Goal: Contribute content: Contribute content

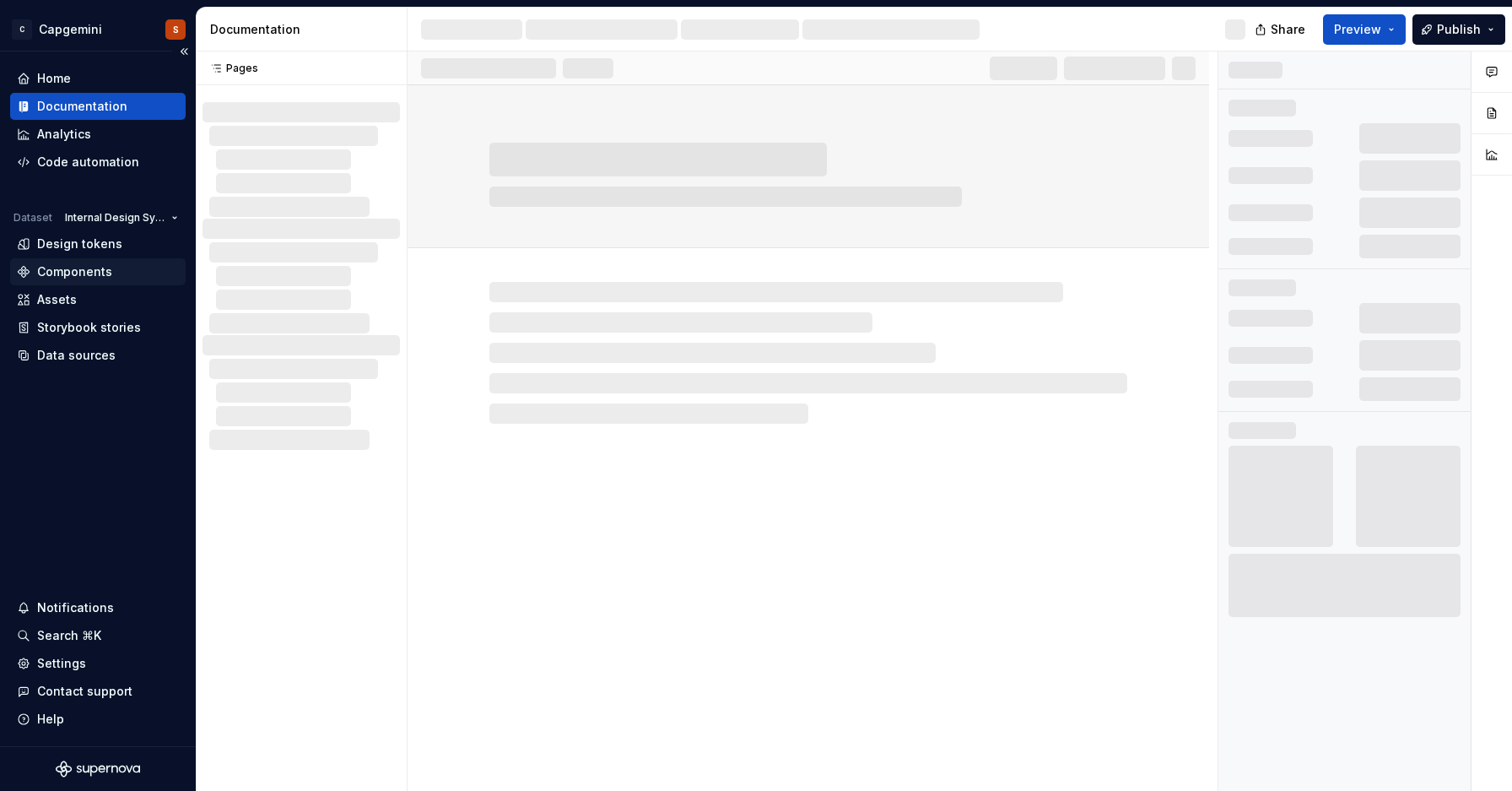
click at [63, 275] on div "Components" at bounding box center [75, 272] width 75 height 17
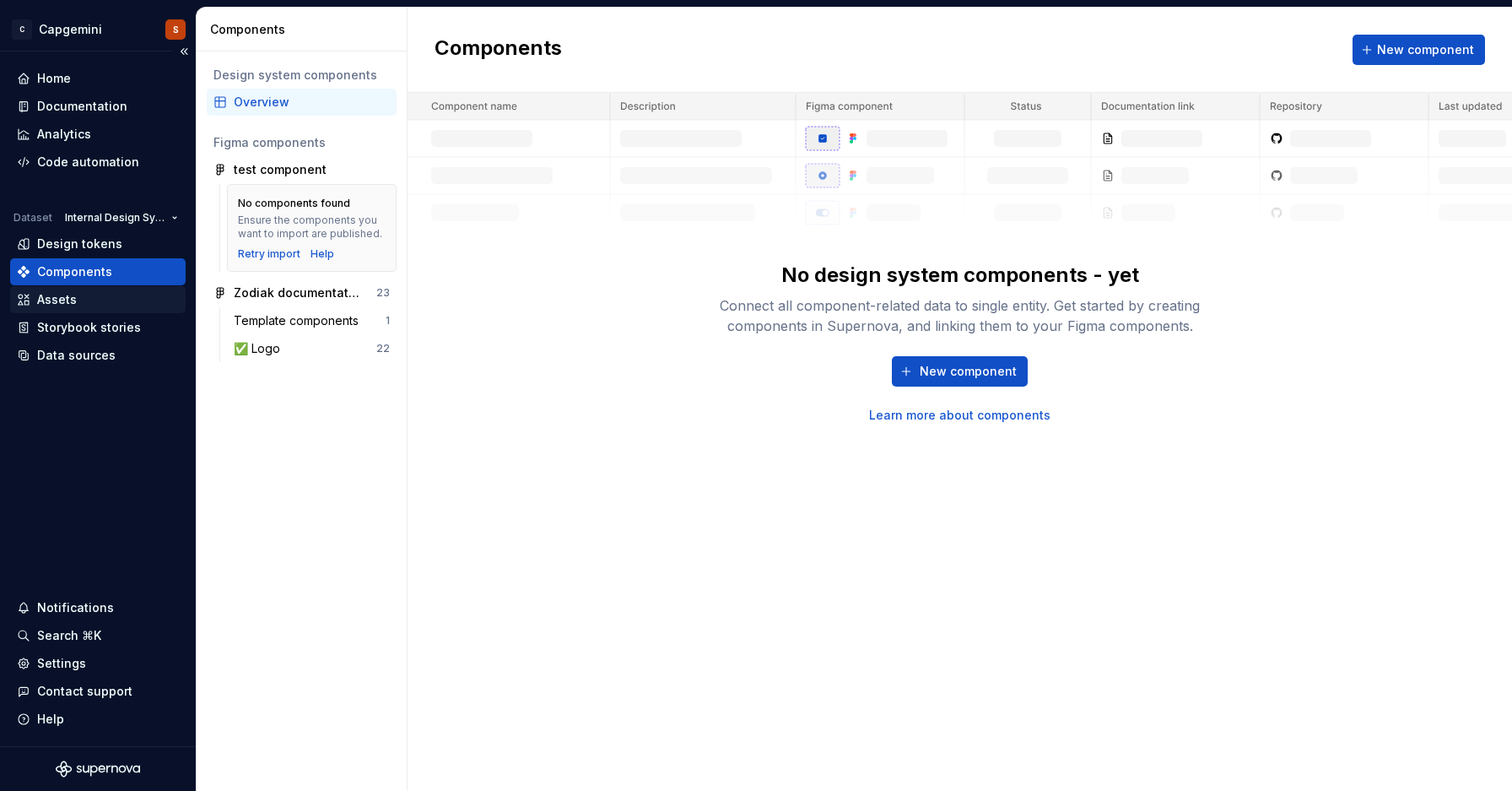
click at [79, 294] on div "Assets" at bounding box center [98, 300] width 162 height 17
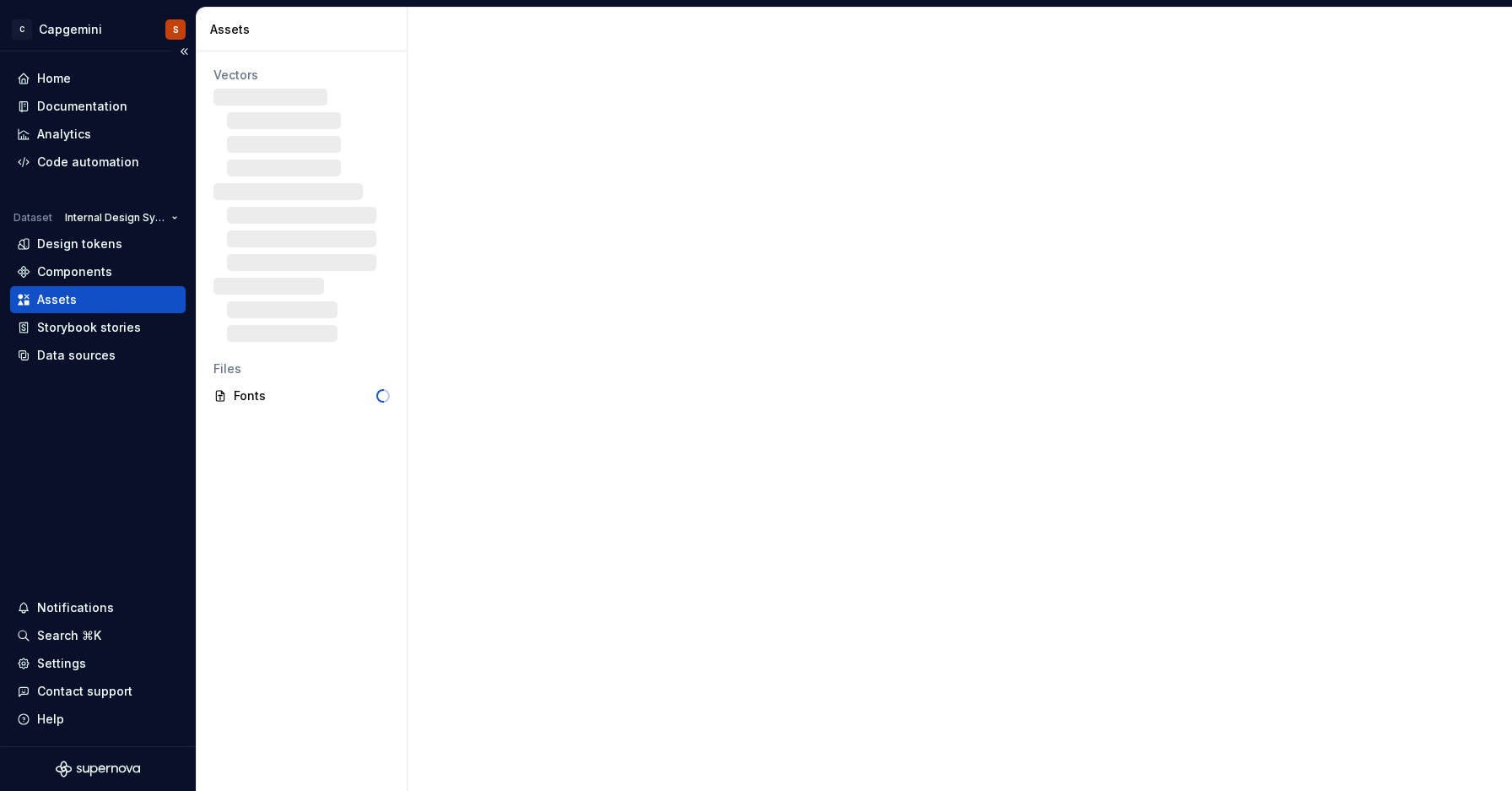
click at [79, 298] on div "Assets" at bounding box center [98, 300] width 162 height 17
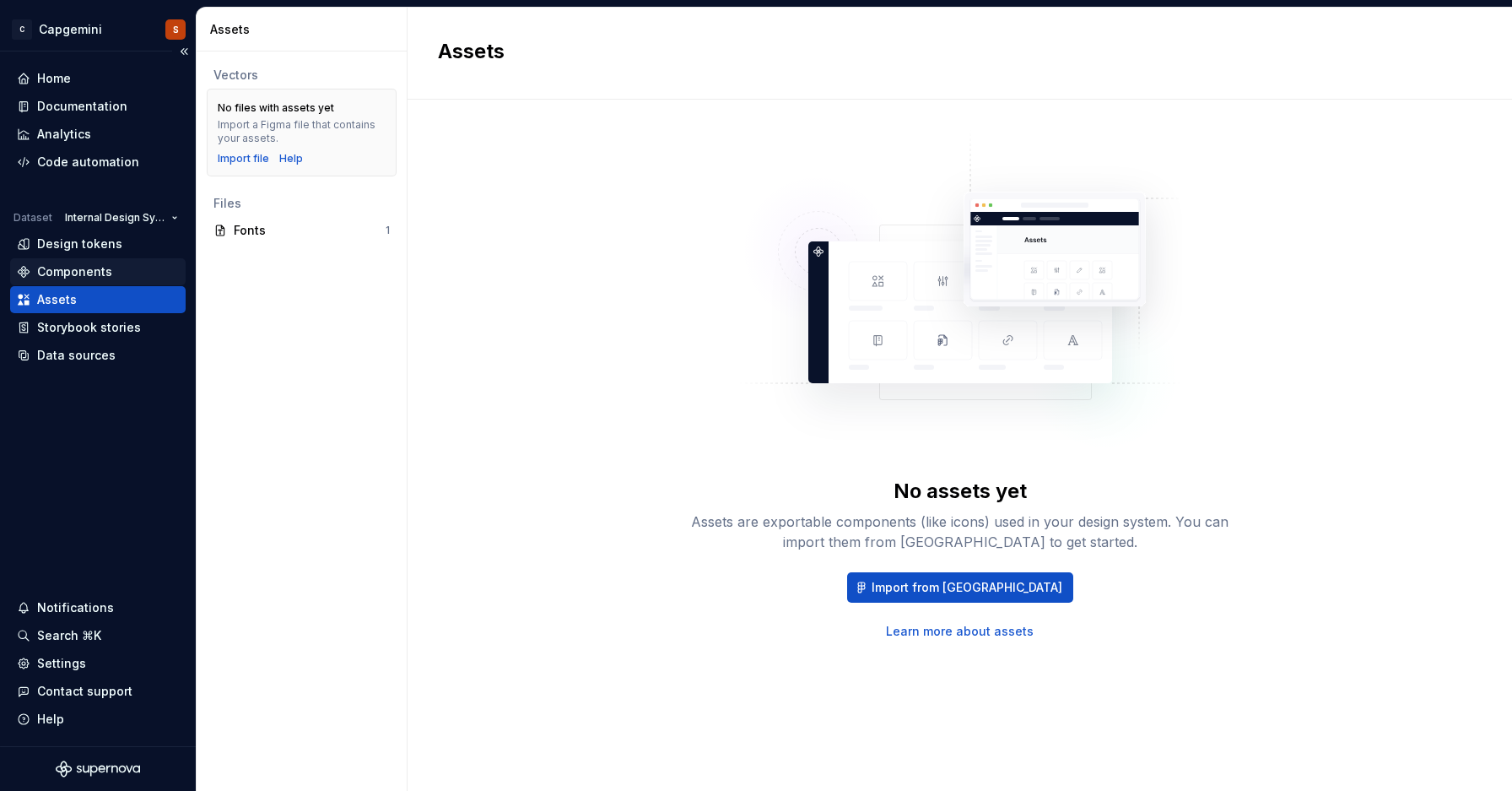
click at [79, 272] on div "Components" at bounding box center [75, 272] width 75 height 17
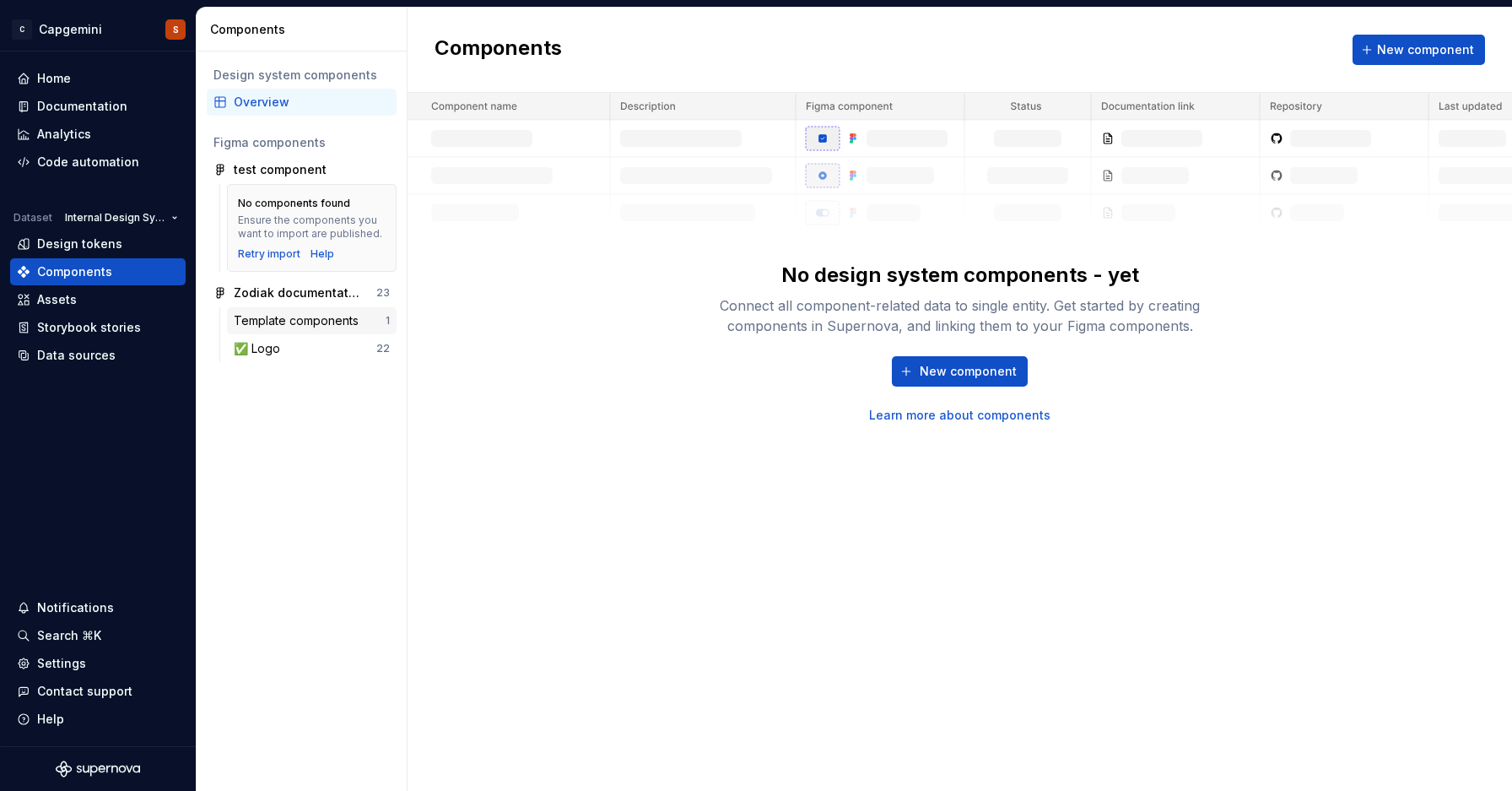
click at [293, 327] on div "Template components" at bounding box center [299, 321] width 132 height 17
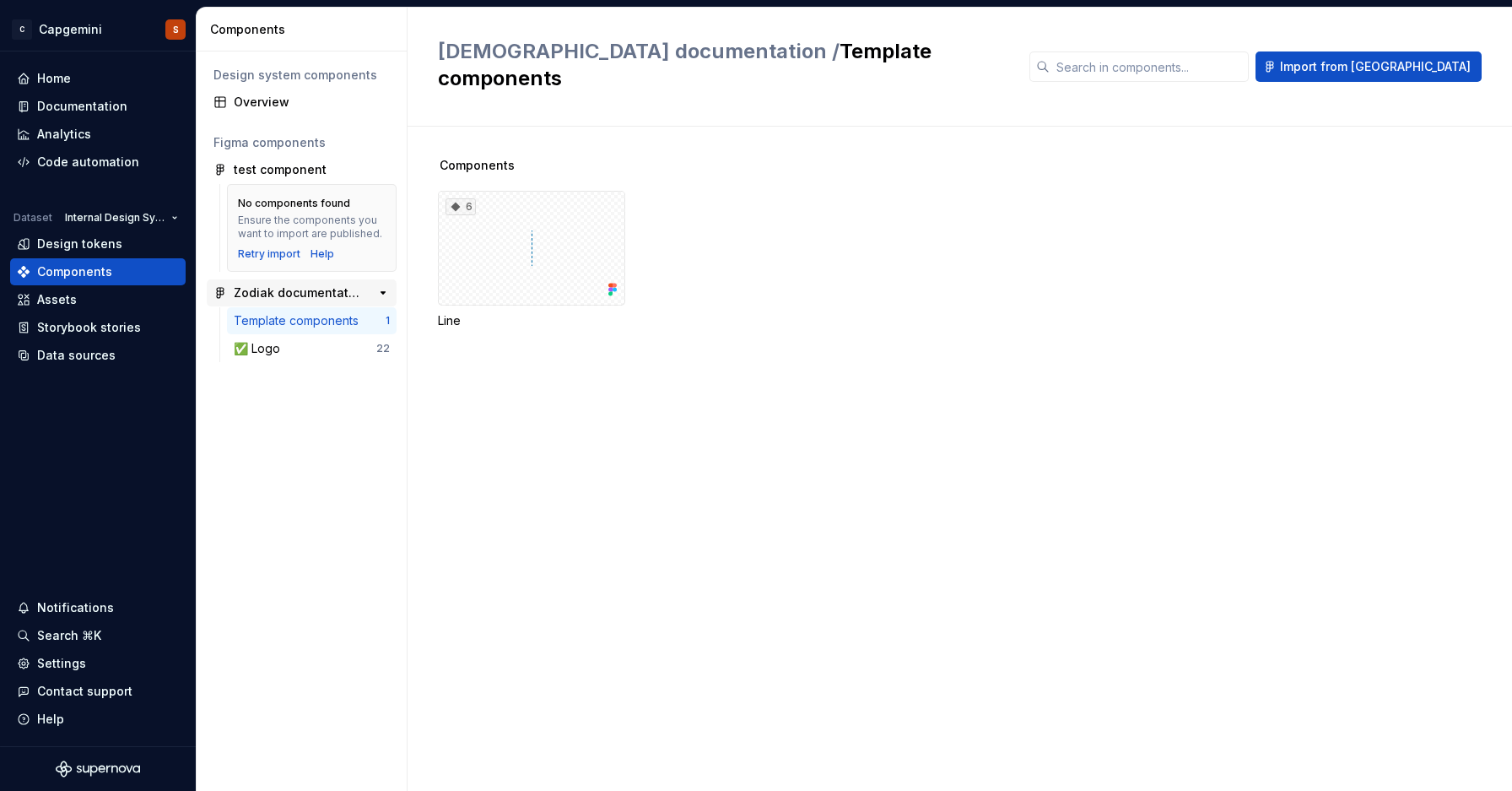
click at [289, 294] on div "Zodiak documentation" at bounding box center [296, 293] width 126 height 17
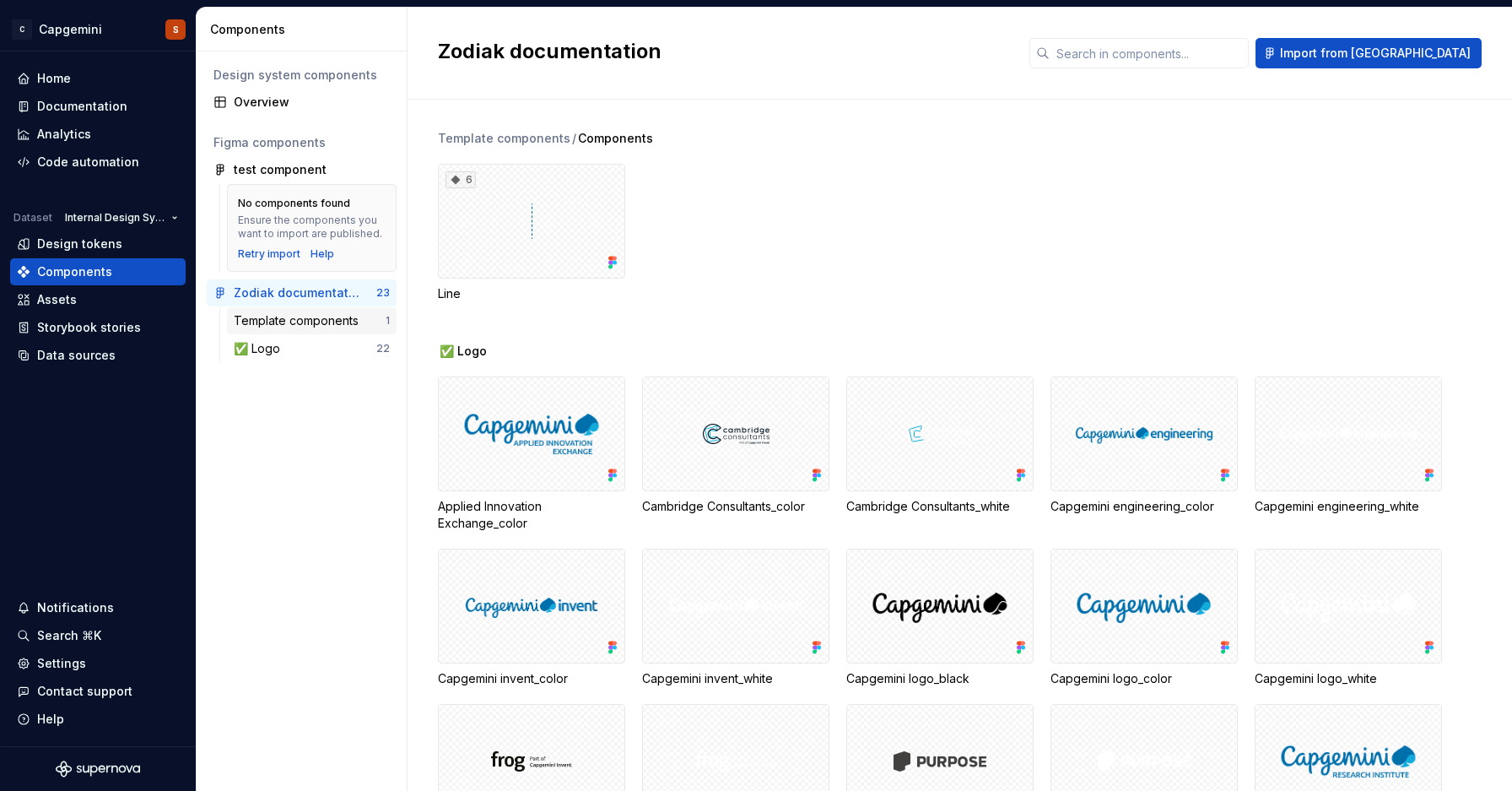
click at [277, 320] on div "Template components" at bounding box center [299, 321] width 132 height 17
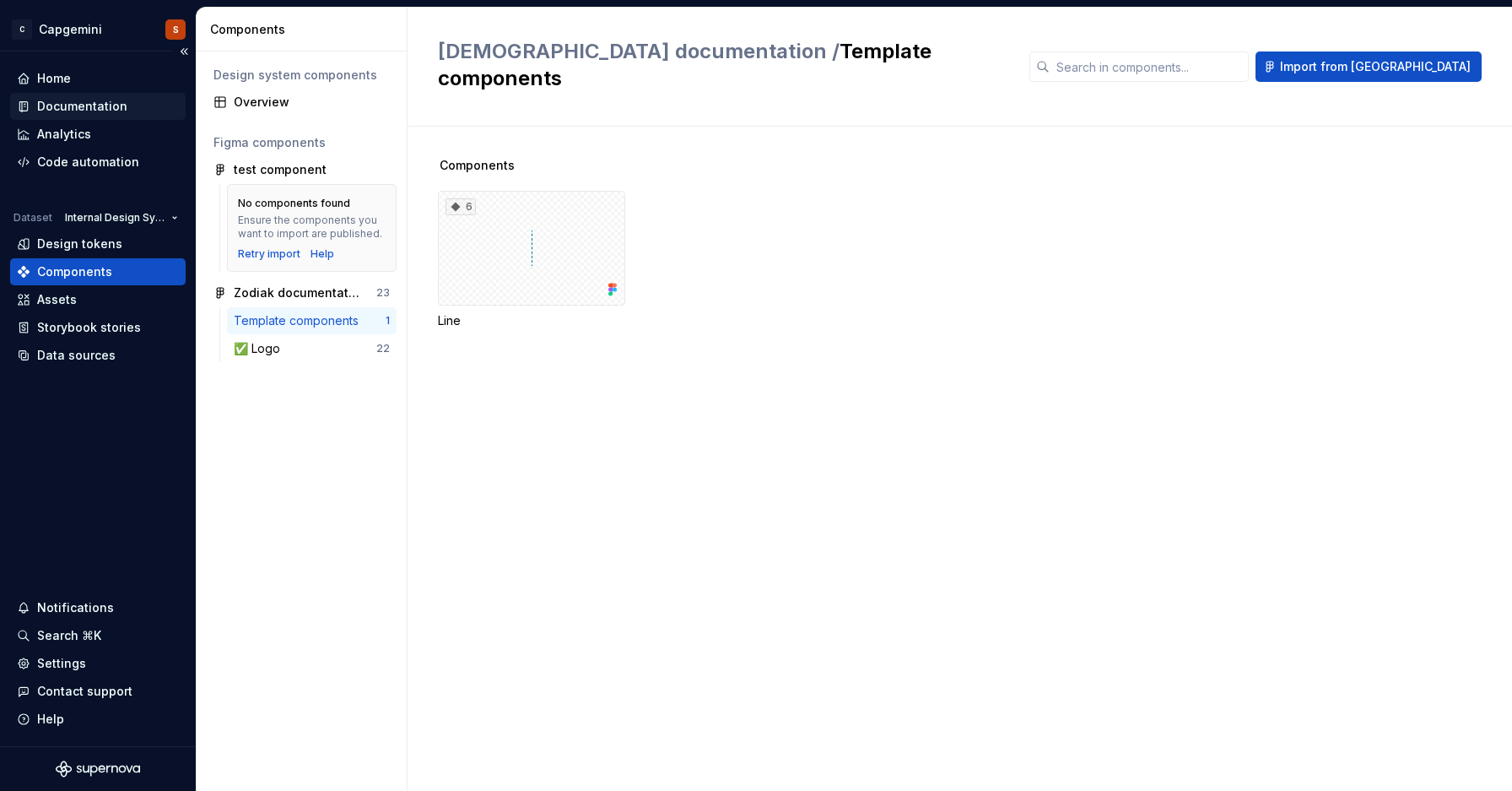
click at [111, 111] on div "Documentation" at bounding box center [83, 107] width 90 height 17
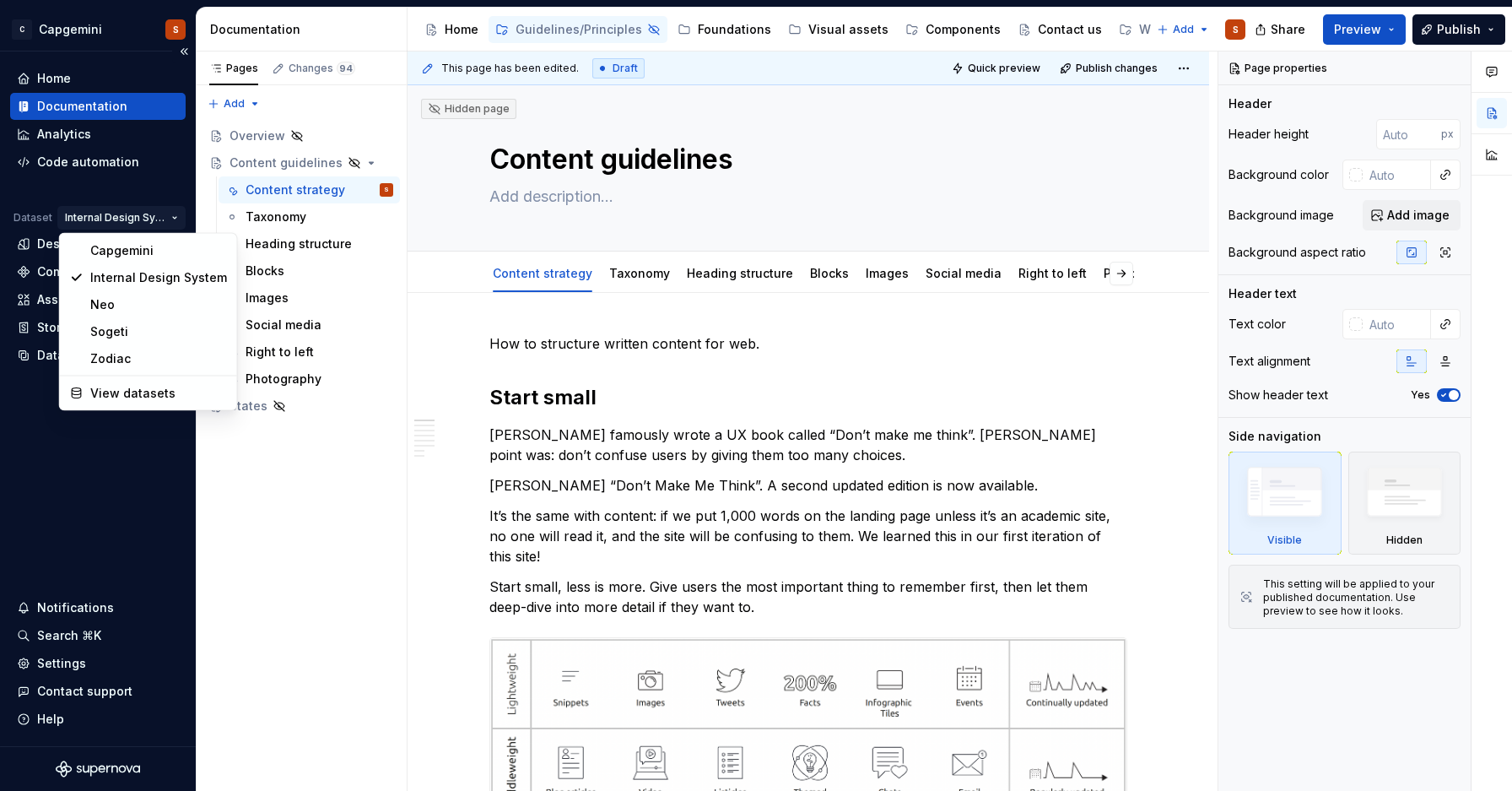
click at [135, 229] on html "C Capgemini S Home Documentation Analytics Code automation Dataset Internal Des…" at bounding box center [756, 396] width 1512 height 791
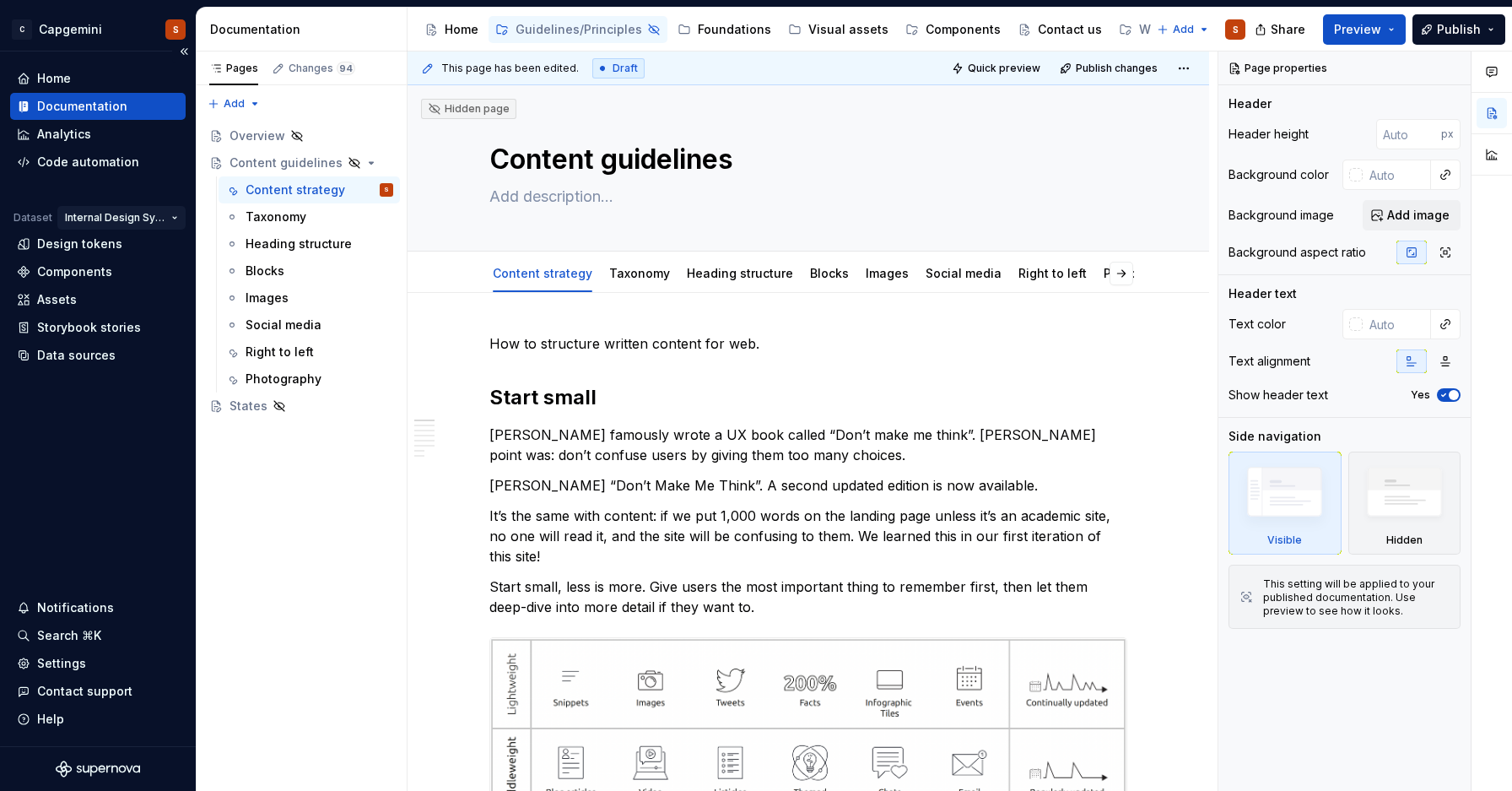
click at [125, 218] on html "C Capgemini S Home Documentation Analytics Code automation Dataset Internal Des…" at bounding box center [756, 396] width 1512 height 791
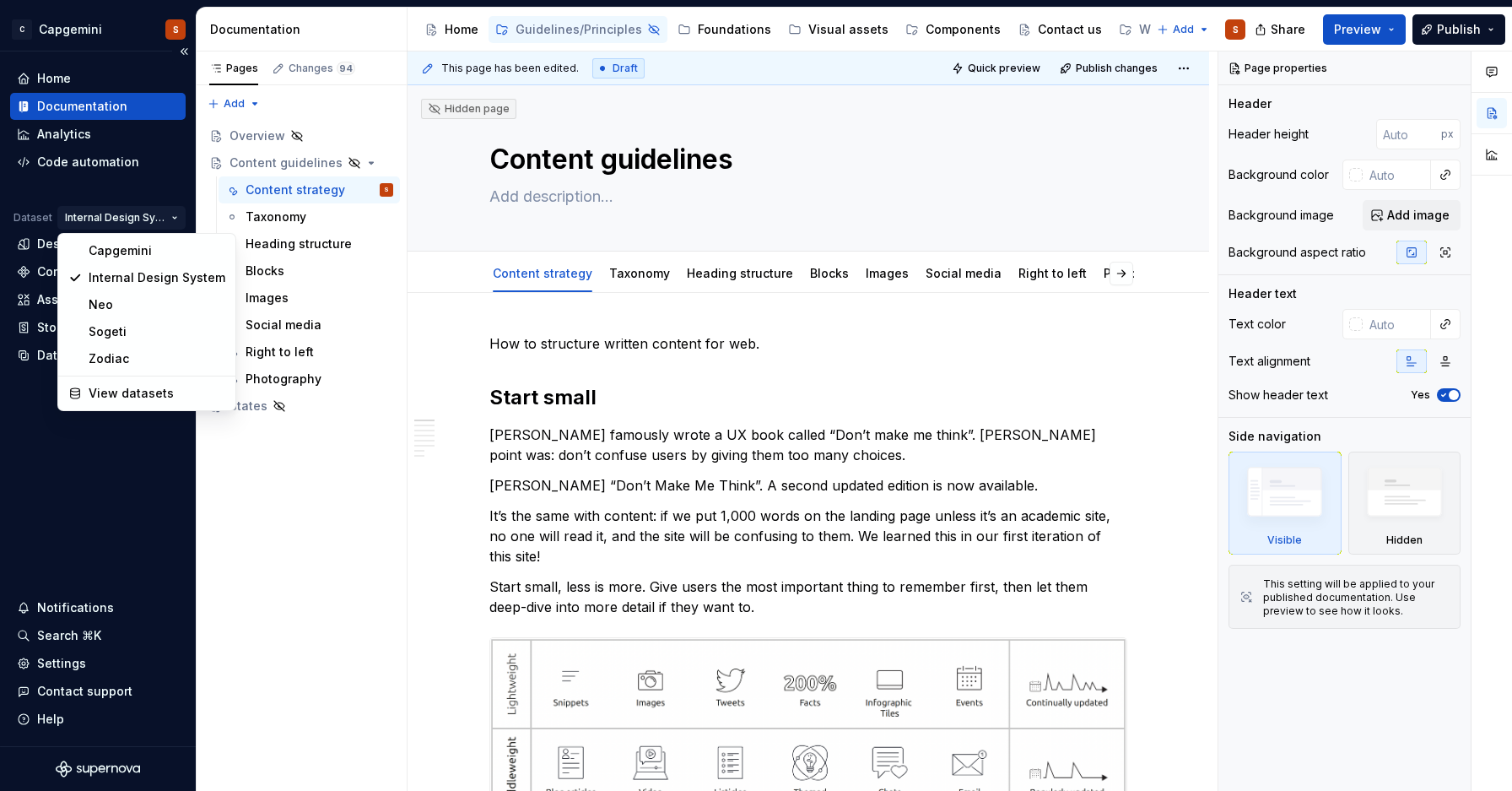
click at [125, 218] on html "C Capgemini S Home Documentation Analytics Code automation Dataset Internal Des…" at bounding box center [756, 396] width 1512 height 791
click at [120, 365] on div "Zodiac" at bounding box center [157, 359] width 137 height 17
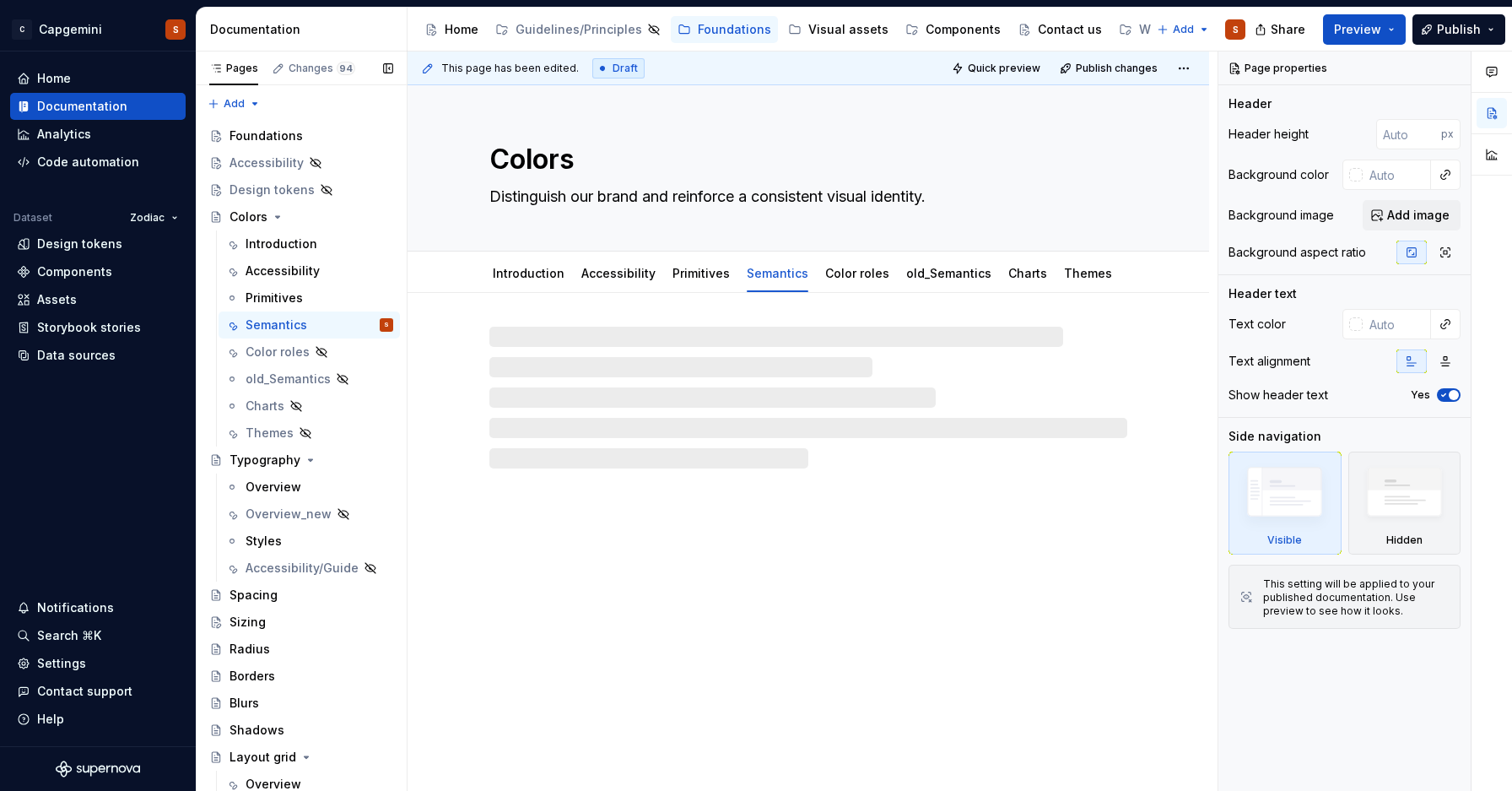
scroll to position [30, 0]
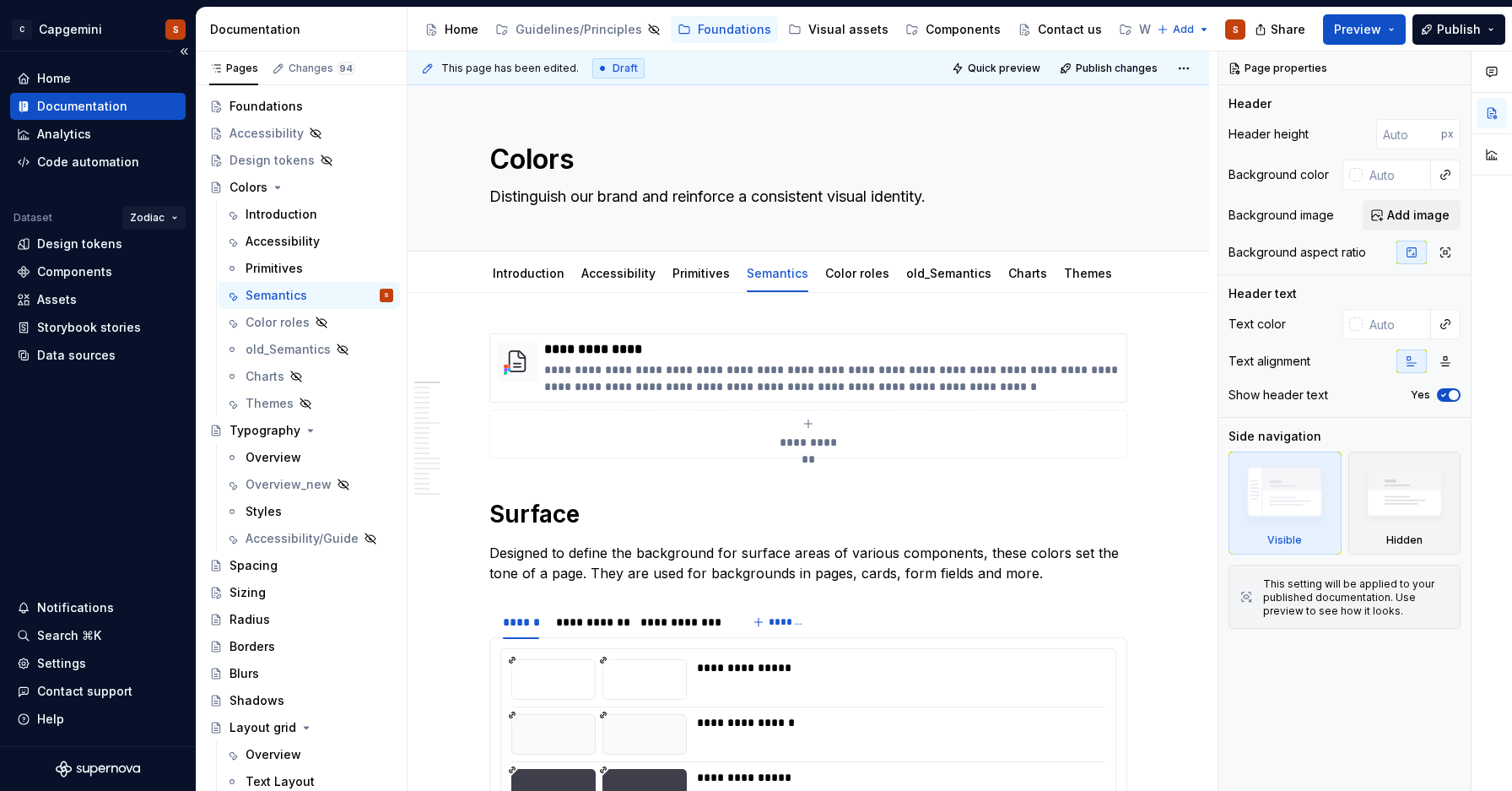
click at [162, 223] on html "C Capgemini S Home Documentation Analytics Code automation Dataset Zodiac Desig…" at bounding box center [756, 396] width 1512 height 791
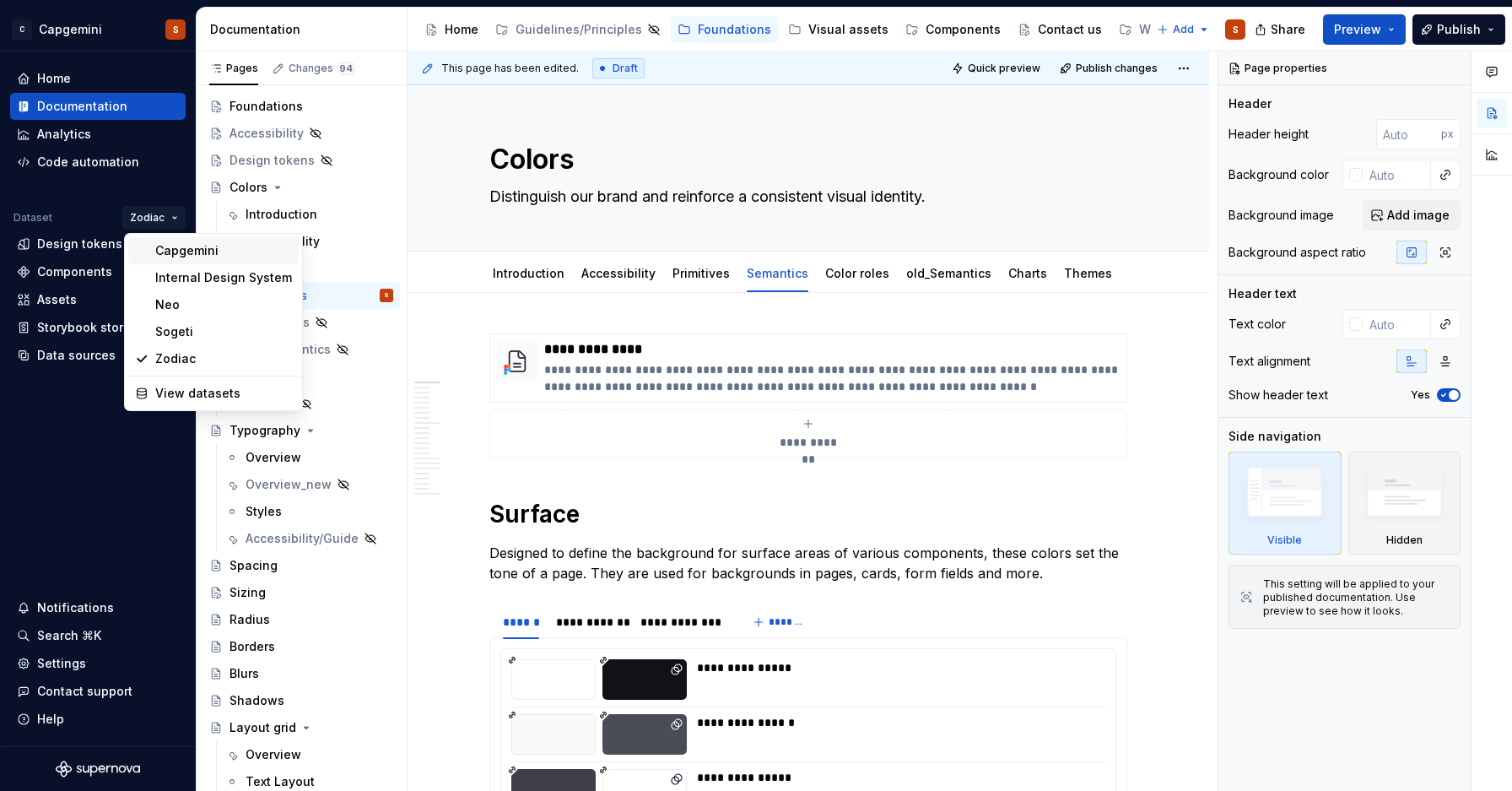
click at [193, 247] on div "Capgemini" at bounding box center [223, 251] width 137 height 17
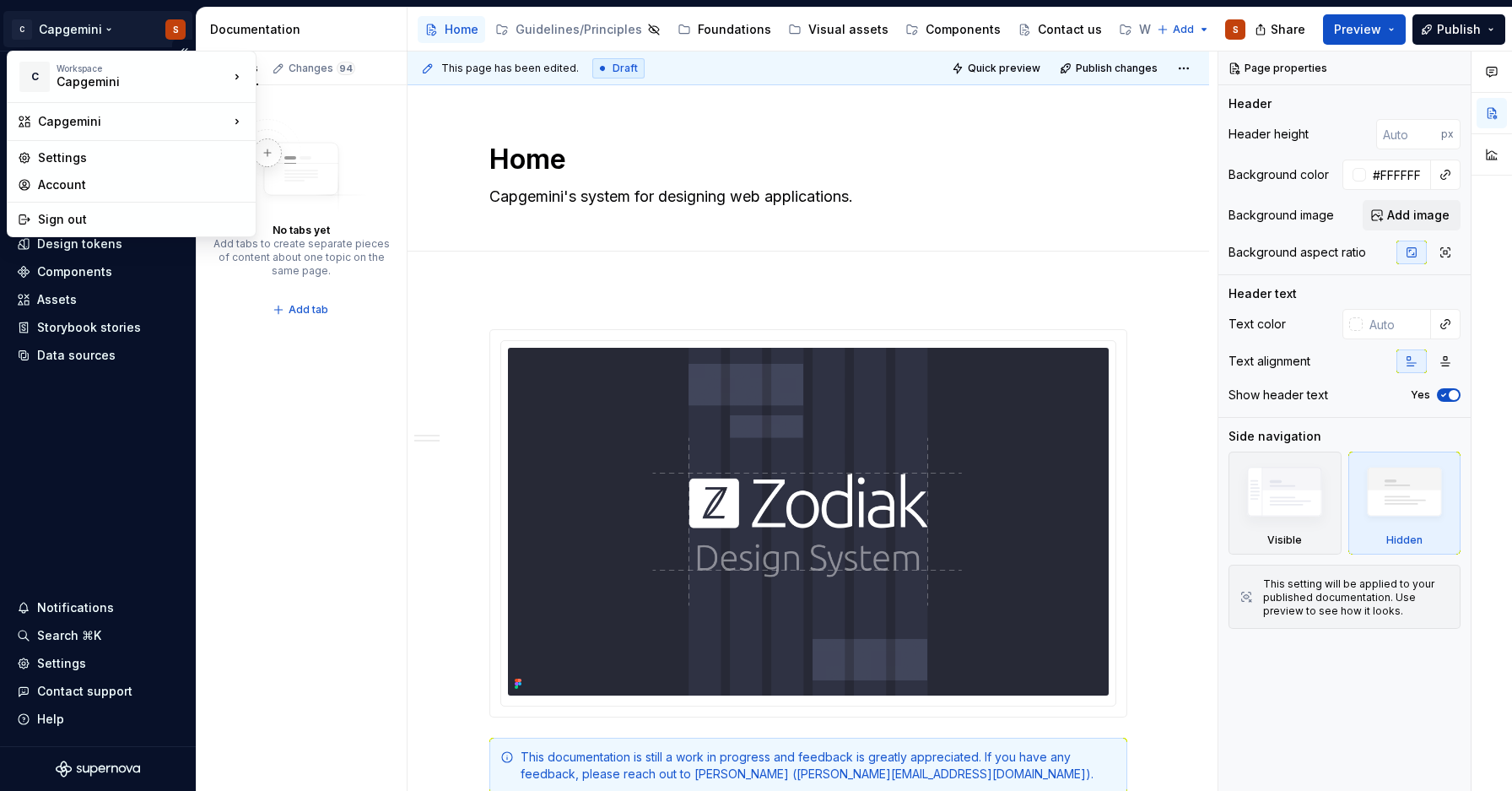
click at [106, 25] on html "C Capgemini S Home Documentation Analytics Code automation Dataset Capgemini De…" at bounding box center [756, 396] width 1512 height 791
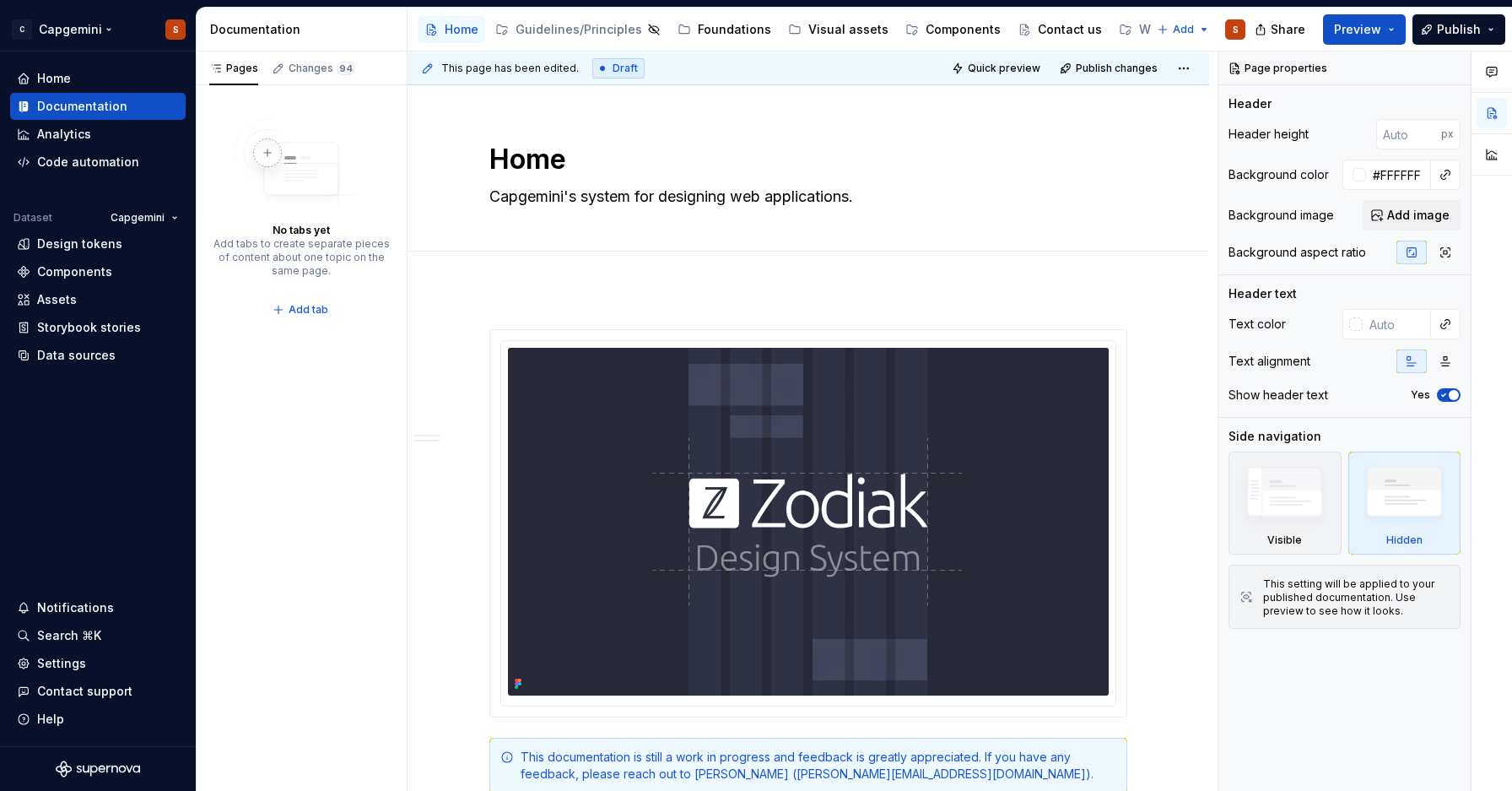
click at [104, 31] on html "C Capgemini S Home Documentation Analytics Code automation Dataset Capgemini De…" at bounding box center [756, 396] width 1512 height 791
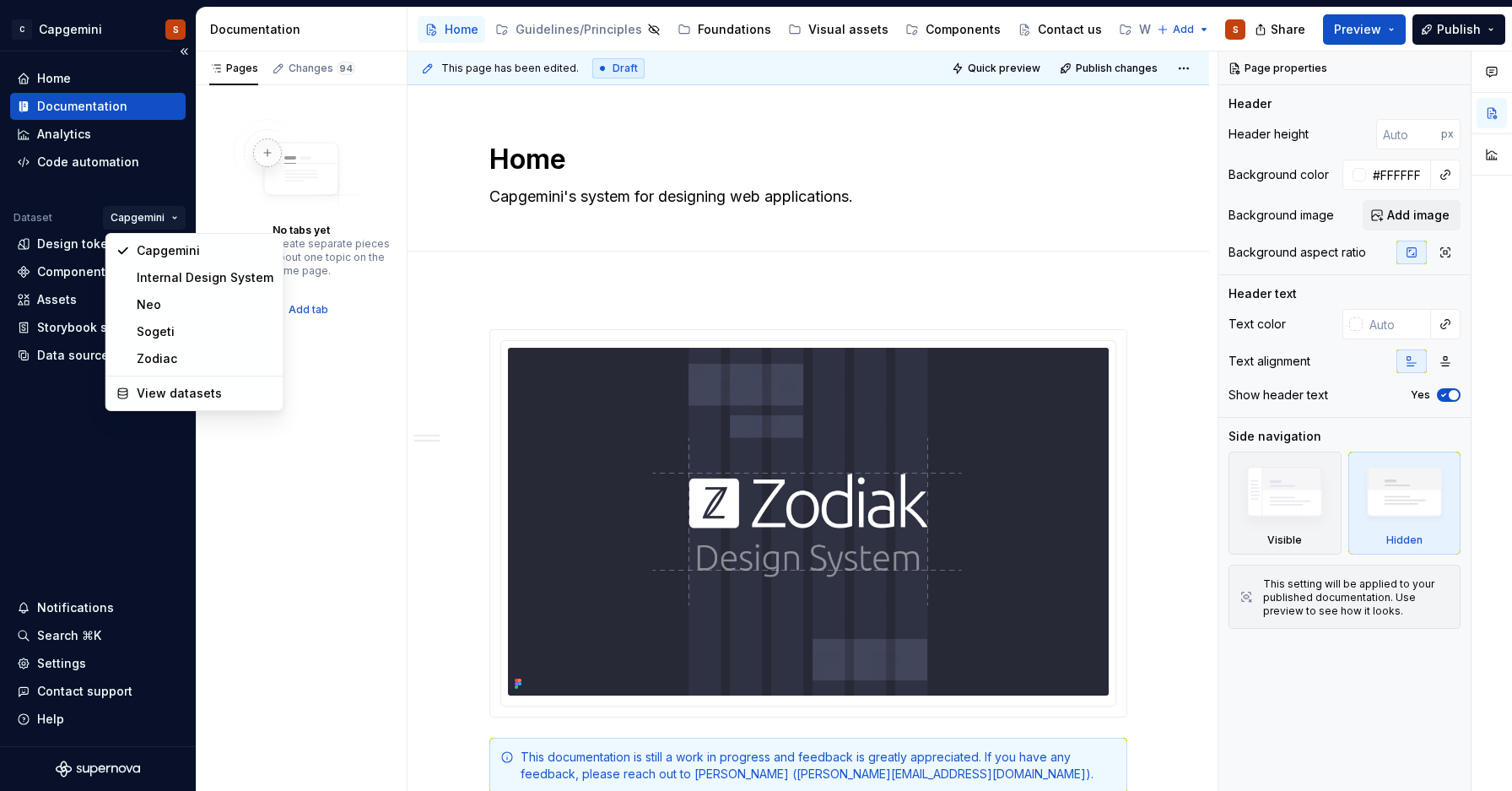
click at [155, 220] on html "C Capgemini S Home Documentation Analytics Code automation Dataset Capgemini De…" at bounding box center [756, 396] width 1512 height 791
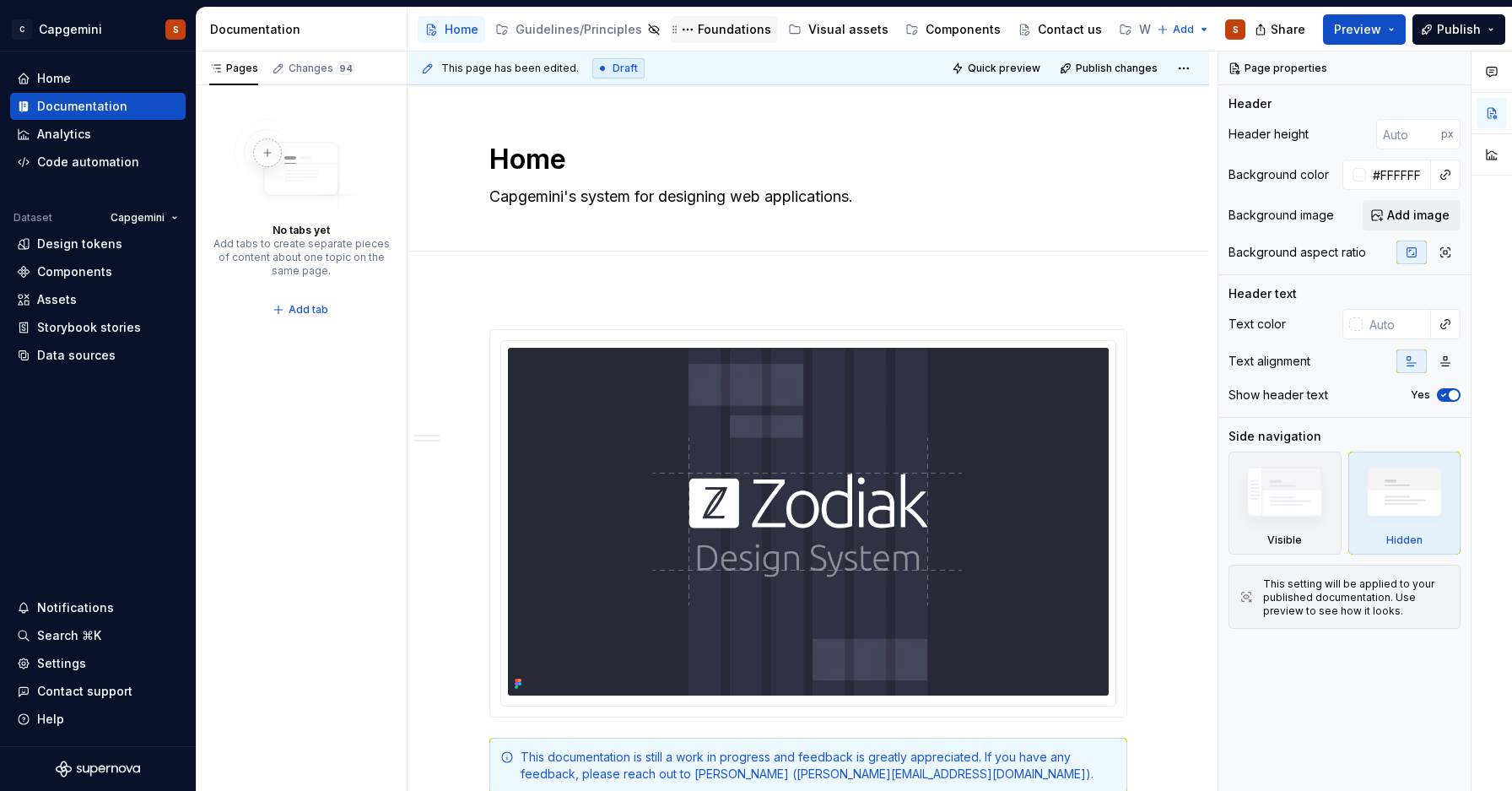
click at [711, 26] on div "Foundations" at bounding box center [735, 30] width 73 height 17
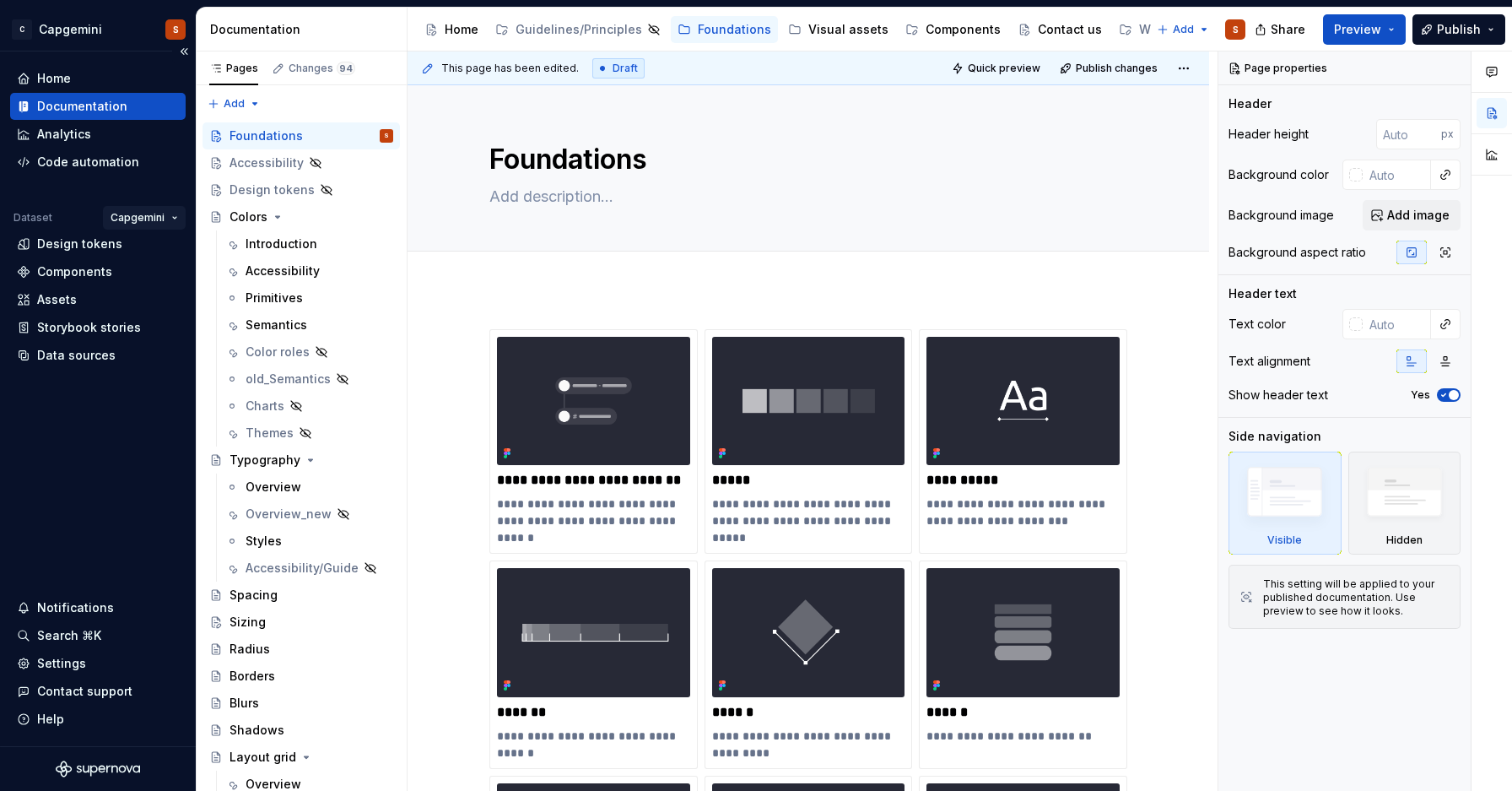
click at [175, 221] on html "C Capgemini S Home Documentation Analytics Code automation Dataset Capgemini De…" at bounding box center [756, 396] width 1512 height 791
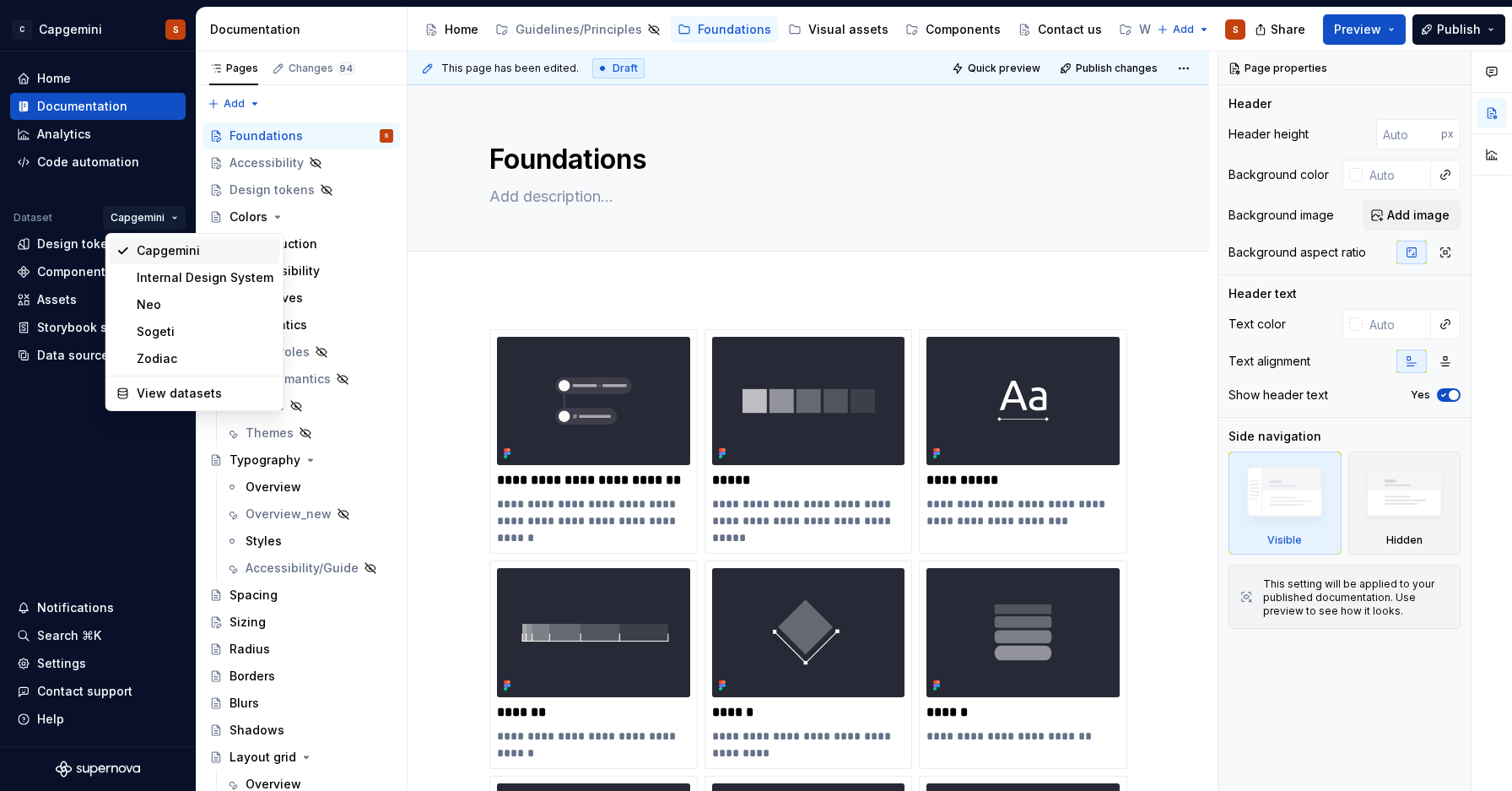
click at [186, 246] on div "Capgemini" at bounding box center [205, 251] width 137 height 17
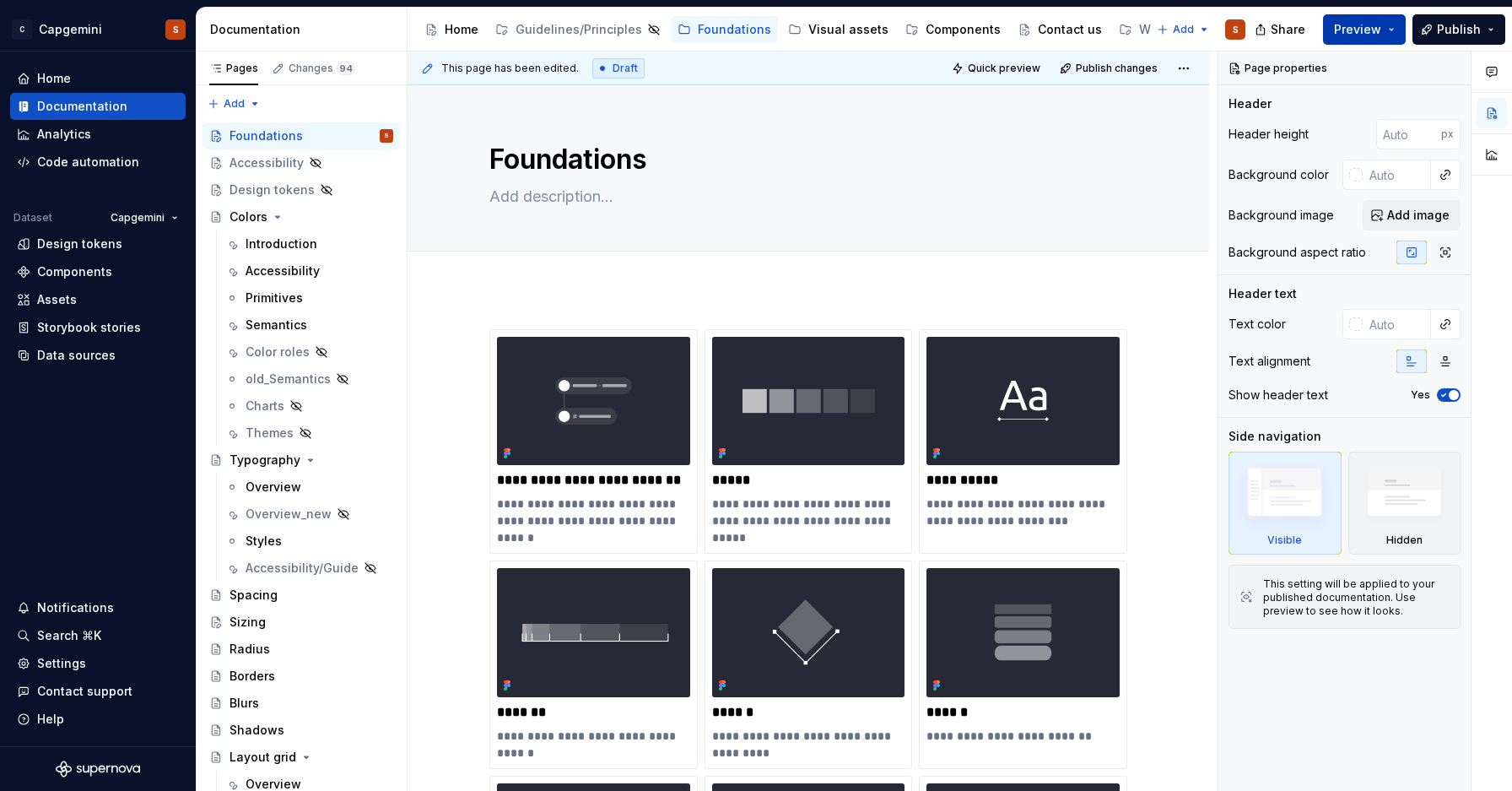
click at [1399, 27] on button "Preview" at bounding box center [1365, 30] width 83 height 31
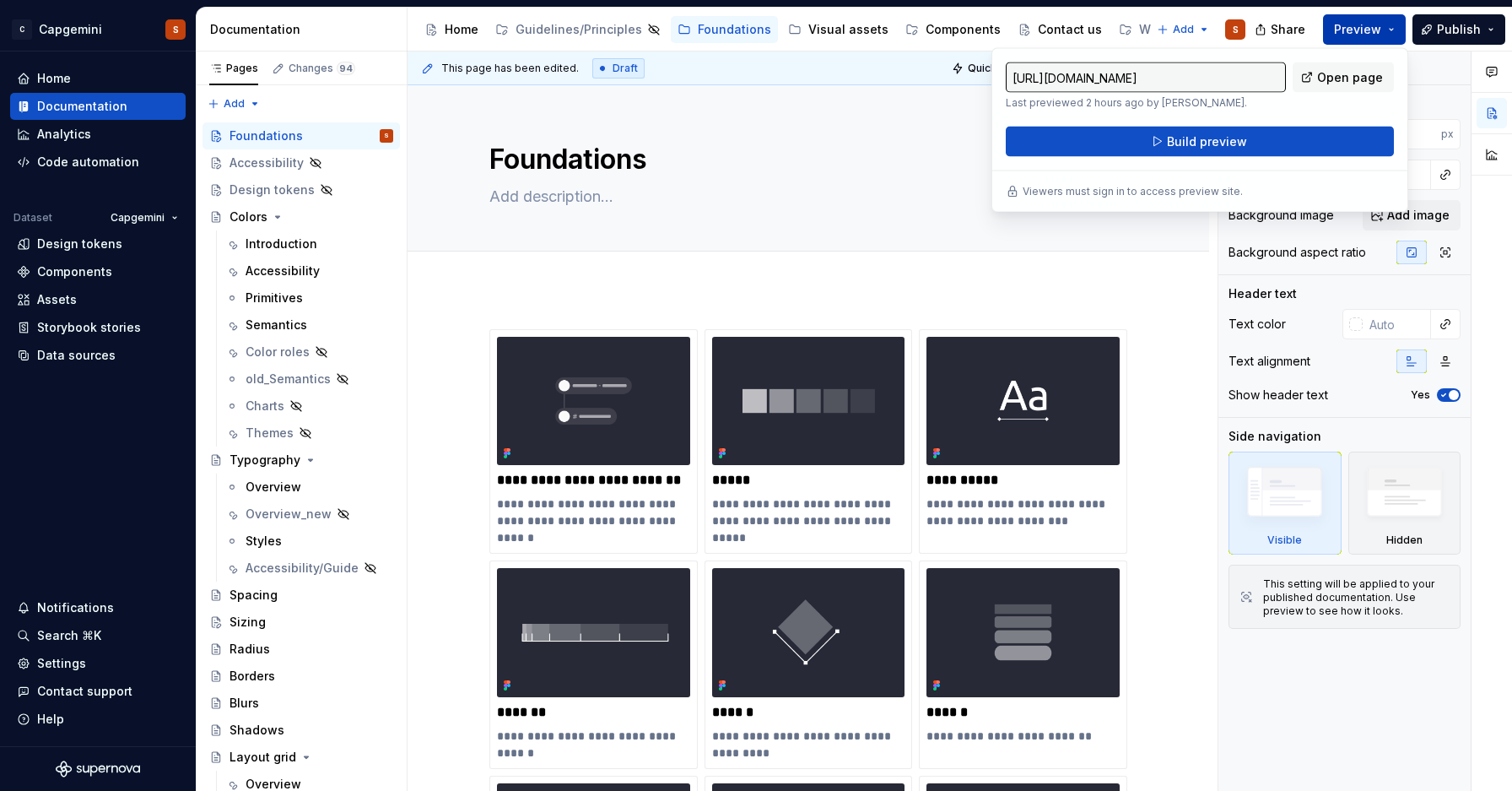
click at [1323, 79] on span "Open page" at bounding box center [1350, 78] width 65 height 17
click at [1484, 34] on button "Publish" at bounding box center [1459, 30] width 93 height 31
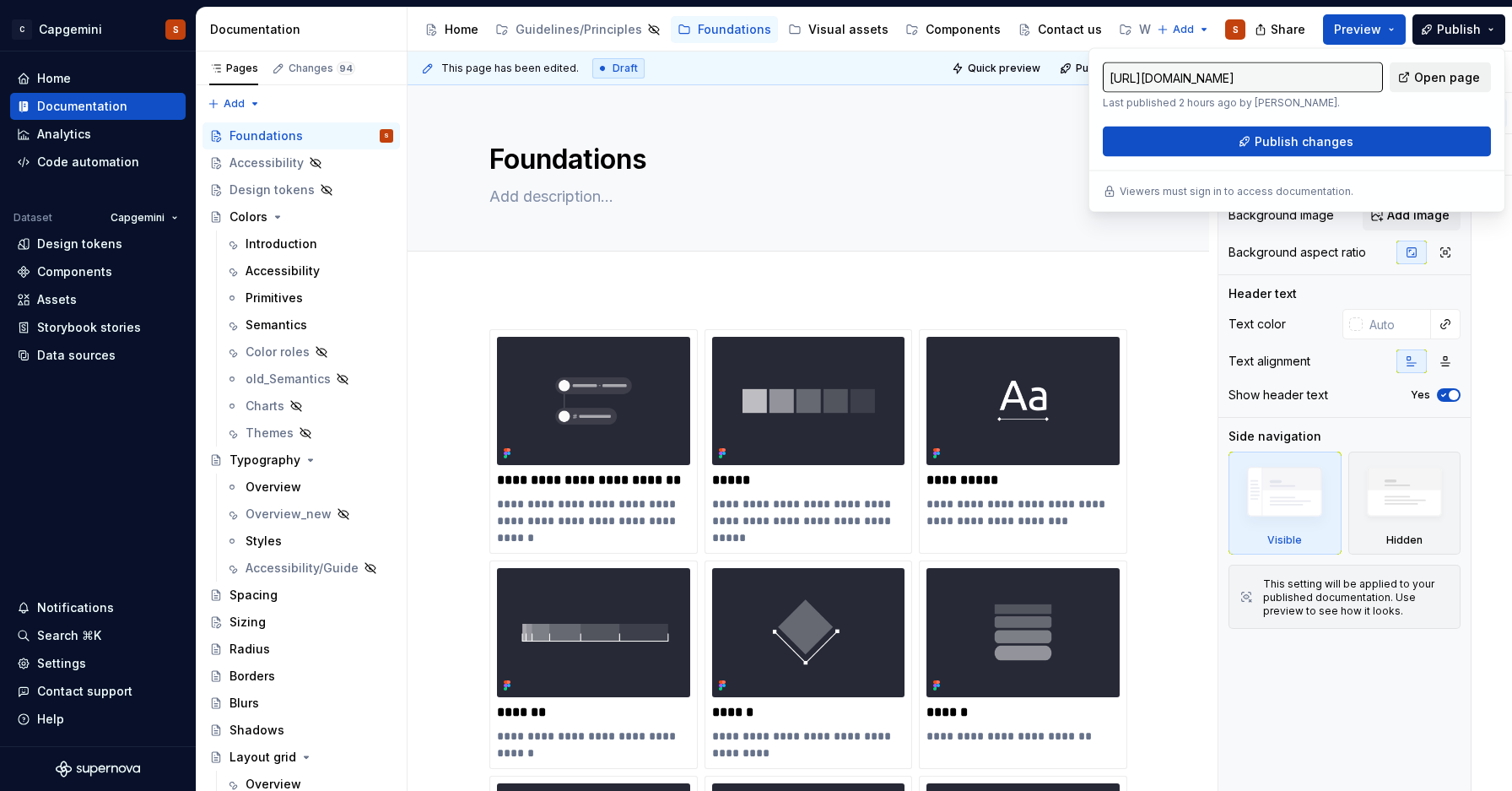
click at [1416, 86] on link "Open page" at bounding box center [1440, 78] width 101 height 31
click at [1000, 117] on div "Edit header" at bounding box center [802, 115] width 789 height 31
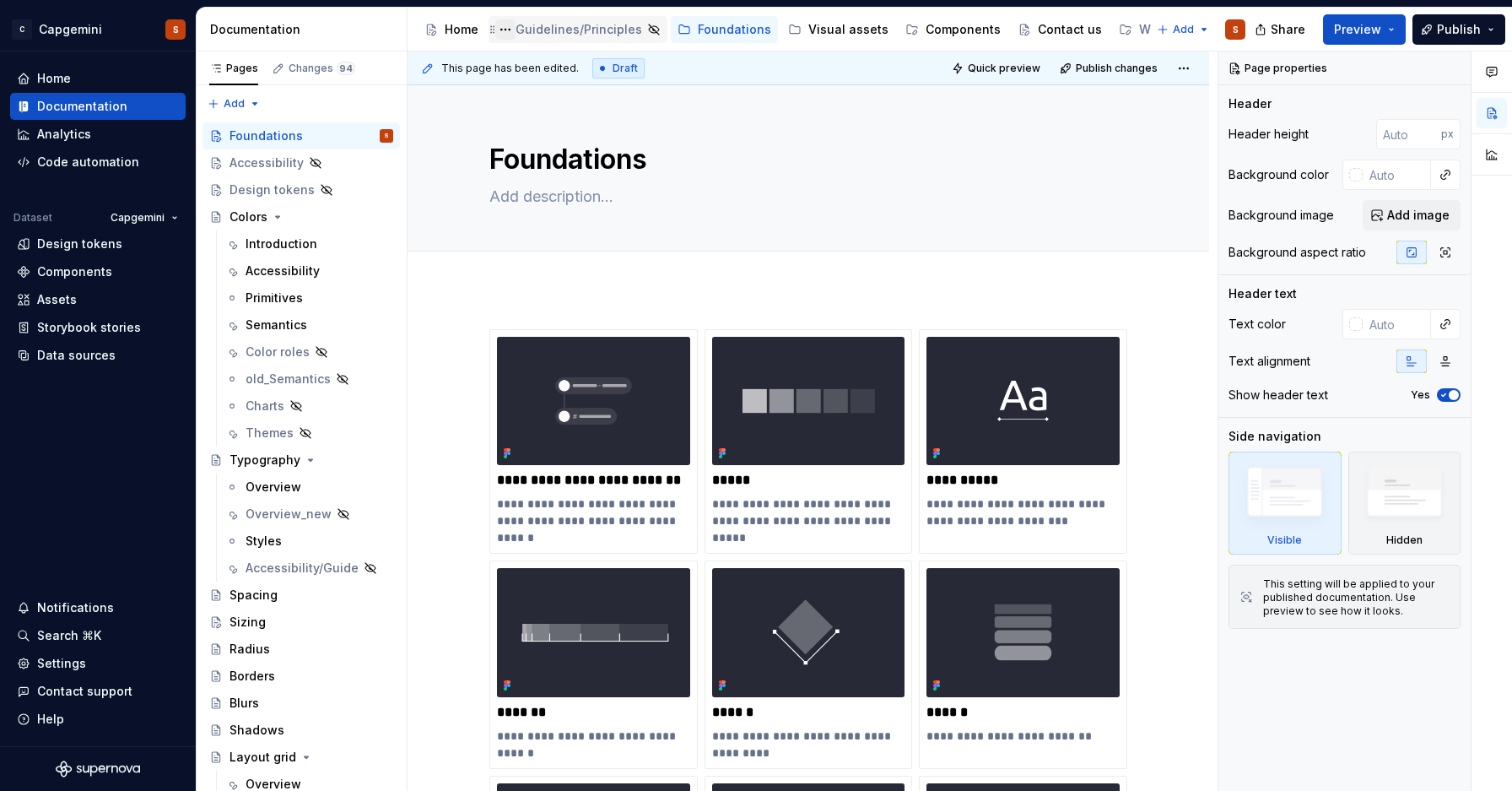
click at [501, 25] on button "Page tree" at bounding box center [505, 29] width 20 height 20
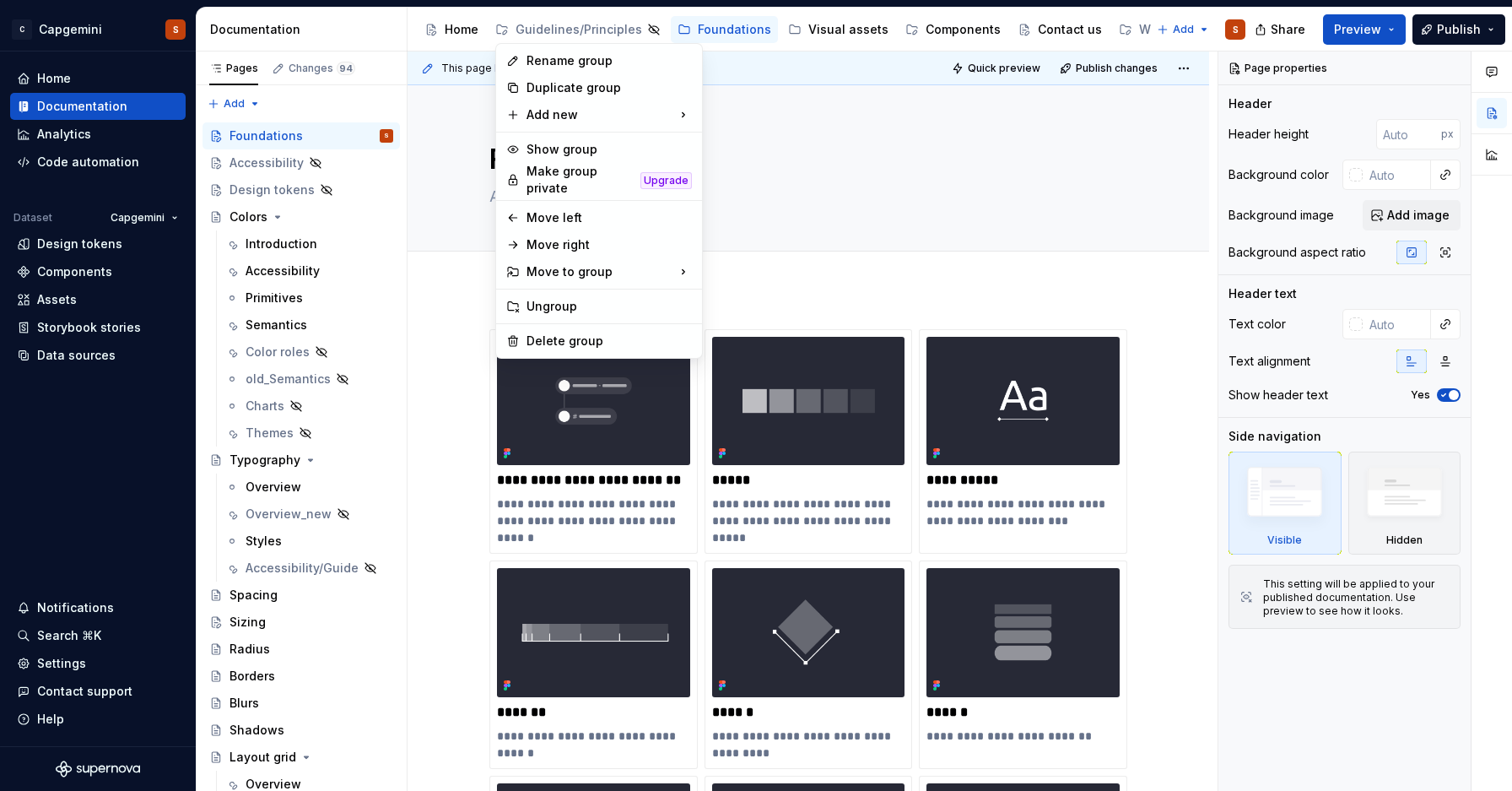
click at [898, 201] on html "C Capgemini S Home Documentation Analytics Code automation Dataset Capgemini De…" at bounding box center [756, 396] width 1512 height 791
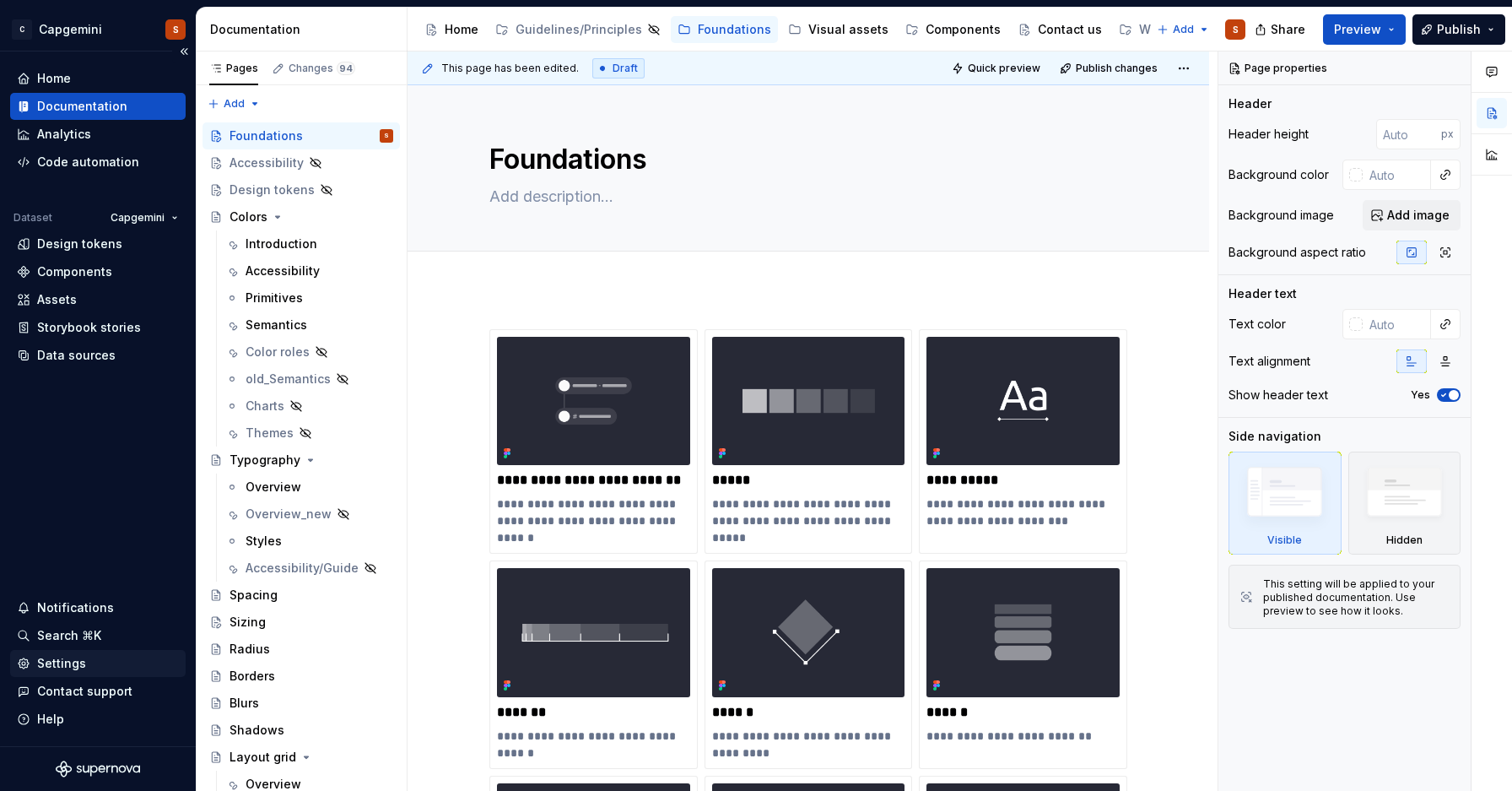
click at [70, 664] on div "Settings" at bounding box center [62, 664] width 49 height 17
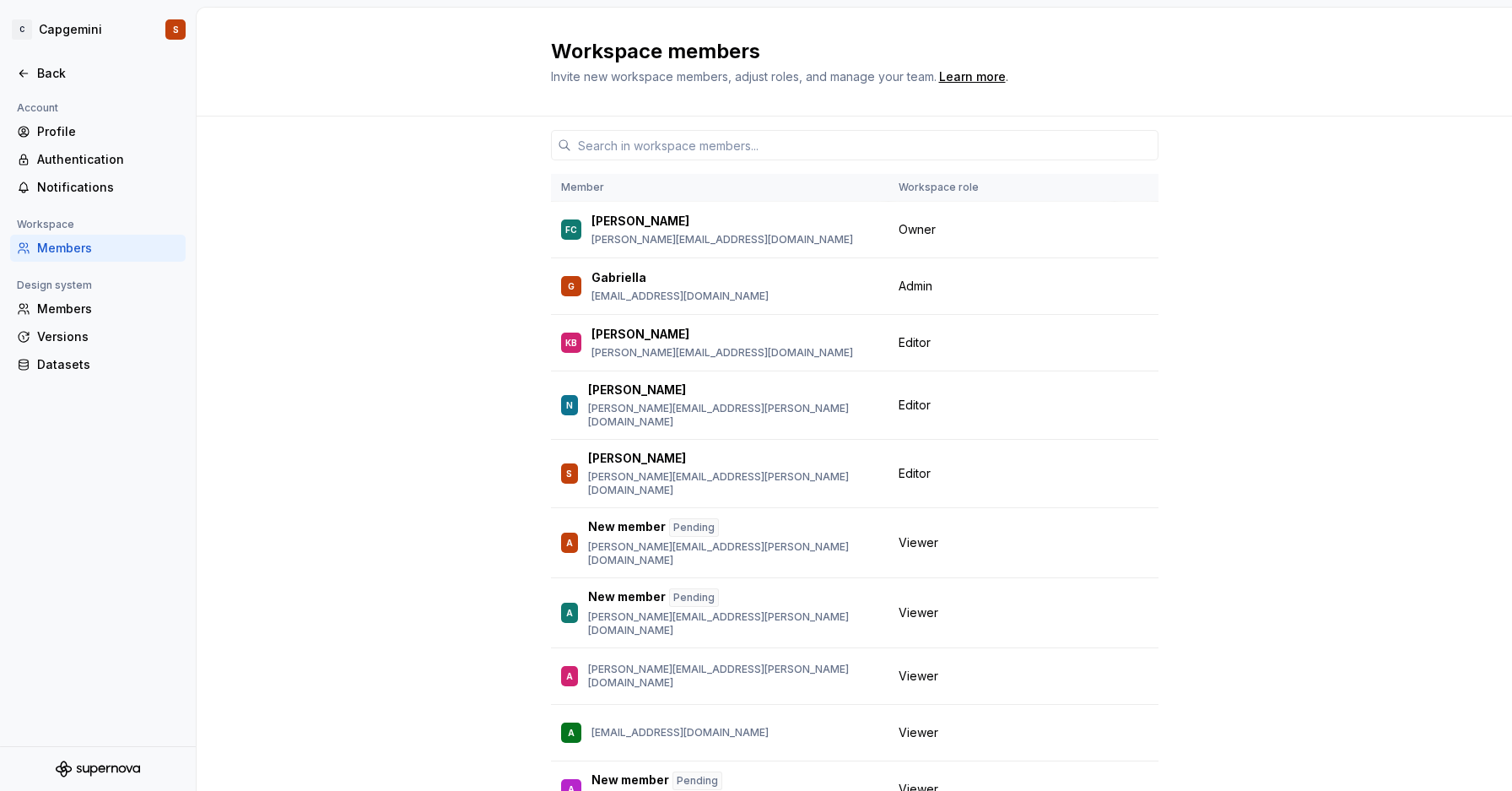
drag, startPoint x: 307, startPoint y: 458, endPoint x: 282, endPoint y: 452, distance: 25.7
click at [292, 454] on div "Member Workspace role FC [PERSON_NAME] [PERSON_NAME][EMAIL_ADDRESS][DOMAIN_NAME…" at bounding box center [854, 508] width 1316 height 783
click at [282, 452] on div "Member Workspace role FC [PERSON_NAME] [PERSON_NAME][EMAIL_ADDRESS][DOMAIN_NAME…" at bounding box center [854, 508] width 1316 height 783
click at [26, 75] on icon at bounding box center [24, 73] width 13 height 13
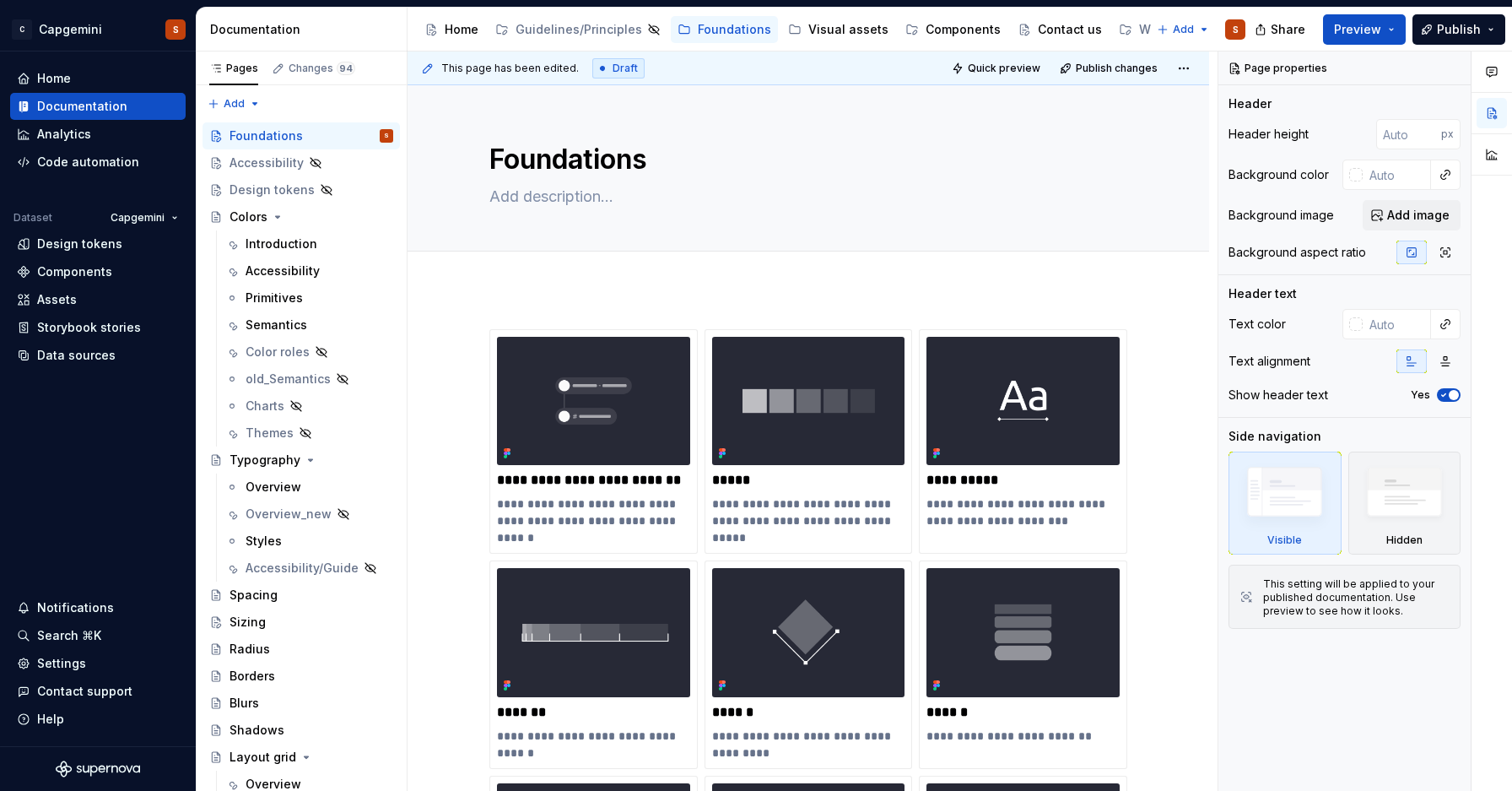
click at [283, 28] on div "Documentation" at bounding box center [304, 30] width 189 height 17
click at [257, 31] on div "Documentation" at bounding box center [304, 30] width 189 height 17
click at [359, 31] on div "Documentation" at bounding box center [304, 30] width 189 height 17
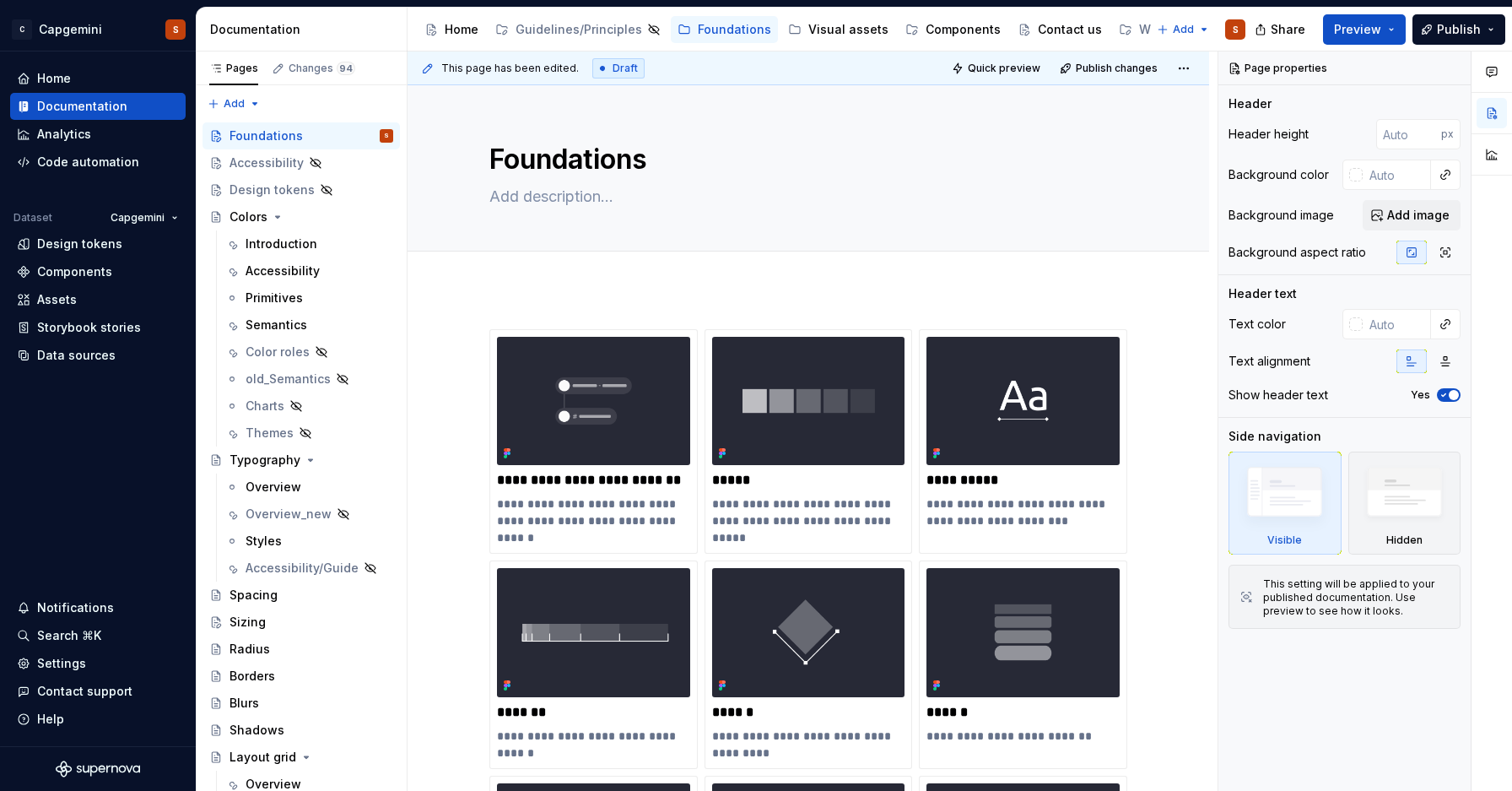
click at [358, 32] on div "Documentation" at bounding box center [304, 30] width 189 height 17
click at [56, 668] on div "Settings" at bounding box center [62, 664] width 49 height 17
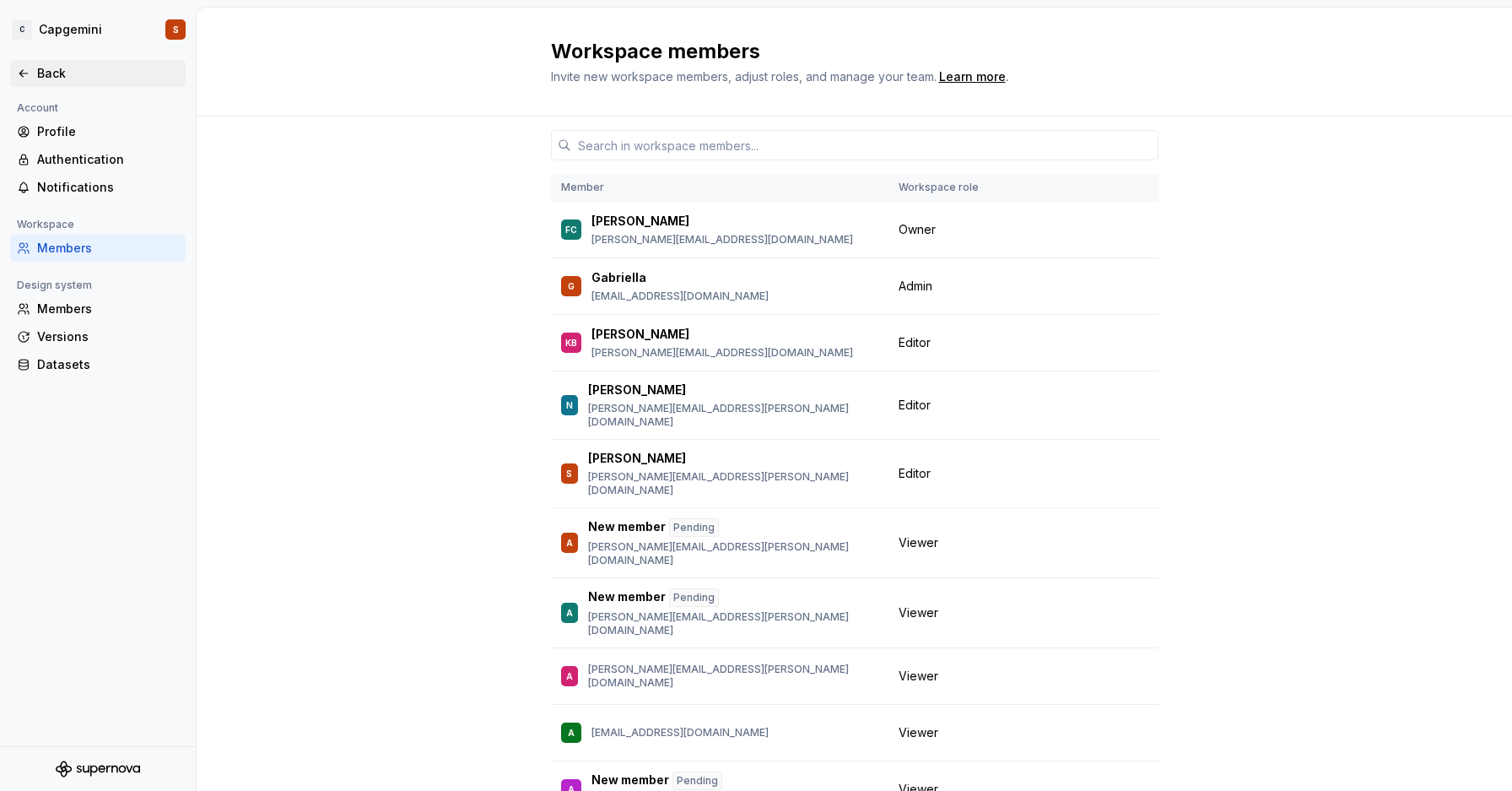
click at [31, 74] on div "Back" at bounding box center [98, 74] width 162 height 17
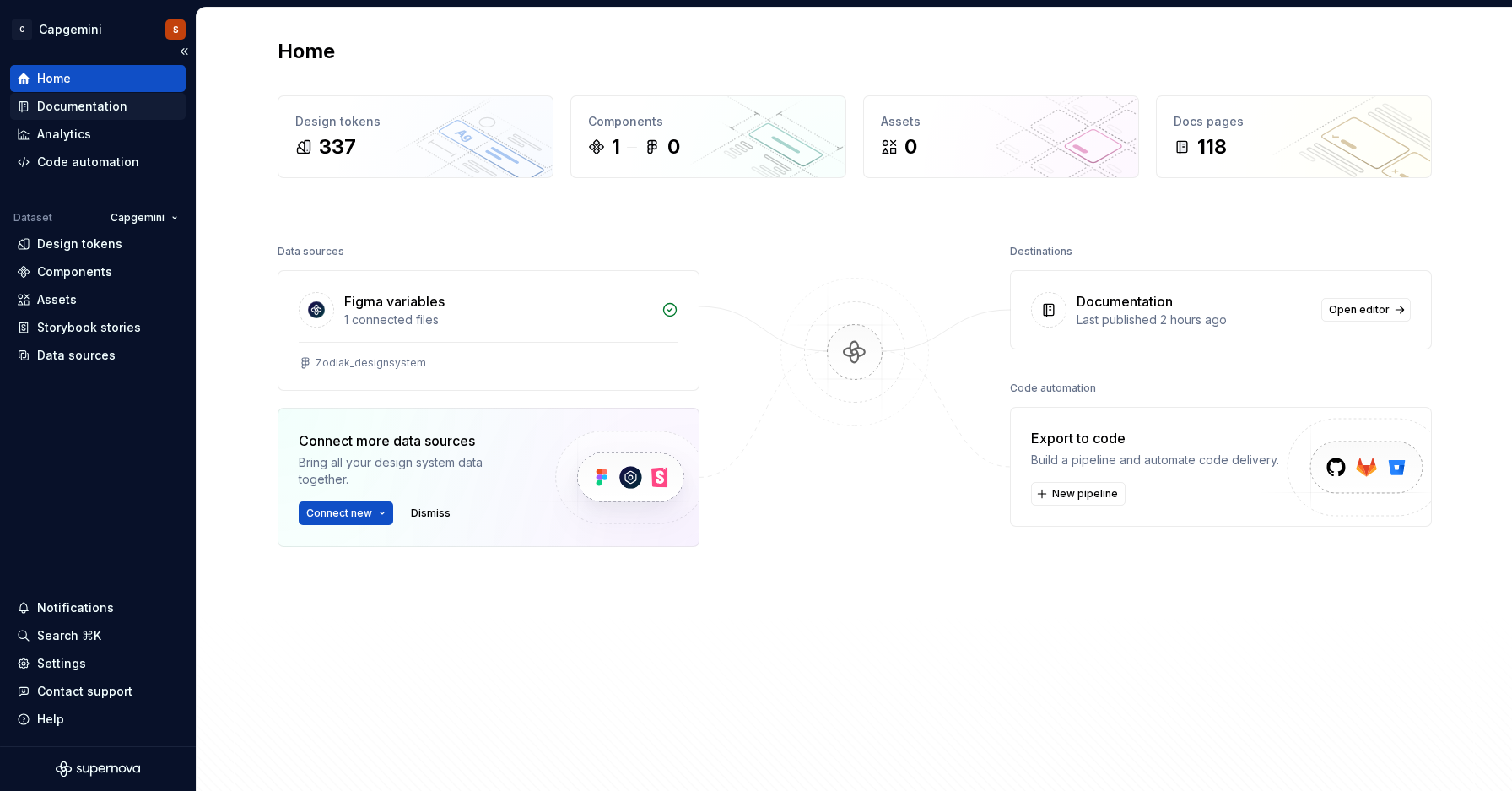
click at [106, 109] on div "Documentation" at bounding box center [83, 107] width 90 height 17
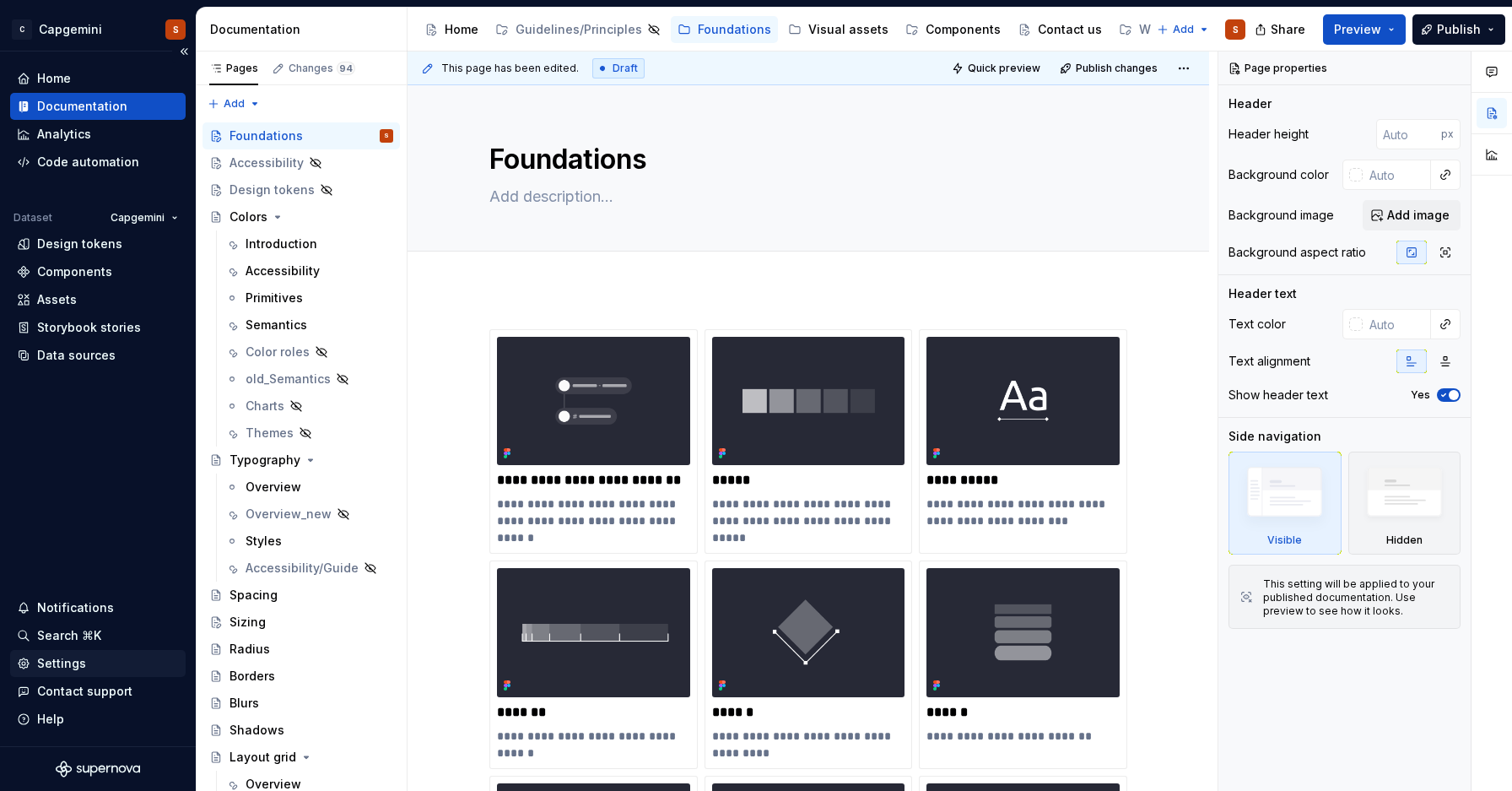
click at [48, 665] on div "Settings" at bounding box center [62, 664] width 49 height 17
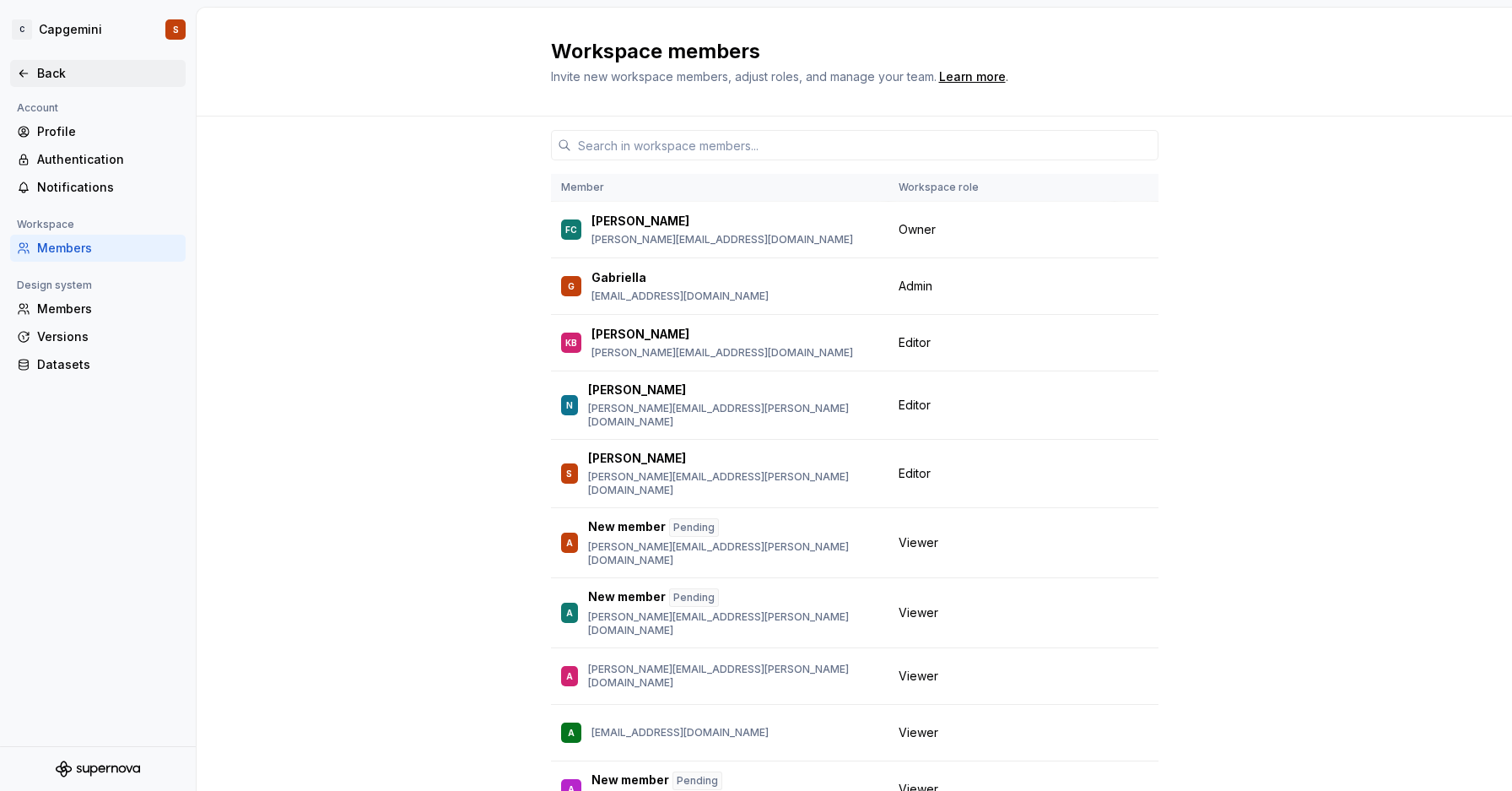
click at [27, 72] on icon at bounding box center [24, 73] width 13 height 13
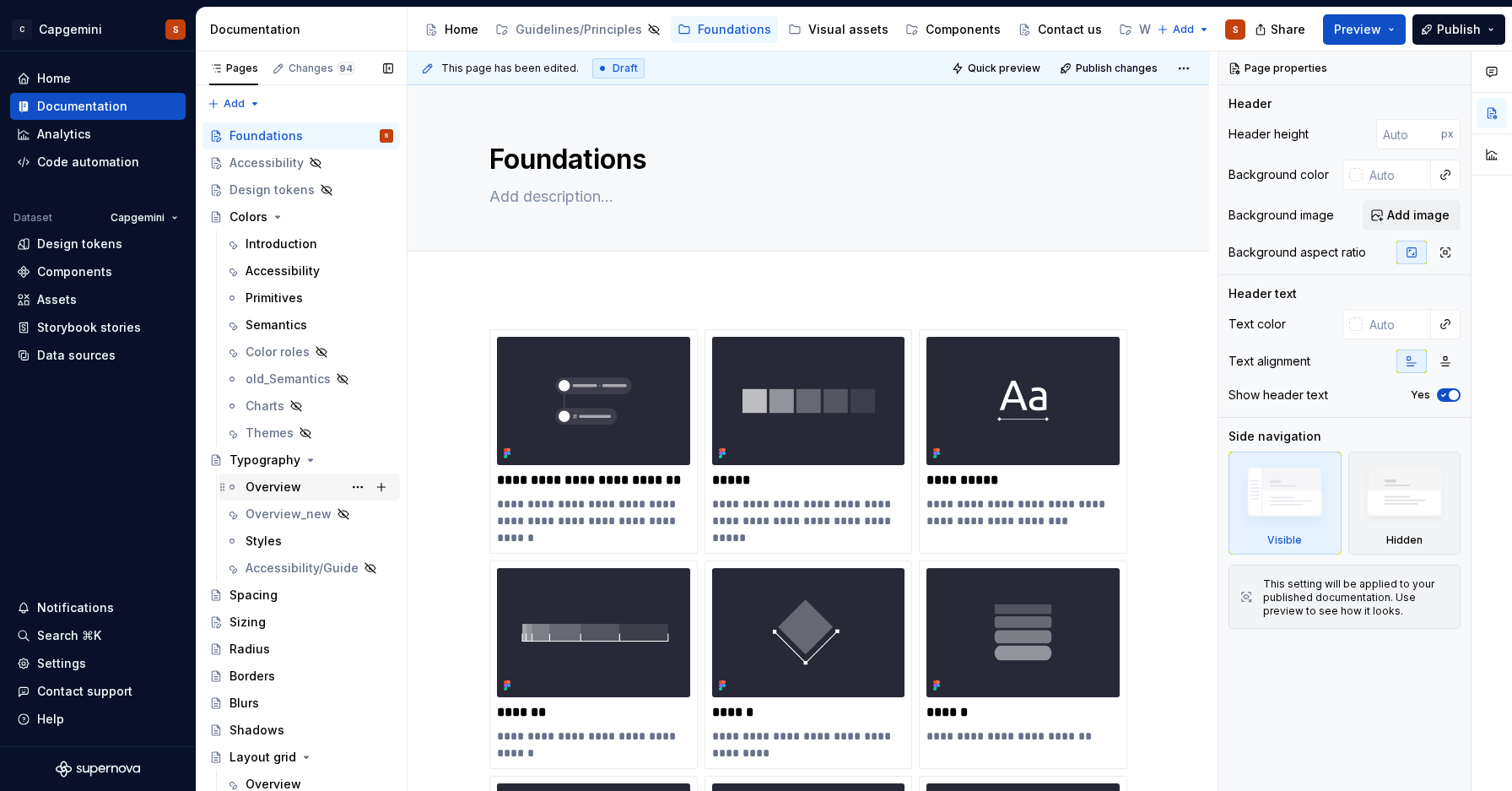
click at [272, 483] on div "Overview" at bounding box center [273, 488] width 56 height 17
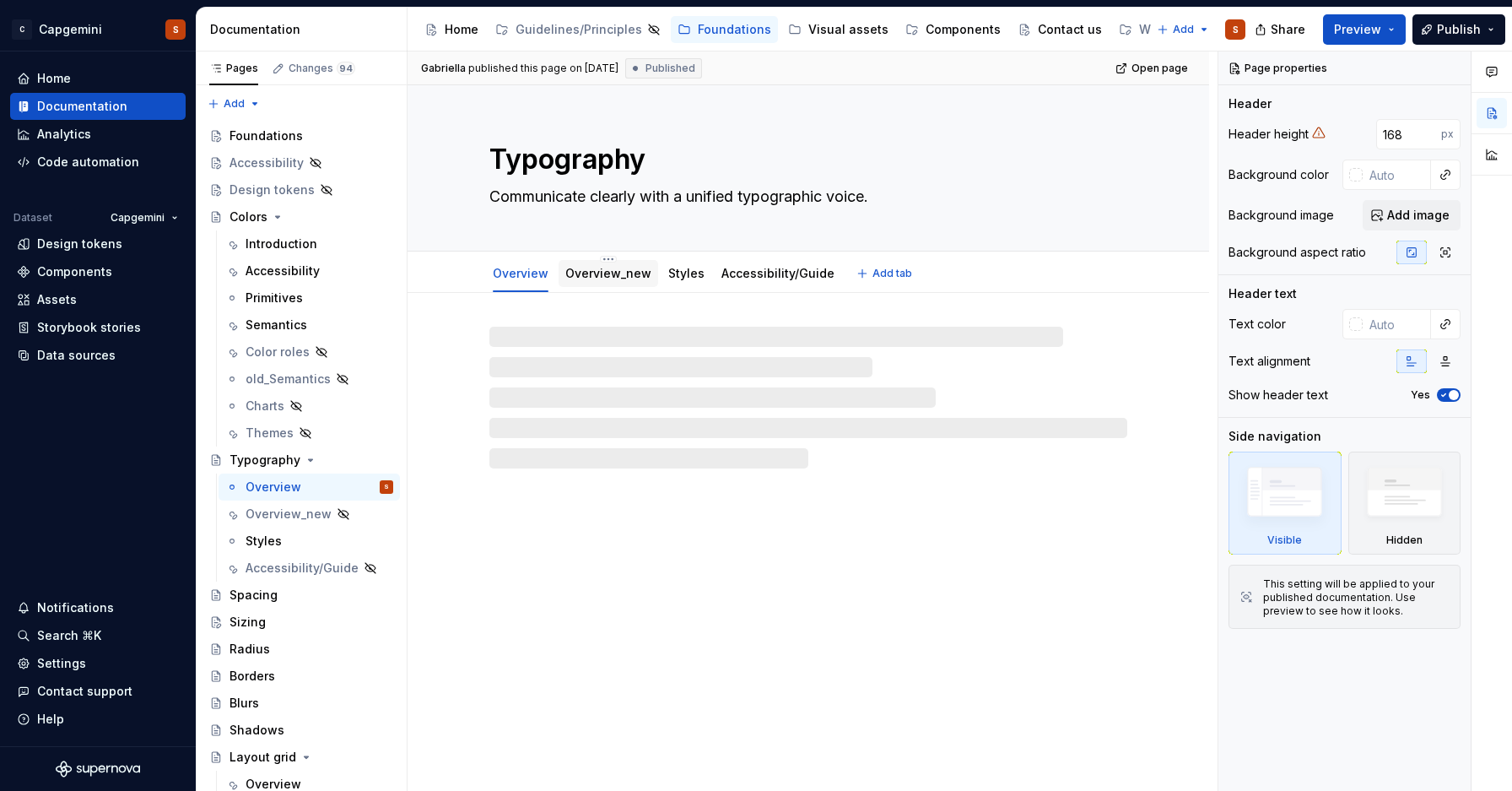
click at [592, 272] on link "Overview_new" at bounding box center [609, 272] width 87 height 14
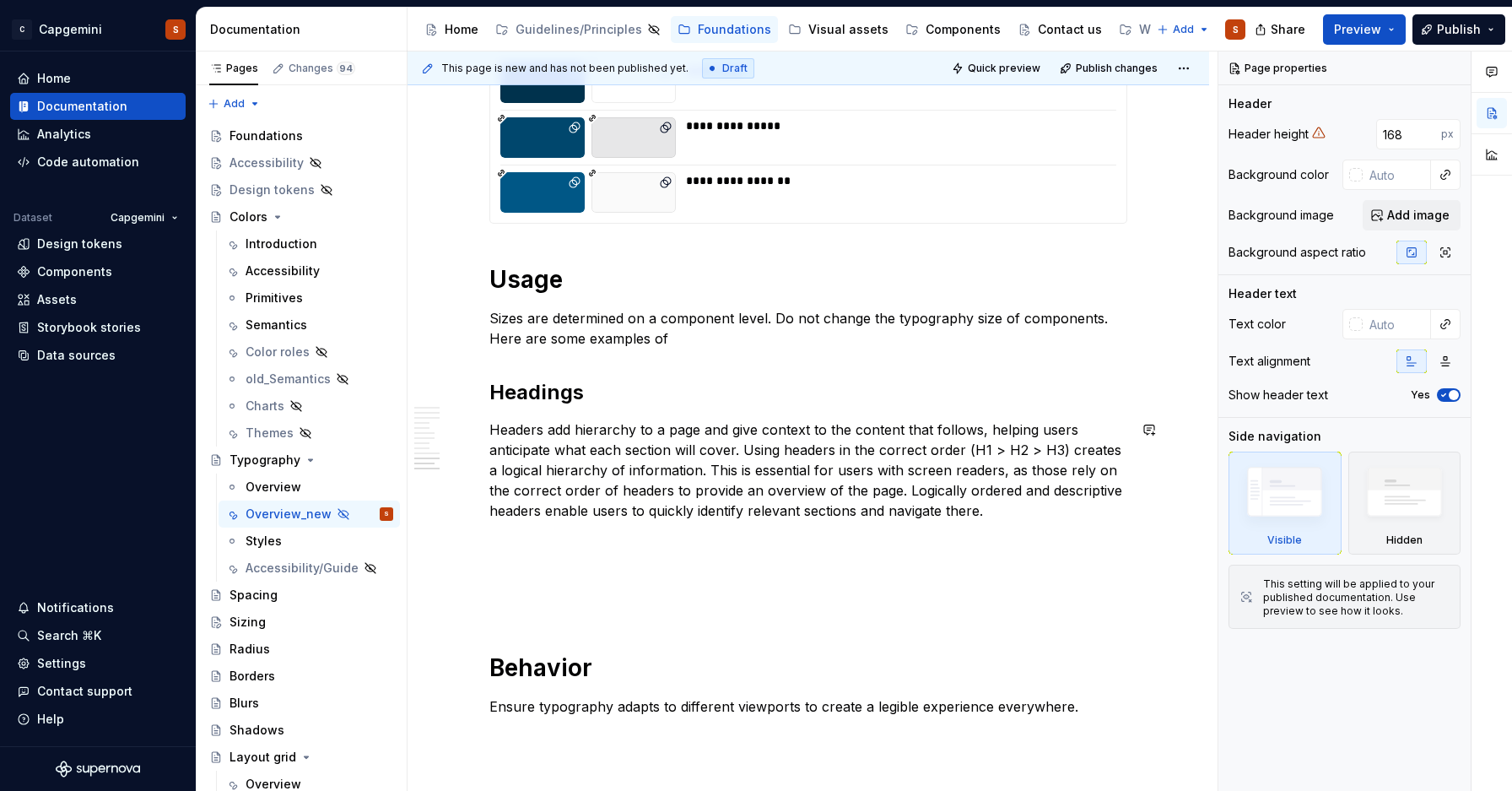
scroll to position [3937, 0]
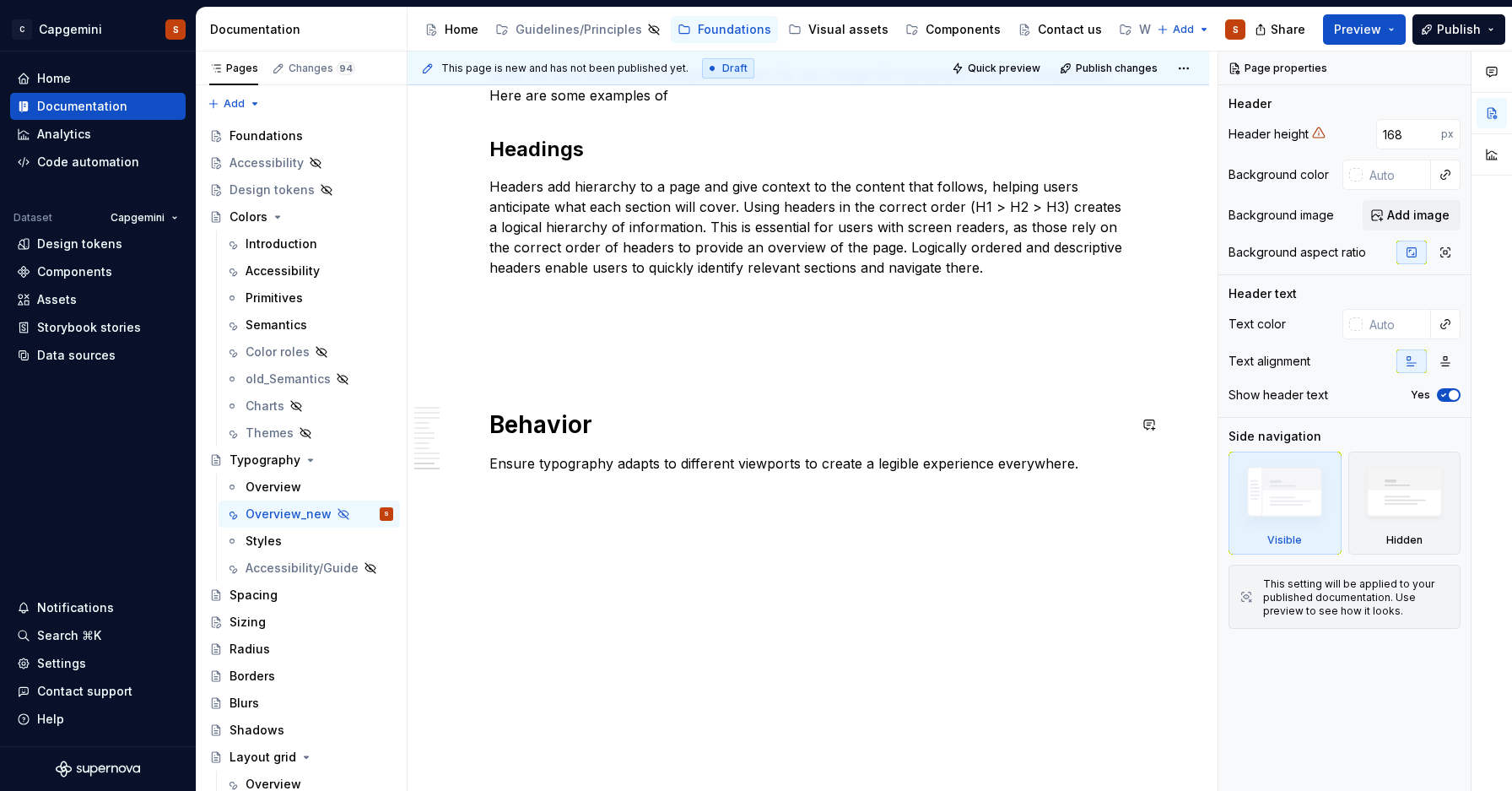
click at [975, 365] on p at bounding box center [808, 358] width 638 height 20
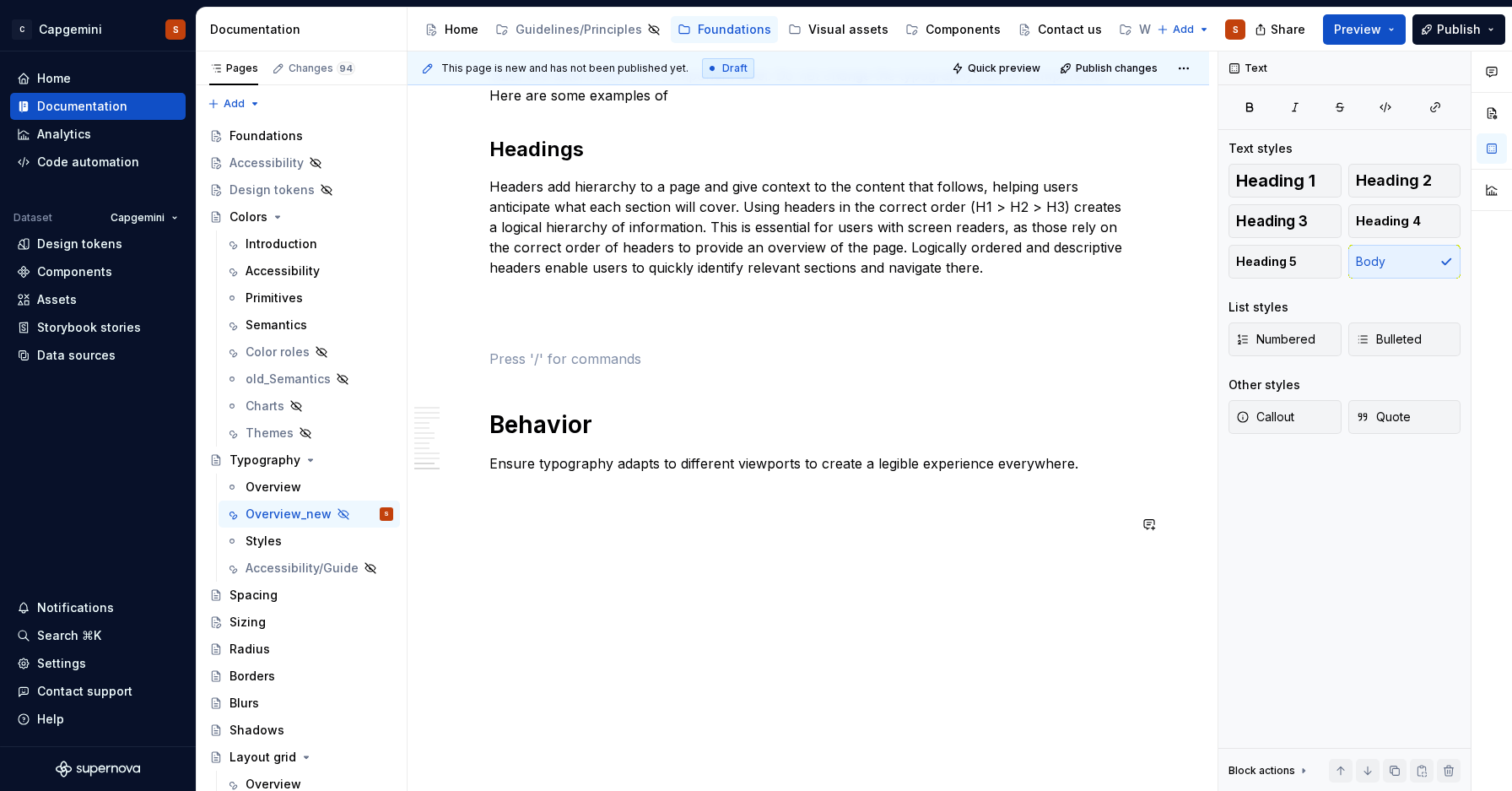
click at [621, 600] on div "This page is new and has not been published yet. Draft Quick preview Publish ch…" at bounding box center [813, 422] width 810 height 741
click at [469, 520] on span at bounding box center [472, 524] width 13 height 24
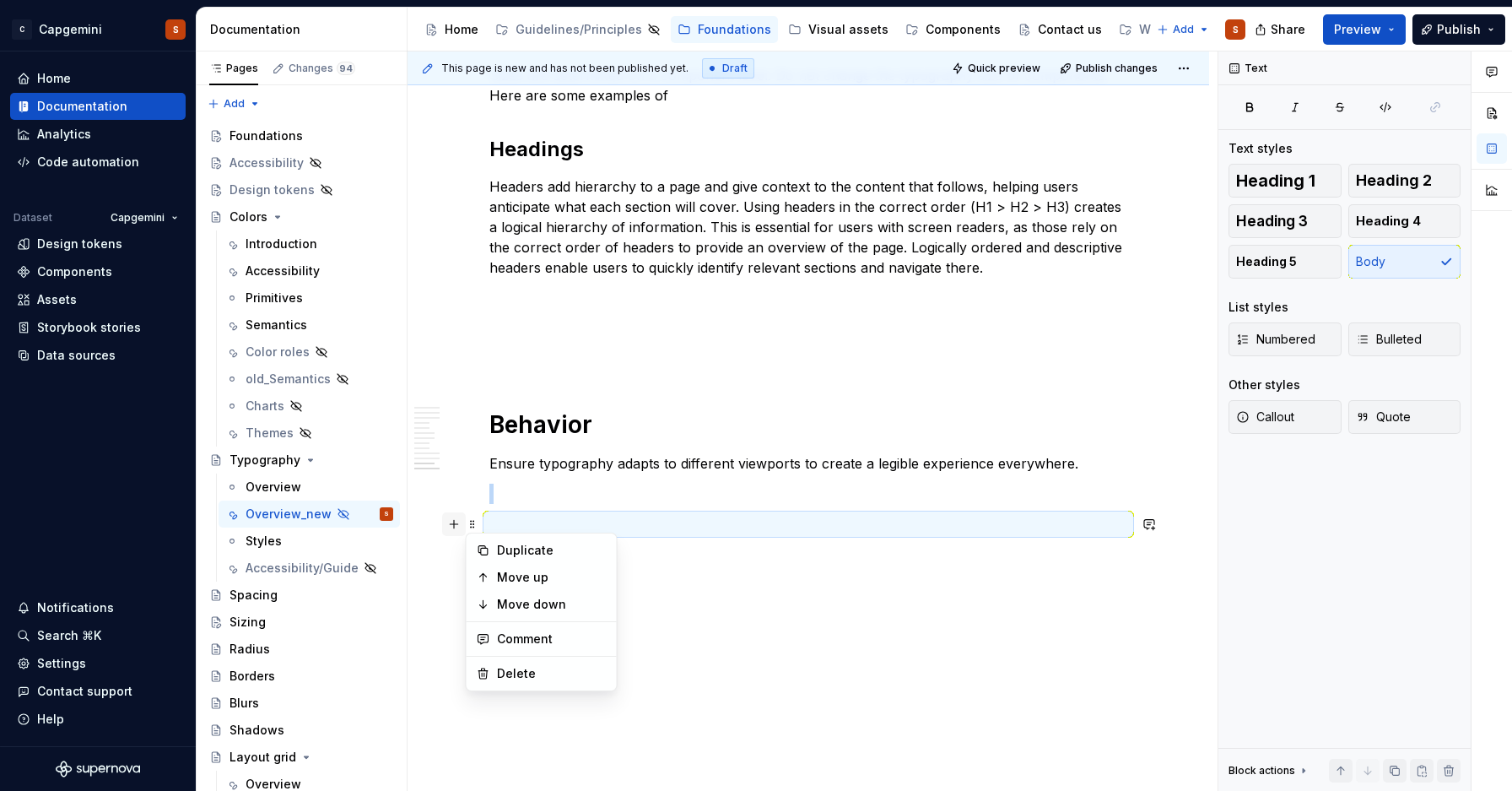
click at [456, 526] on button "button" at bounding box center [454, 524] width 24 height 24
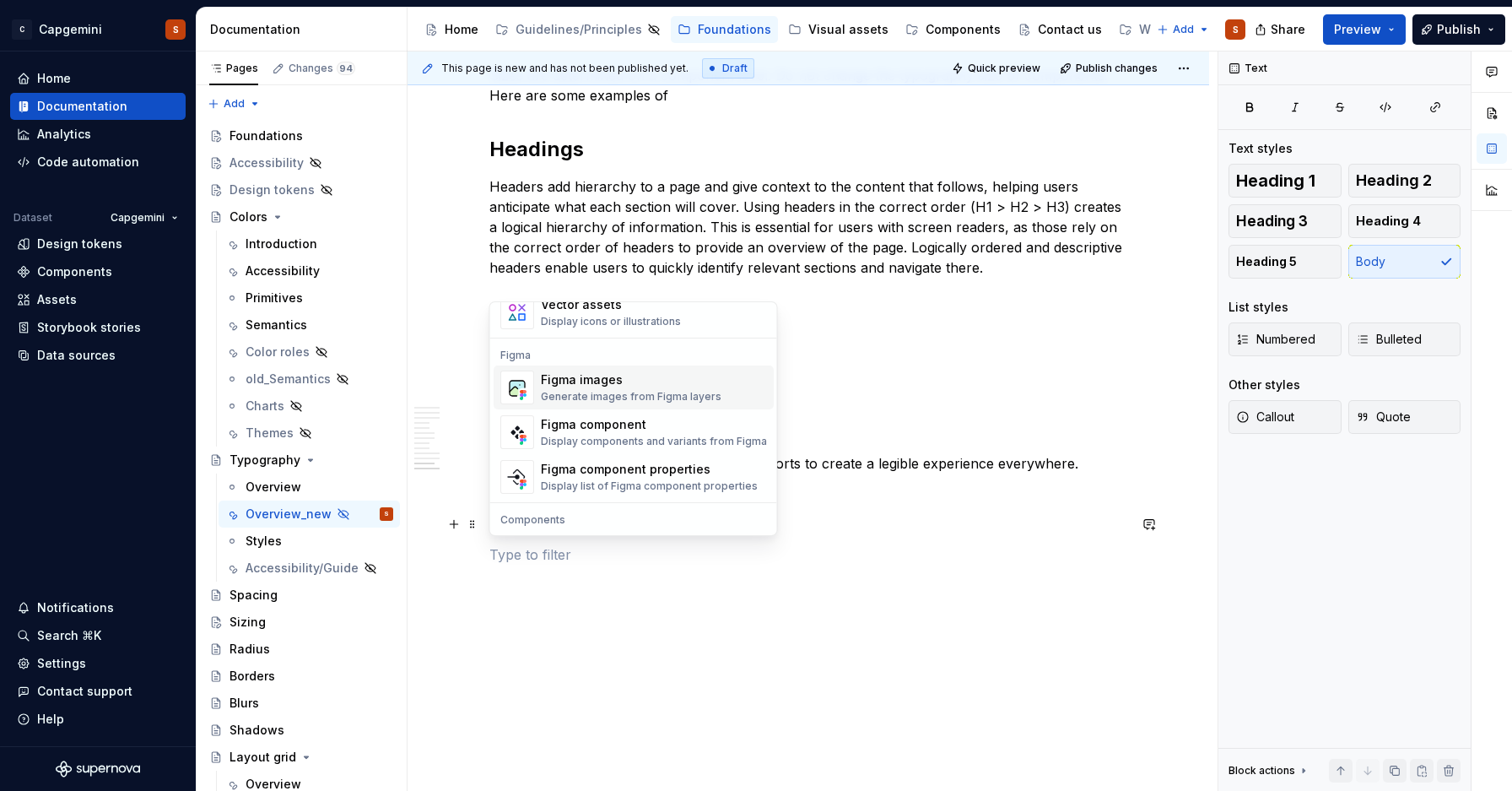
scroll to position [1553, 0]
click at [589, 435] on div "Display components and variants from Figma" at bounding box center [653, 438] width 226 height 13
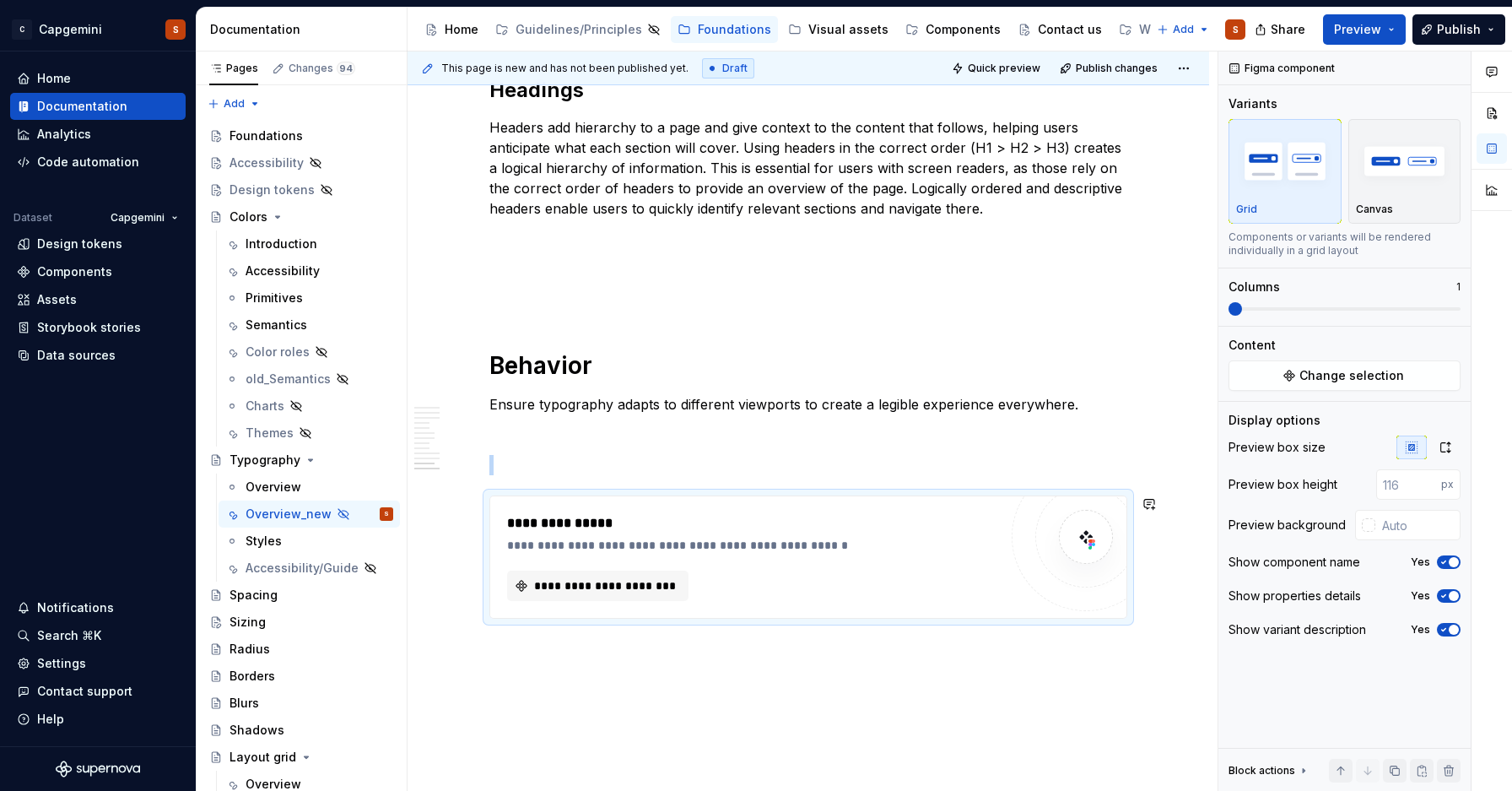
click at [678, 562] on div "**********" at bounding box center [752, 556] width 491 height 88
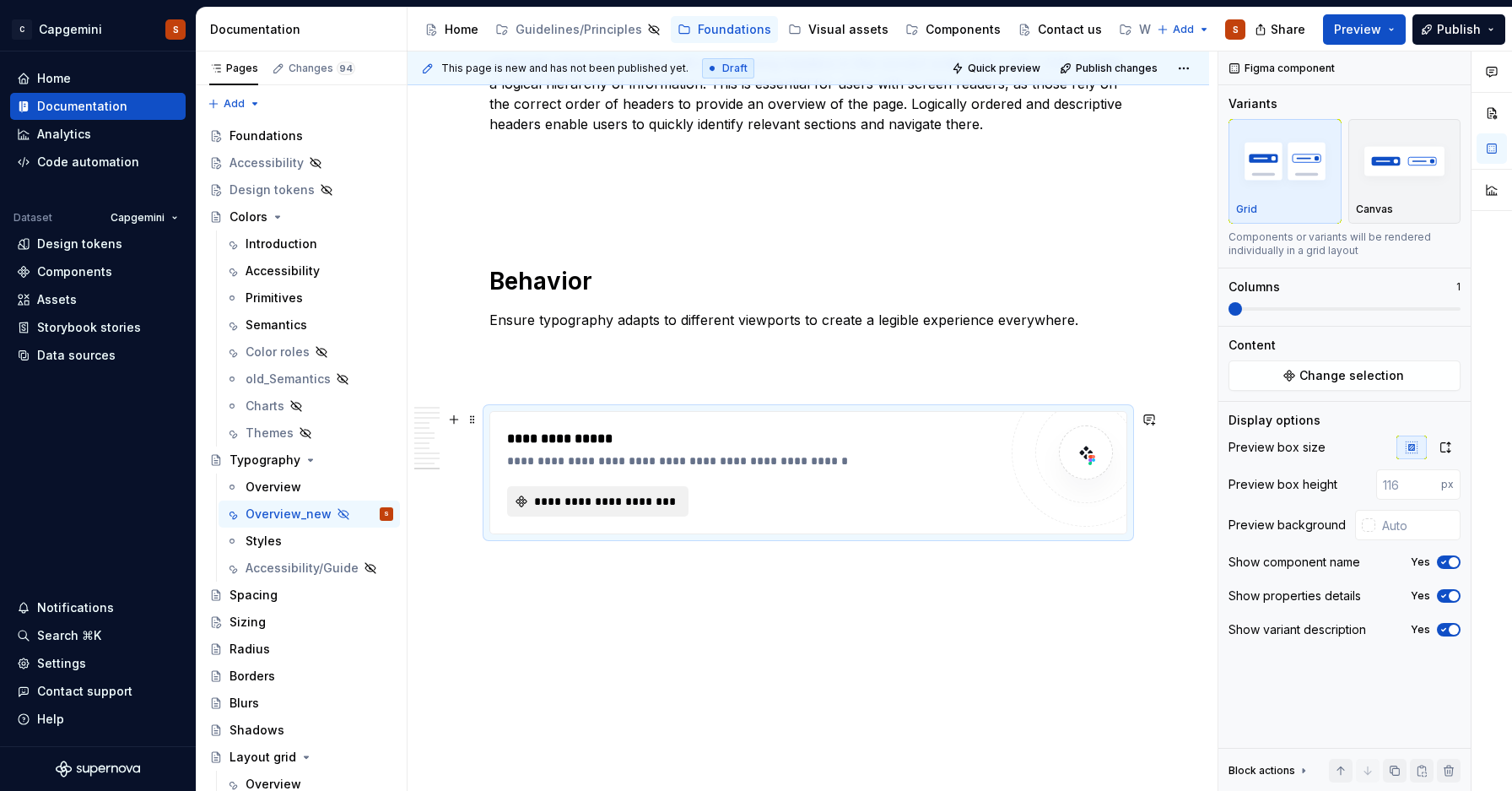
click at [623, 502] on span "**********" at bounding box center [605, 501] width 146 height 17
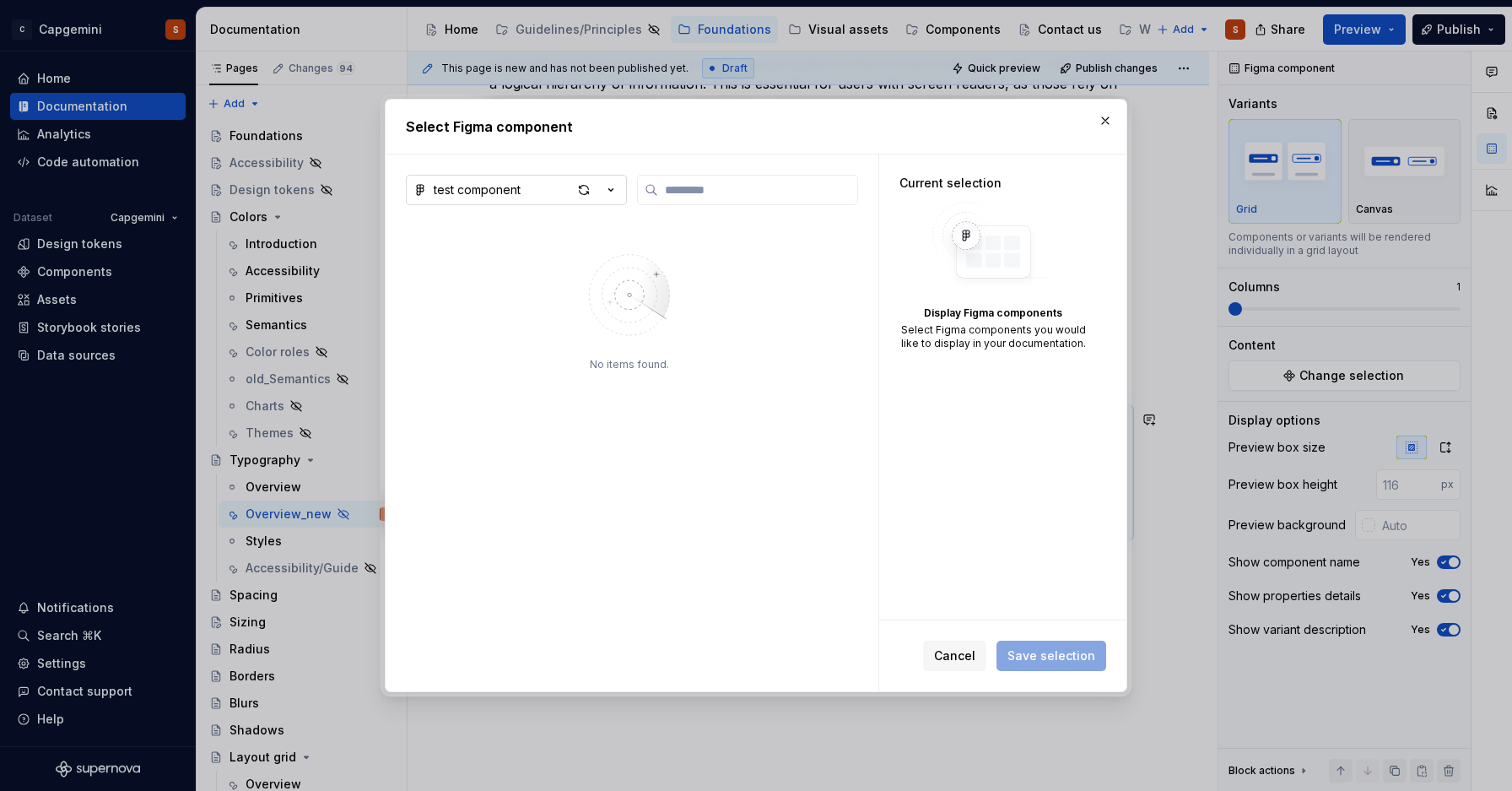
click at [534, 189] on button "test component" at bounding box center [517, 191] width 221 height 31
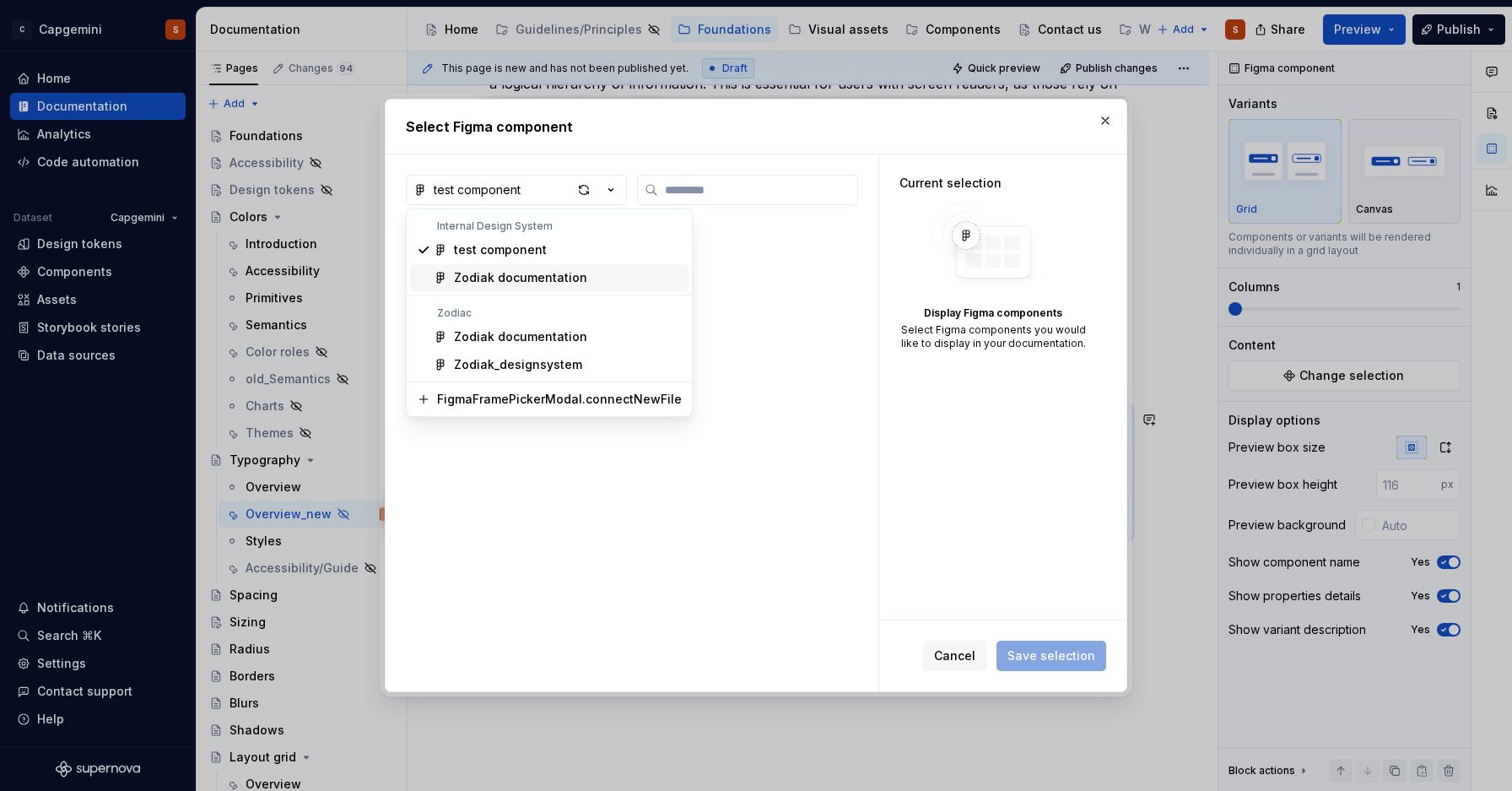
click at [498, 277] on div "Zodiak documentation" at bounding box center [520, 278] width 134 height 17
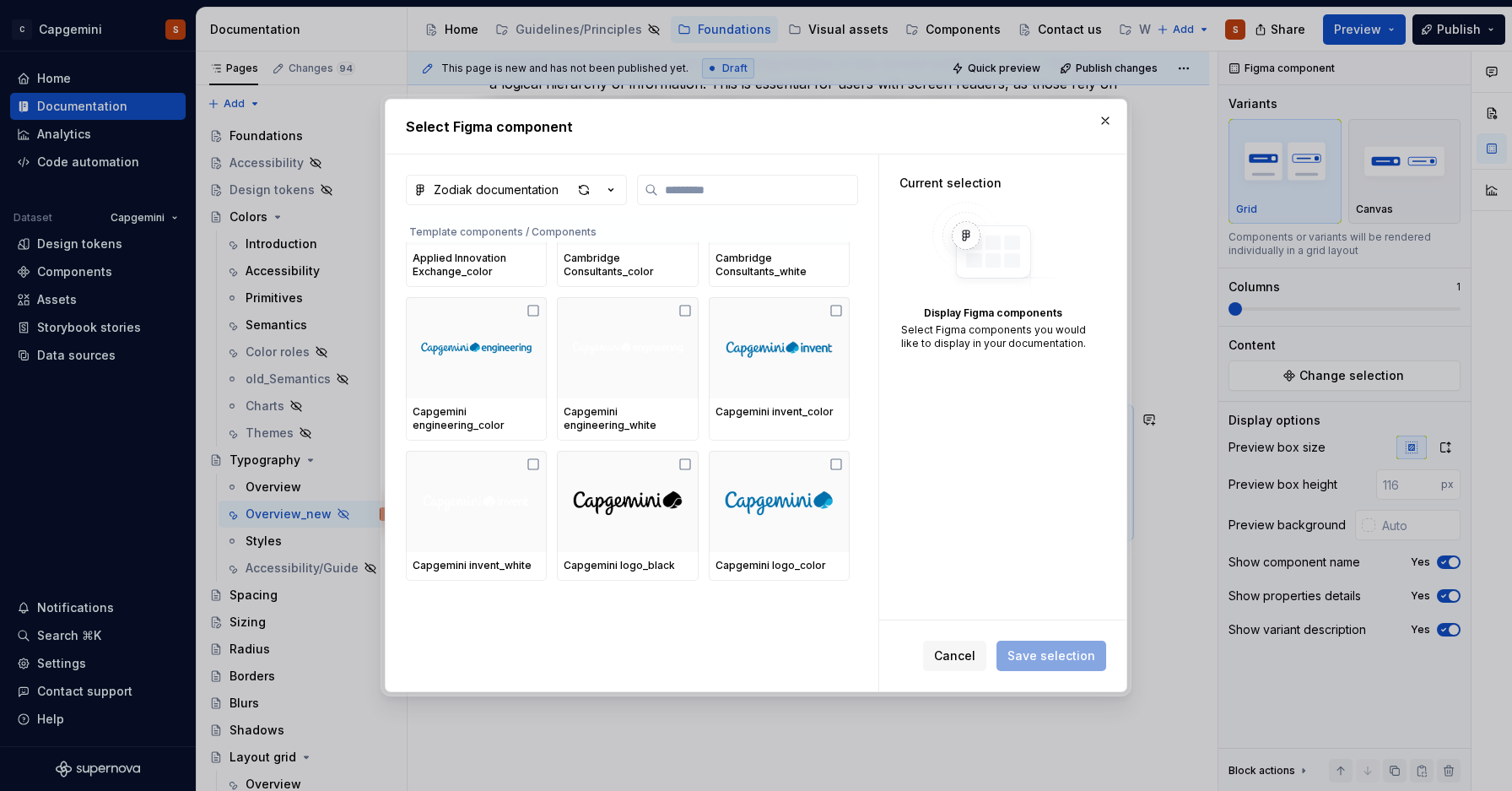
scroll to position [0, 0]
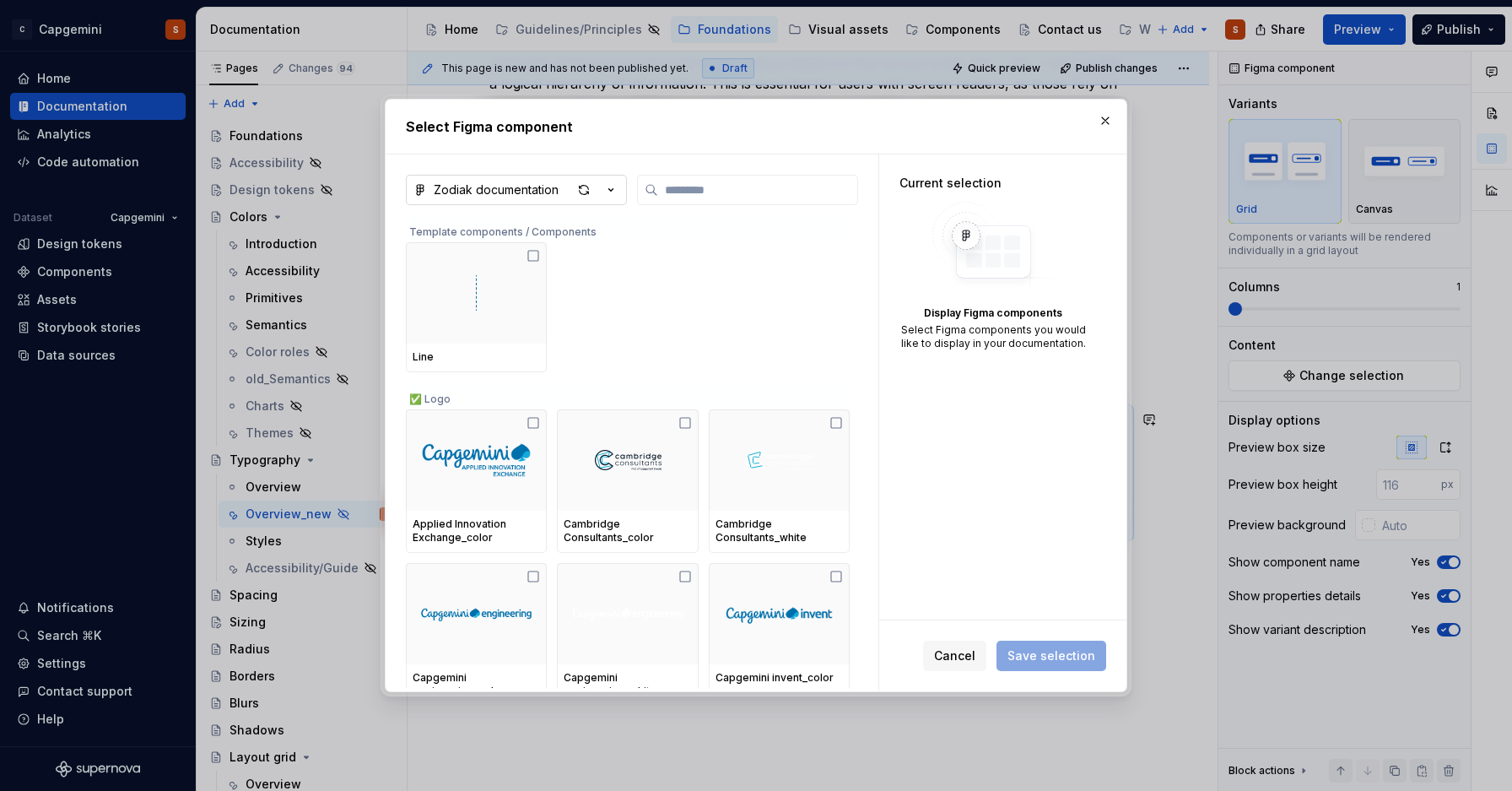
click at [607, 191] on icon "button" at bounding box center [612, 191] width 17 height 17
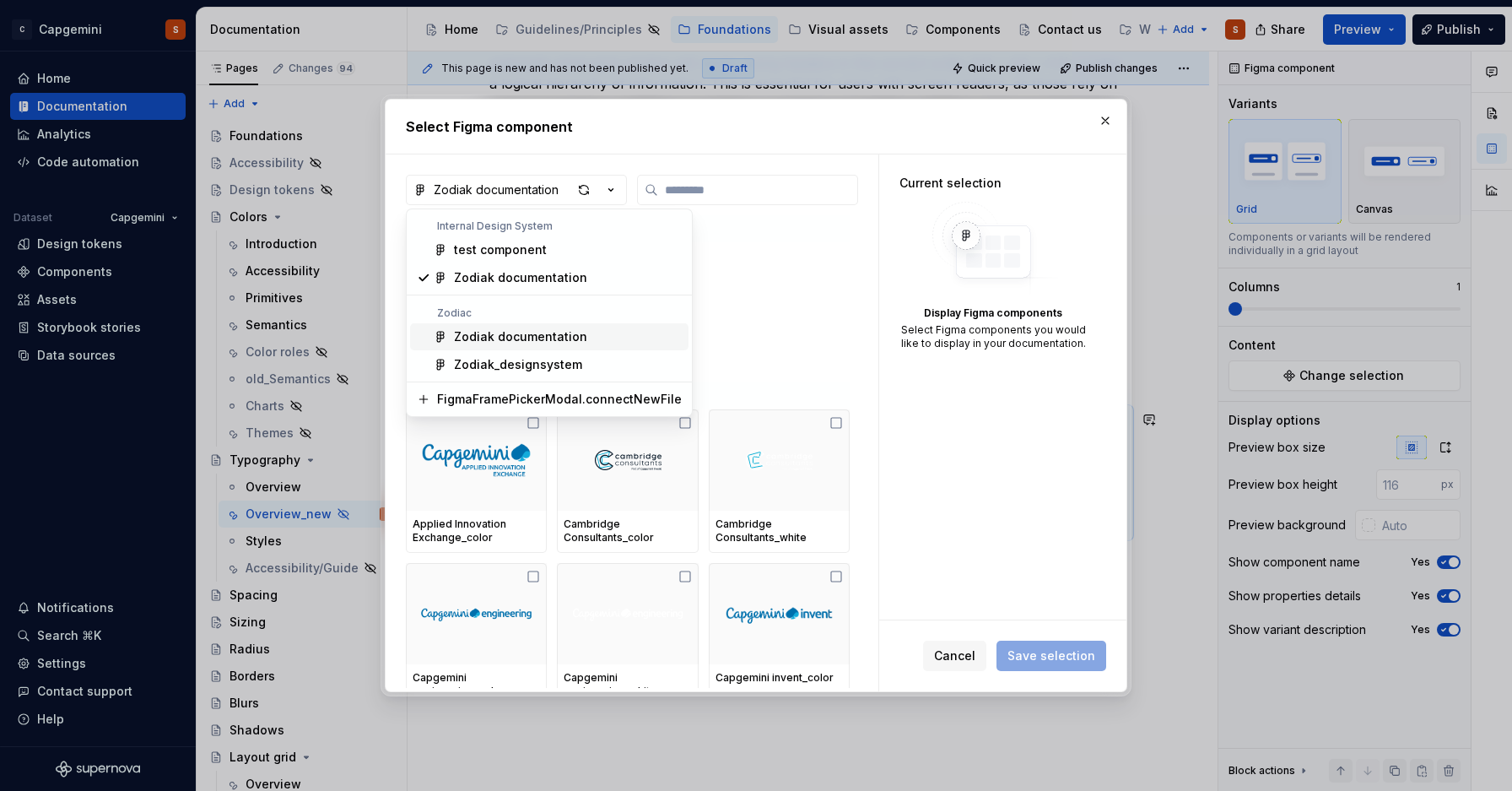
click at [541, 326] on span "Zodiak documentation" at bounding box center [549, 337] width 279 height 27
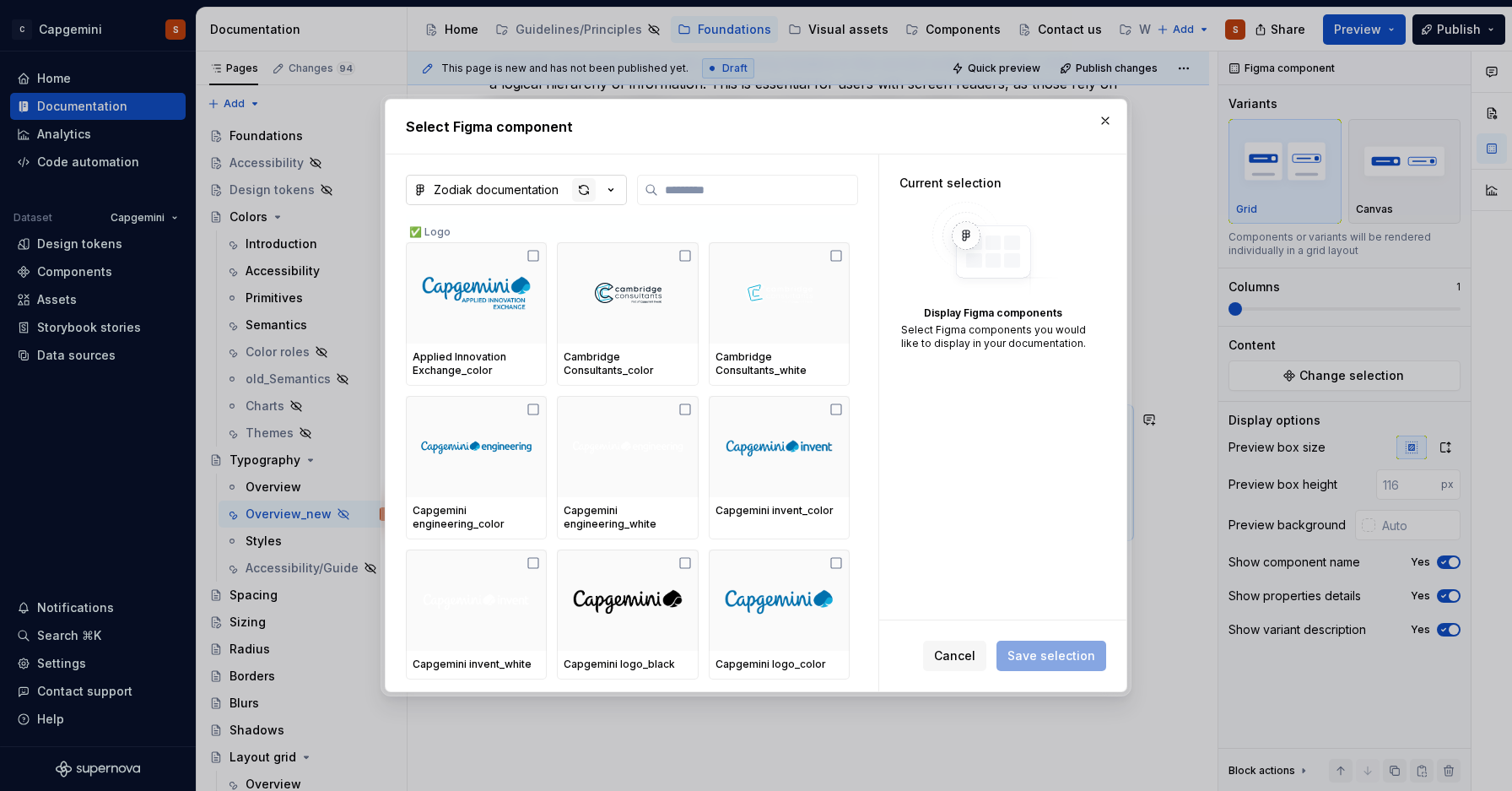
click at [586, 190] on div "button" at bounding box center [584, 190] width 24 height 24
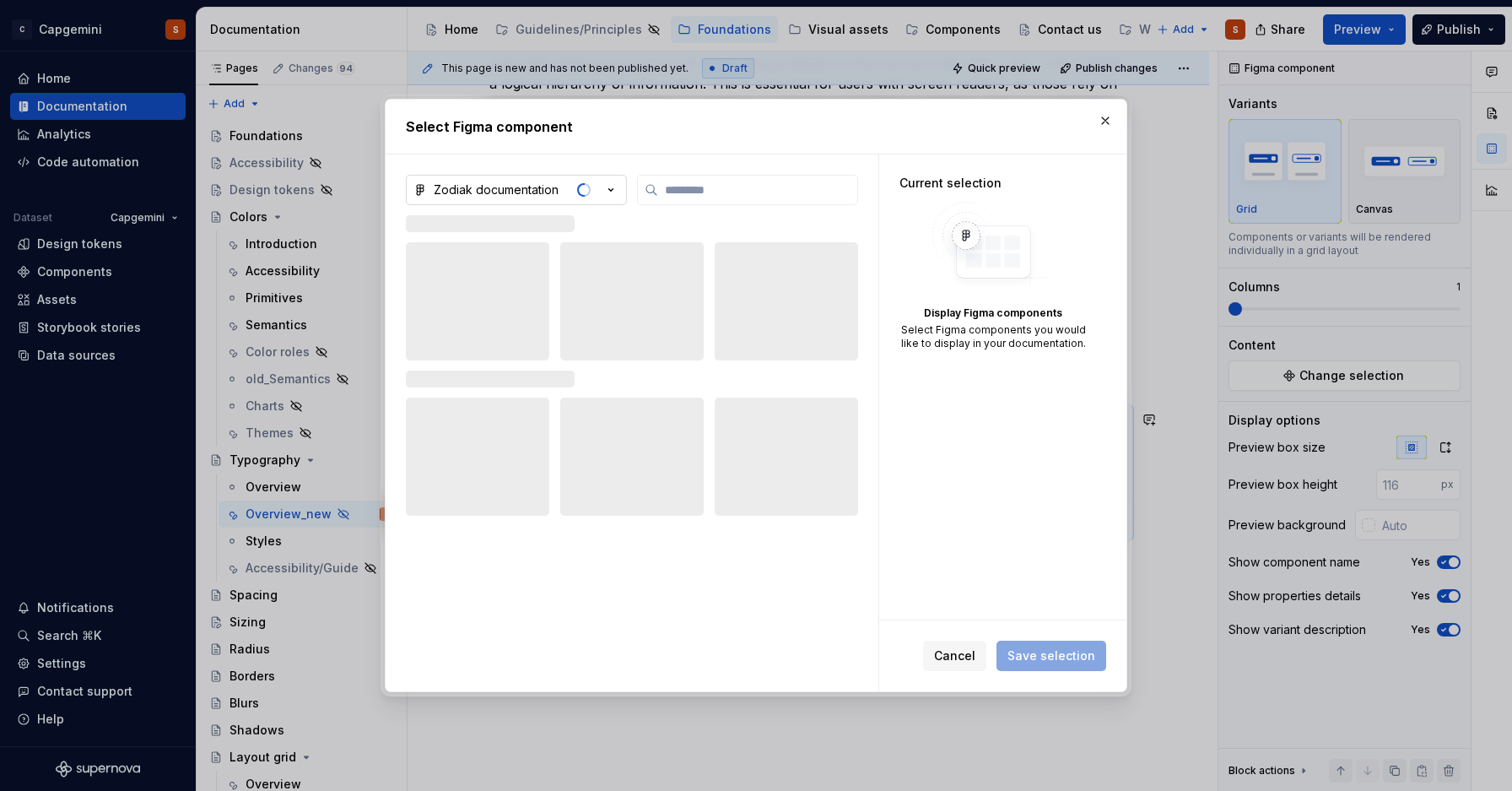
type textarea "*"
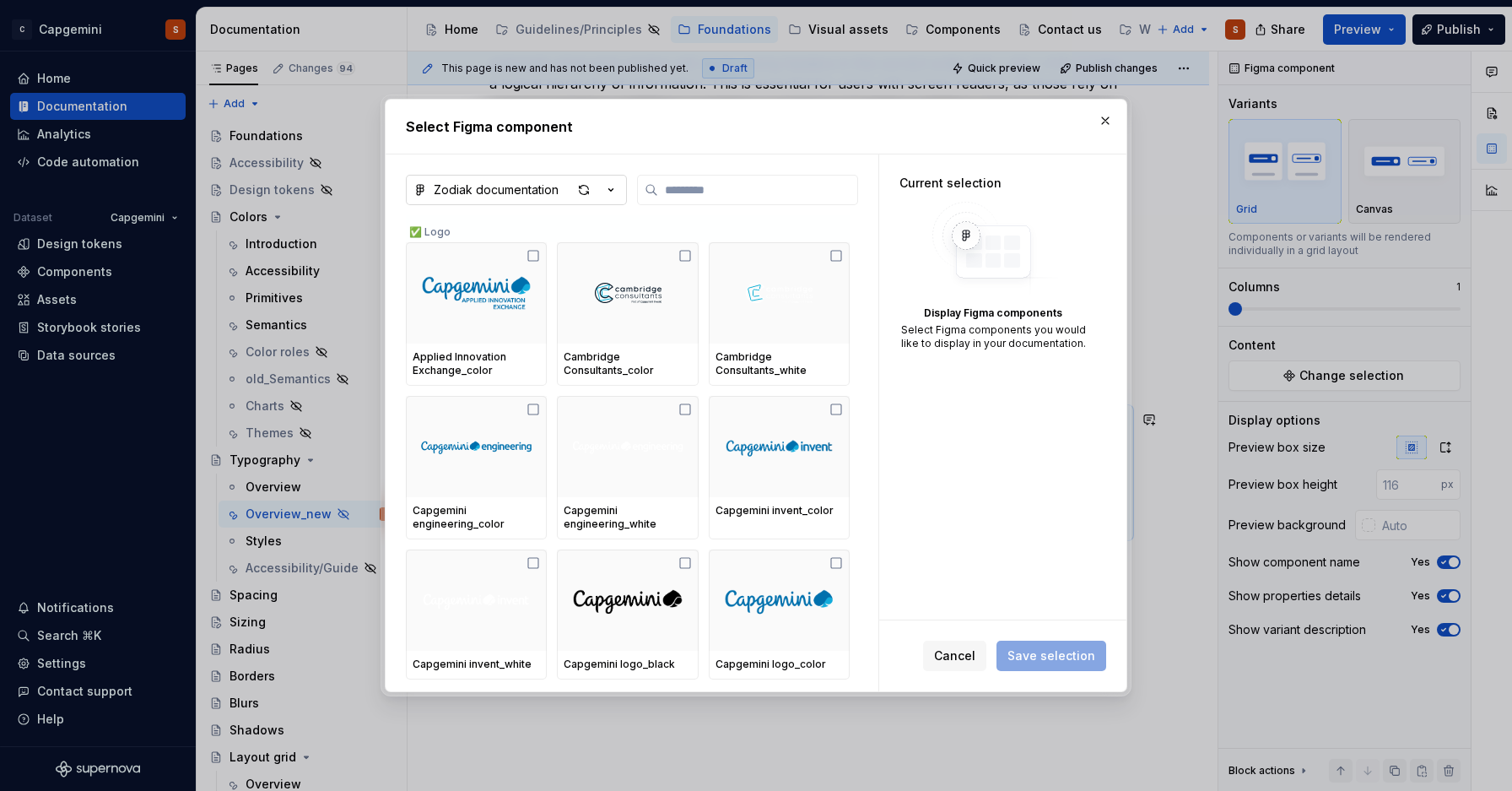
click at [610, 193] on icon "button" at bounding box center [612, 191] width 17 height 17
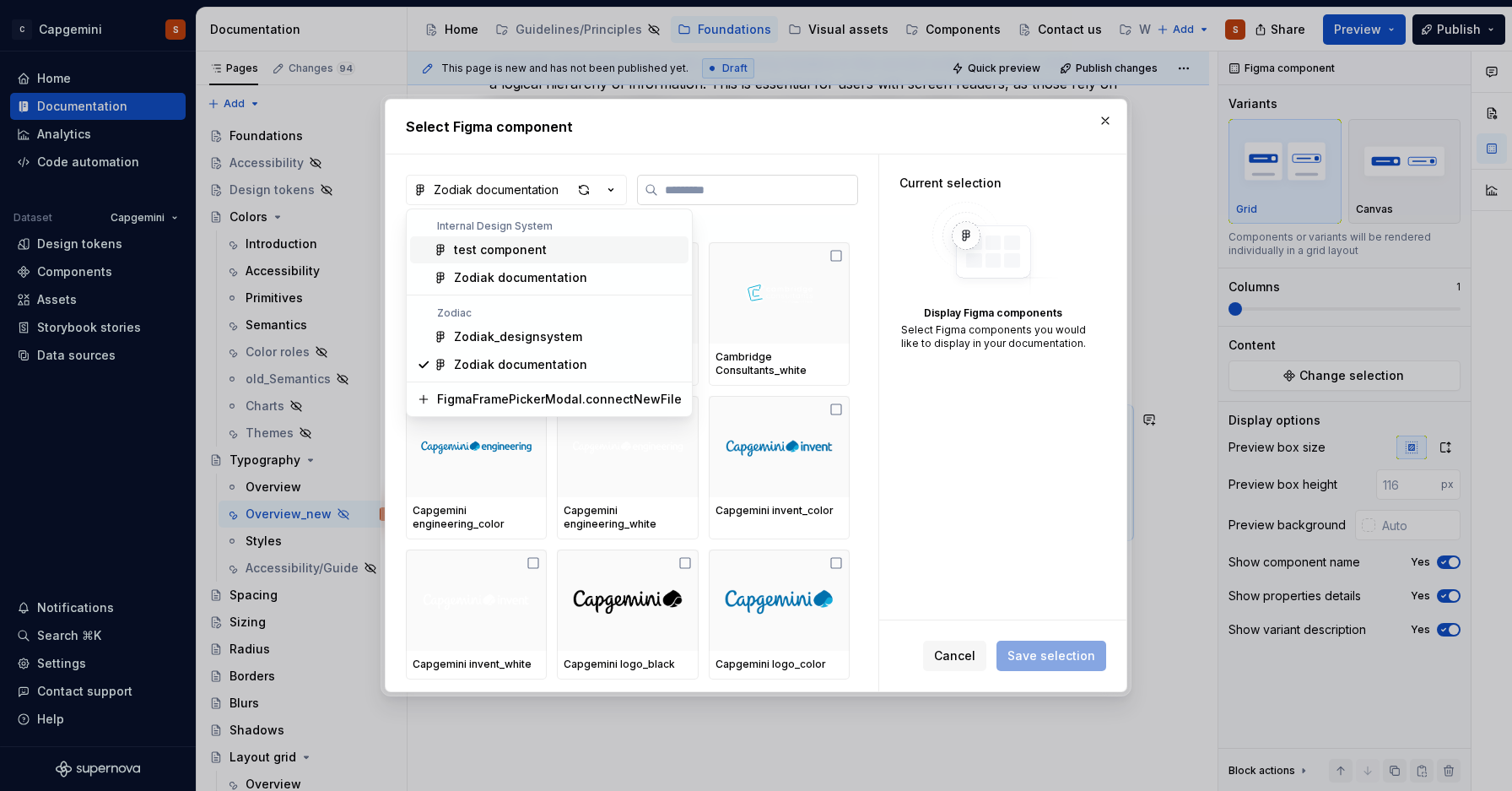
click at [718, 196] on div "Select Figma component Zodiak documentation ✅ Logo Applied Innovation Exchange_…" at bounding box center [756, 396] width 1512 height 791
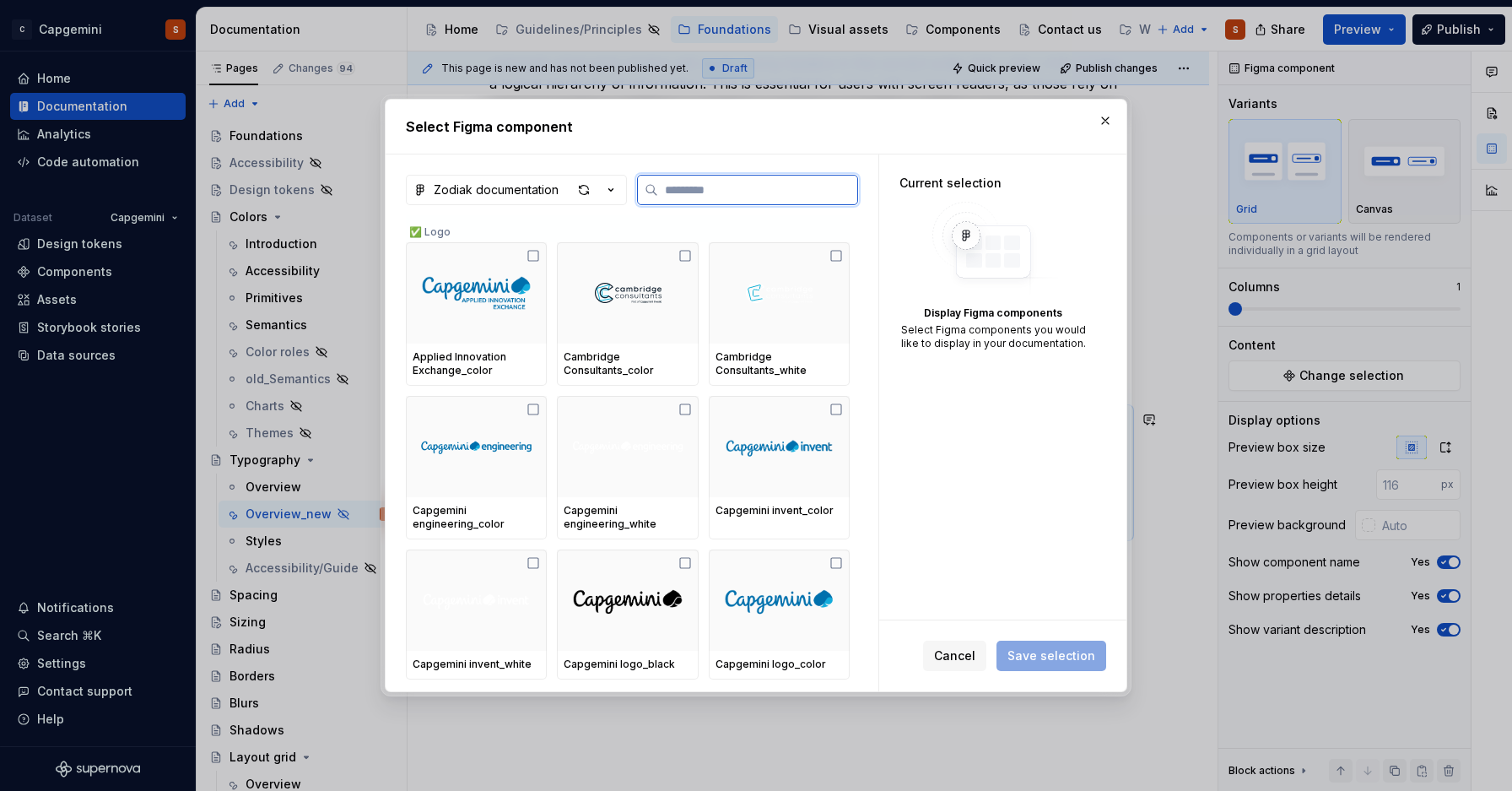
click at [718, 196] on input "search" at bounding box center [757, 191] width 199 height 17
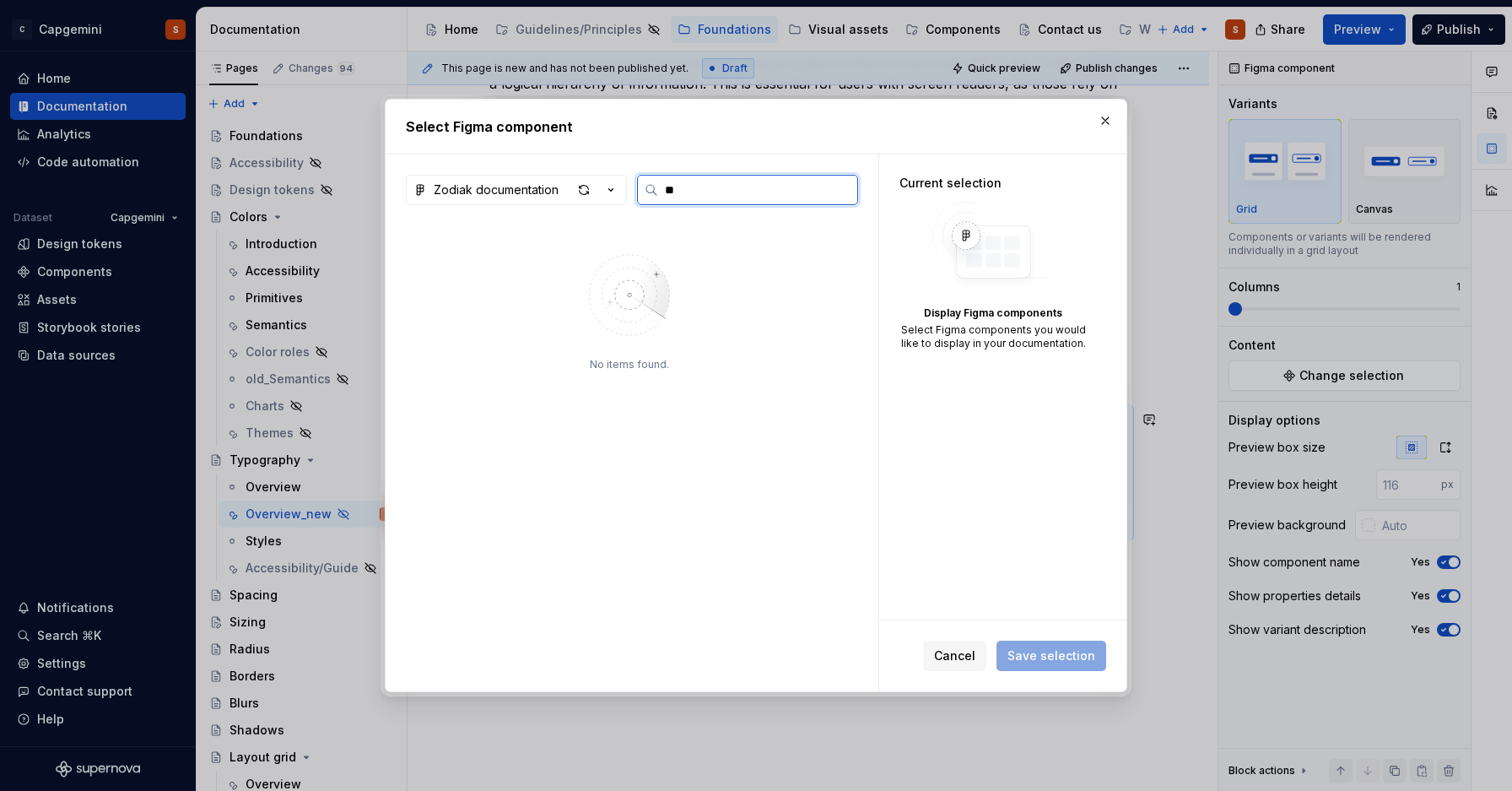
type input "*"
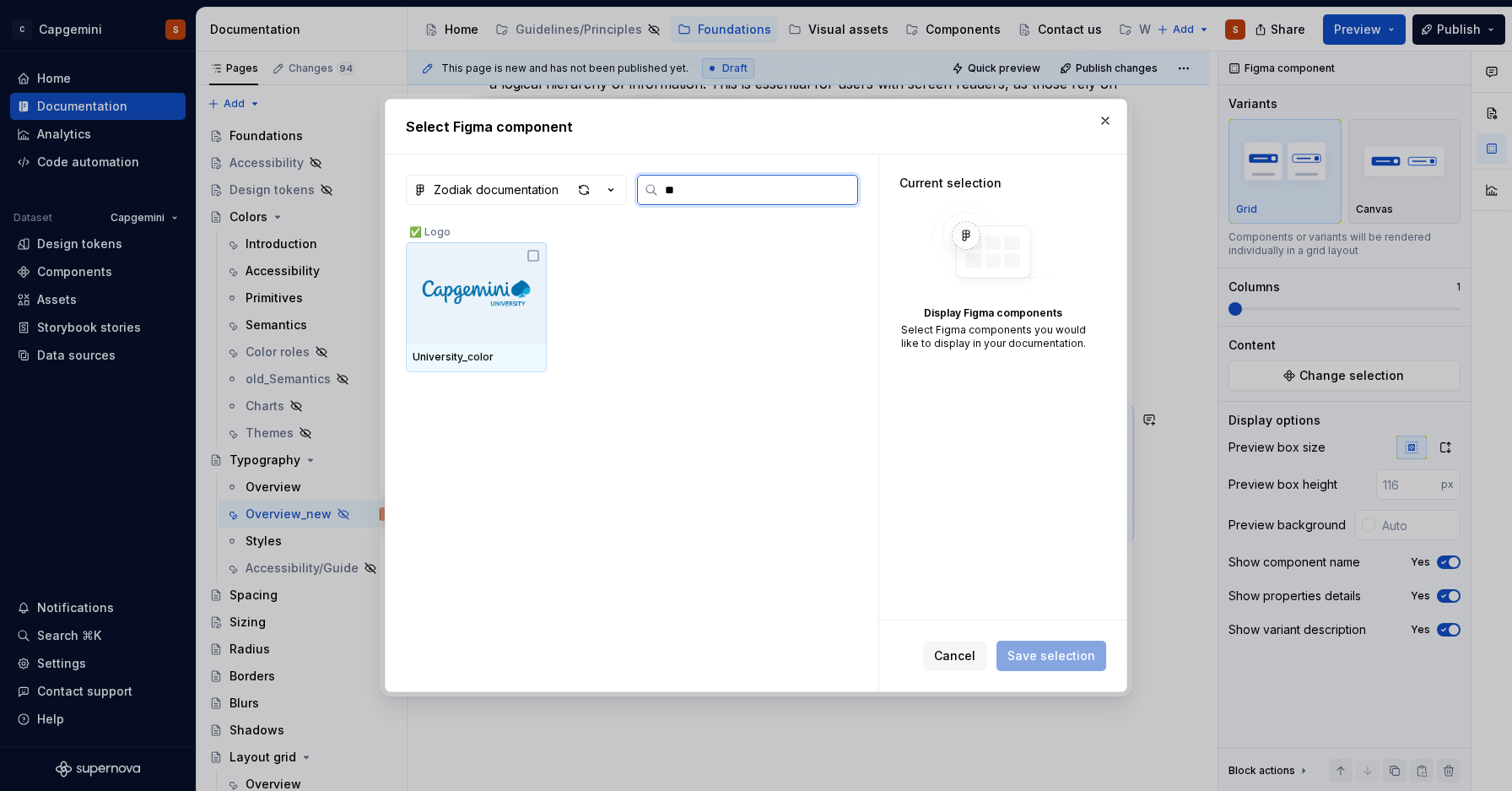
type input "*"
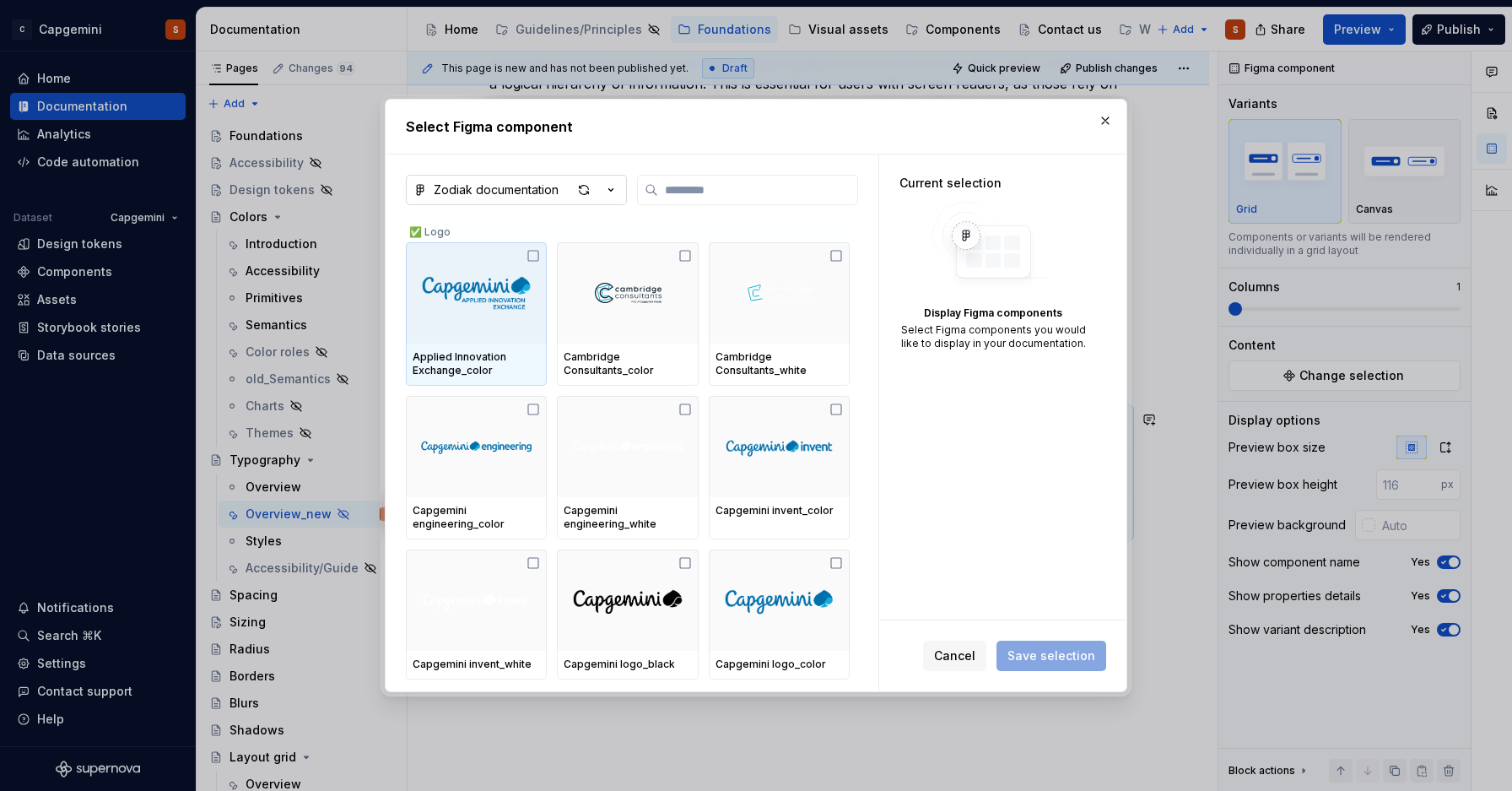
click at [607, 175] on button "Zodiak documentation" at bounding box center [517, 191] width 221 height 31
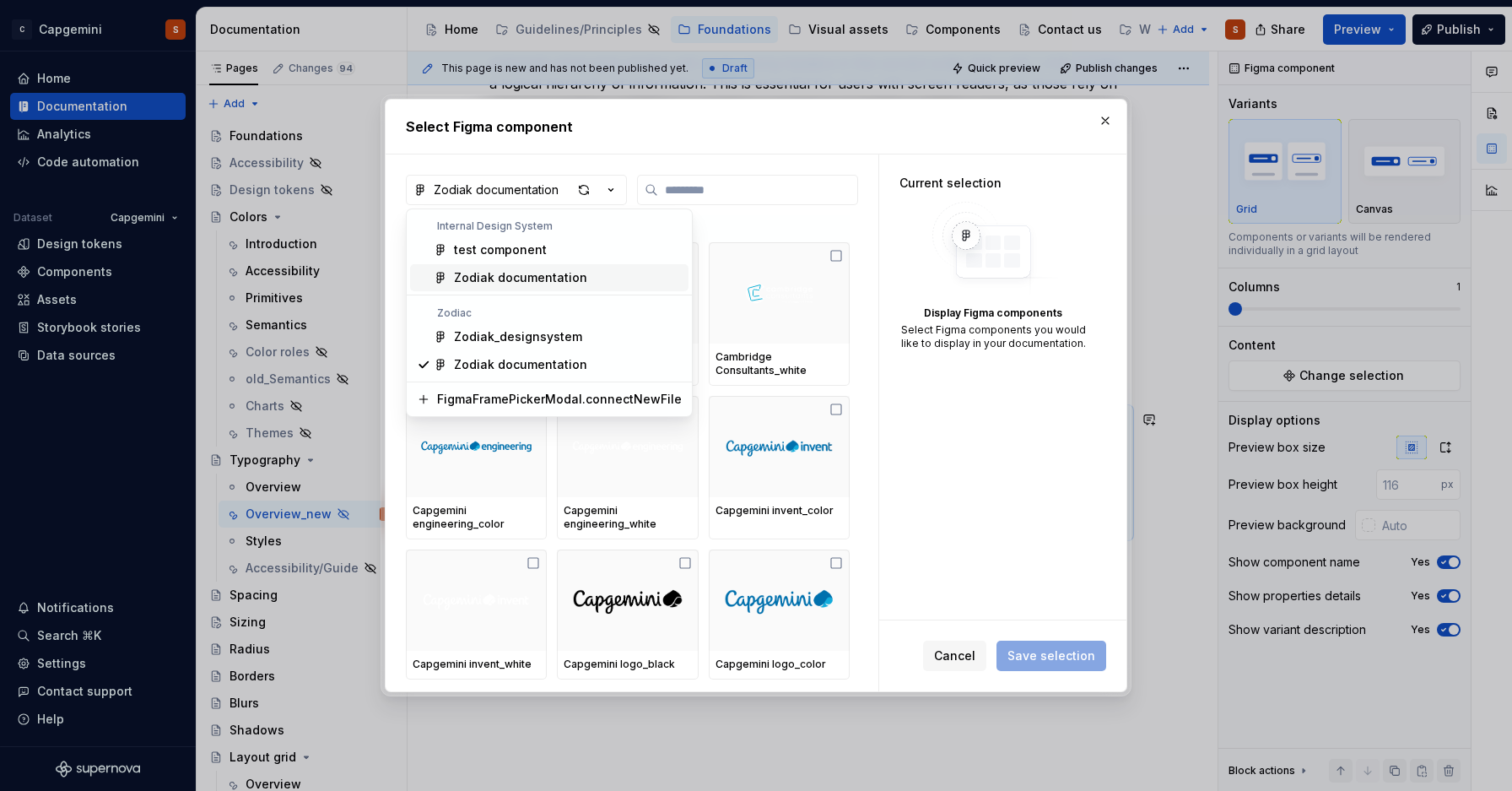
click at [502, 276] on div "Zodiak documentation" at bounding box center [520, 278] width 134 height 17
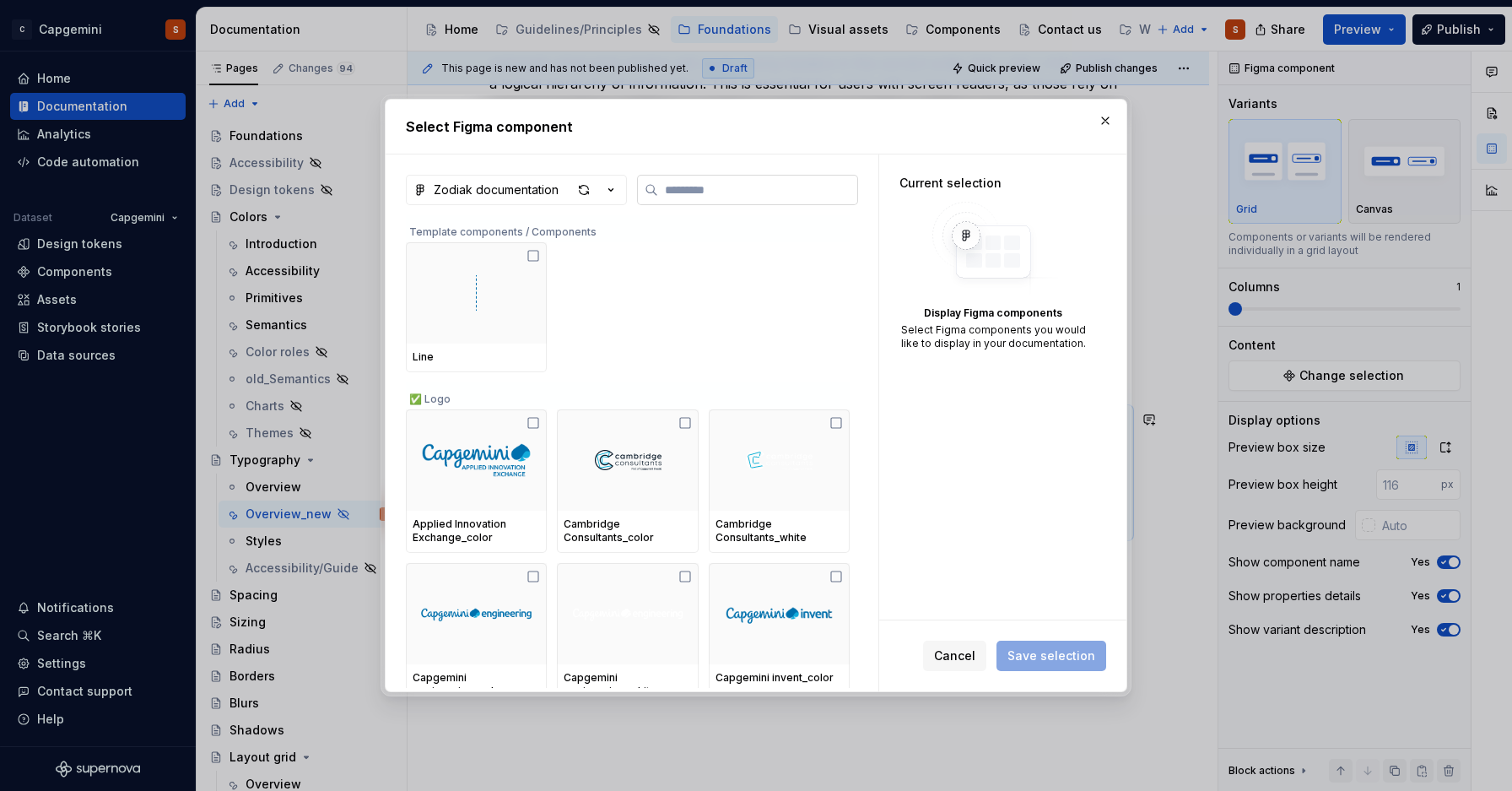
click at [802, 179] on label at bounding box center [747, 191] width 221 height 31
click at [802, 182] on input "search" at bounding box center [757, 191] width 199 height 17
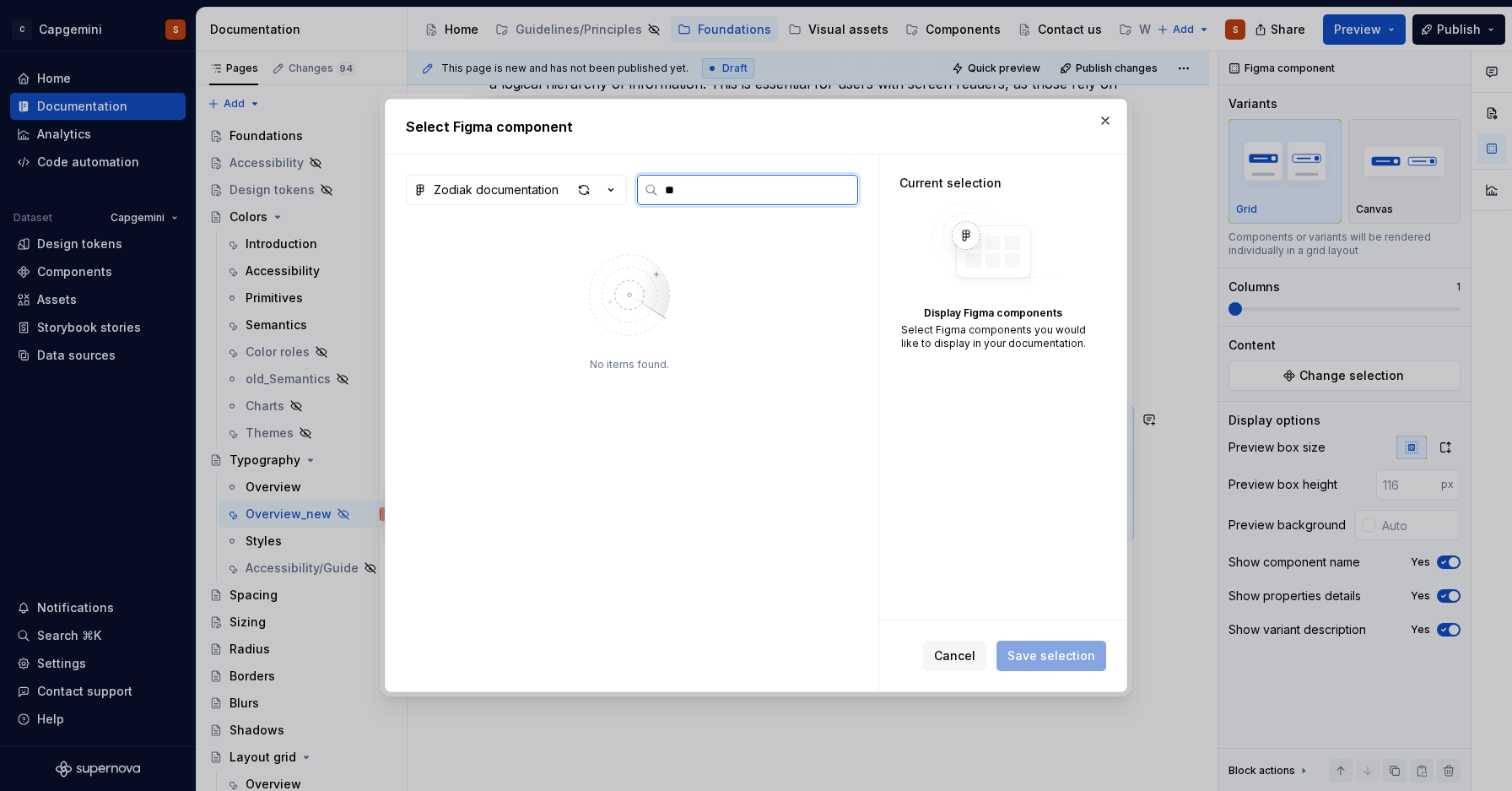
type input "**"
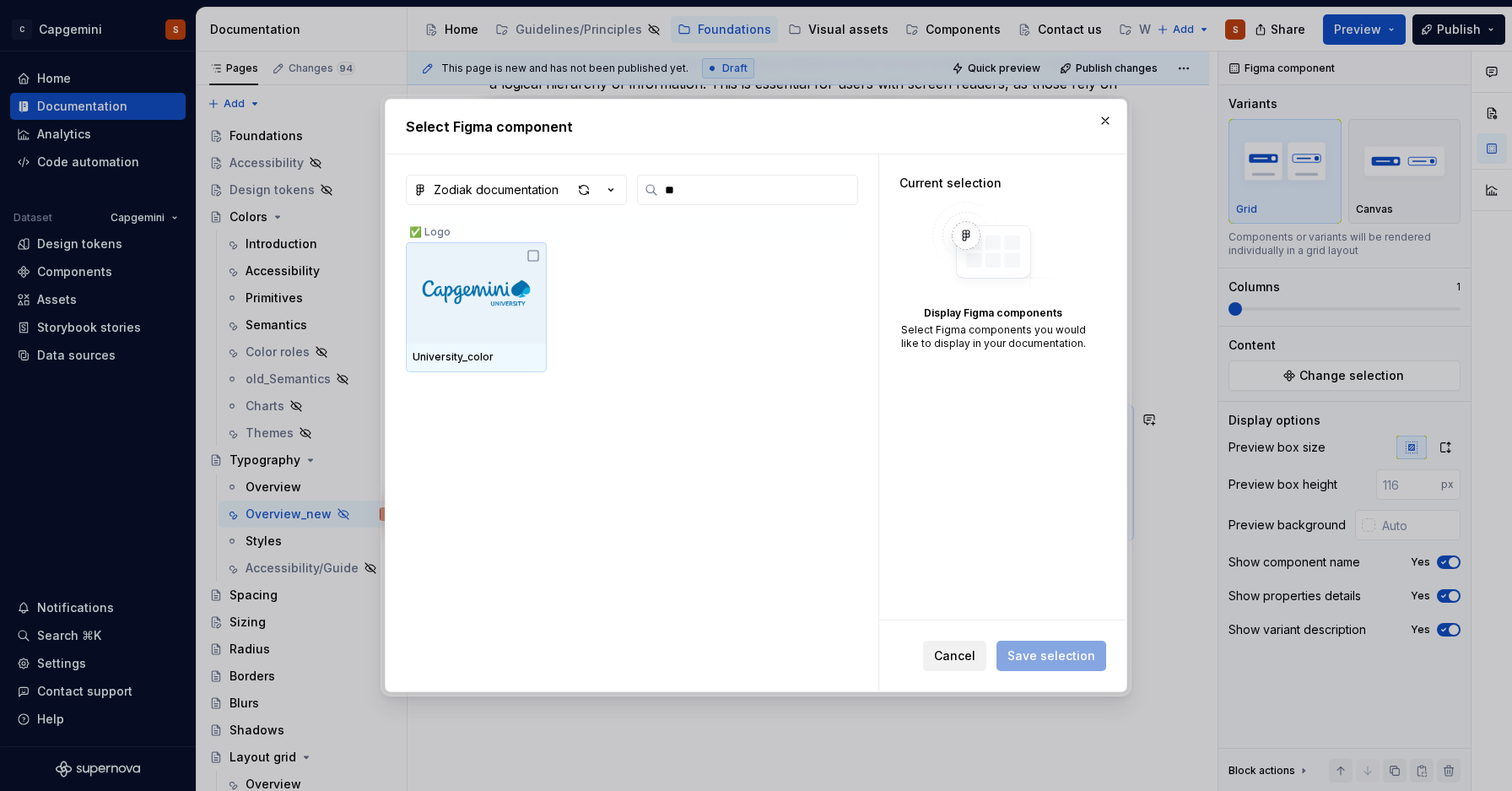
click at [955, 644] on button "Cancel" at bounding box center [955, 656] width 63 height 31
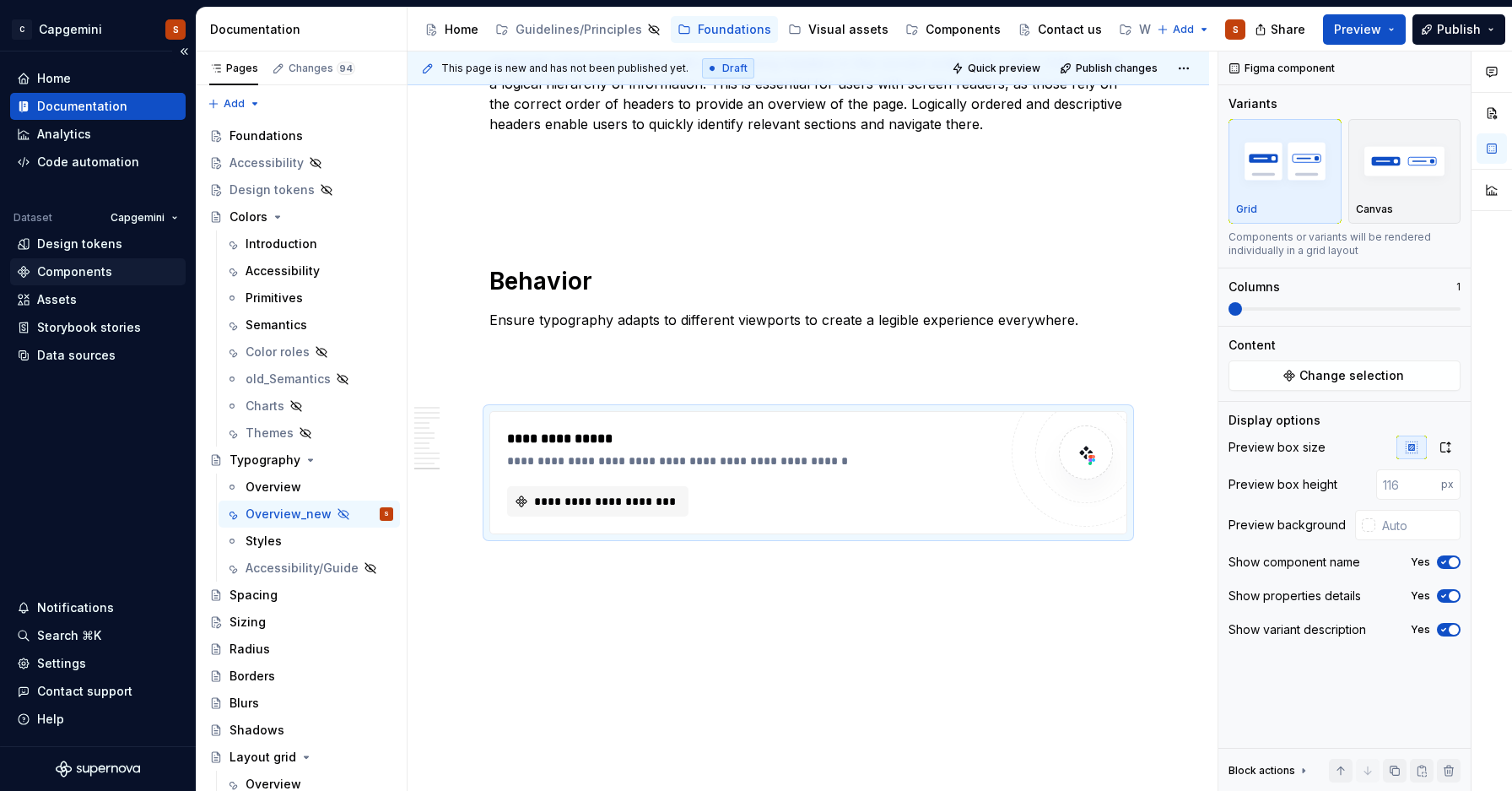
click at [55, 276] on div "Components" at bounding box center [75, 272] width 75 height 17
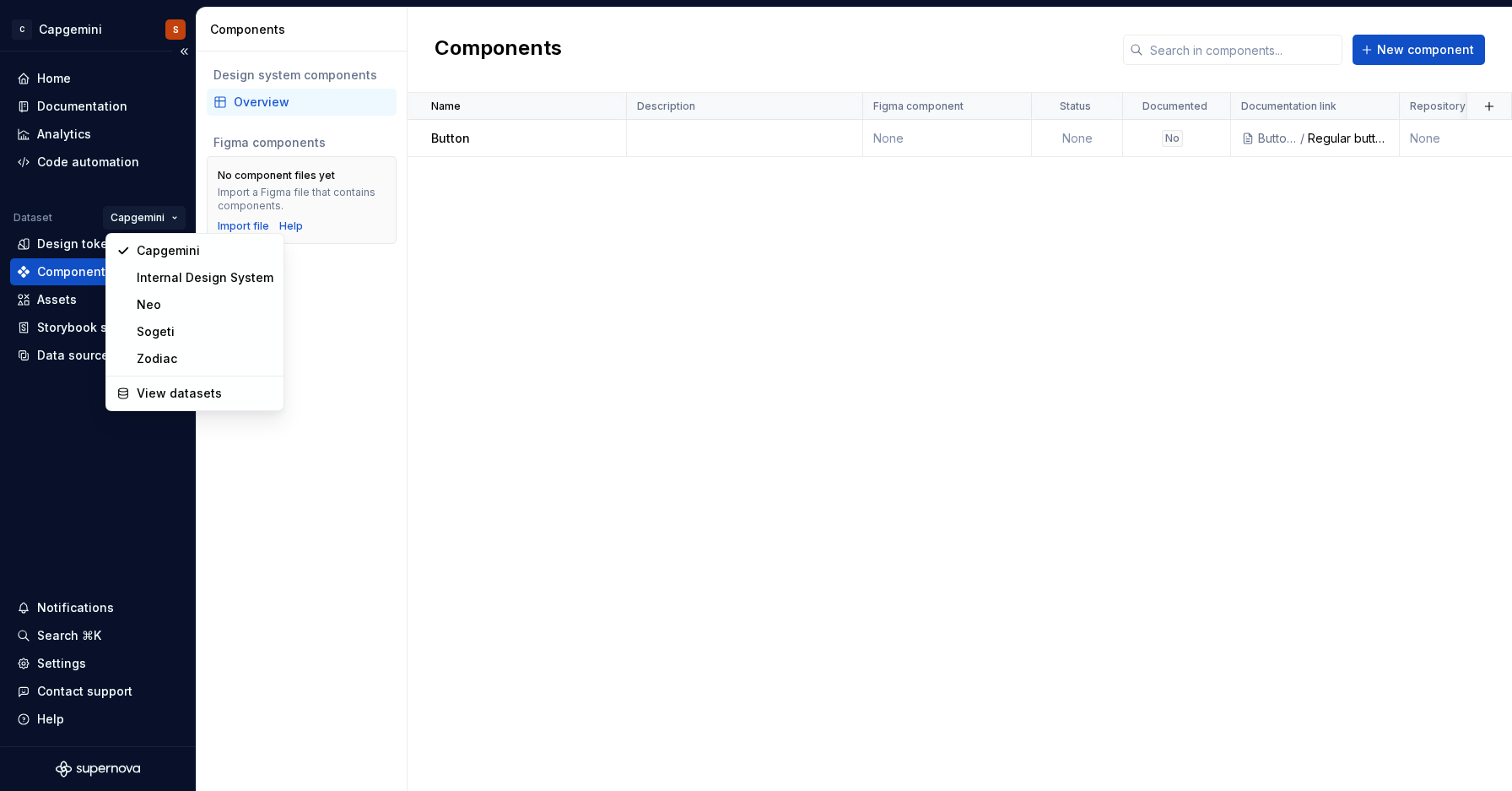
click at [171, 219] on html "C Capgemini S Home Documentation Analytics Code automation Dataset Capgemini De…" at bounding box center [756, 396] width 1512 height 791
click at [159, 362] on div "Zodiac" at bounding box center [205, 359] width 137 height 17
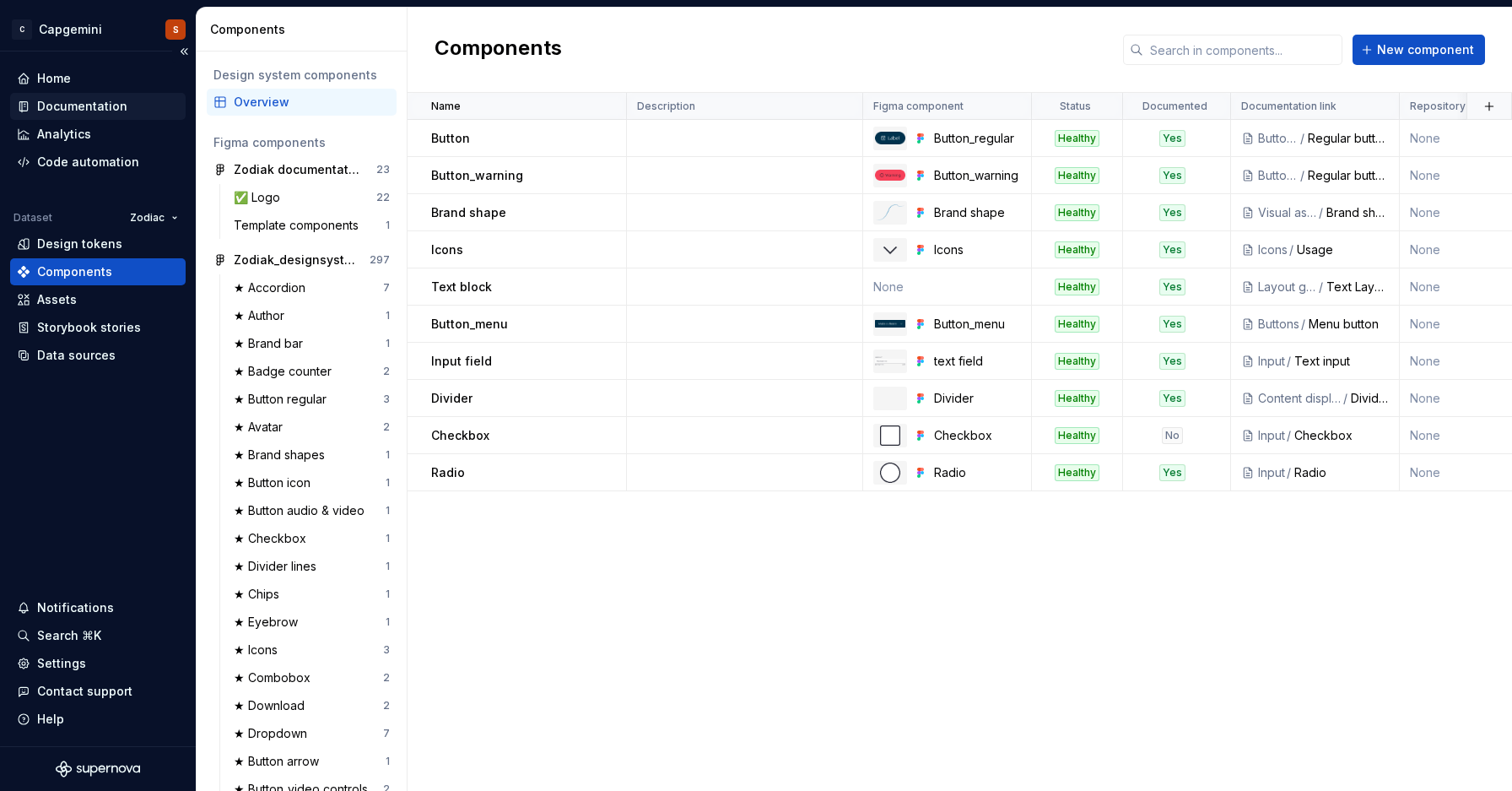
click at [121, 108] on div "Documentation" at bounding box center [83, 107] width 90 height 17
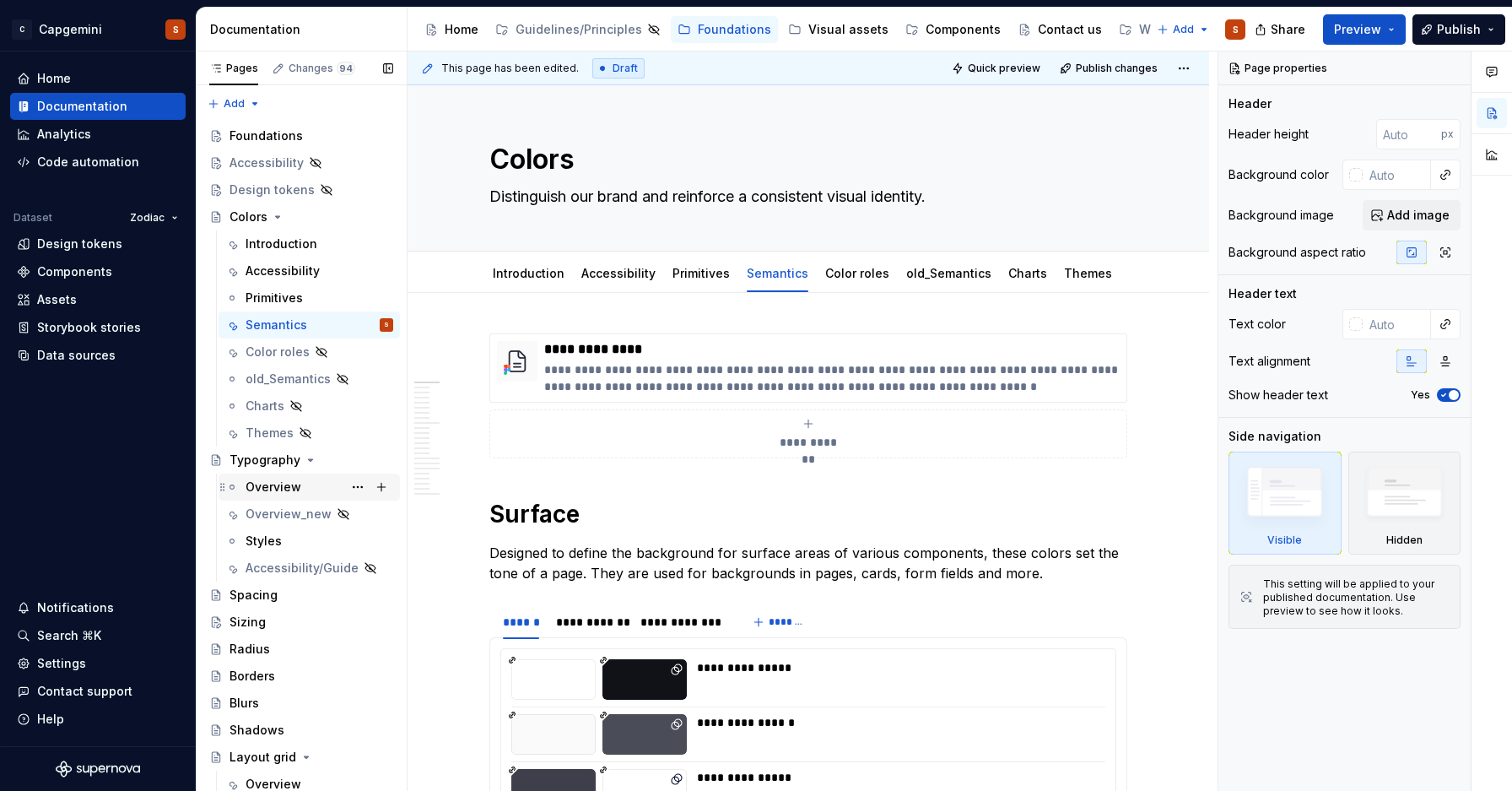
click at [285, 473] on div "Overview" at bounding box center [309, 487] width 182 height 27
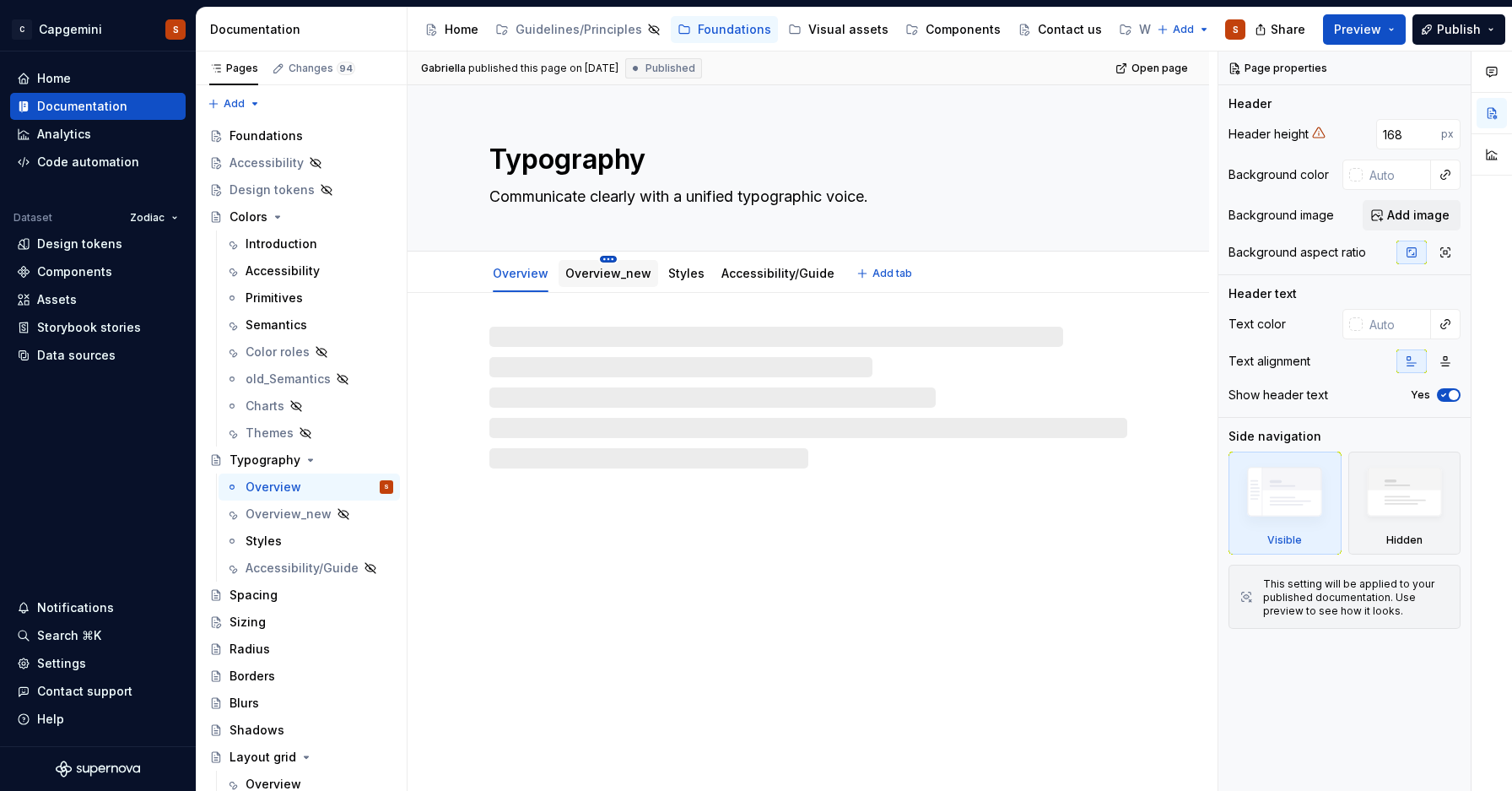
click at [609, 260] on html "C Capgemini S Home Documentation Analytics Code automation Dataset Zodiac Desig…" at bounding box center [756, 396] width 1512 height 791
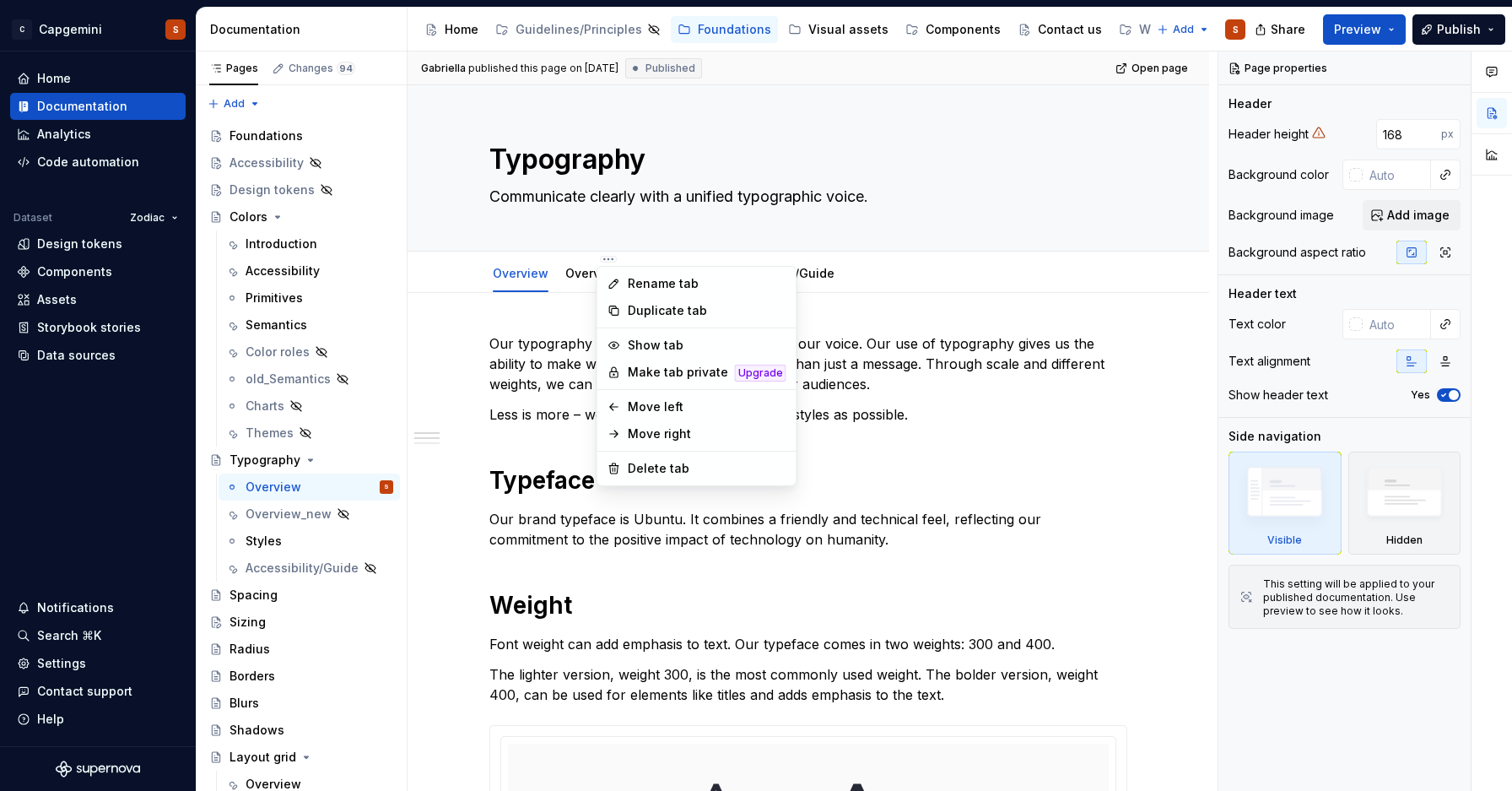
click at [1057, 277] on html "C Capgemini S Home Documentation Analytics Code automation Dataset Zodiac Desig…" at bounding box center [756, 396] width 1512 height 791
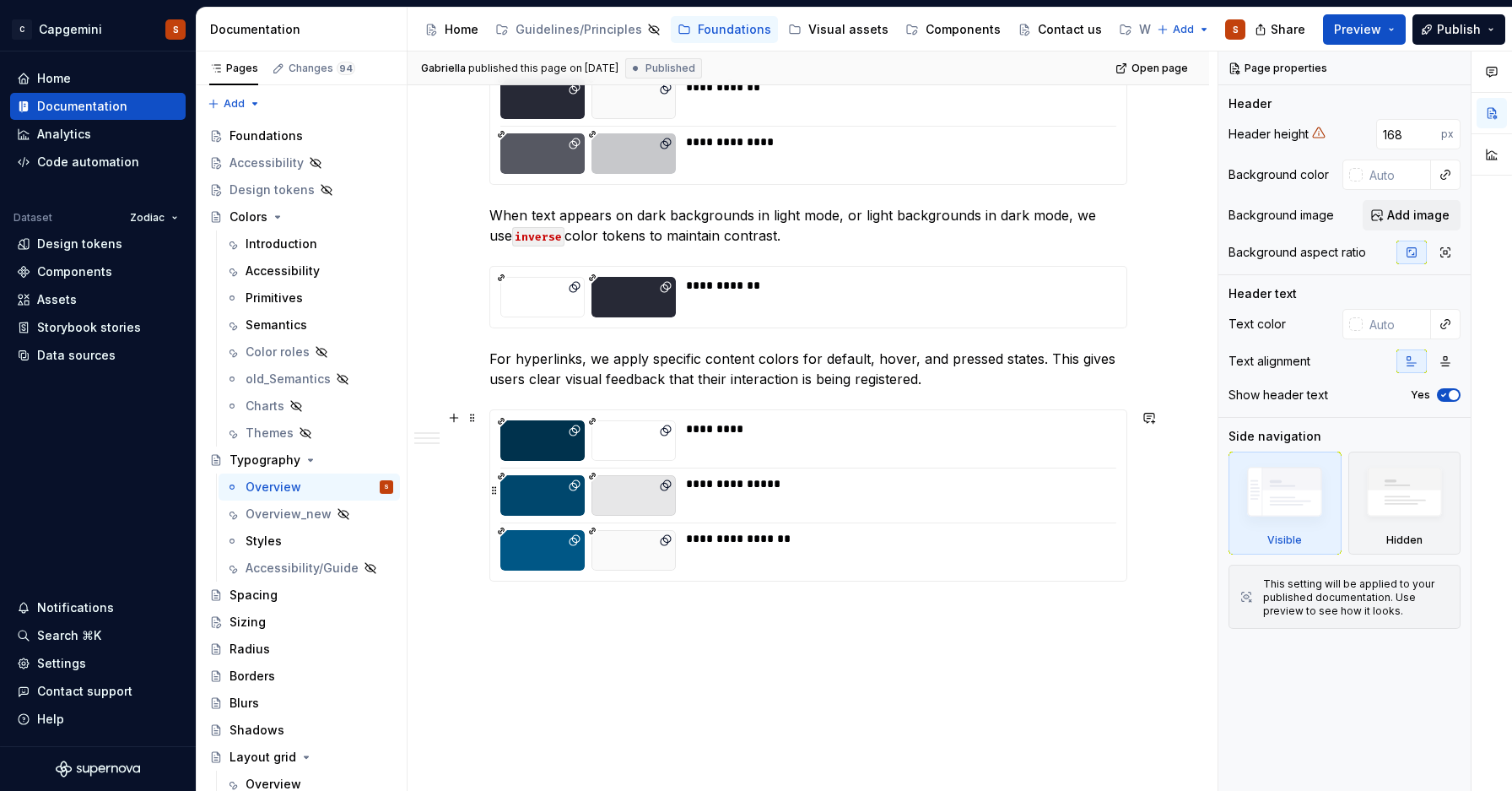
scroll to position [1234, 0]
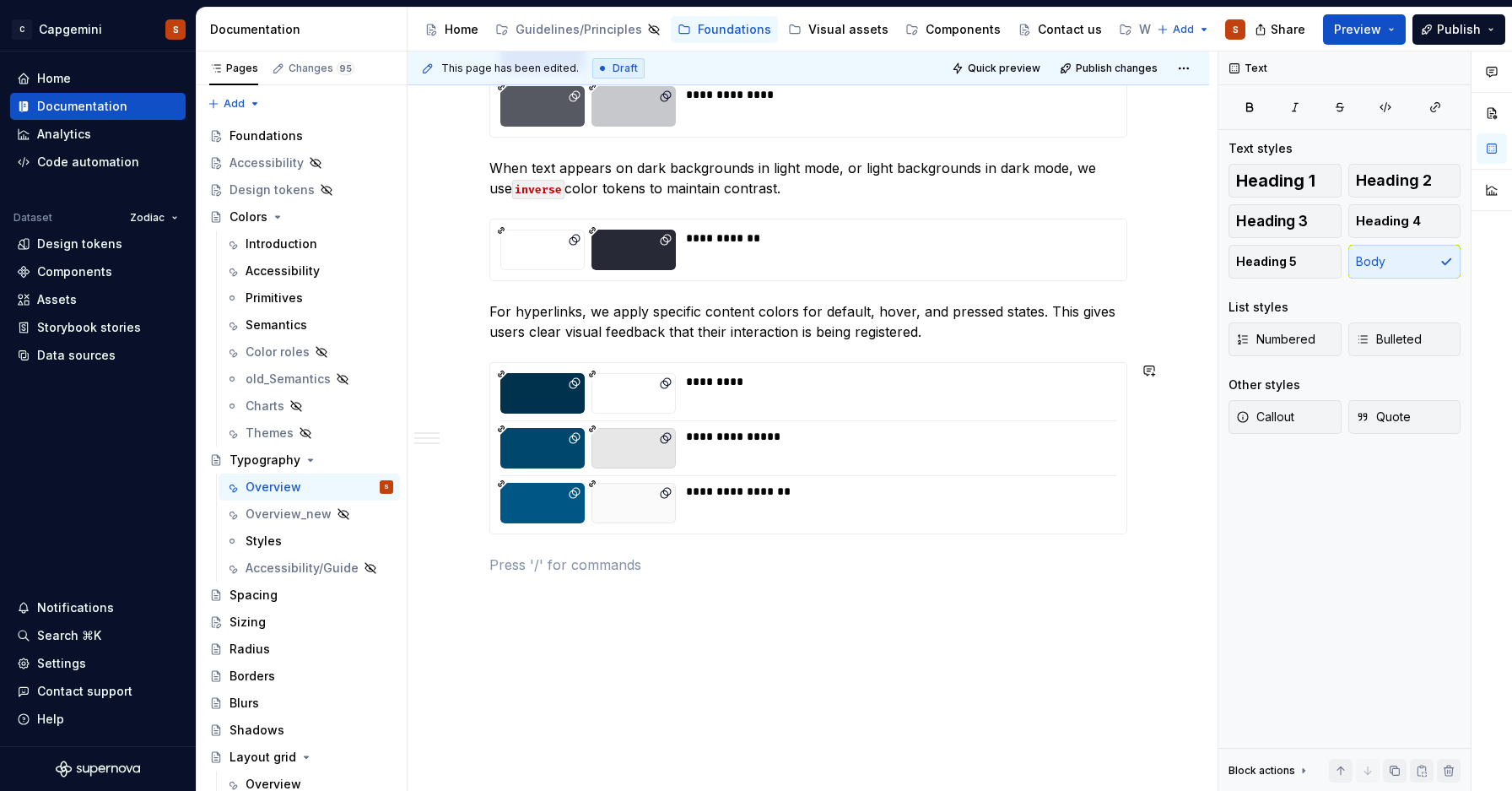
click at [458, 569] on button "button" at bounding box center [454, 565] width 24 height 24
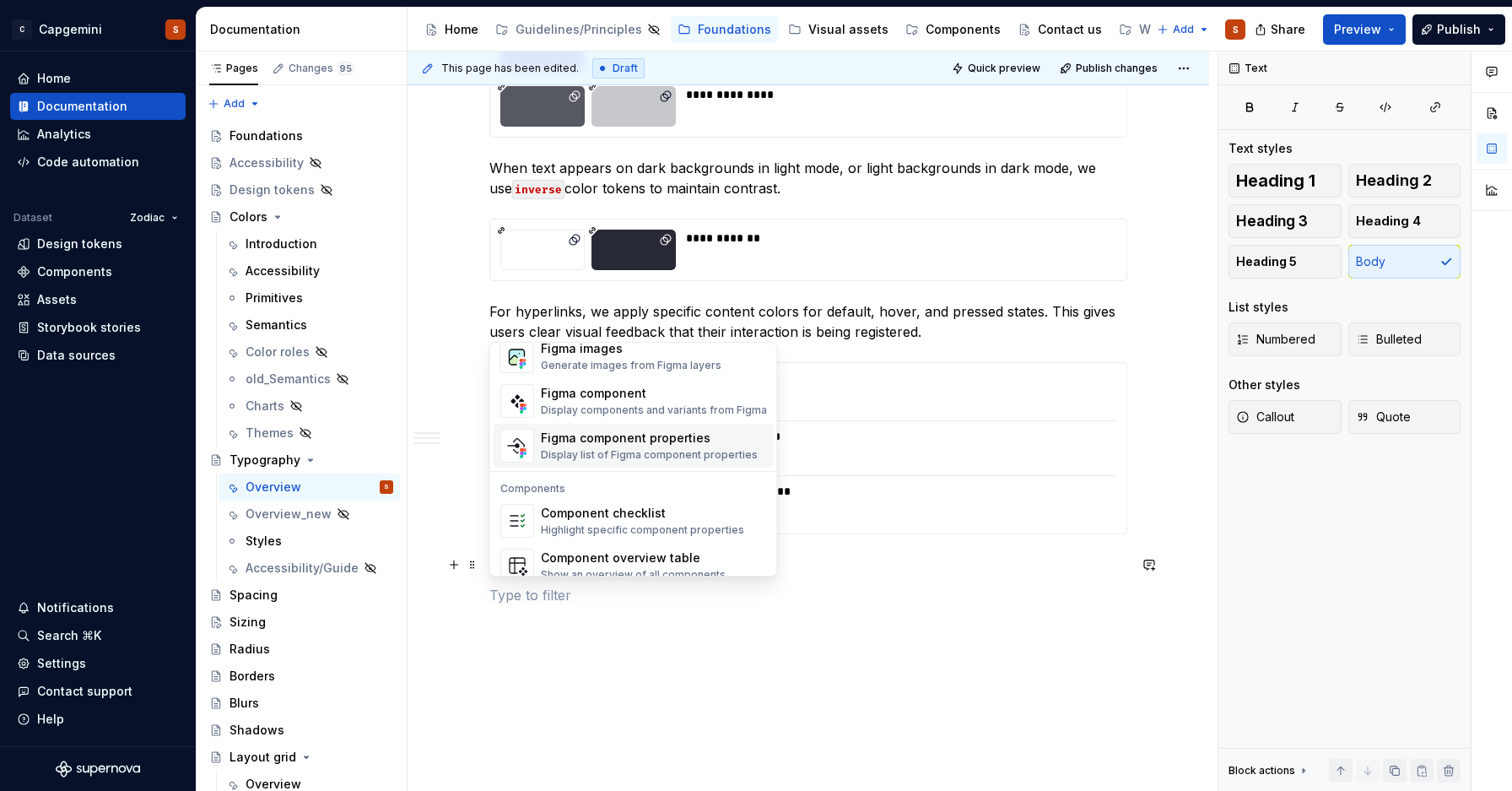
scroll to position [1627, 0]
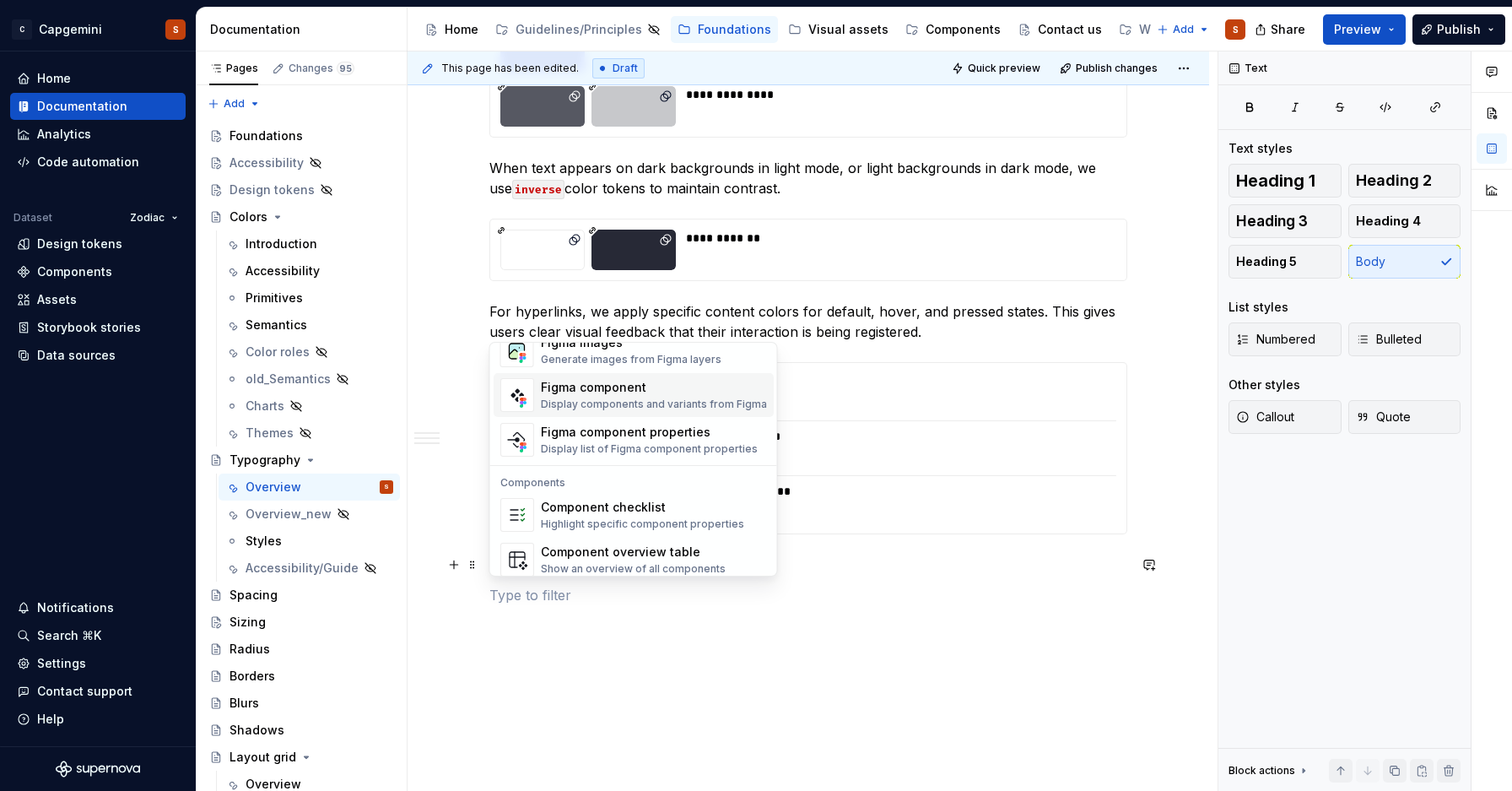
click at [605, 396] on div "Figma component Display components and variants from Figma" at bounding box center [653, 395] width 226 height 32
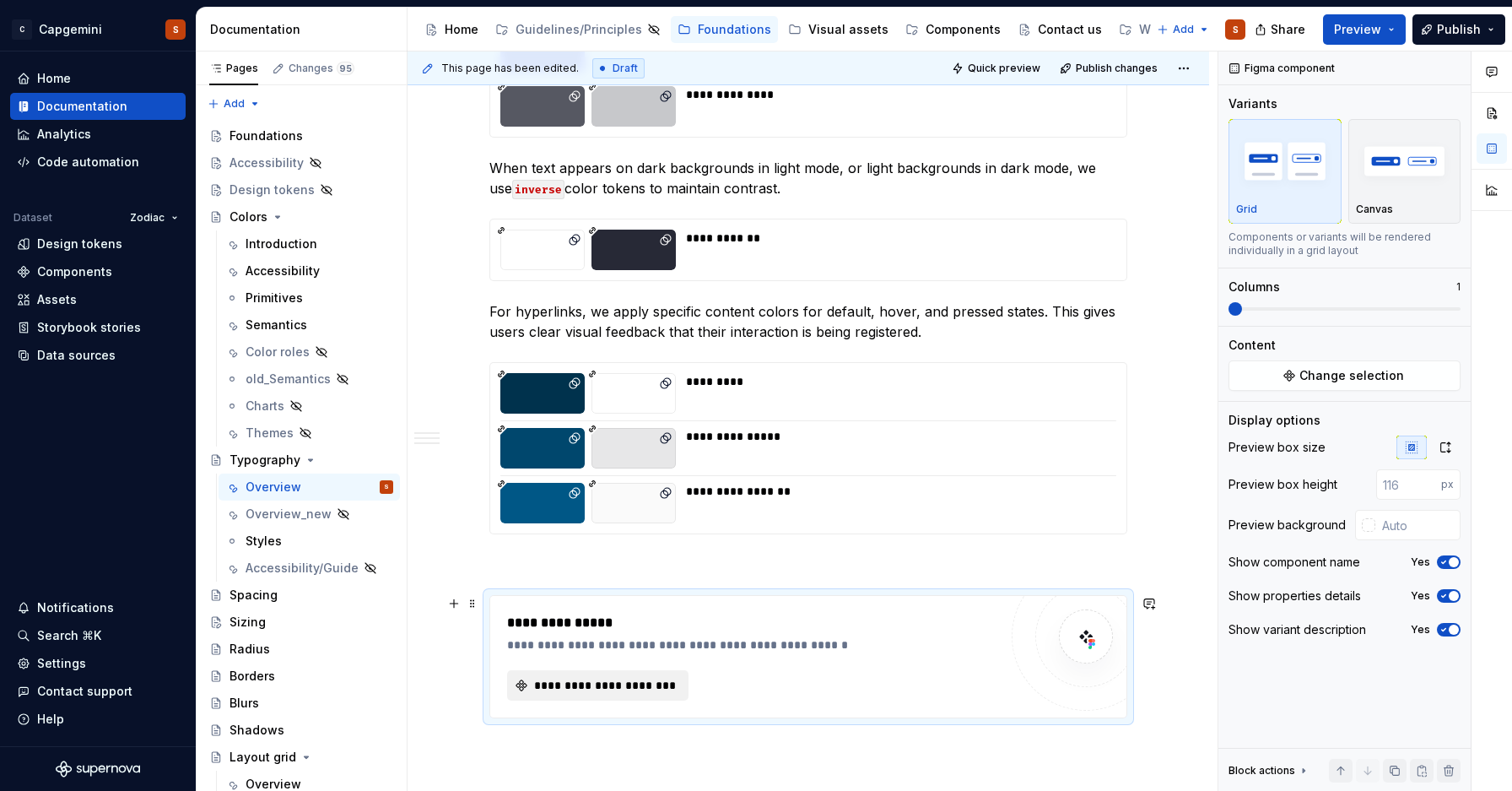
click at [560, 677] on span "**********" at bounding box center [605, 686] width 146 height 17
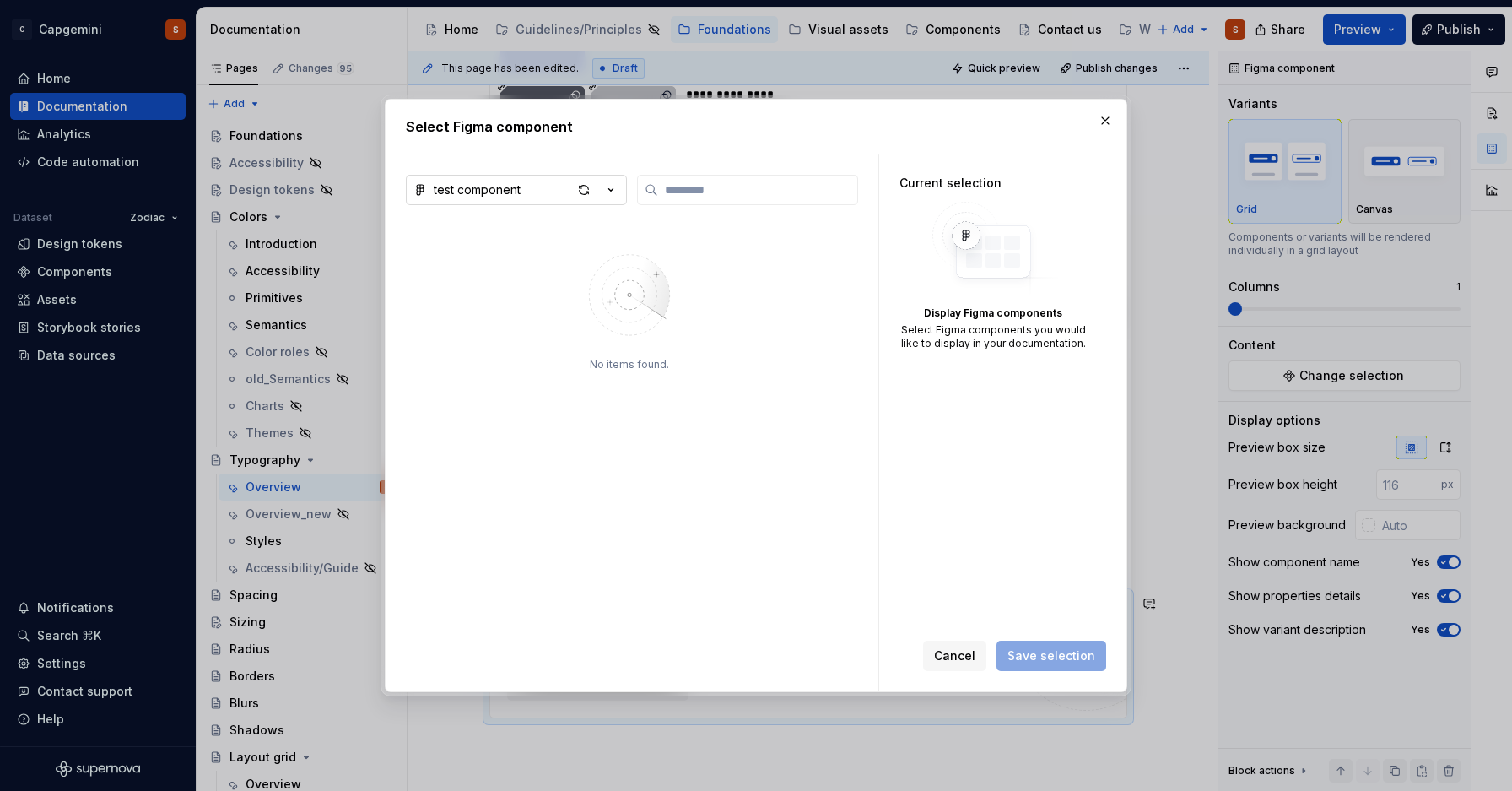
click at [562, 191] on button "test component" at bounding box center [517, 191] width 221 height 31
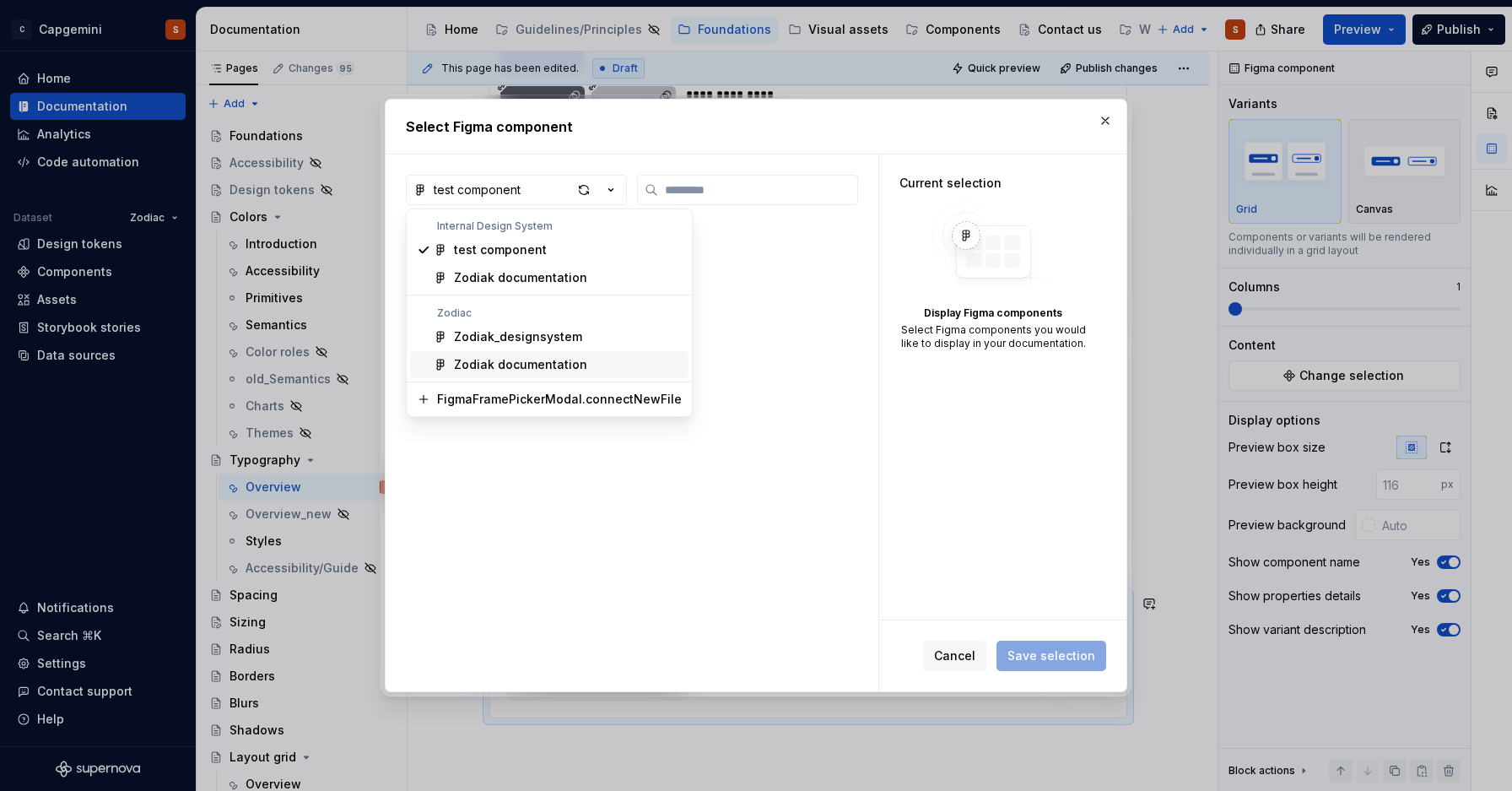
click at [505, 355] on span "Zodiak documentation" at bounding box center [549, 365] width 279 height 27
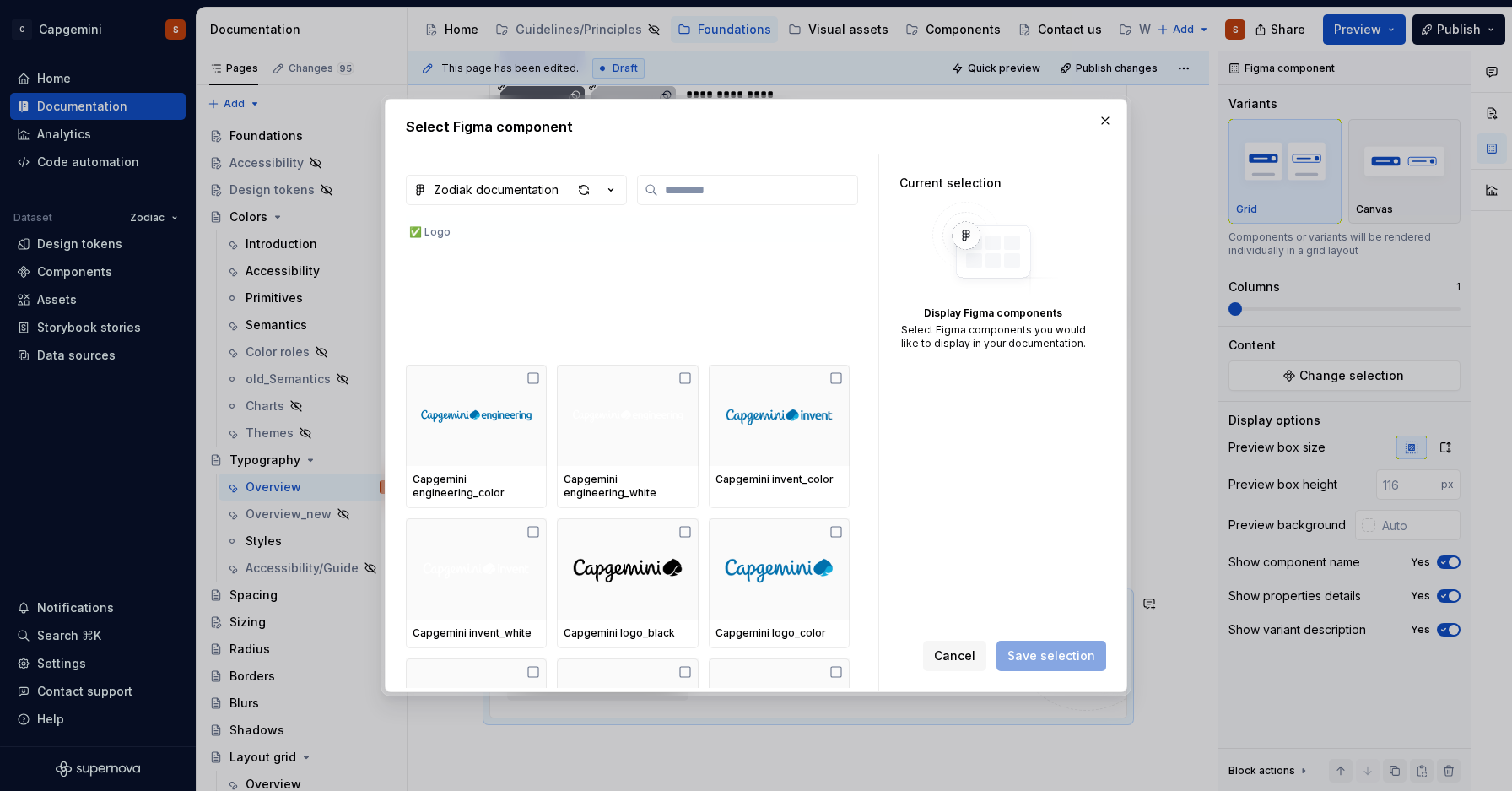
scroll to position [0, 0]
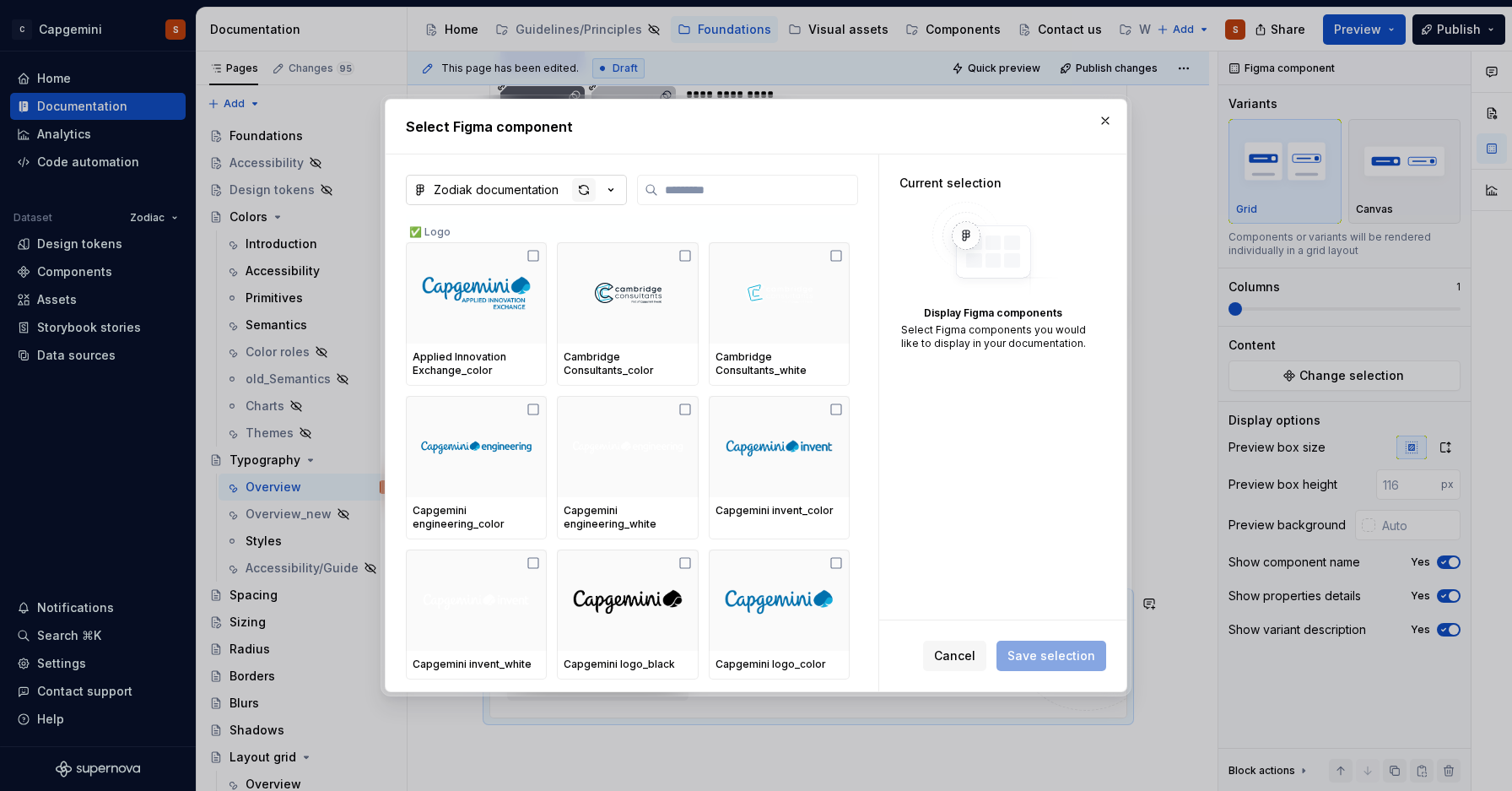
click at [583, 180] on div "button" at bounding box center [584, 190] width 24 height 24
click at [957, 650] on span "Cancel" at bounding box center [954, 656] width 41 height 17
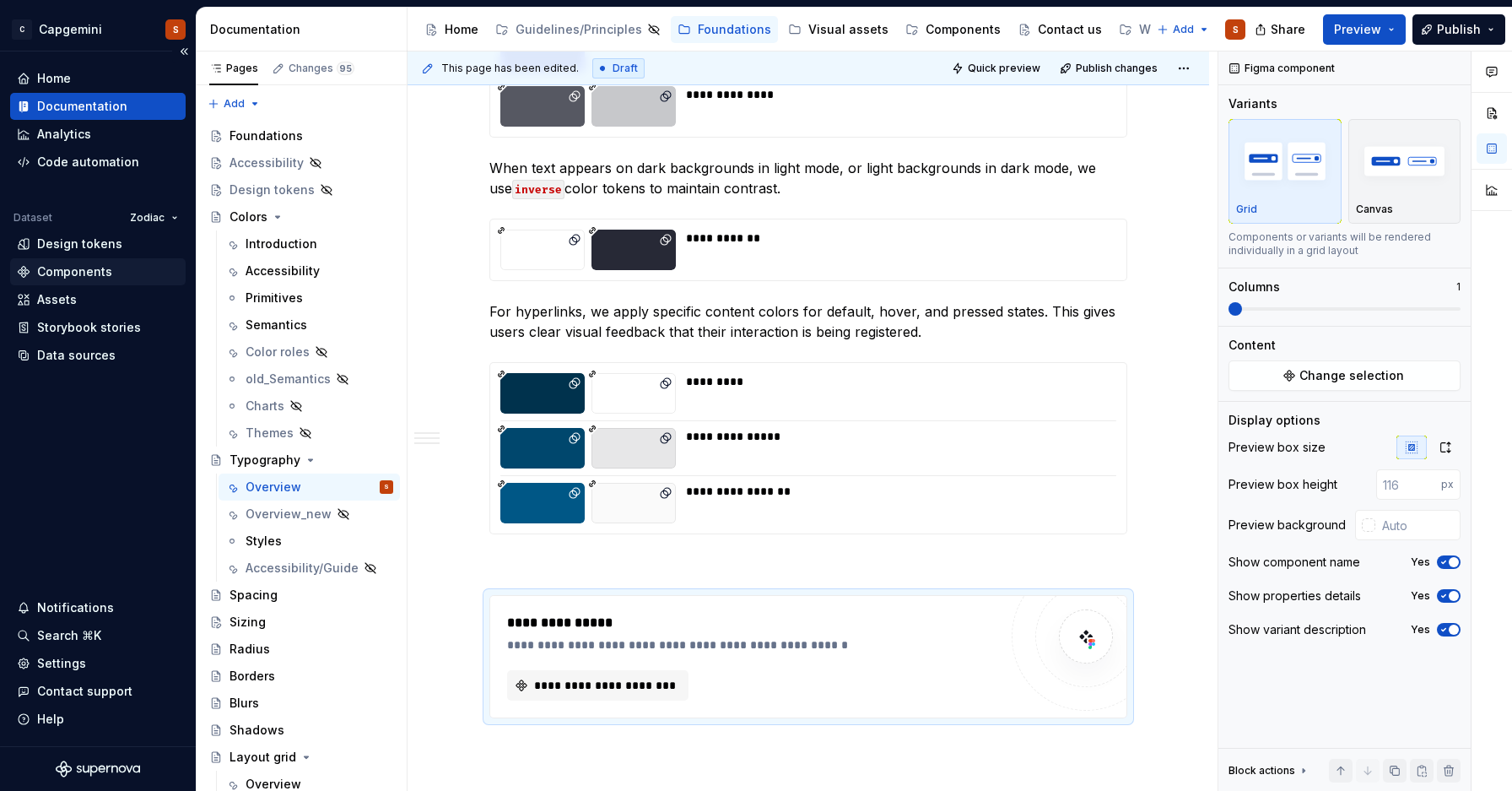
click at [100, 272] on div "Components" at bounding box center [75, 272] width 75 height 17
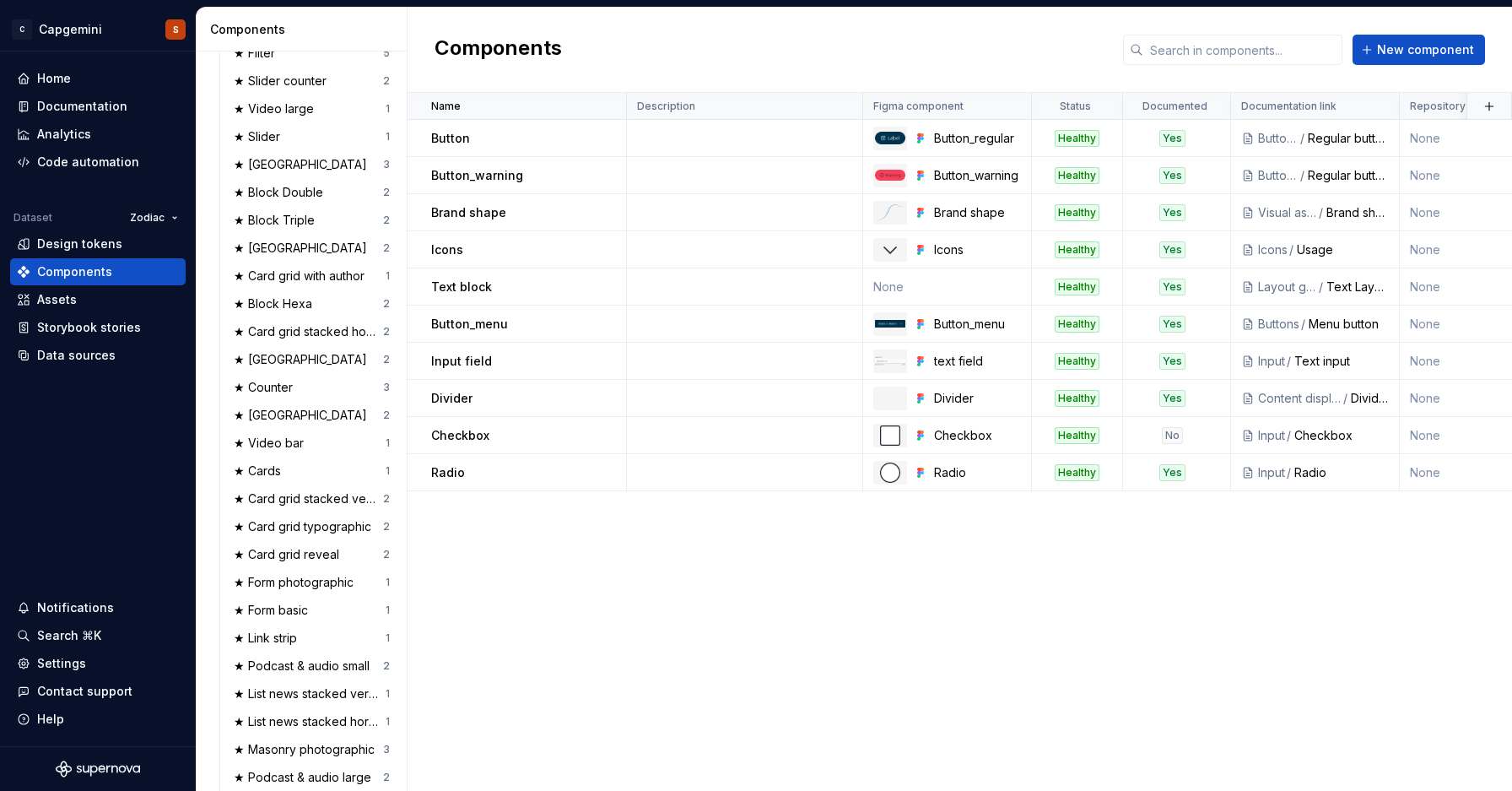
scroll to position [1817, 0]
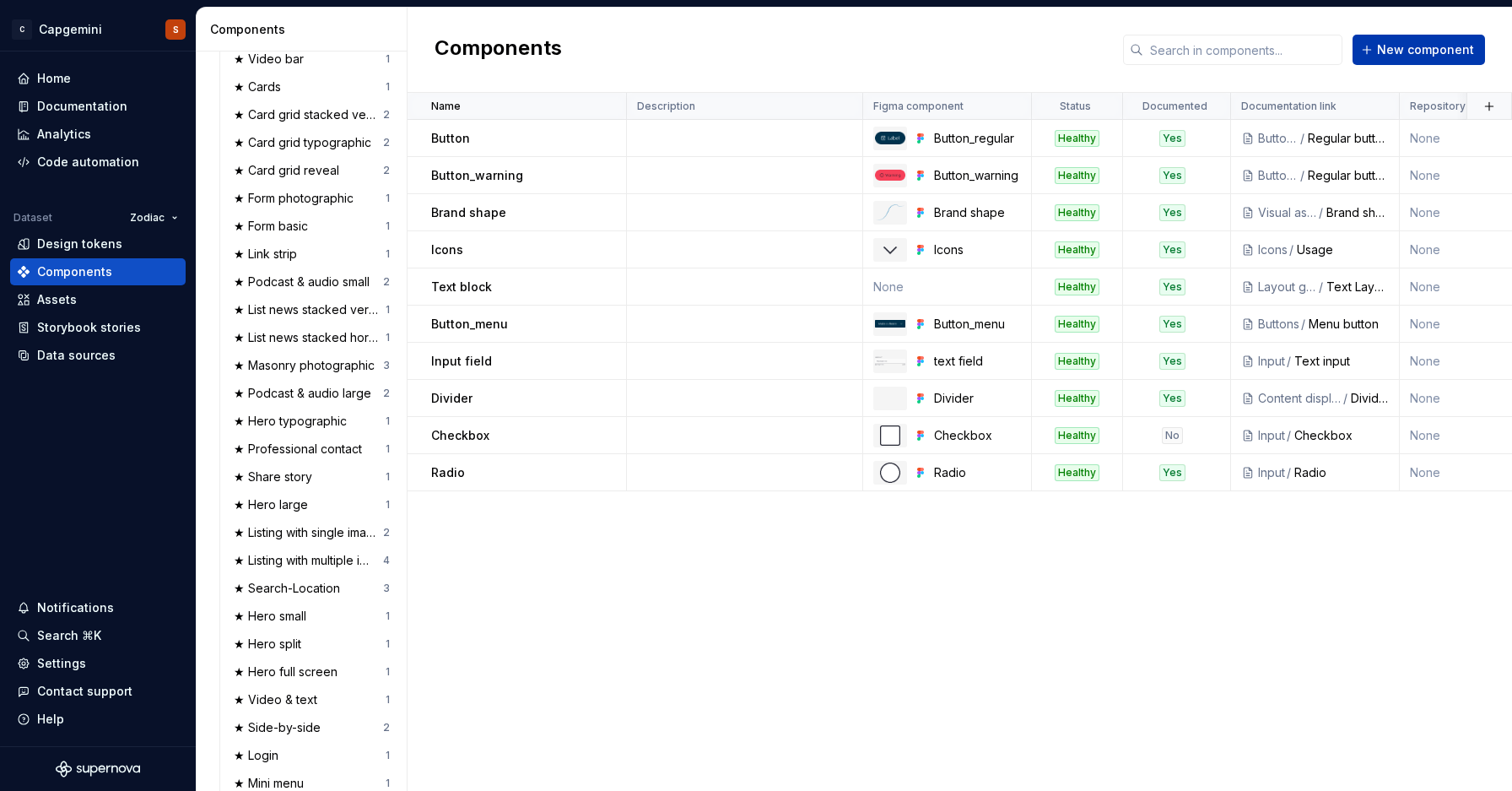
click at [1388, 53] on span "New component" at bounding box center [1425, 50] width 97 height 17
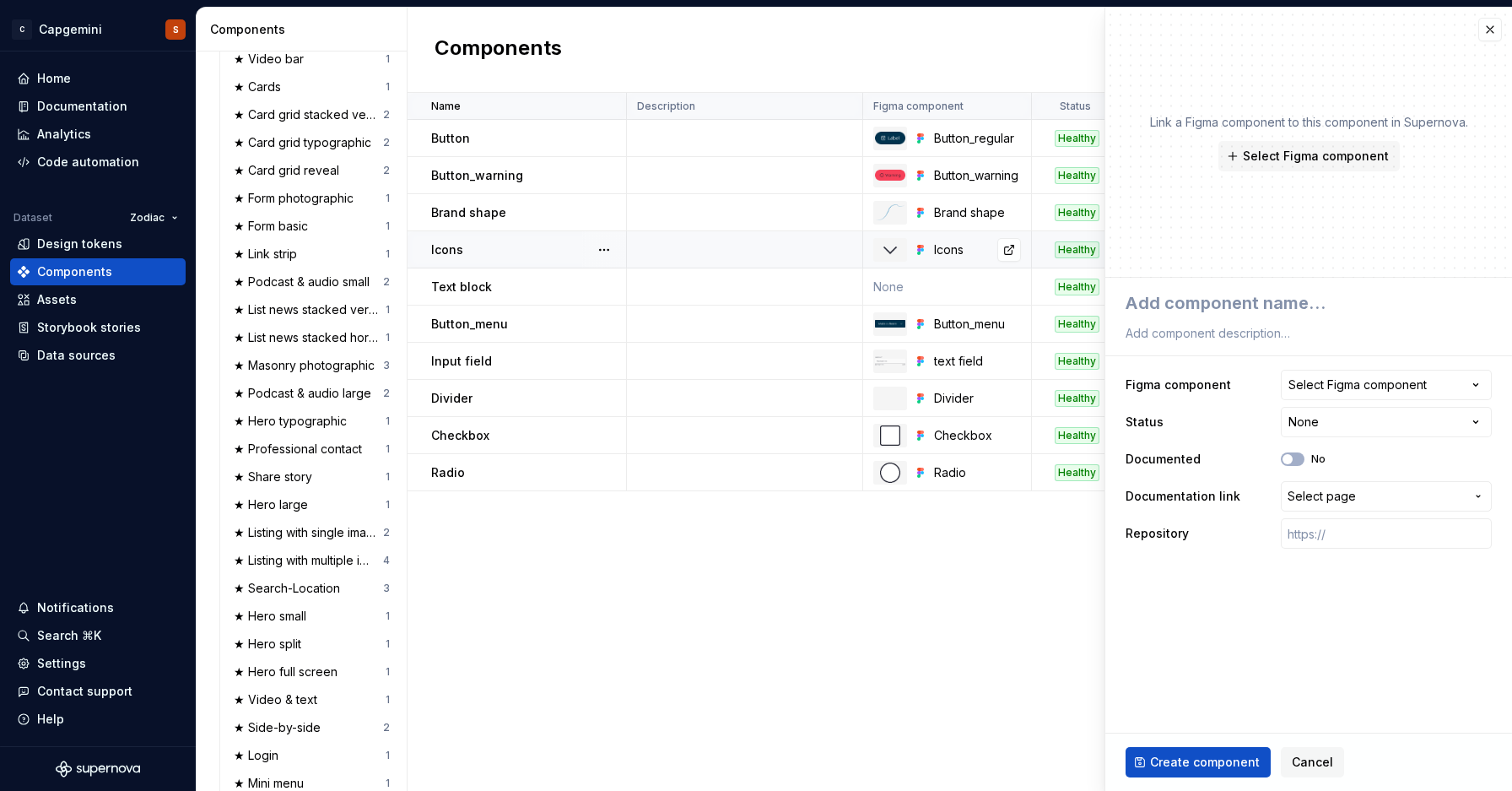
type textarea "*"
click at [1380, 398] on button "Select Figma component" at bounding box center [1386, 385] width 211 height 31
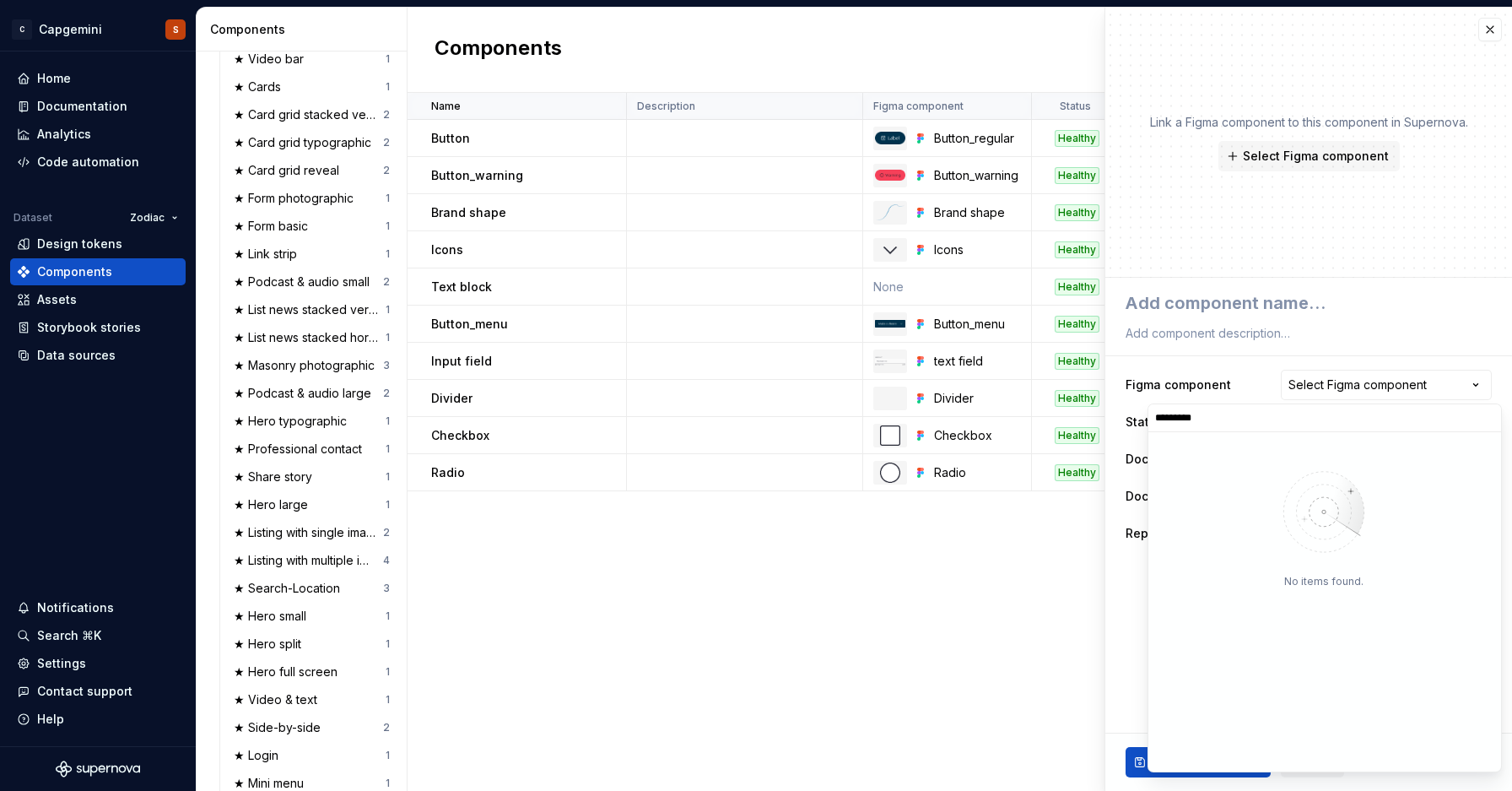
type input "*********"
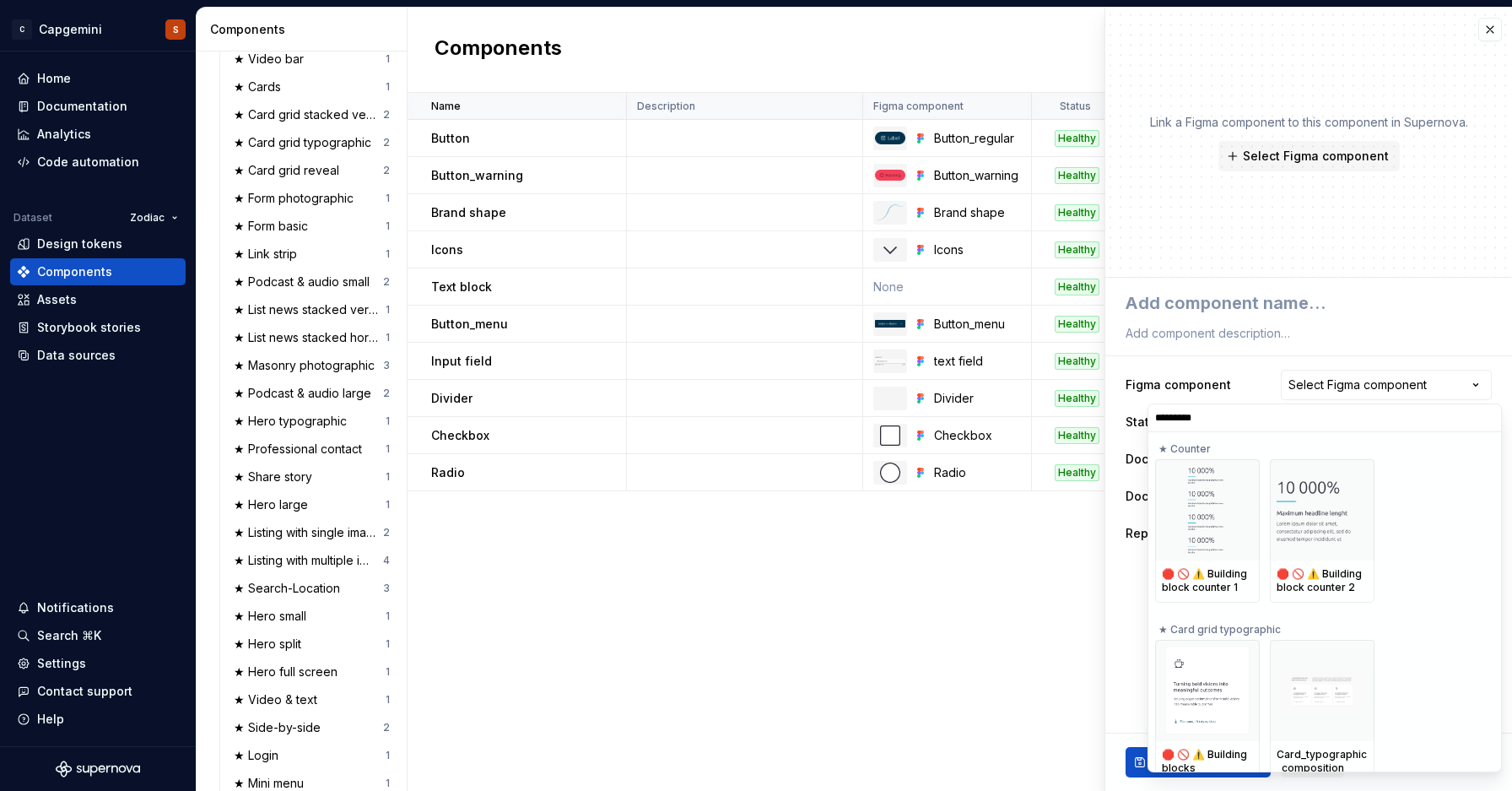
click at [1297, 218] on html "C Capgemini S Home Documentation Analytics Code automation Dataset Zodiac Desig…" at bounding box center [756, 396] width 1512 height 791
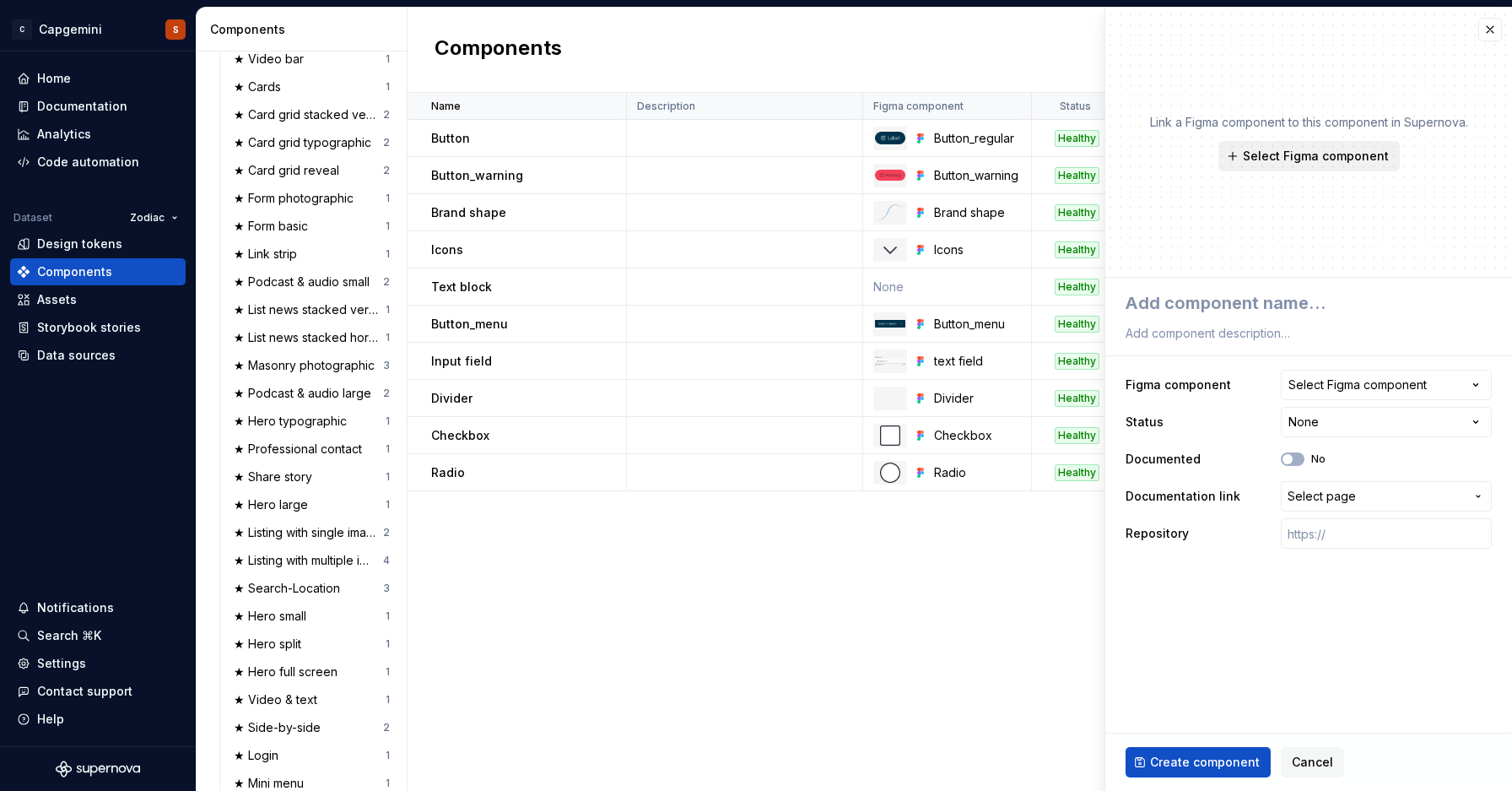
click at [1303, 153] on span "Select Figma component" at bounding box center [1316, 157] width 146 height 17
type textarea "*"
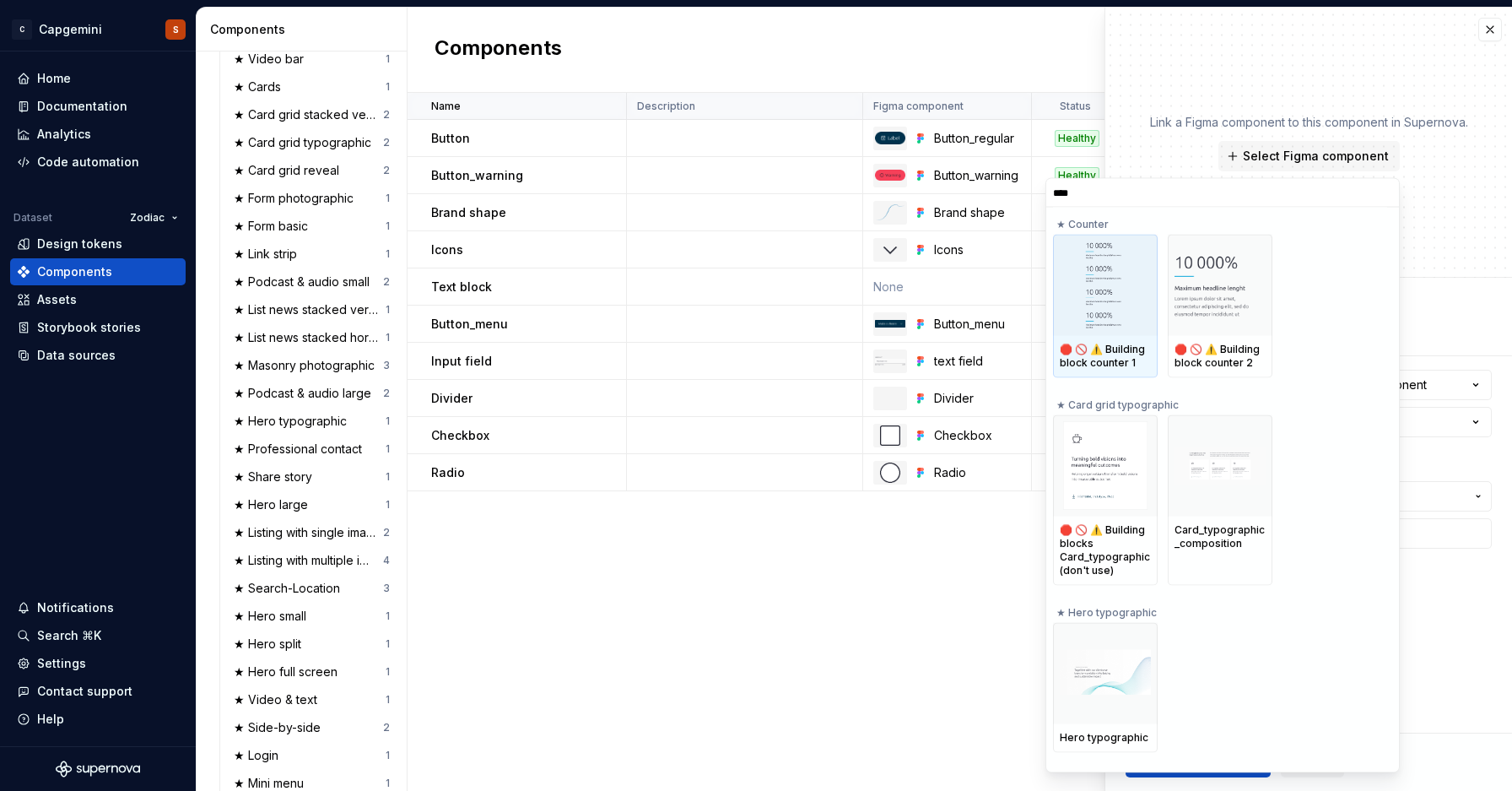
type input "*****"
type textarea "*"
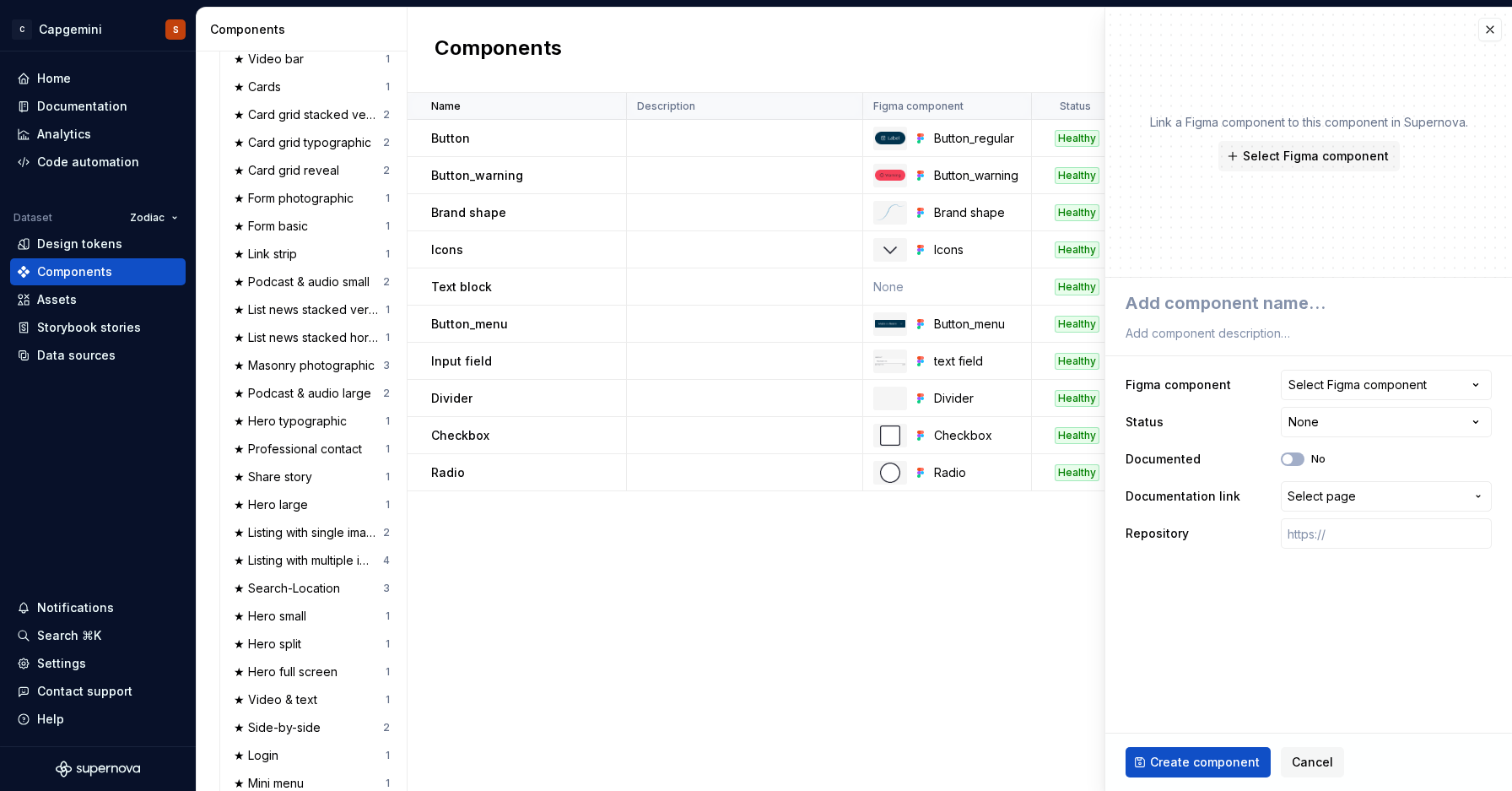
click at [1415, 184] on div "Link a Figma component to this component in Supernova. Select Figma component" at bounding box center [1308, 142] width 407 height 270
click at [707, 527] on div "Name Description Figma component Status Documented Documentation link Repositor…" at bounding box center [960, 443] width 1105 height 699
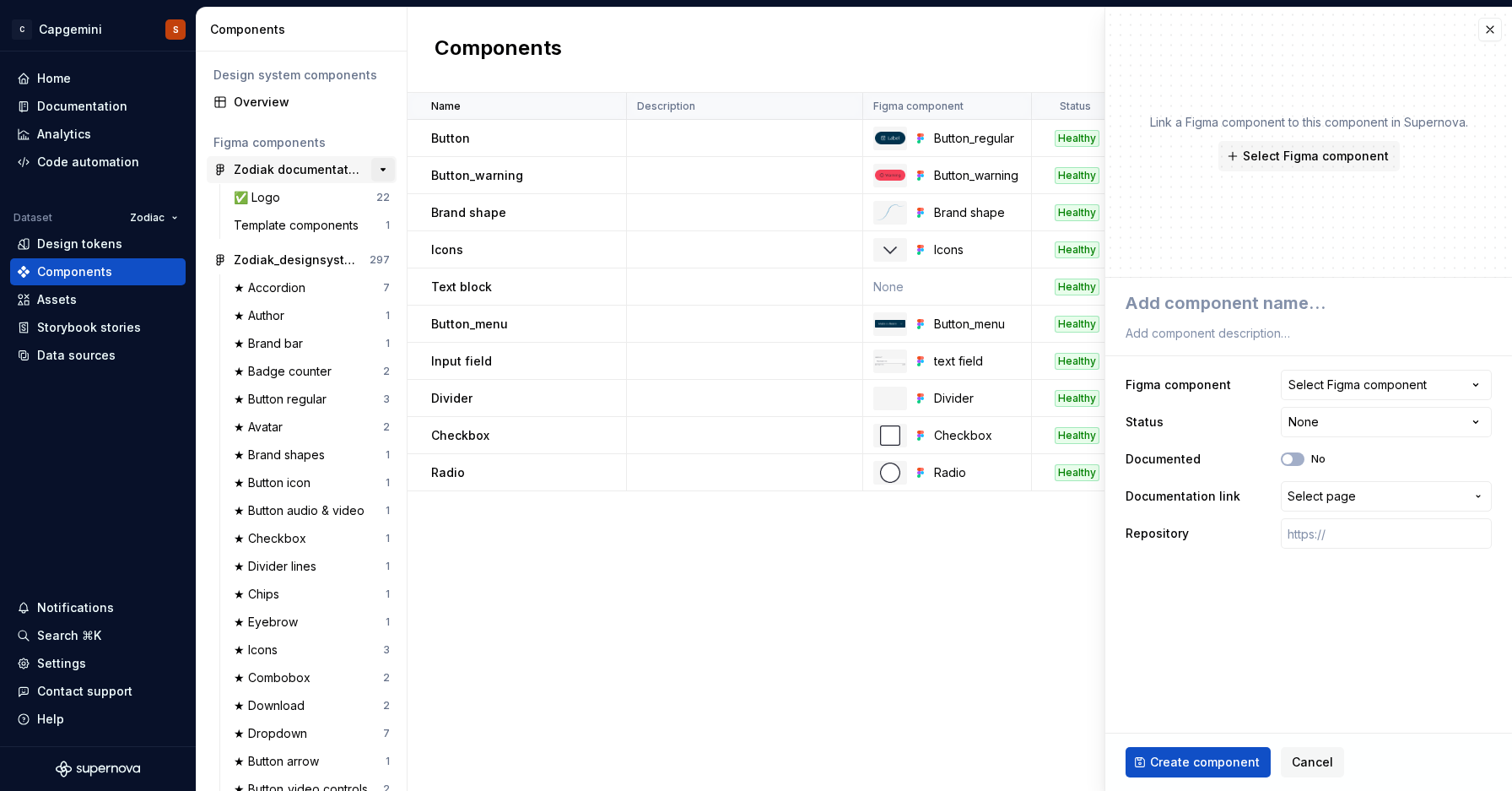
click at [371, 168] on button "button" at bounding box center [383, 169] width 24 height 24
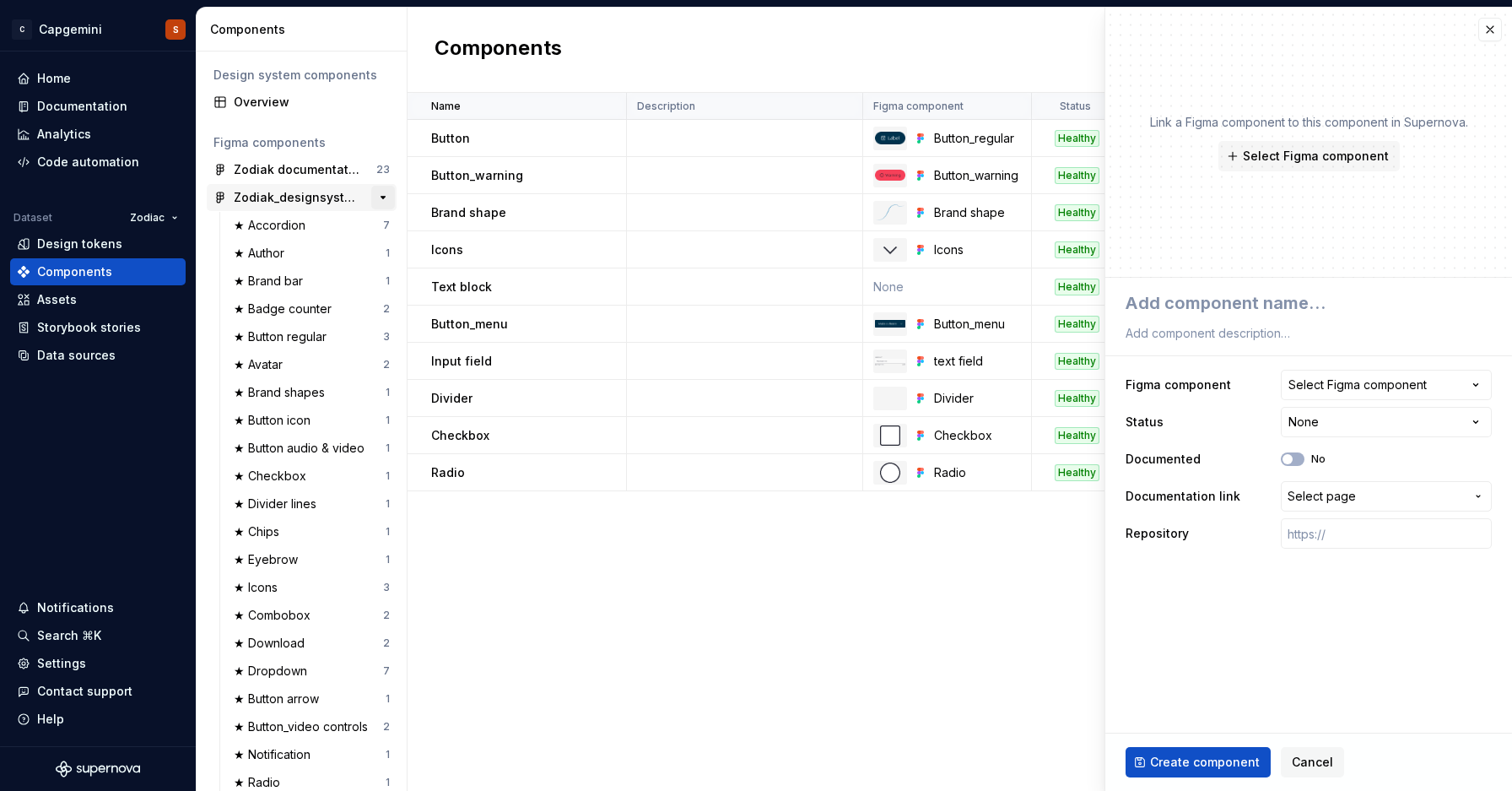
click at [371, 201] on button "button" at bounding box center [383, 197] width 24 height 24
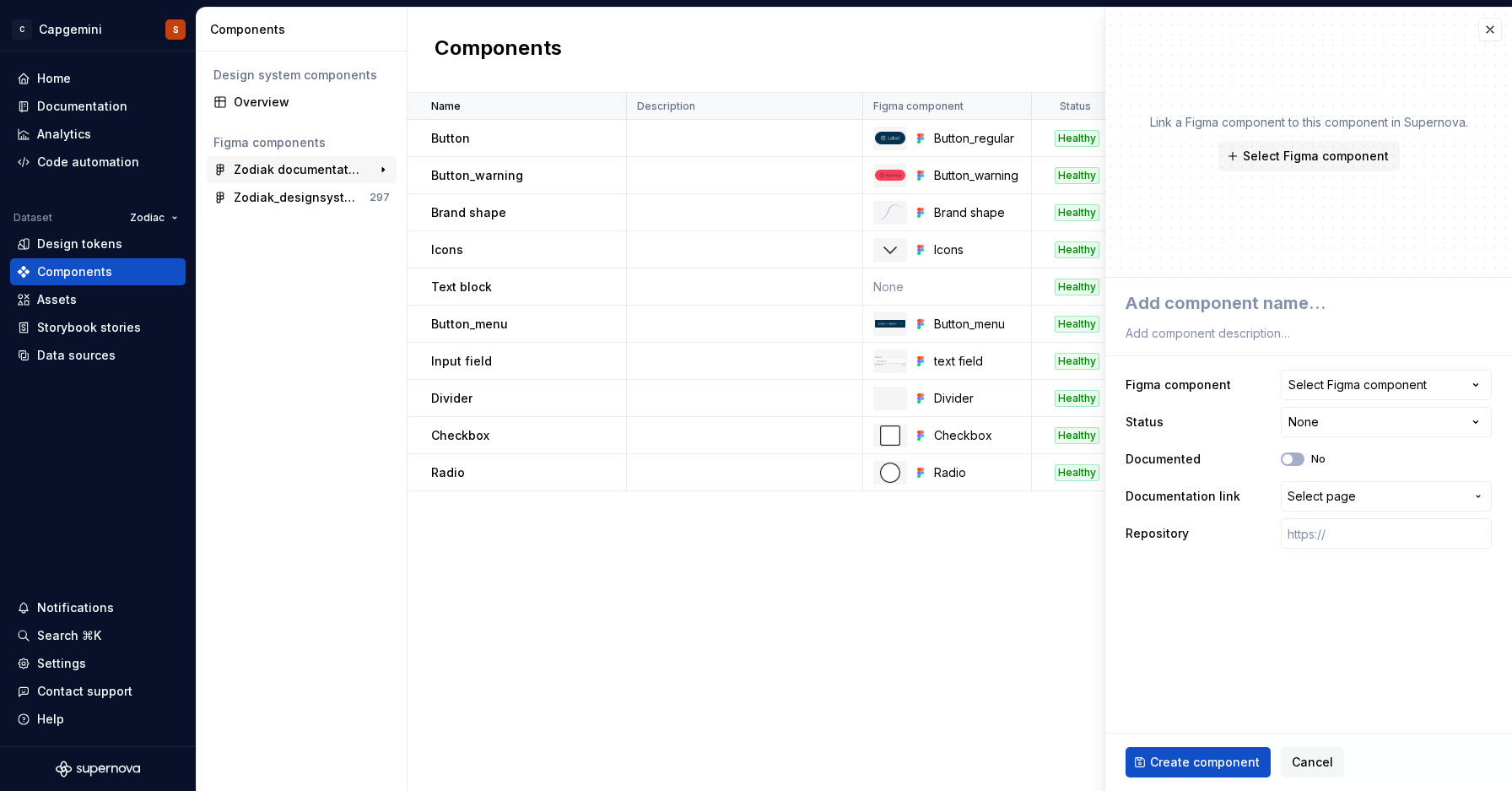
click at [334, 172] on div "Zodiak documentation" at bounding box center [296, 170] width 126 height 17
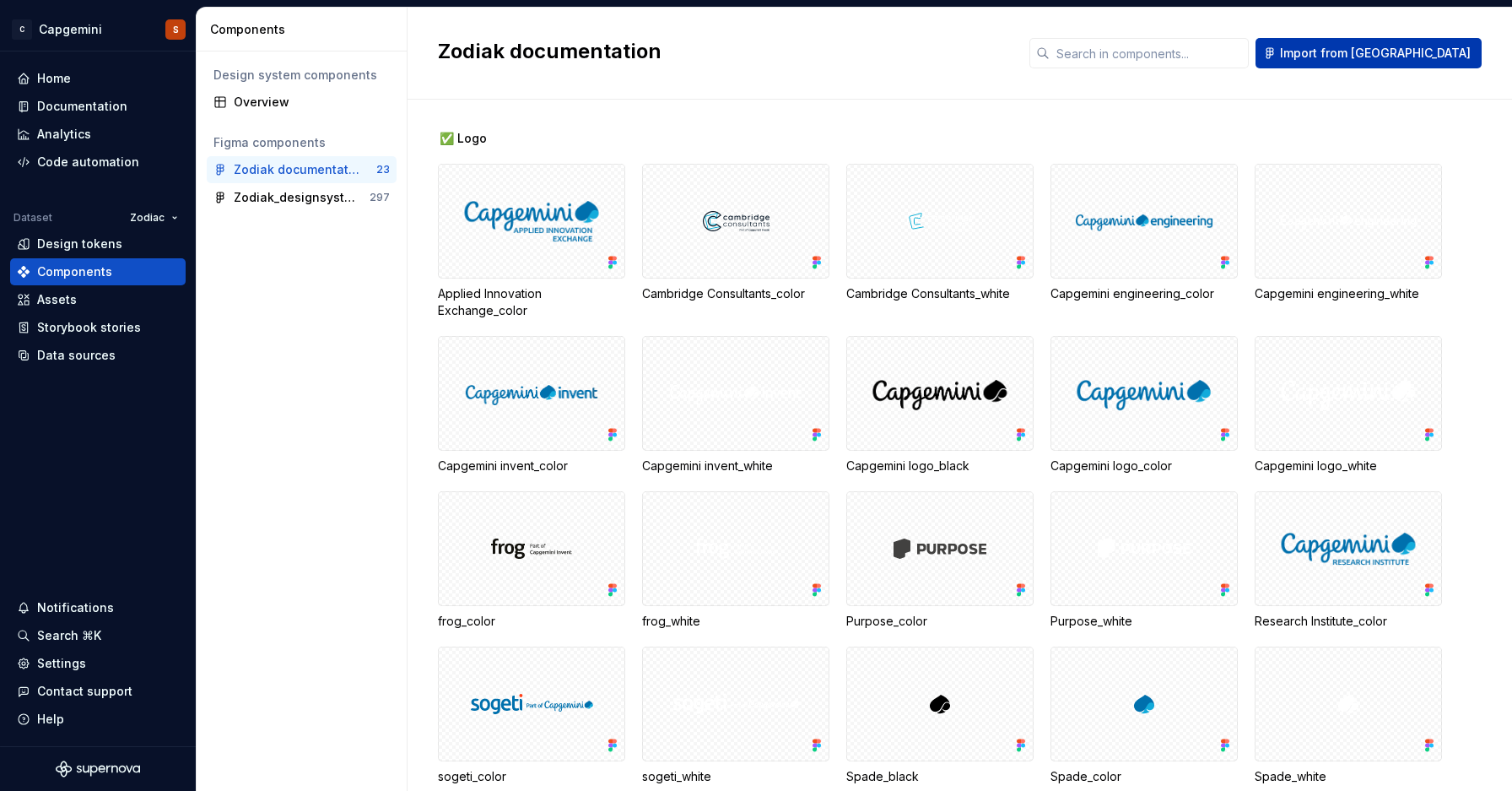
click at [1387, 58] on span "Import from [GEOGRAPHIC_DATA]" at bounding box center [1375, 54] width 190 height 17
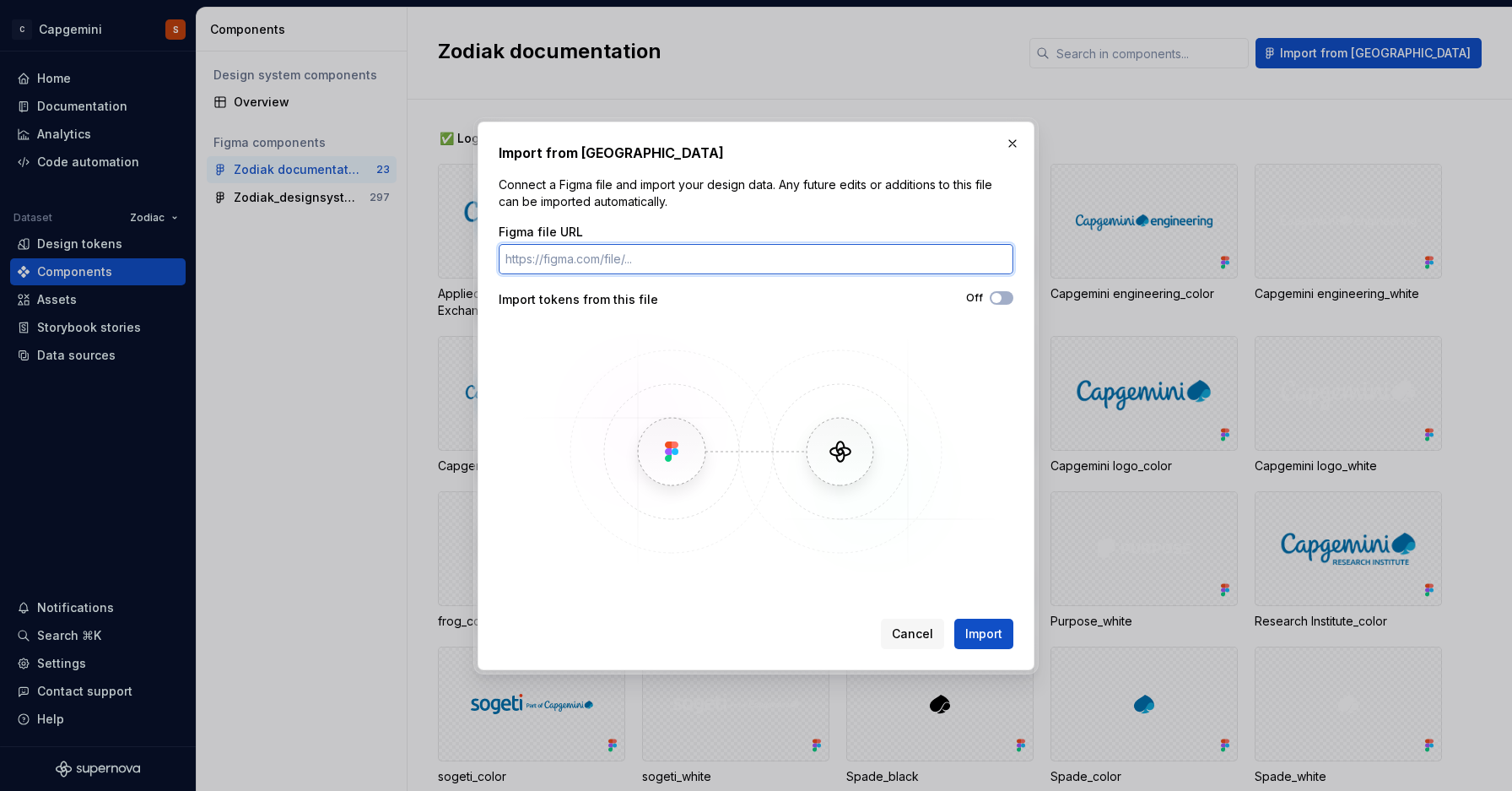
paste input "[URL][DOMAIN_NAME]"
type input "[URL][DOMAIN_NAME]"
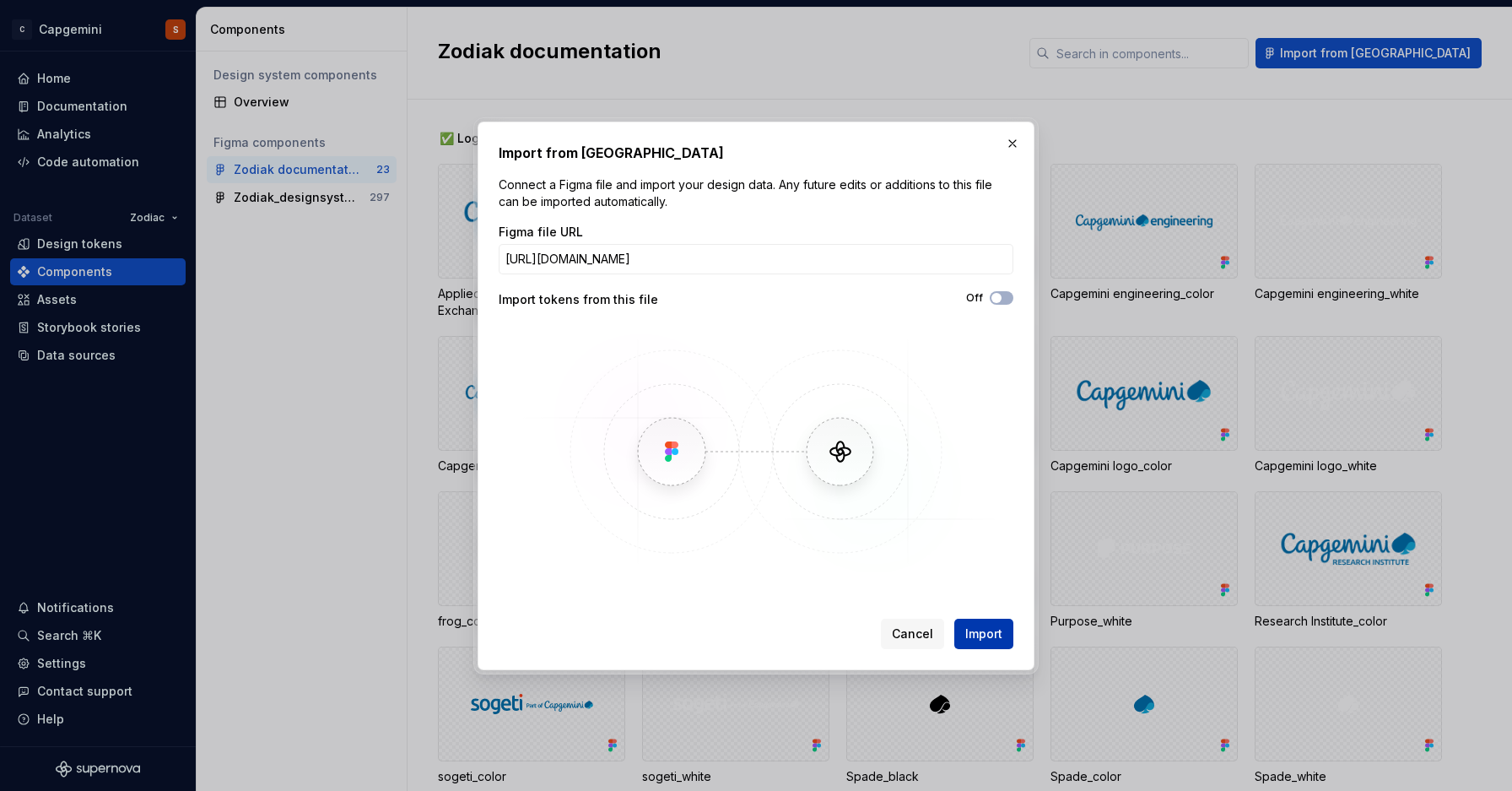
scroll to position [0, 0]
click at [964, 635] on button "Import" at bounding box center [983, 634] width 59 height 31
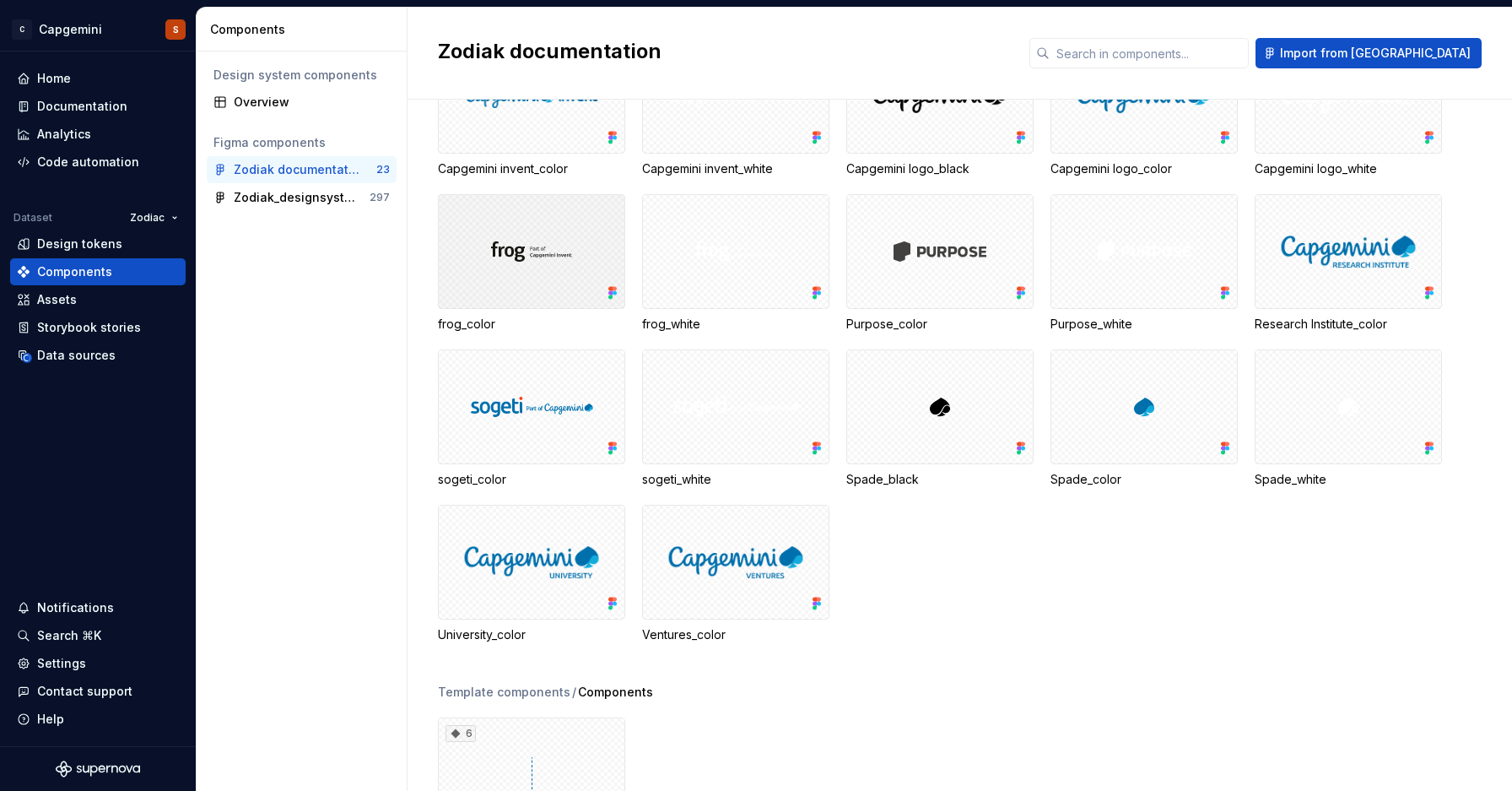
scroll to position [403, 0]
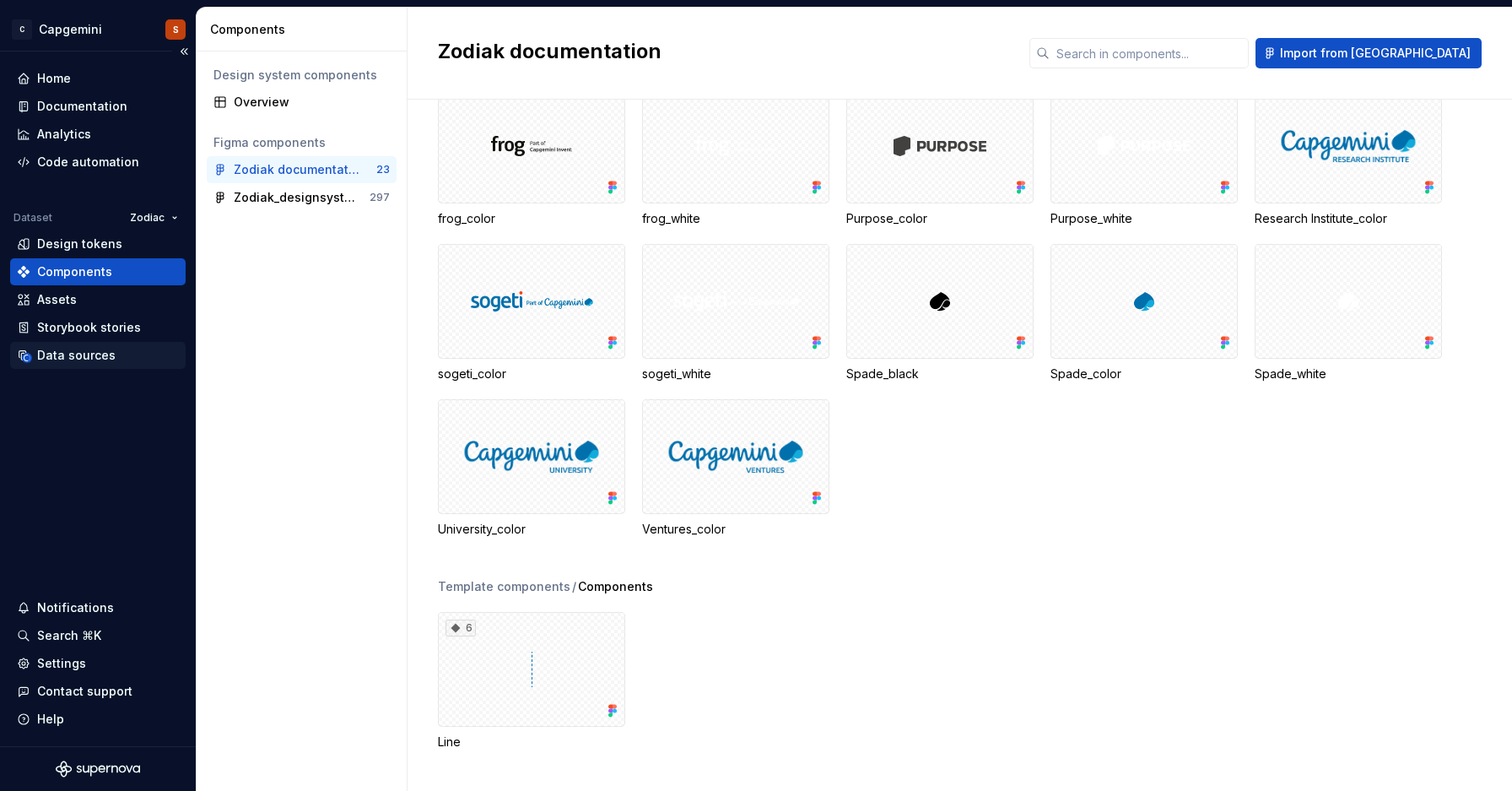
click at [71, 361] on div "Data sources" at bounding box center [77, 356] width 79 height 17
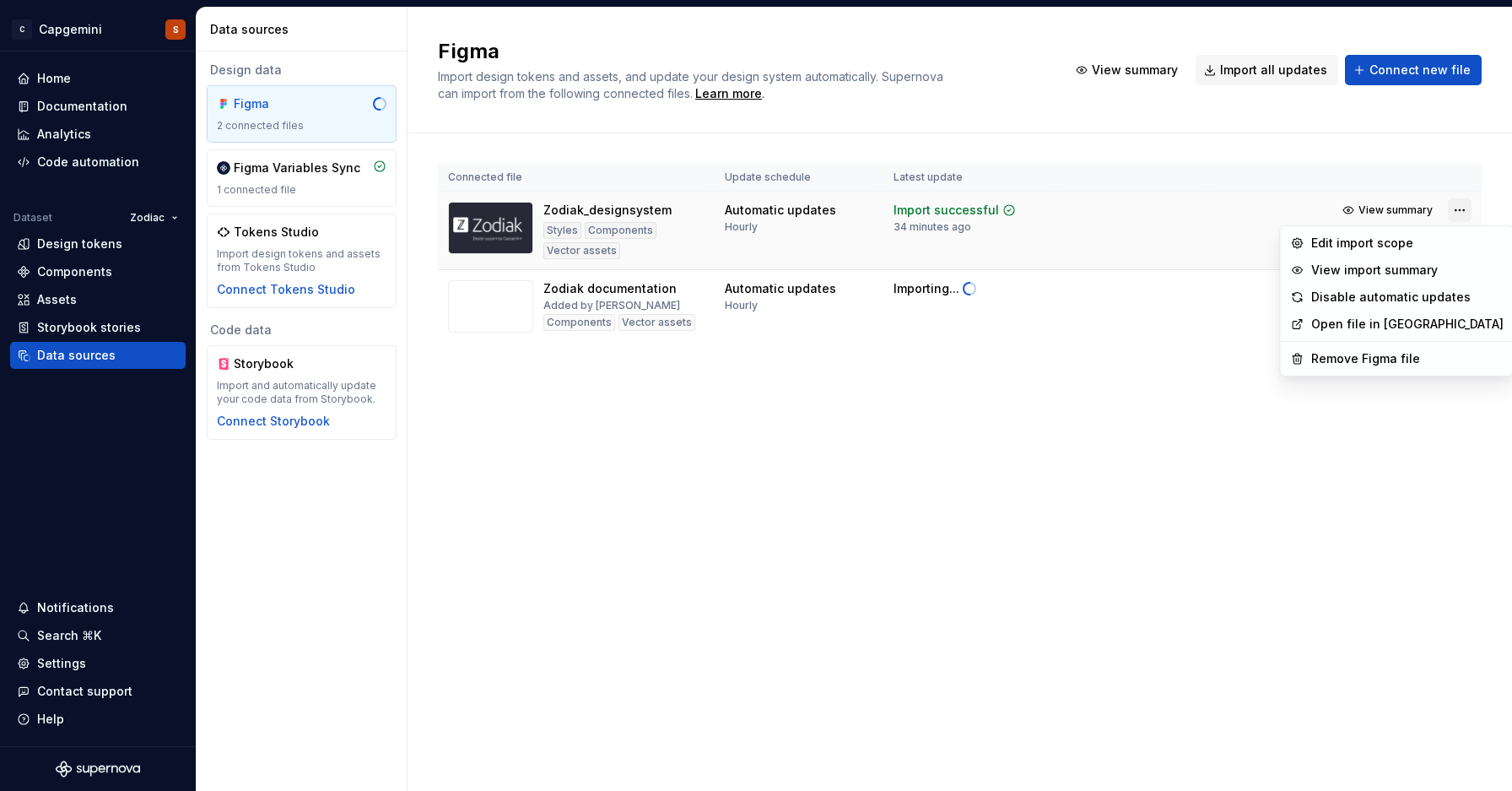
click at [1465, 210] on html "C Capgemini S Home Documentation Analytics Code automation Dataset Zodiac Desig…" at bounding box center [756, 396] width 1512 height 791
click at [1350, 273] on div "View import summary" at bounding box center [1408, 270] width 192 height 17
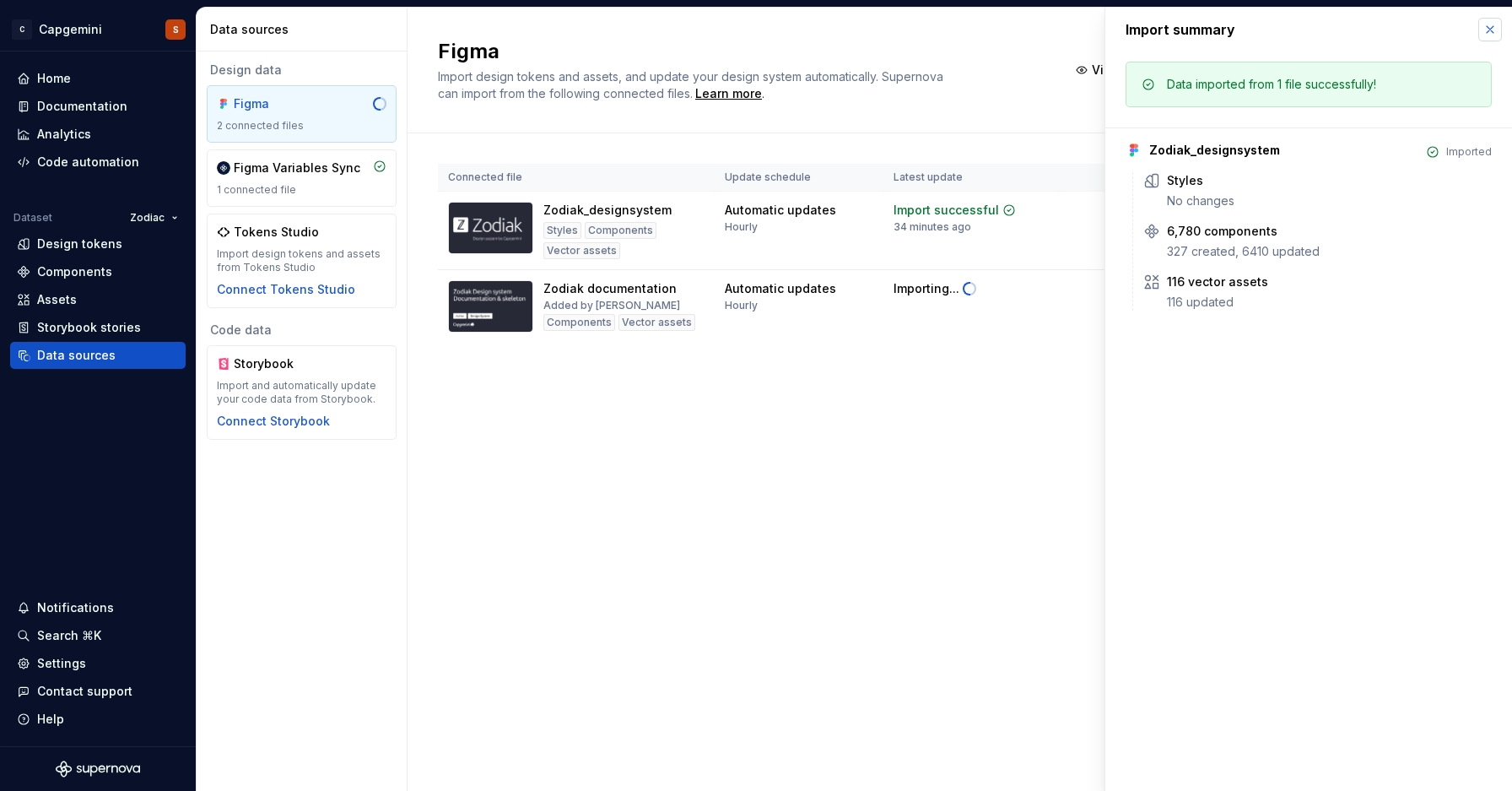
click at [1499, 36] on button "button" at bounding box center [1490, 29] width 24 height 24
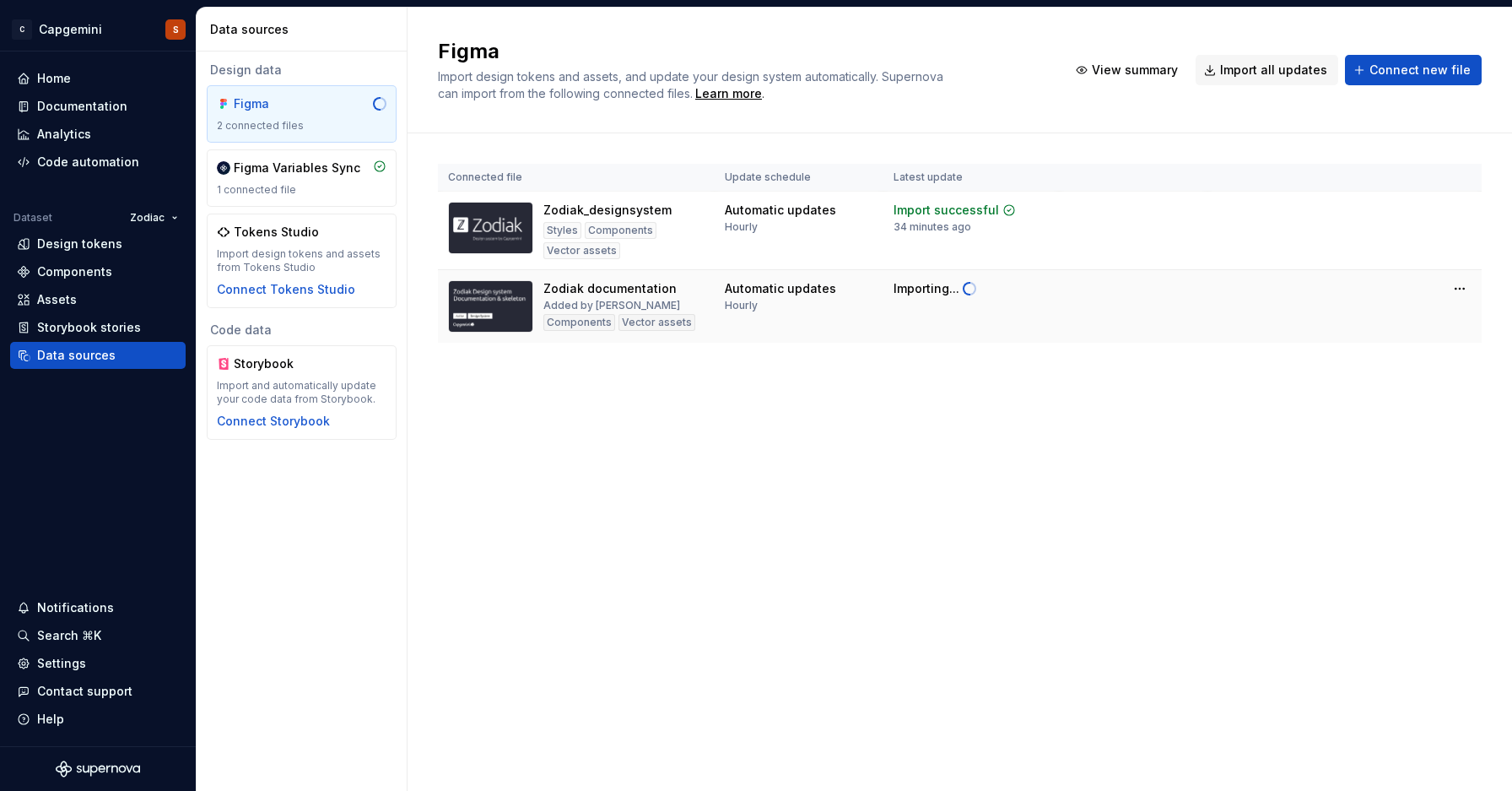
click at [961, 313] on td "Importing..." at bounding box center [971, 307] width 176 height 73
click at [1449, 291] on html "C Capgemini S Home Documentation Analytics Code automation Dataset Zodiac Desig…" at bounding box center [756, 396] width 1512 height 791
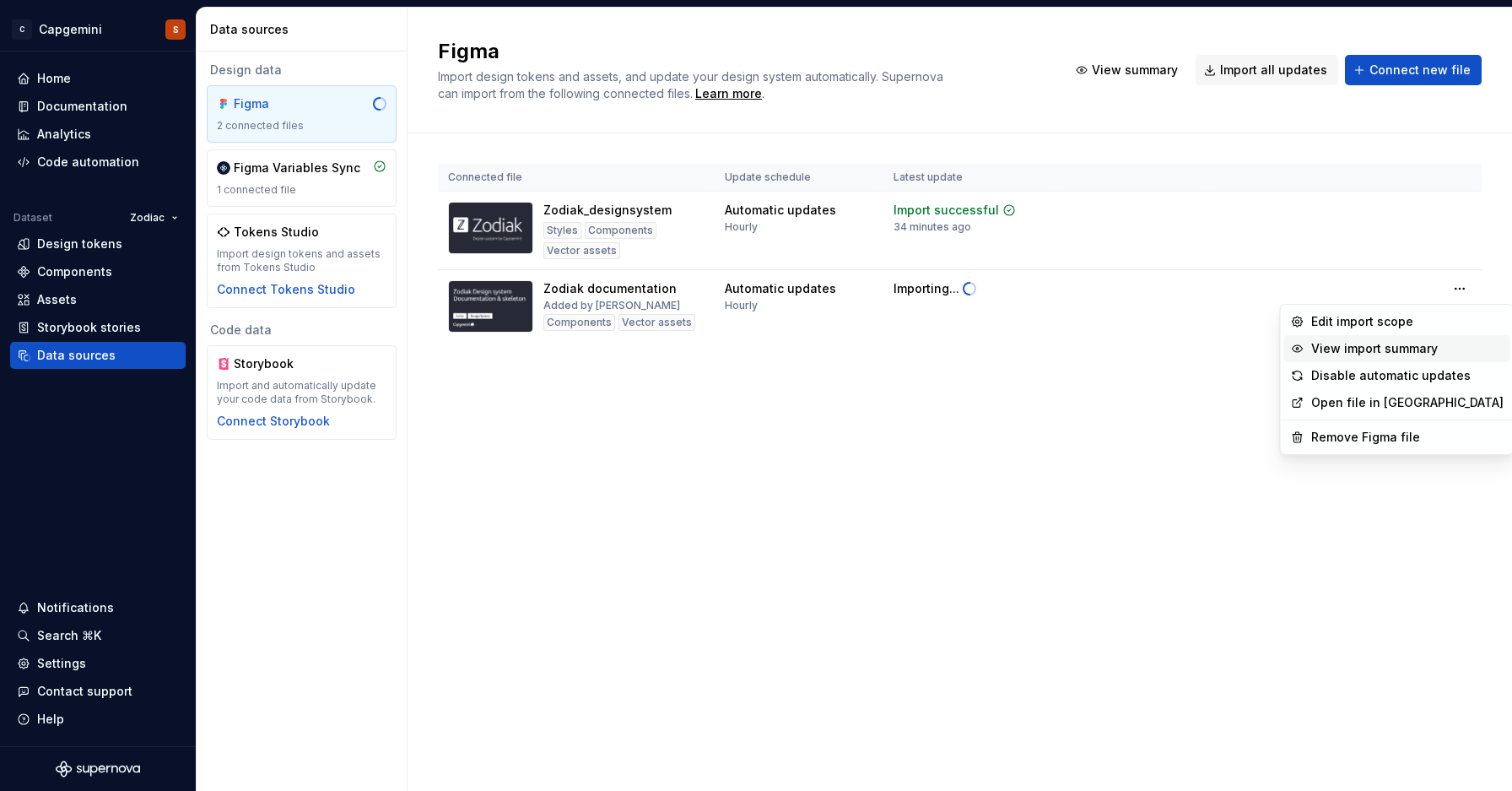
click at [1347, 355] on div "View import summary" at bounding box center [1408, 349] width 192 height 17
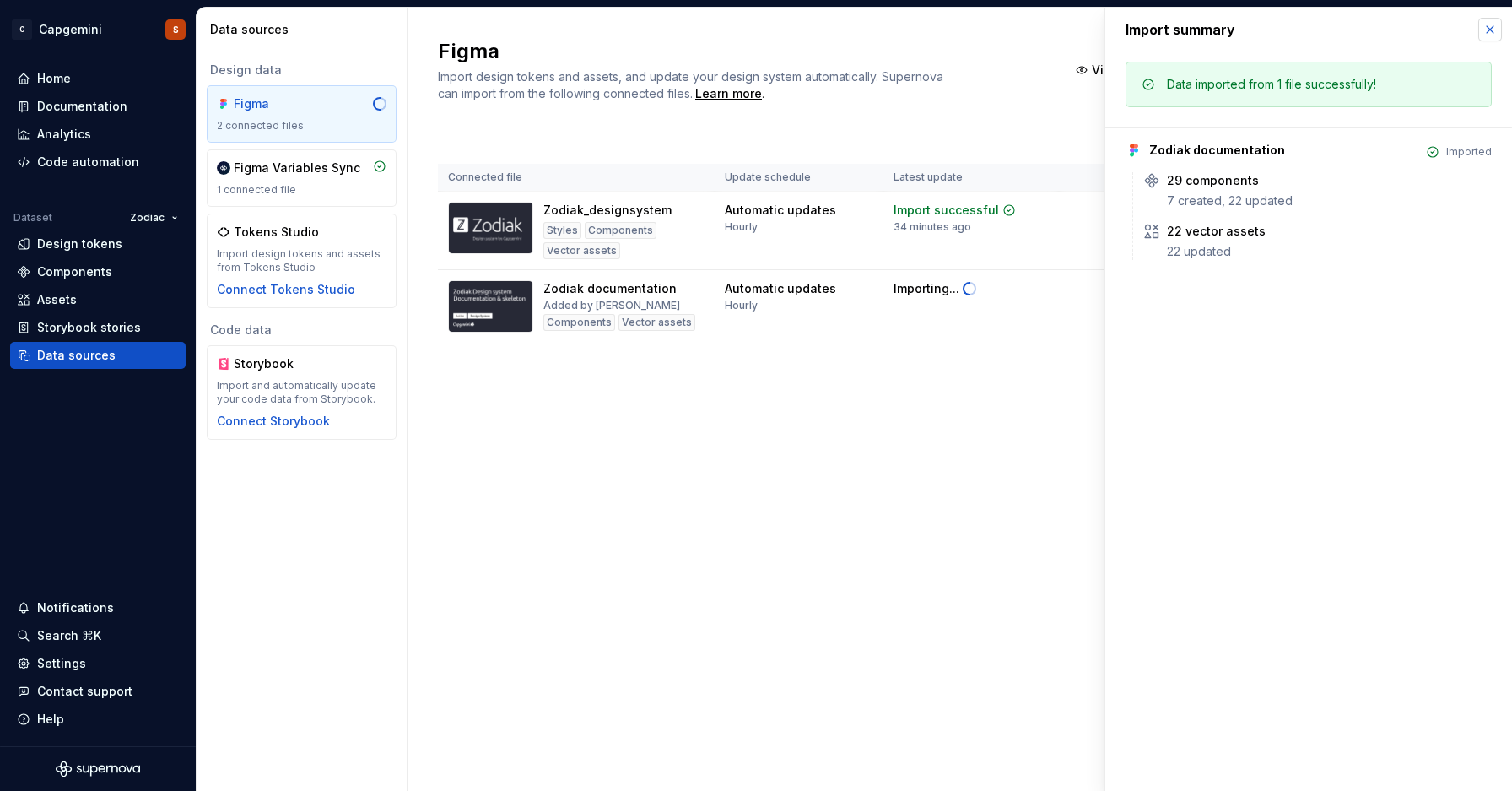
click at [1489, 30] on button "button" at bounding box center [1490, 29] width 24 height 24
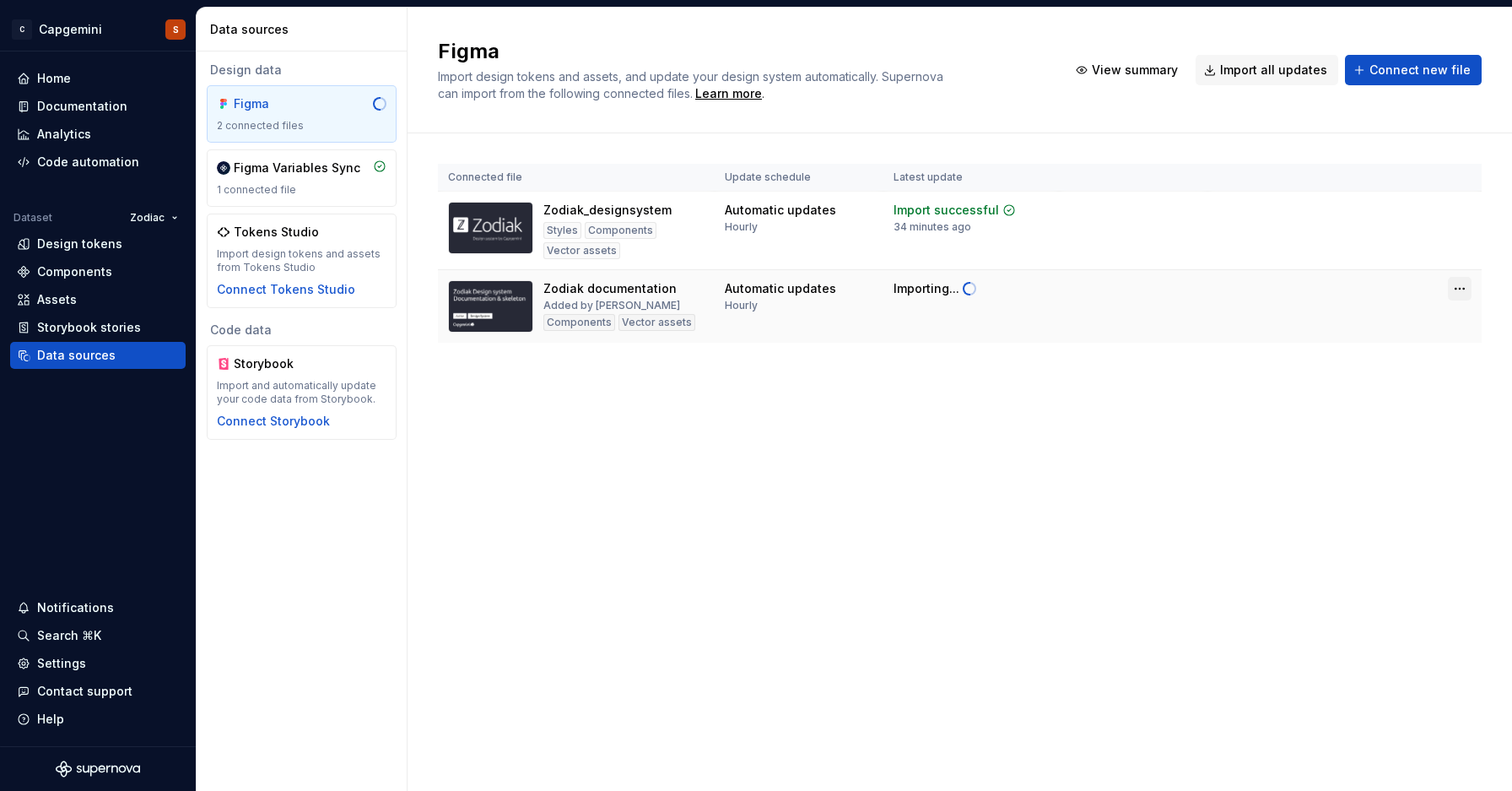
click at [1449, 292] on html "C Capgemini S Home Documentation Analytics Code automation Dataset Zodiac Desig…" at bounding box center [756, 396] width 1512 height 791
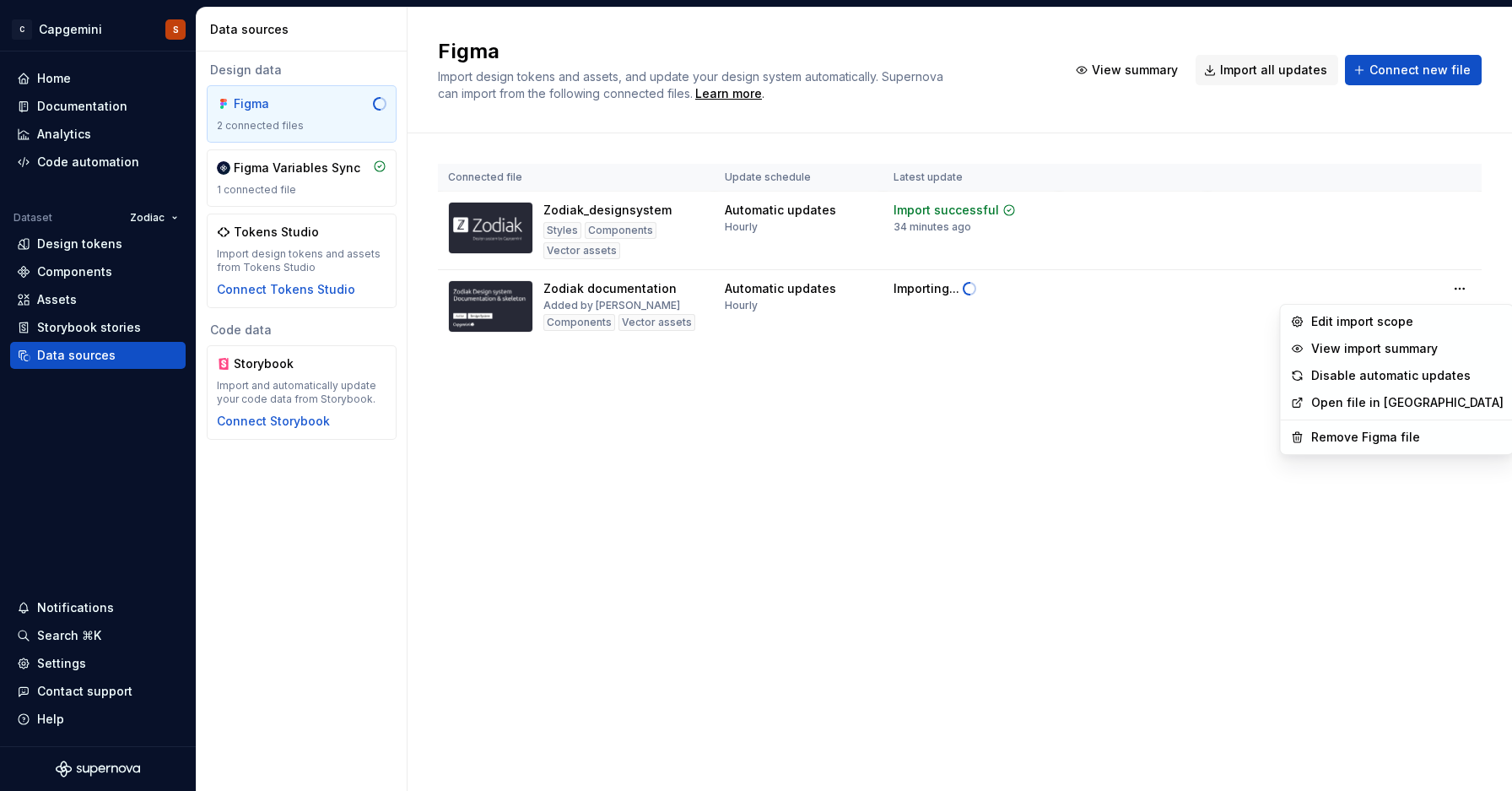
click at [1029, 380] on html "C Capgemini S Home Documentation Analytics Code automation Dataset Zodiac Desig…" at bounding box center [756, 396] width 1512 height 791
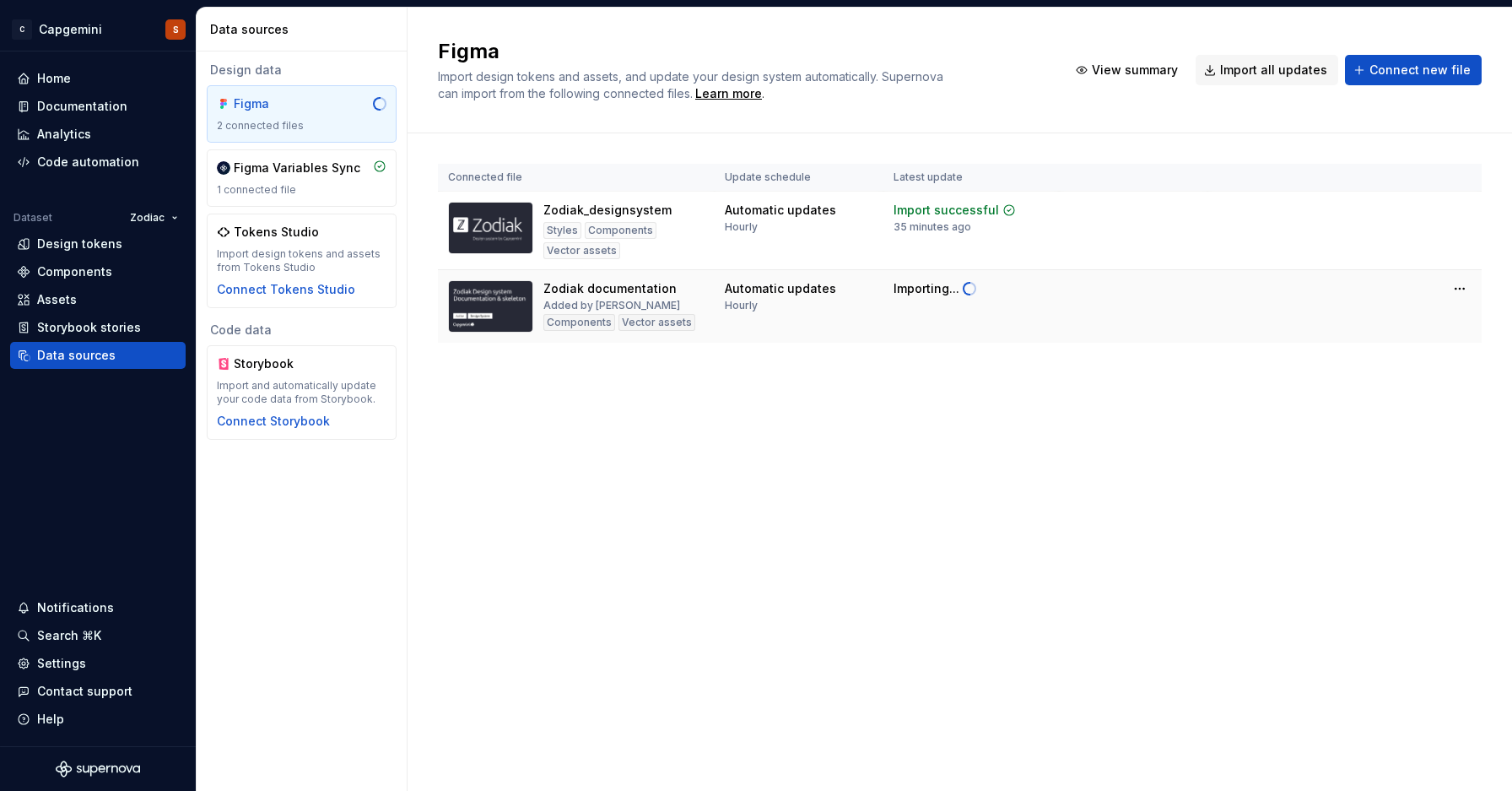
click at [855, 323] on td "Automatic updates Hourly" at bounding box center [798, 307] width 168 height 73
click at [1188, 293] on td at bounding box center [1133, 307] width 148 height 73
click at [59, 269] on div "Components" at bounding box center [75, 272] width 75 height 17
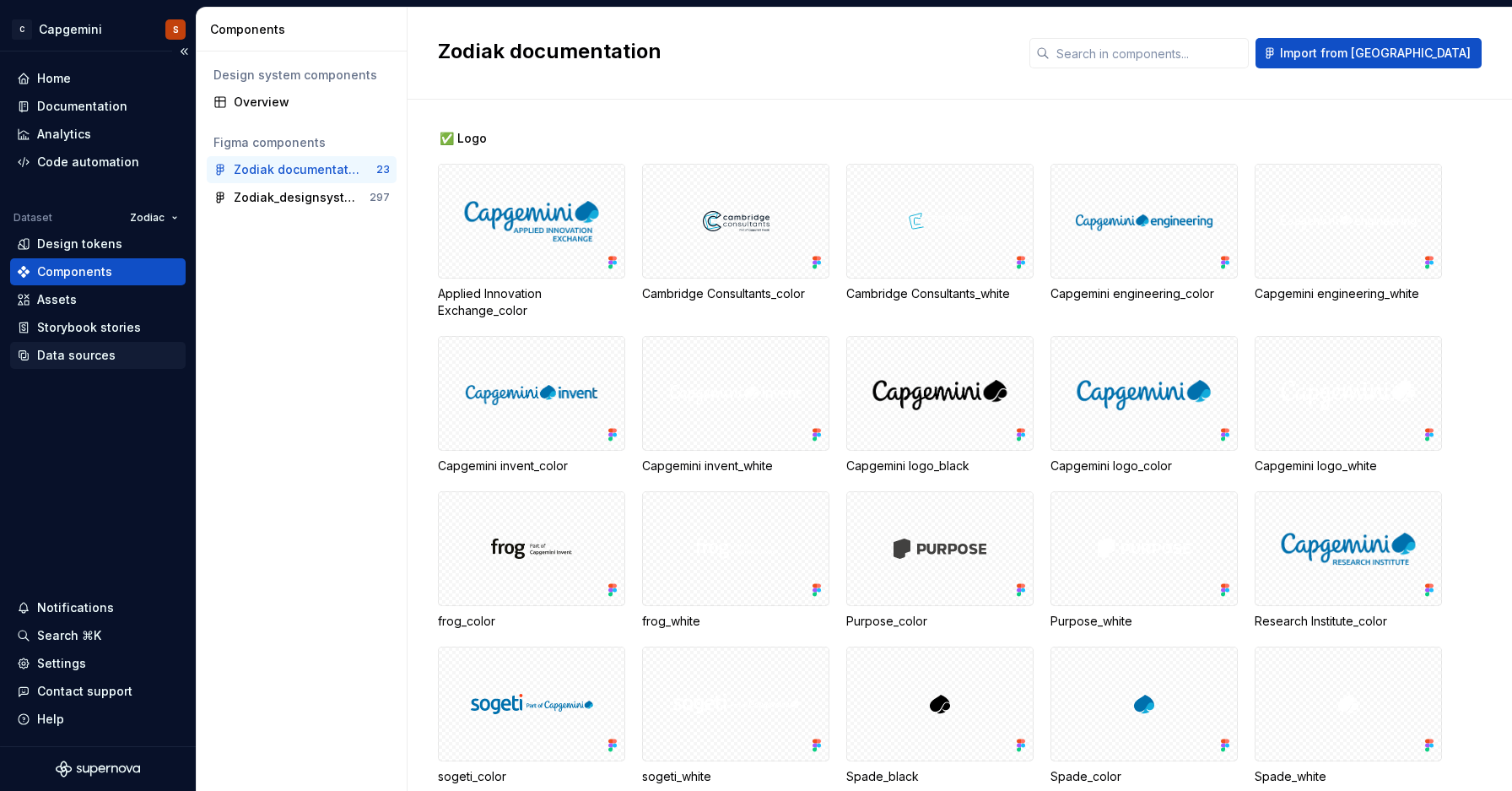
click at [99, 350] on div "Data sources" at bounding box center [77, 356] width 79 height 17
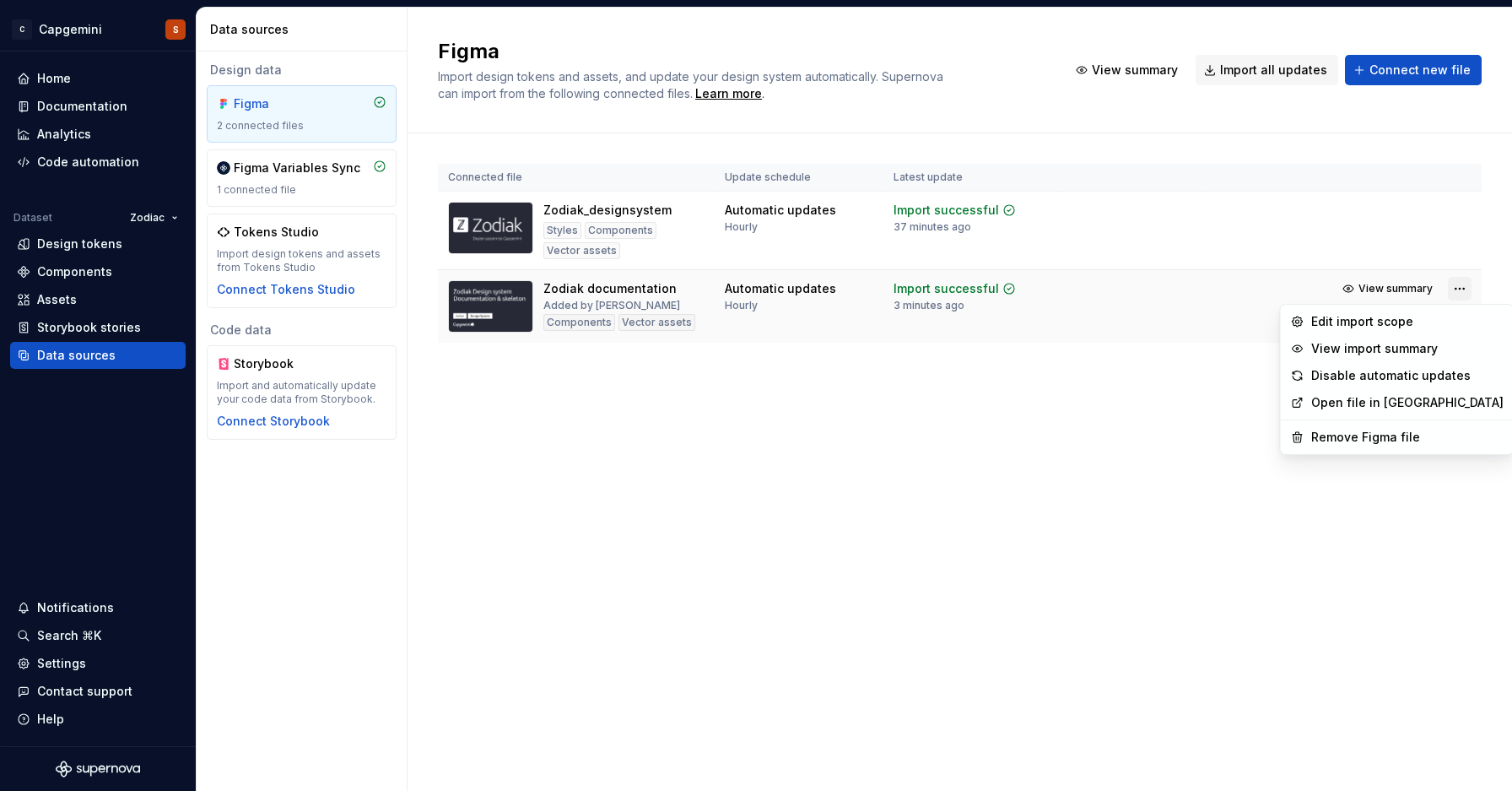
click at [1448, 296] on html "C Capgemini S Home Documentation Analytics Code automation Dataset Zodiac Desig…" at bounding box center [756, 396] width 1512 height 791
click at [1405, 351] on div "View import summary" at bounding box center [1408, 349] width 192 height 17
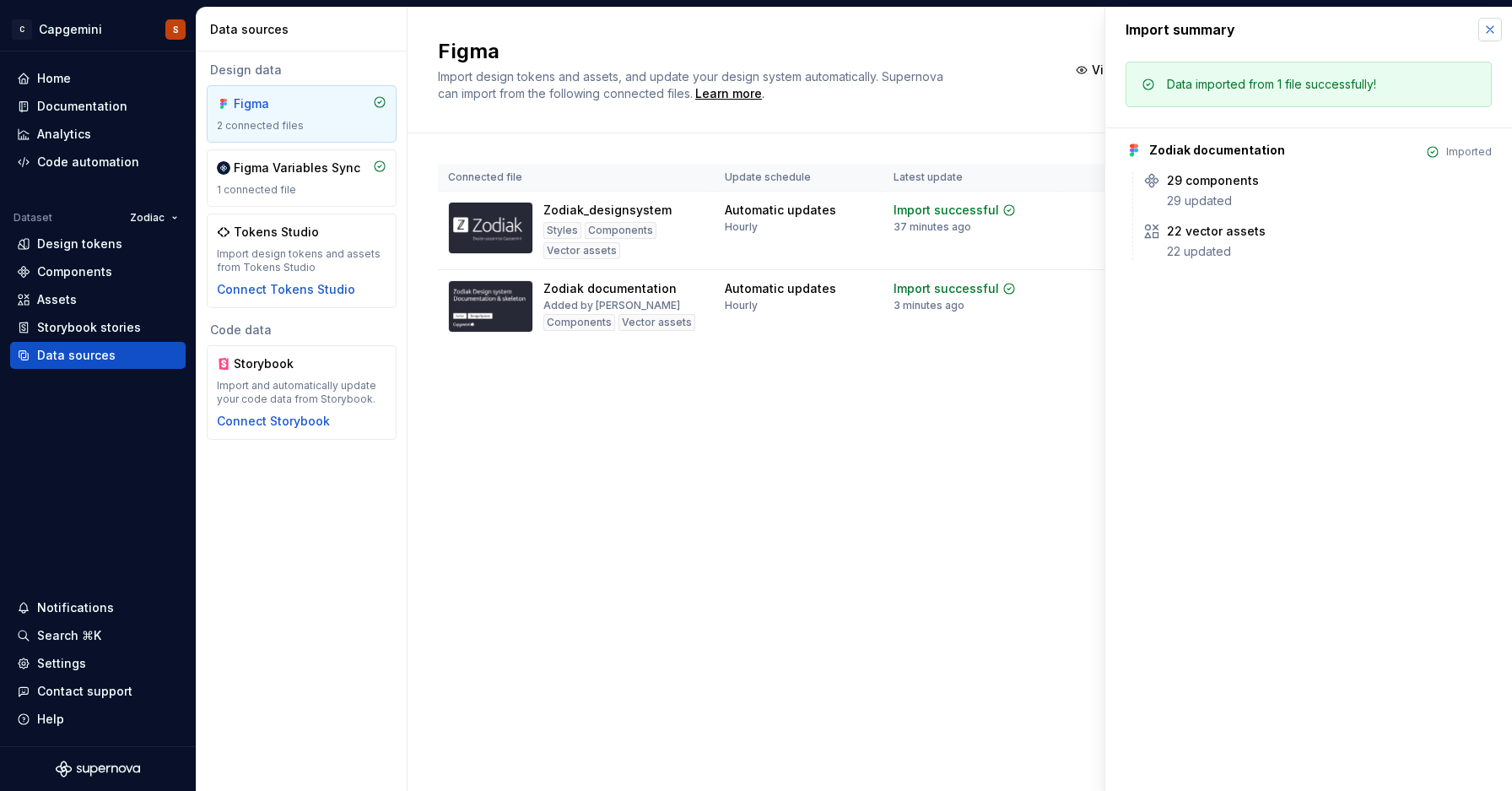
click at [1495, 27] on button "button" at bounding box center [1490, 29] width 24 height 24
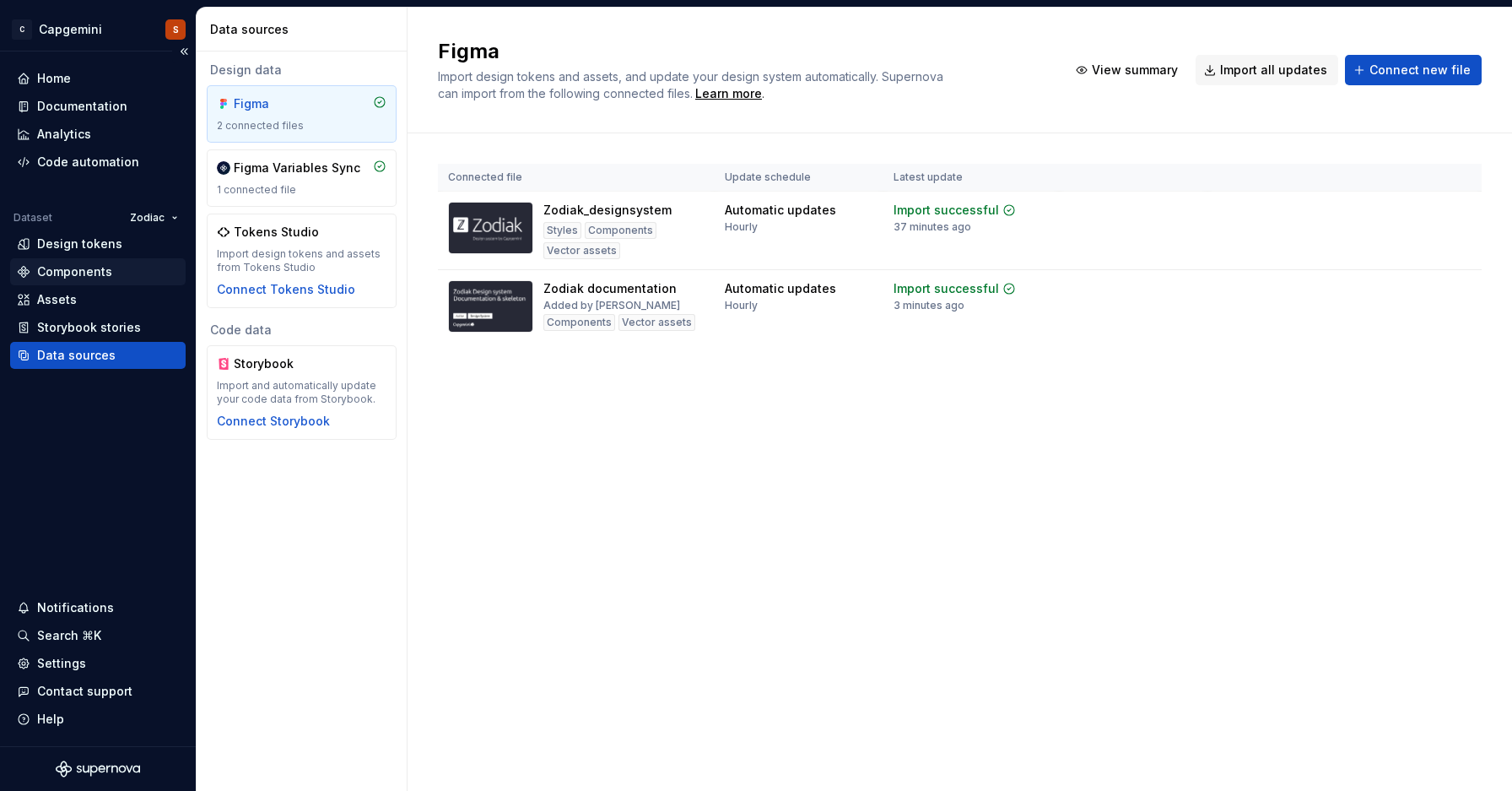
click at [110, 270] on div "Components" at bounding box center [98, 272] width 162 height 17
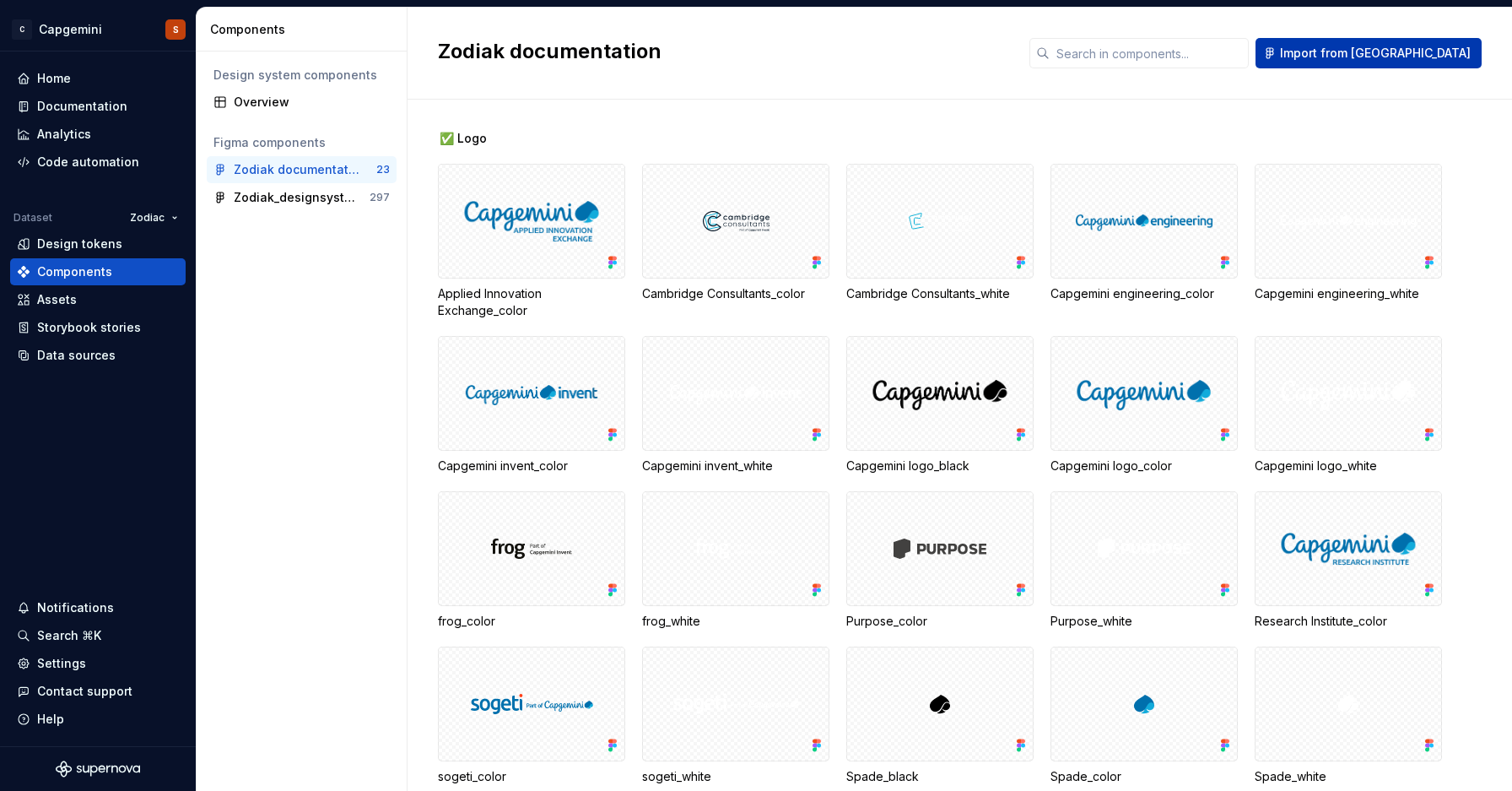
click at [1400, 63] on button "Import from [GEOGRAPHIC_DATA]" at bounding box center [1369, 53] width 226 height 31
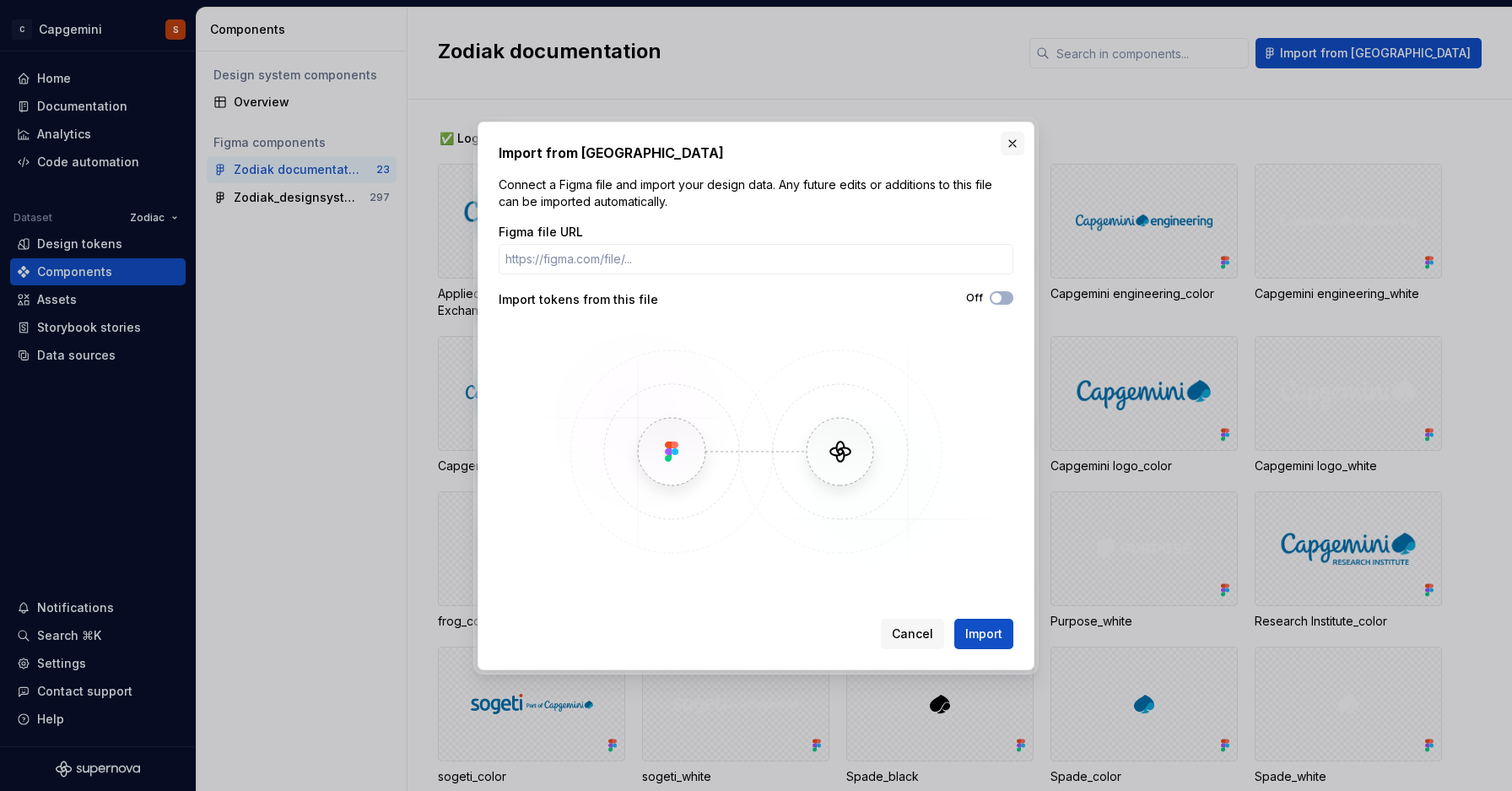
click at [1018, 144] on button "button" at bounding box center [1013, 143] width 24 height 24
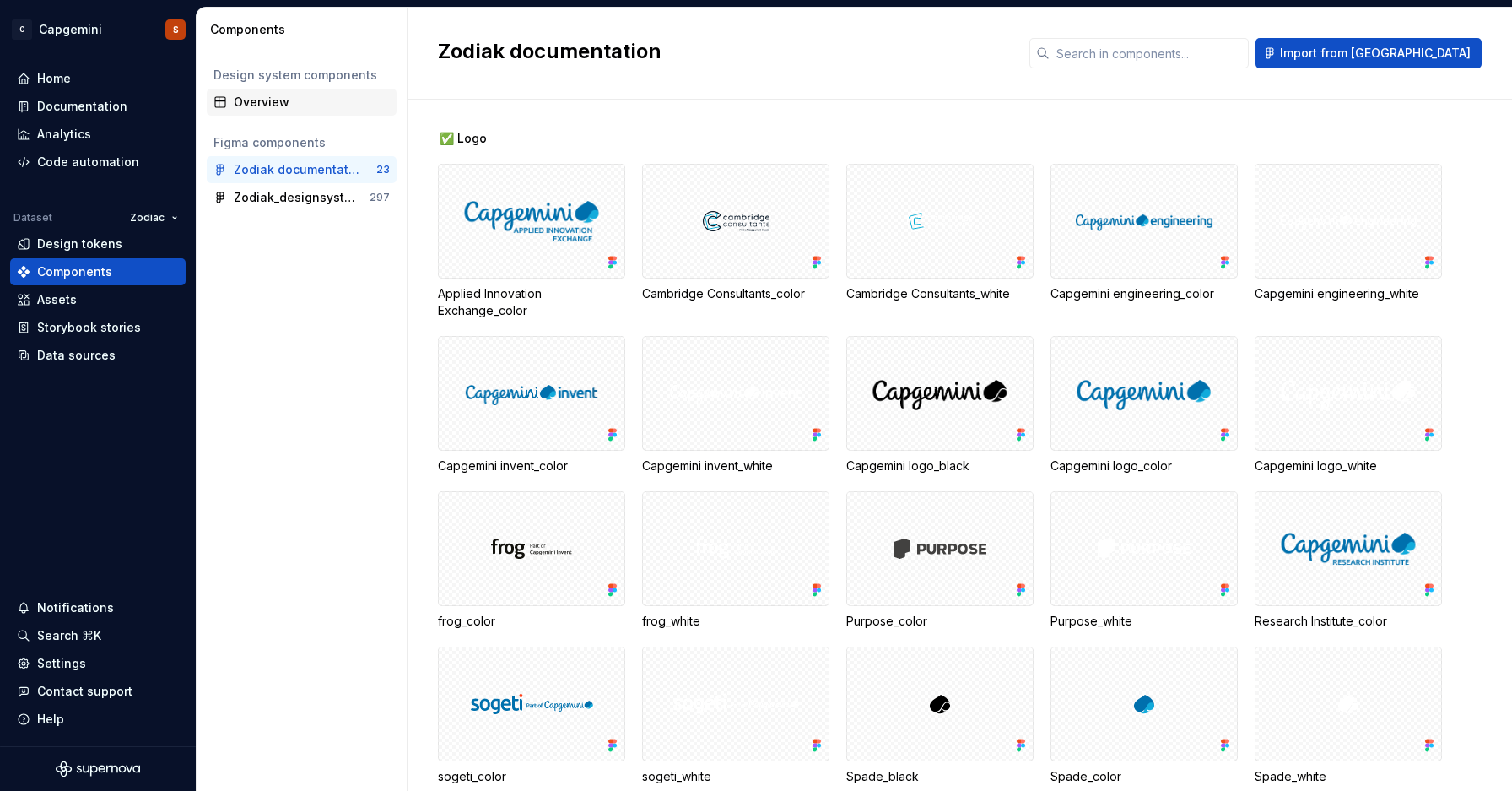
click at [314, 89] on div "Overview" at bounding box center [301, 102] width 189 height 27
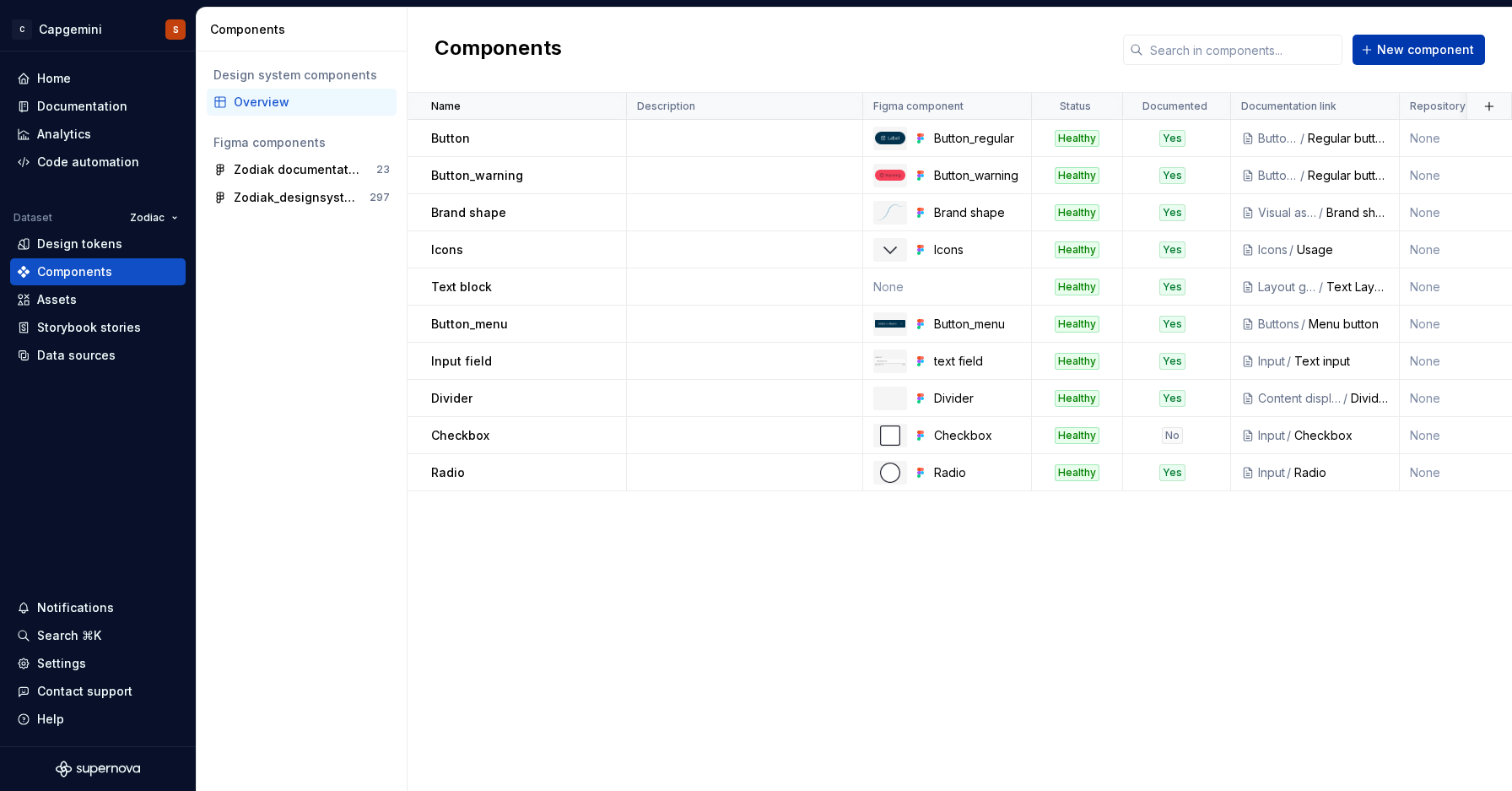
click at [1446, 52] on span "New component" at bounding box center [1425, 50] width 97 height 17
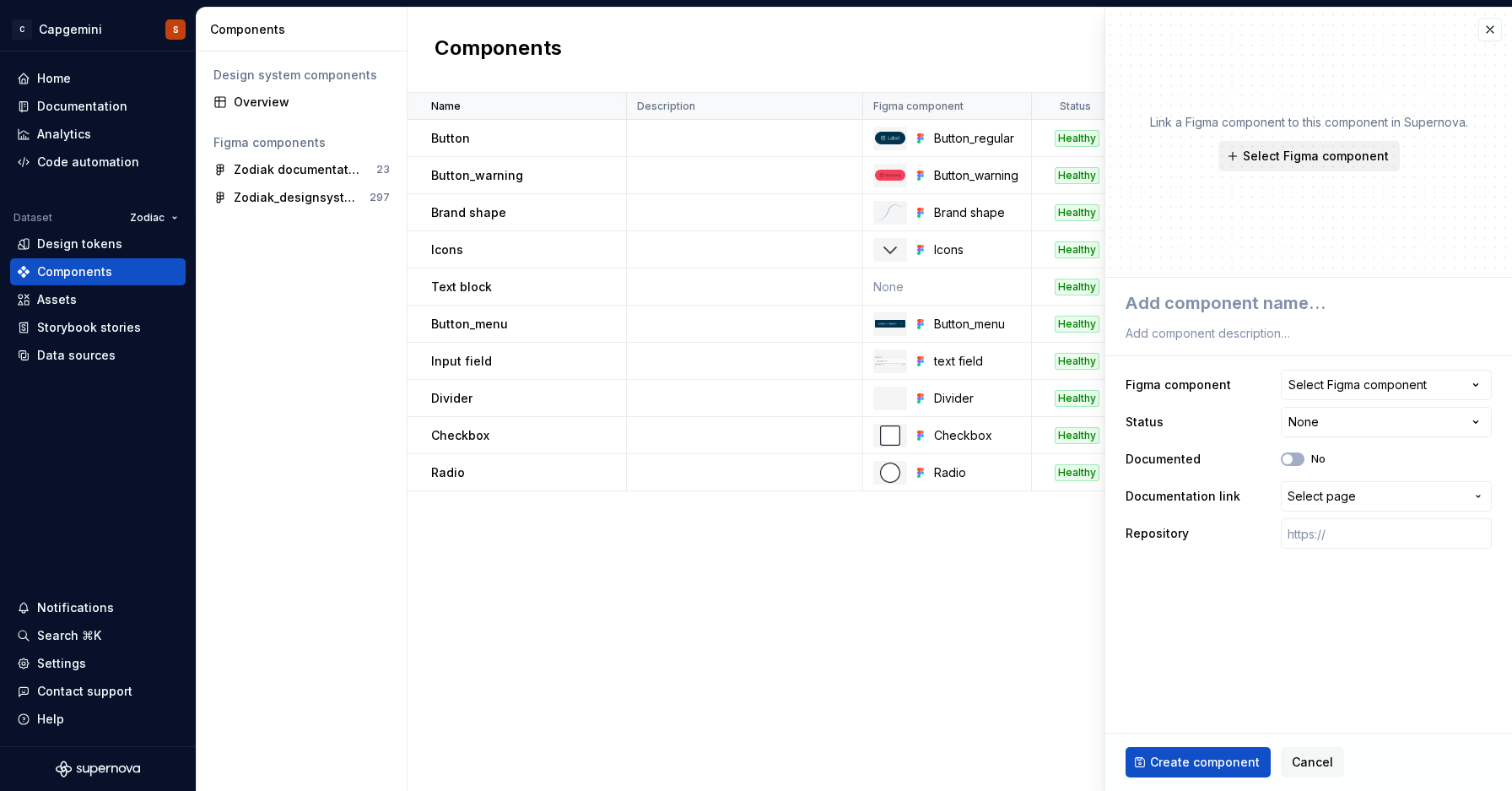
click at [1300, 155] on span "Select Figma component" at bounding box center [1316, 157] width 146 height 17
type textarea "*"
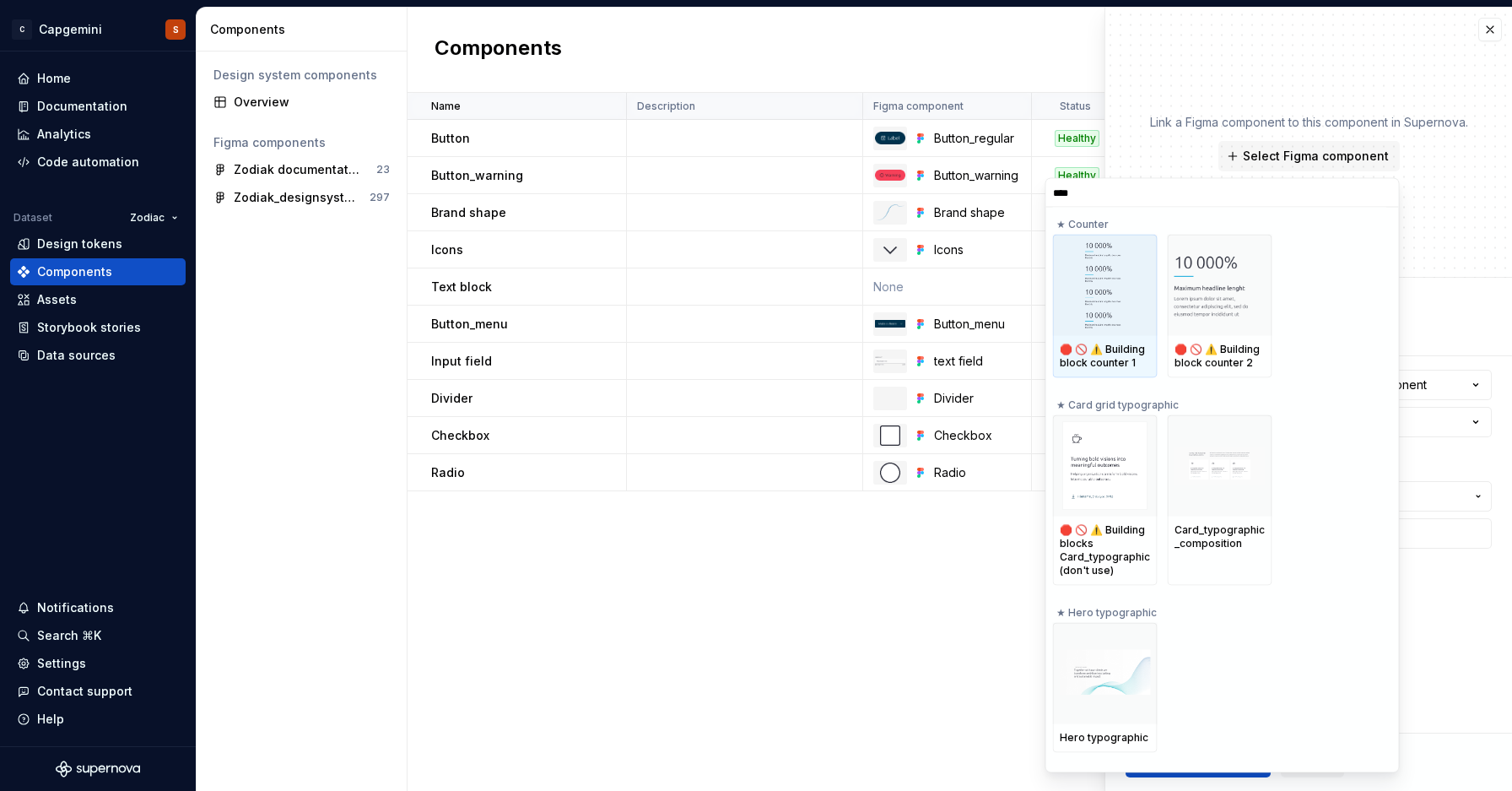
type input "*****"
click at [1379, 190] on input "*****" at bounding box center [1222, 192] width 353 height 13
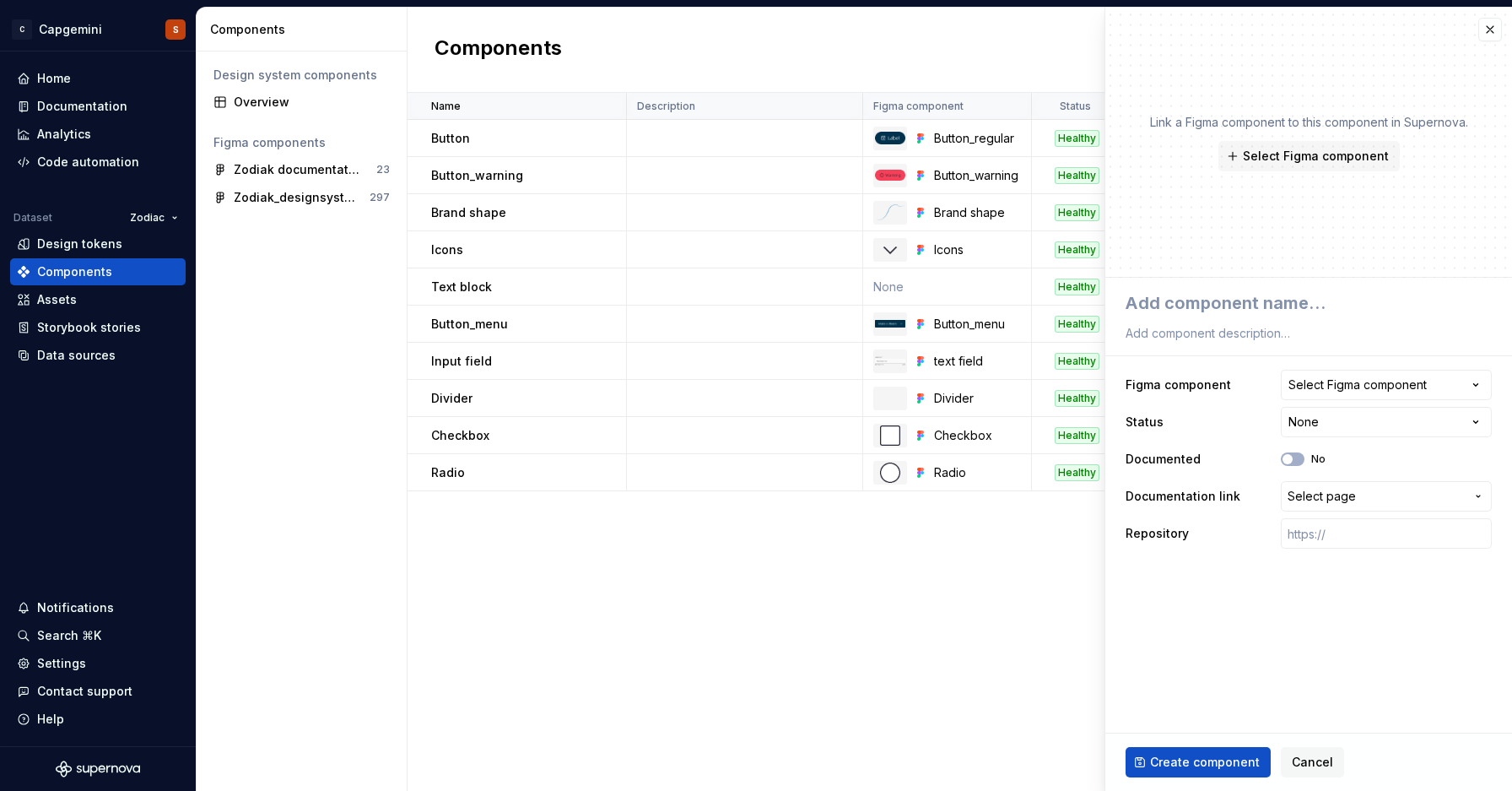
click at [1433, 209] on div "Link a Figma component to this component in Supernova. Select Figma component" at bounding box center [1308, 142] width 407 height 270
click at [1354, 506] on button "Select page" at bounding box center [1386, 497] width 211 height 31
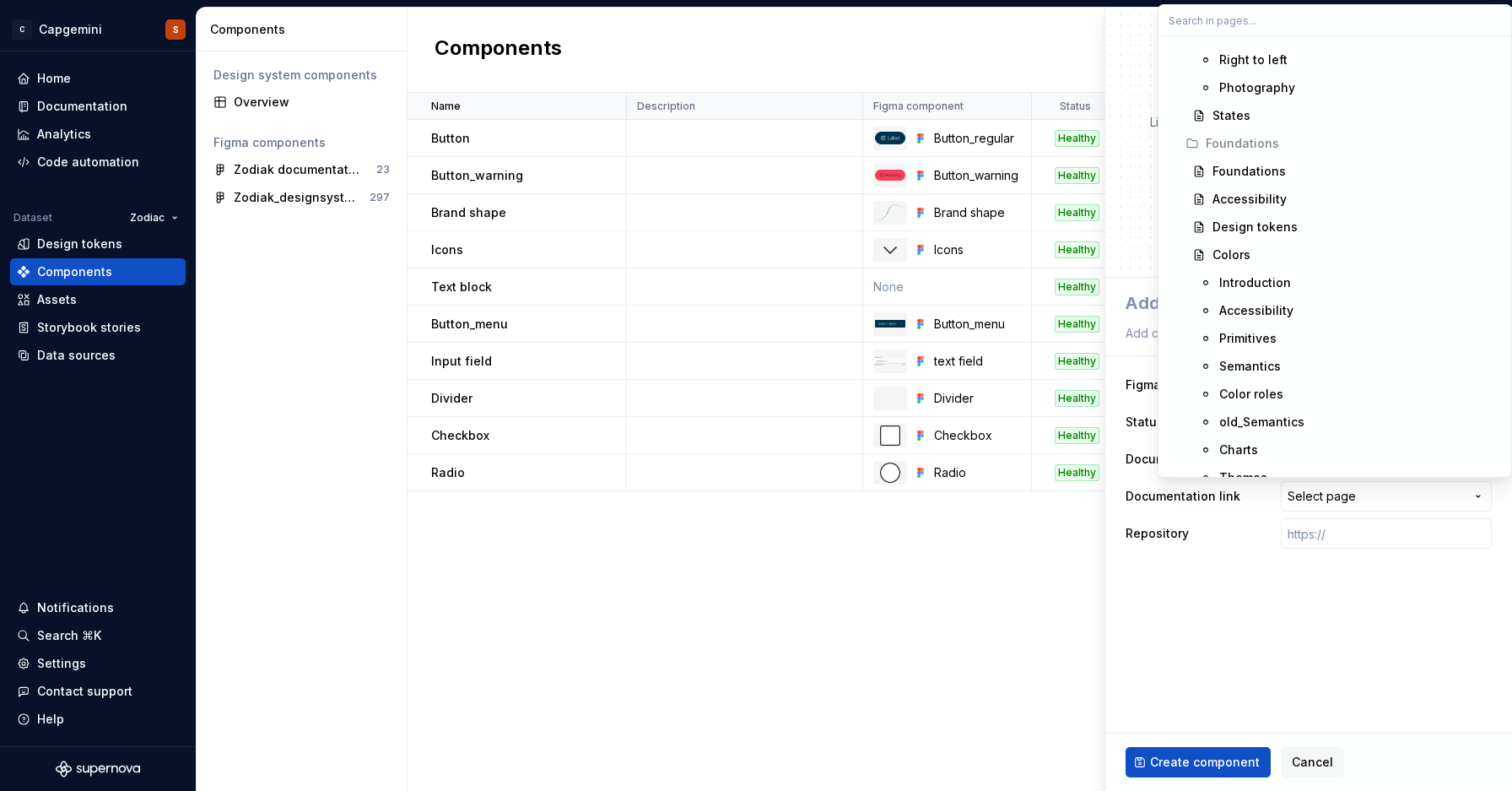
scroll to position [325, 0]
click at [1243, 530] on html "C Capgemini S Home Documentation Analytics Code automation Dataset Zodiac Desig…" at bounding box center [756, 396] width 1512 height 791
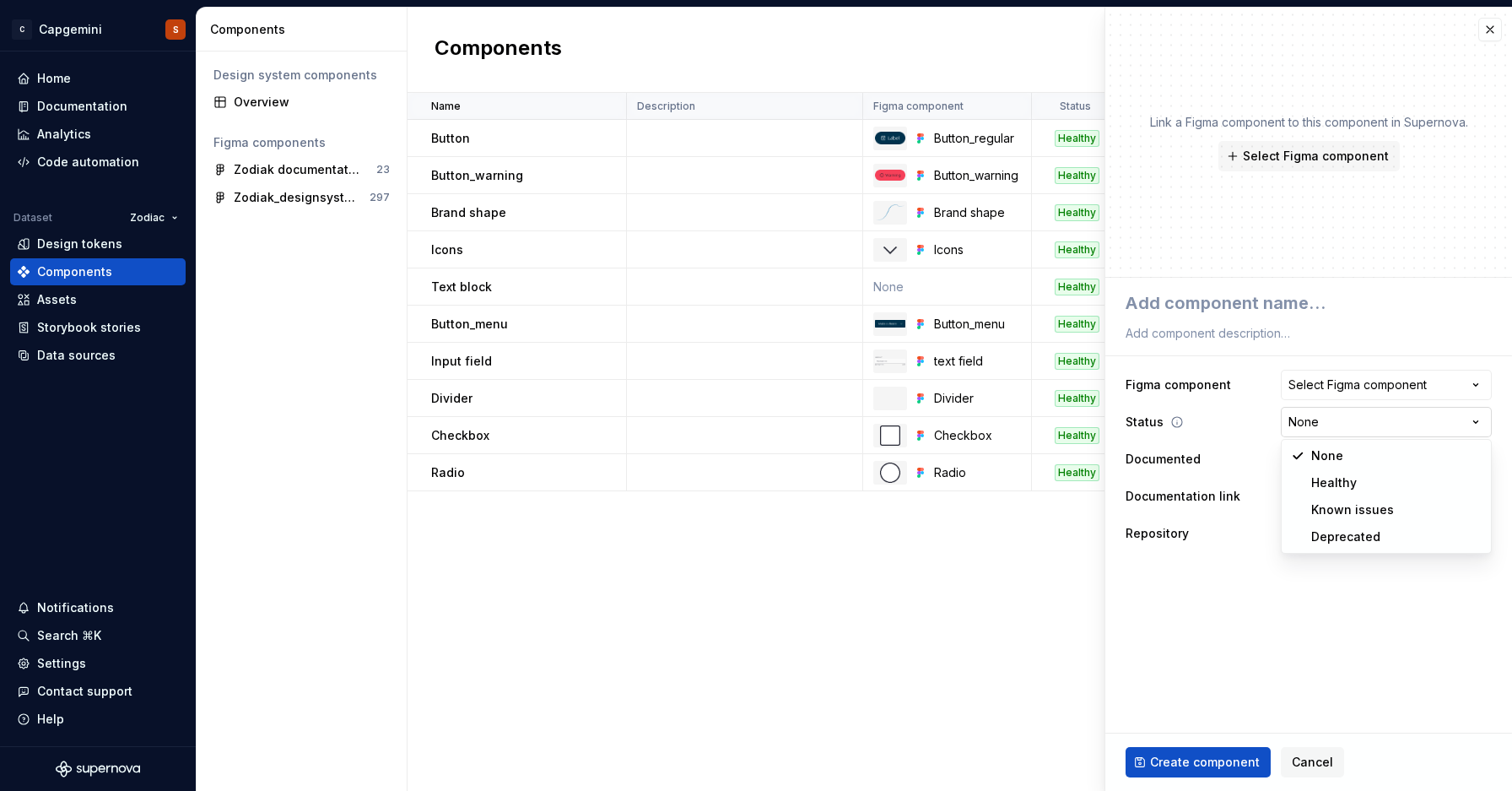
click at [1329, 421] on html "C Capgemini S Home Documentation Analytics Code automation Dataset Zodiac Desig…" at bounding box center [756, 396] width 1512 height 791
click at [1373, 390] on html "C Capgemini S Home Documentation Analytics Code automation Dataset Zodiac Desig…" at bounding box center [756, 396] width 1512 height 791
click at [1373, 390] on div "Select Figma component" at bounding box center [1358, 385] width 139 height 17
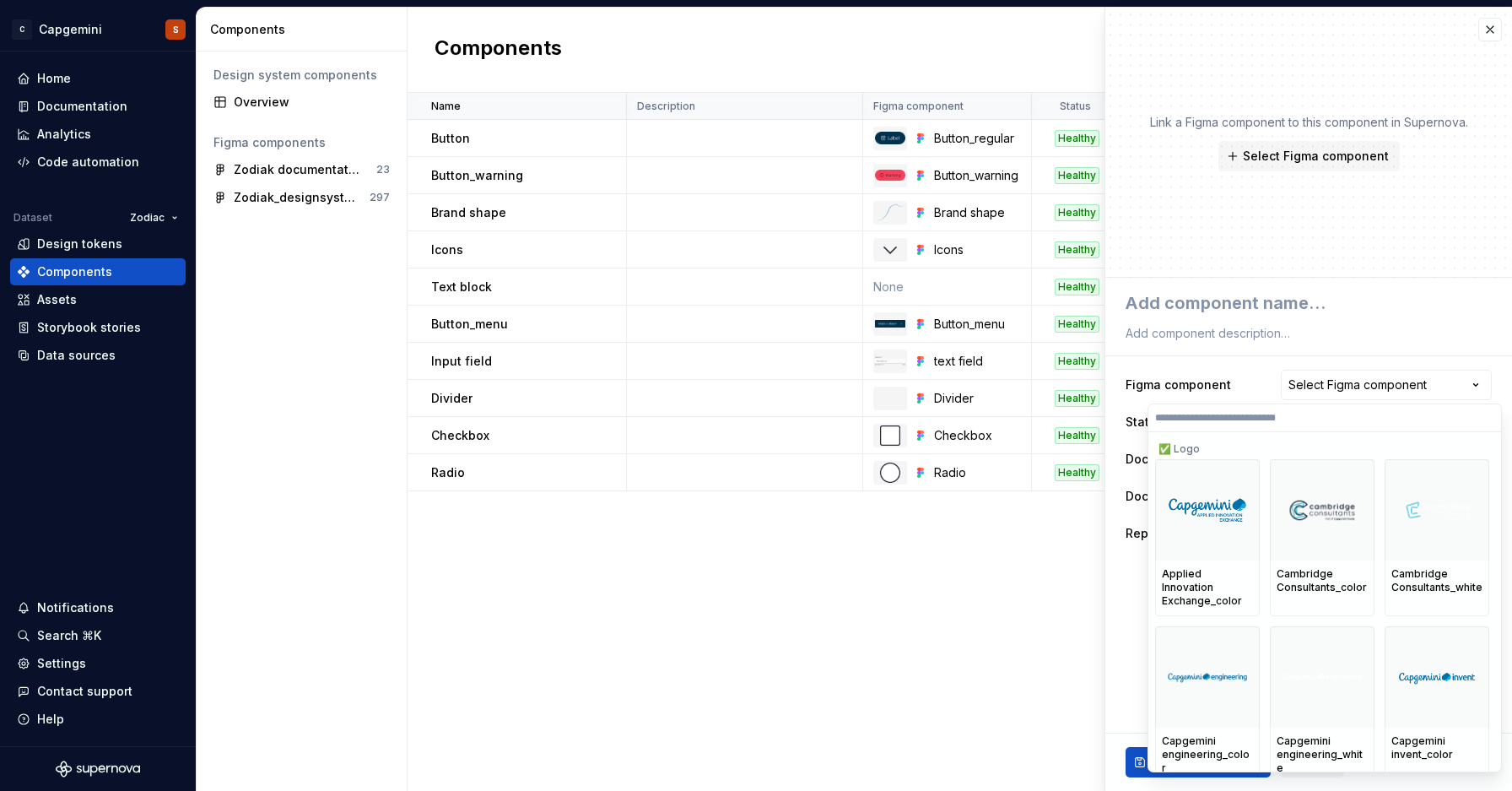
click at [1342, 281] on html "C Capgemini S Home Documentation Analytics Code automation Dataset Zodiac Desig…" at bounding box center [756, 396] width 1512 height 791
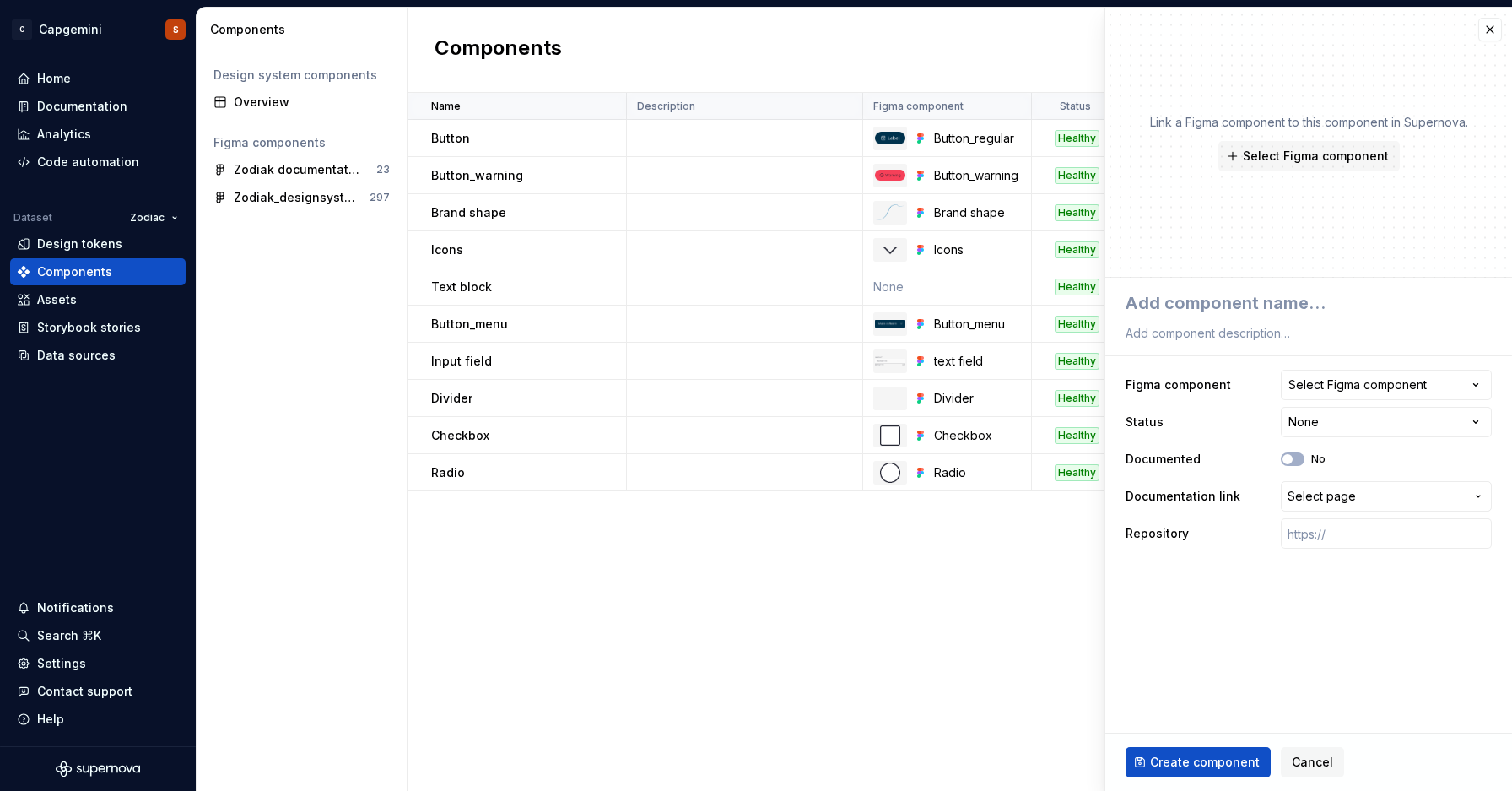
click at [834, 598] on div "Name Description Figma component Status Documented Documentation link Repositor…" at bounding box center [960, 443] width 1105 height 699
click at [1491, 25] on button "button" at bounding box center [1490, 29] width 24 height 24
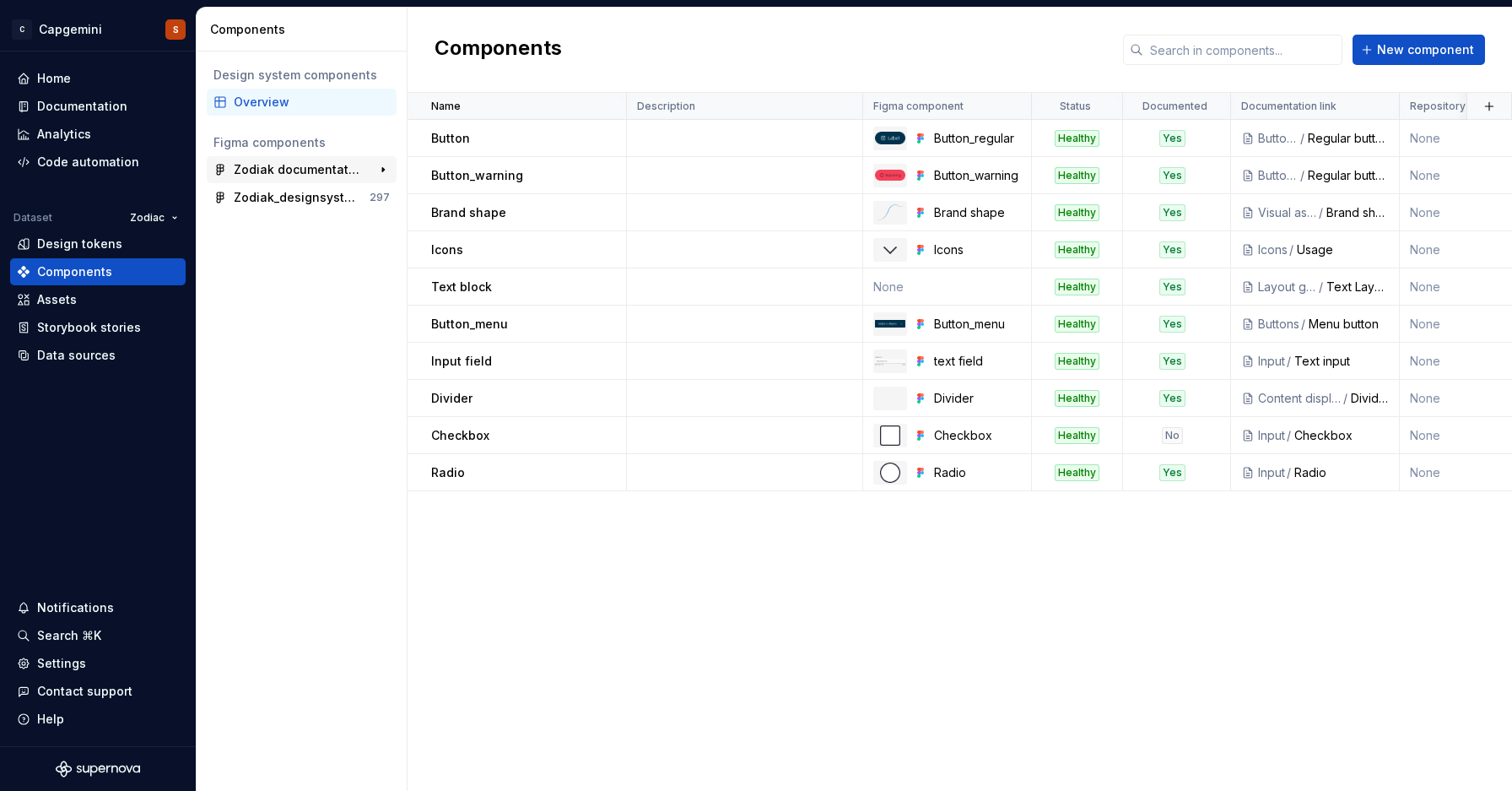
click at [300, 163] on div "Zodiak documentation" at bounding box center [296, 170] width 126 height 17
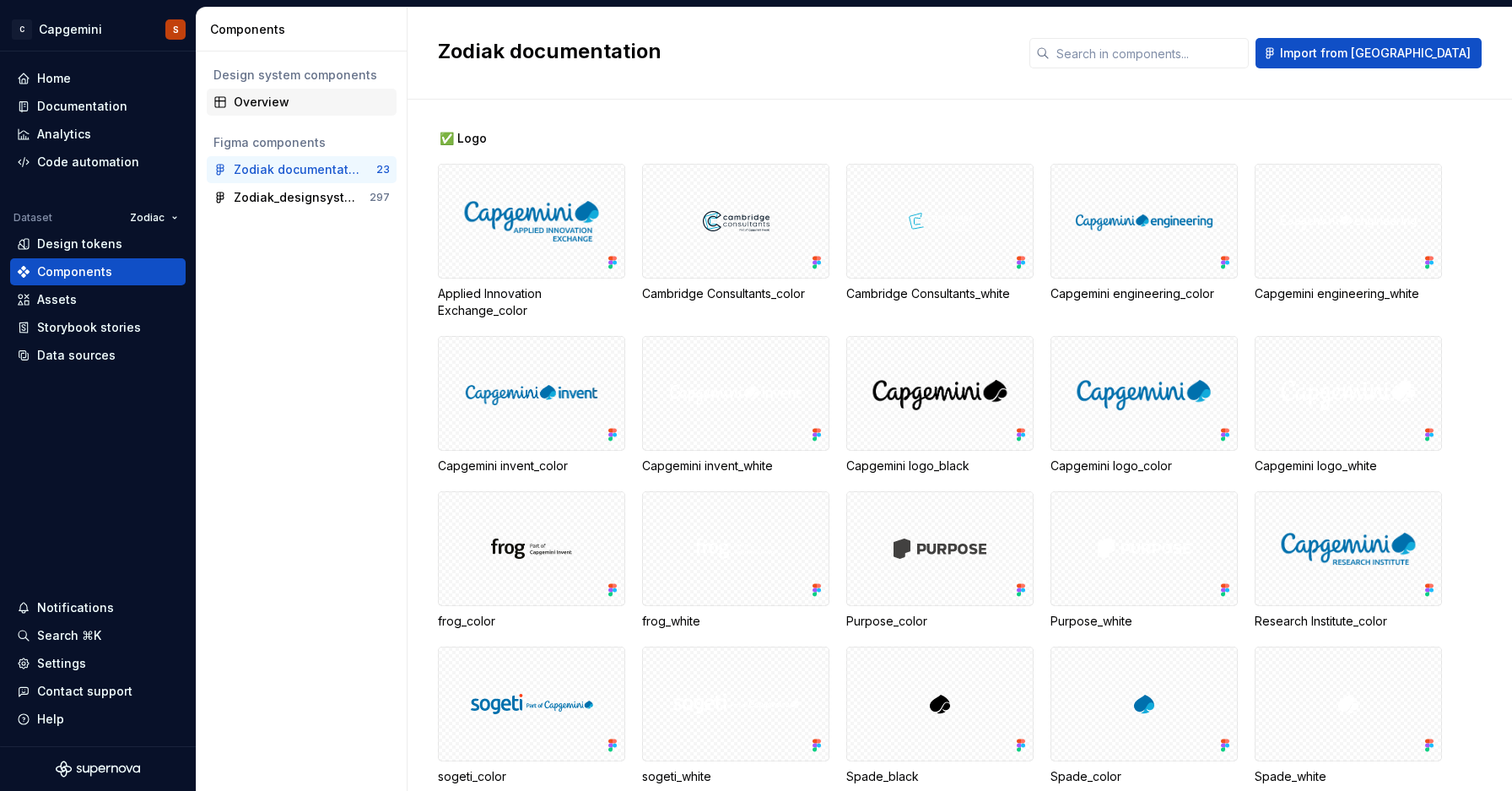
click at [291, 104] on div "Overview" at bounding box center [312, 102] width 156 height 17
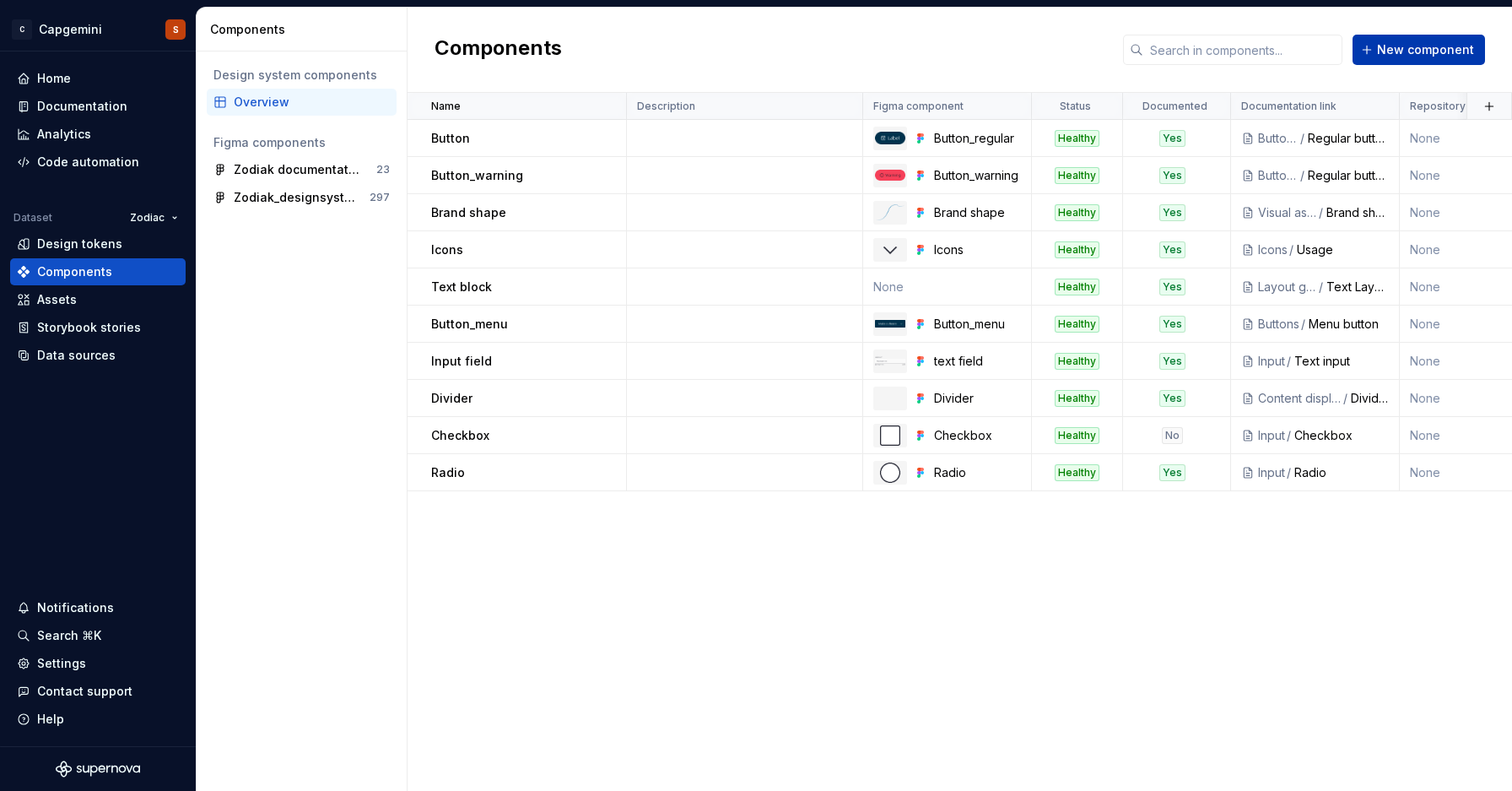
click at [1449, 56] on span "New component" at bounding box center [1425, 50] width 97 height 17
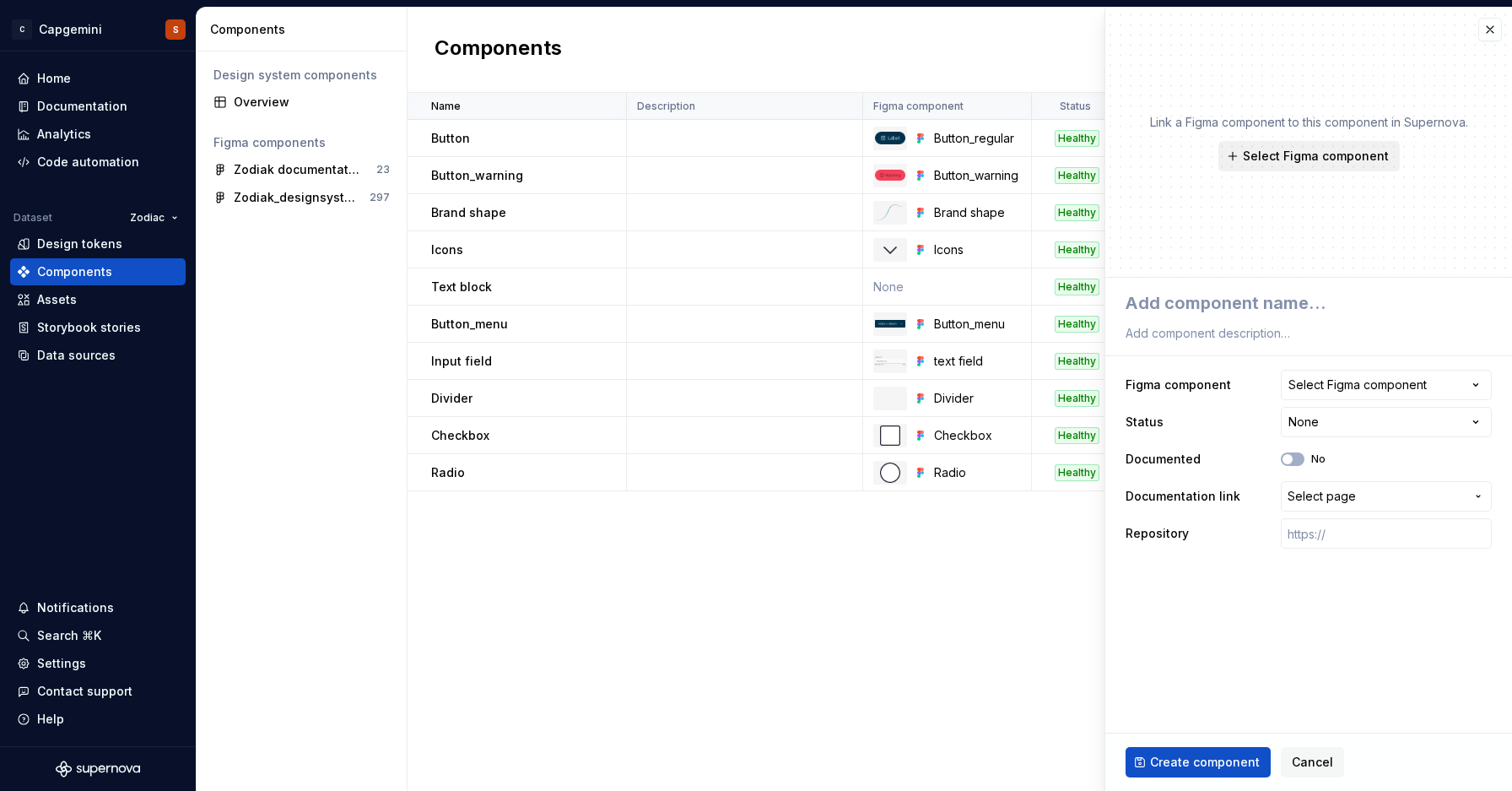
click at [1328, 155] on span "Select Figma component" at bounding box center [1316, 157] width 146 height 17
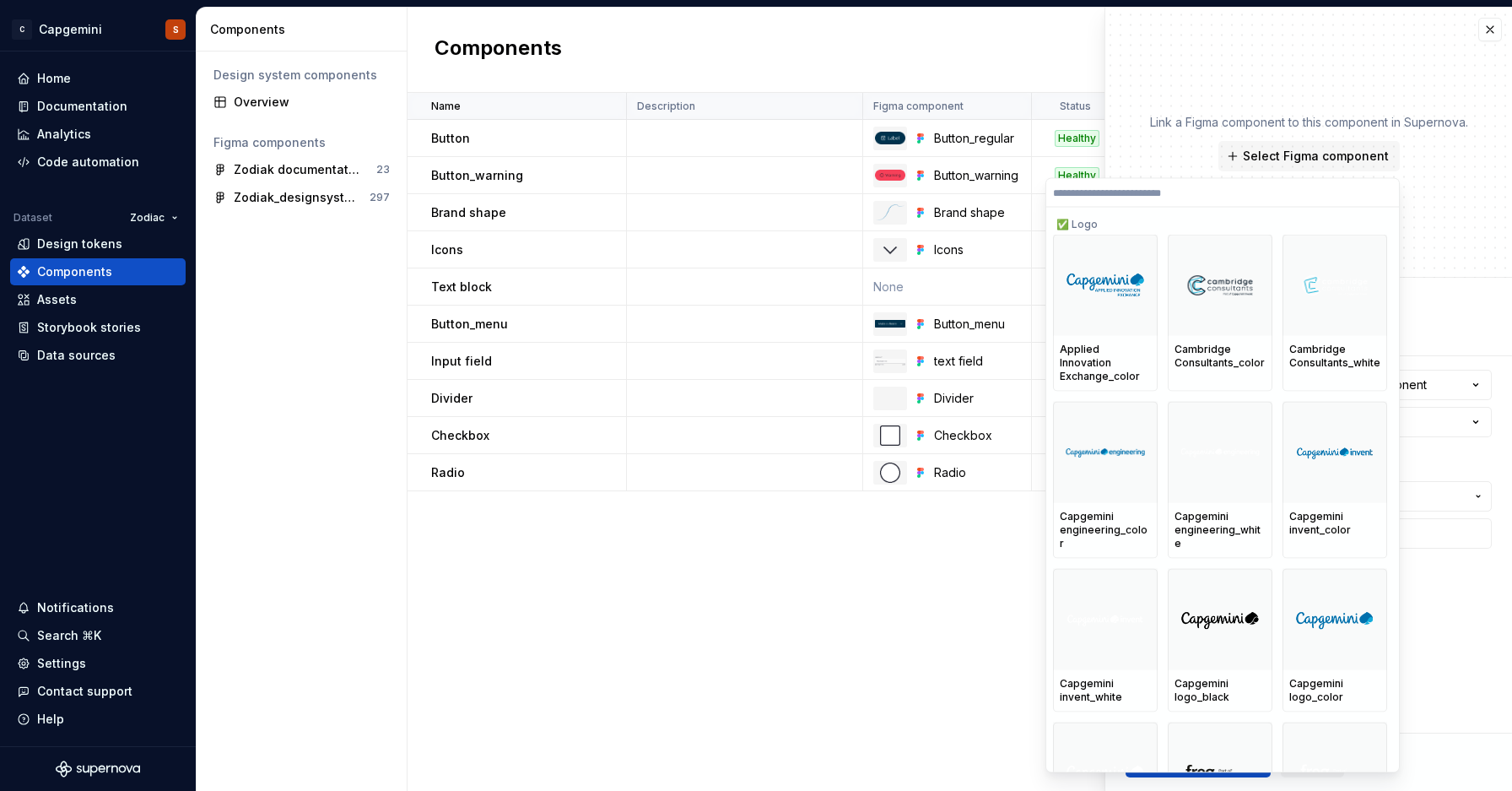
type textarea "*"
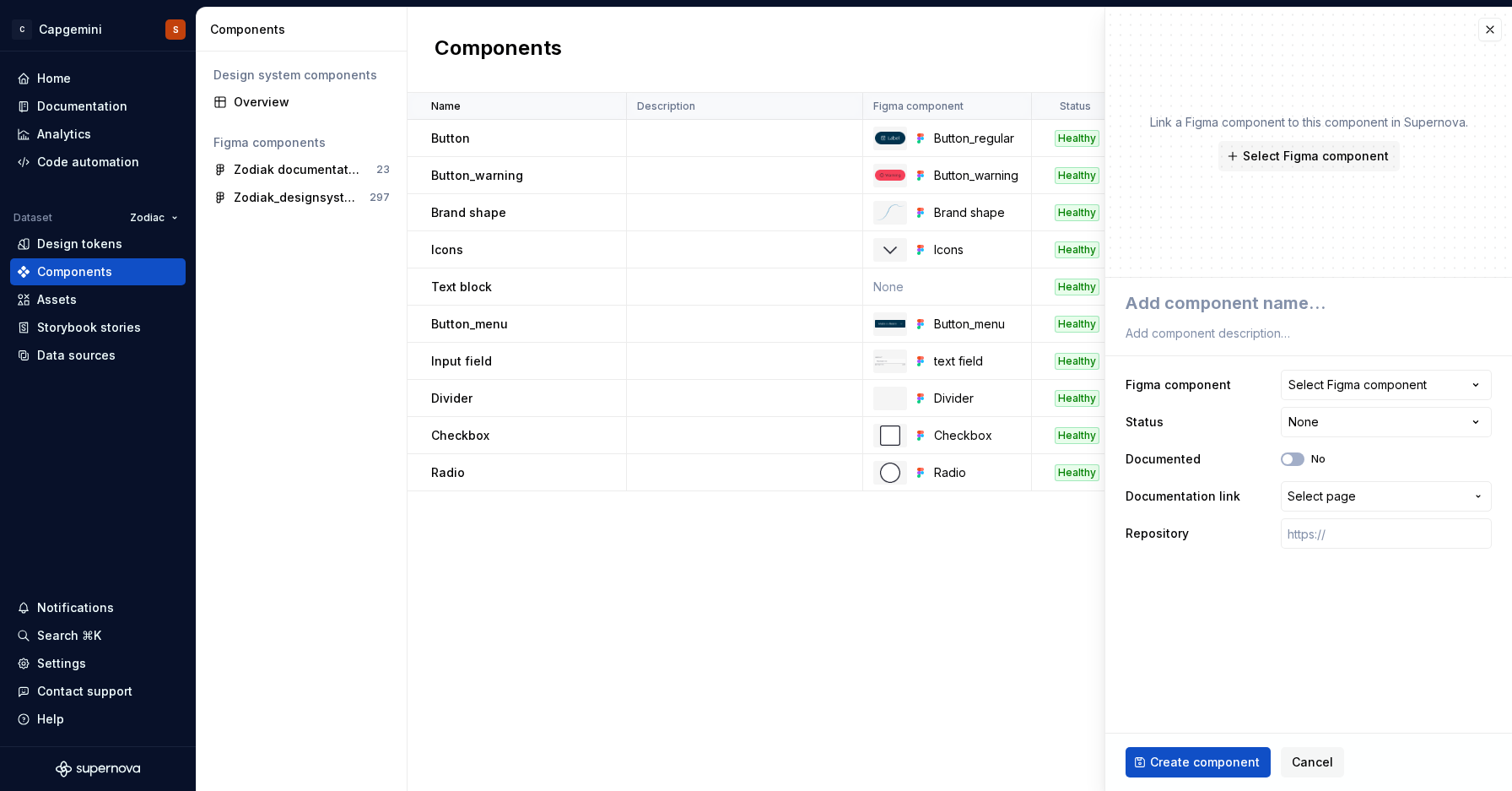
click at [713, 556] on div "Name Description Figma component Status Documented Documentation link Repositor…" at bounding box center [960, 443] width 1105 height 699
click at [296, 191] on div "Zodiak_designsystem" at bounding box center [296, 198] width 126 height 17
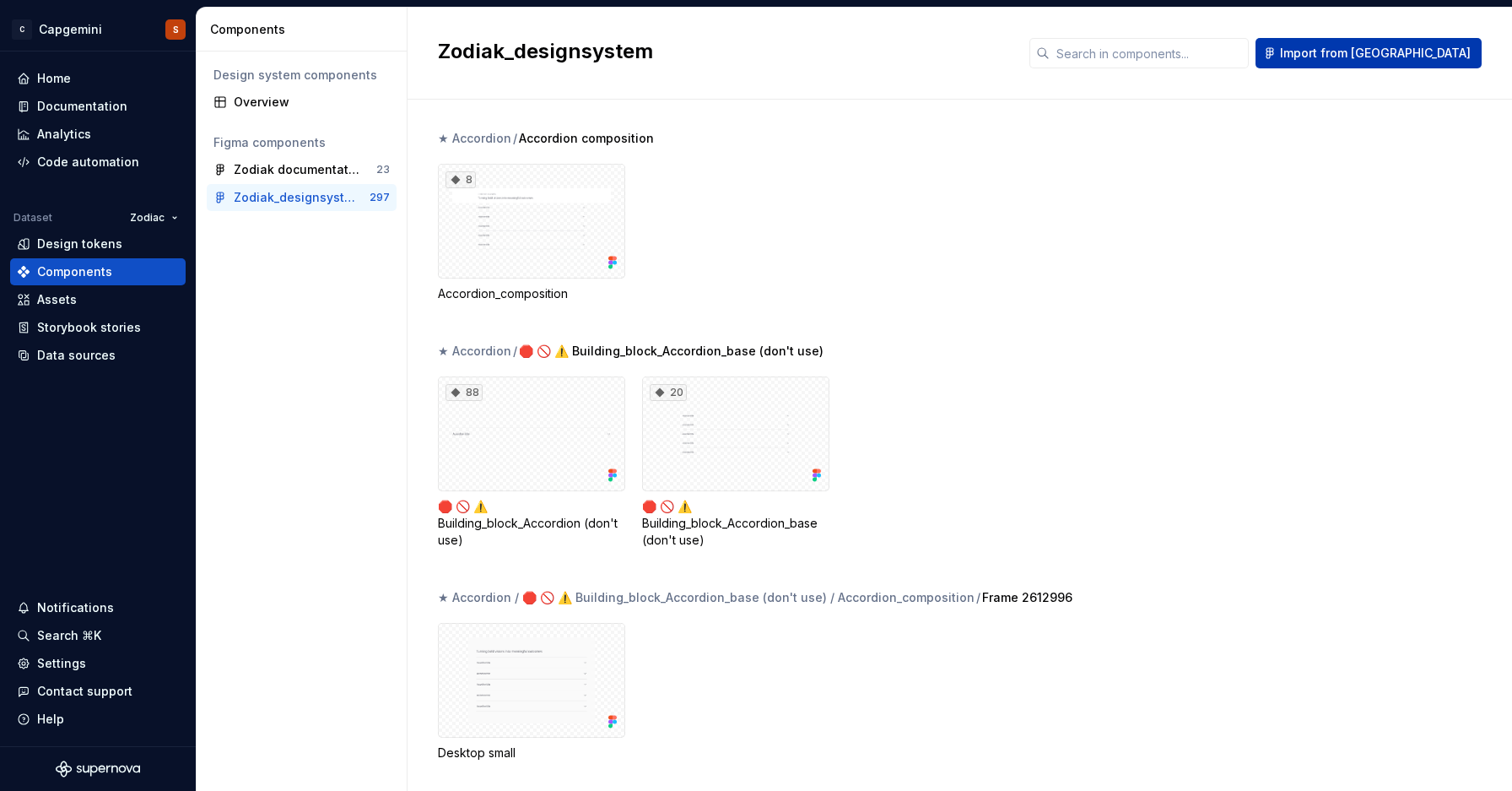
click at [1441, 47] on span "Import from [GEOGRAPHIC_DATA]" at bounding box center [1375, 54] width 190 height 17
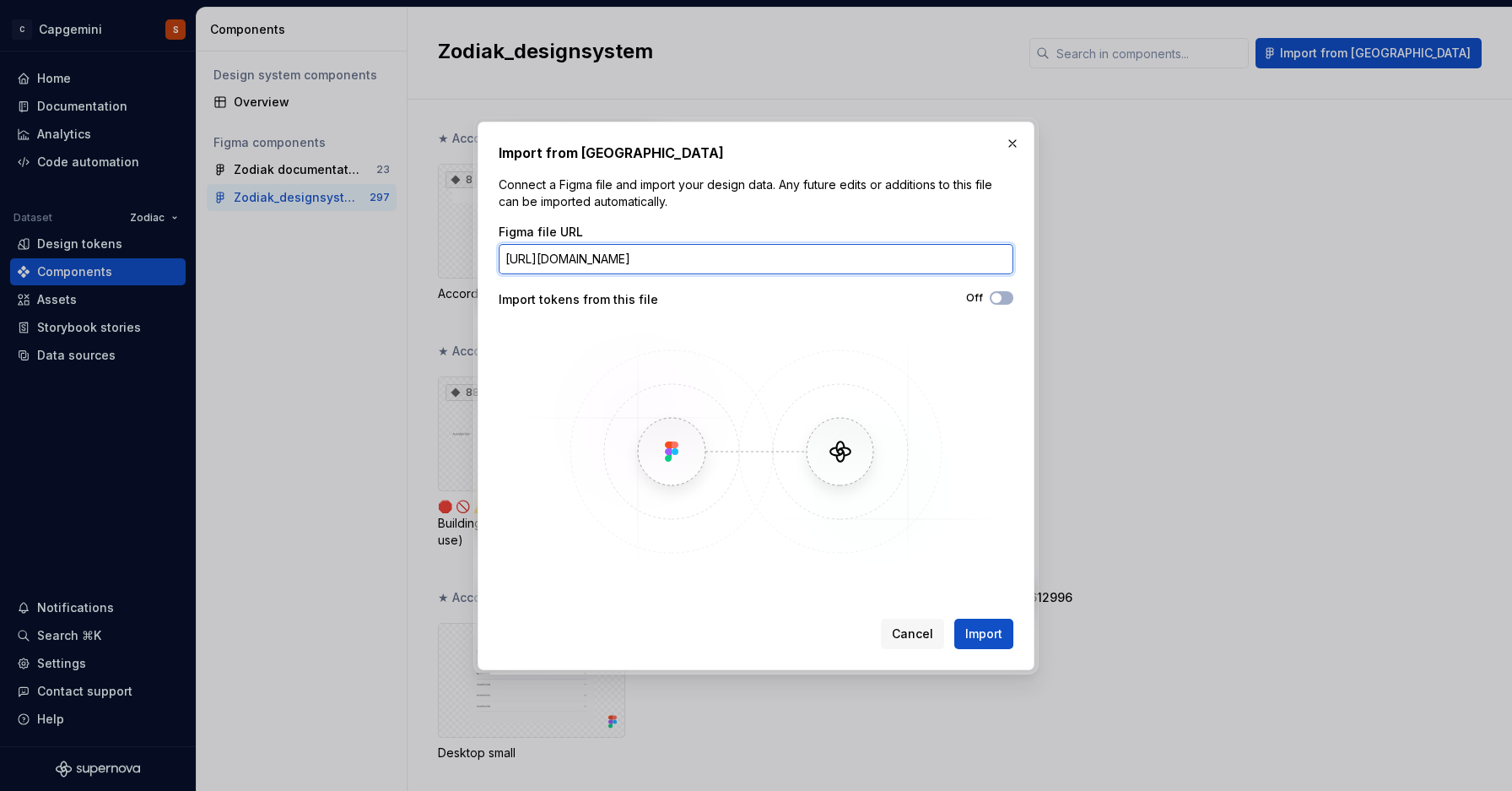
click at [562, 270] on input "[URL][DOMAIN_NAME]" at bounding box center [756, 260] width 515 height 31
paste input "text"
type input "[URL][DOMAIN_NAME]"
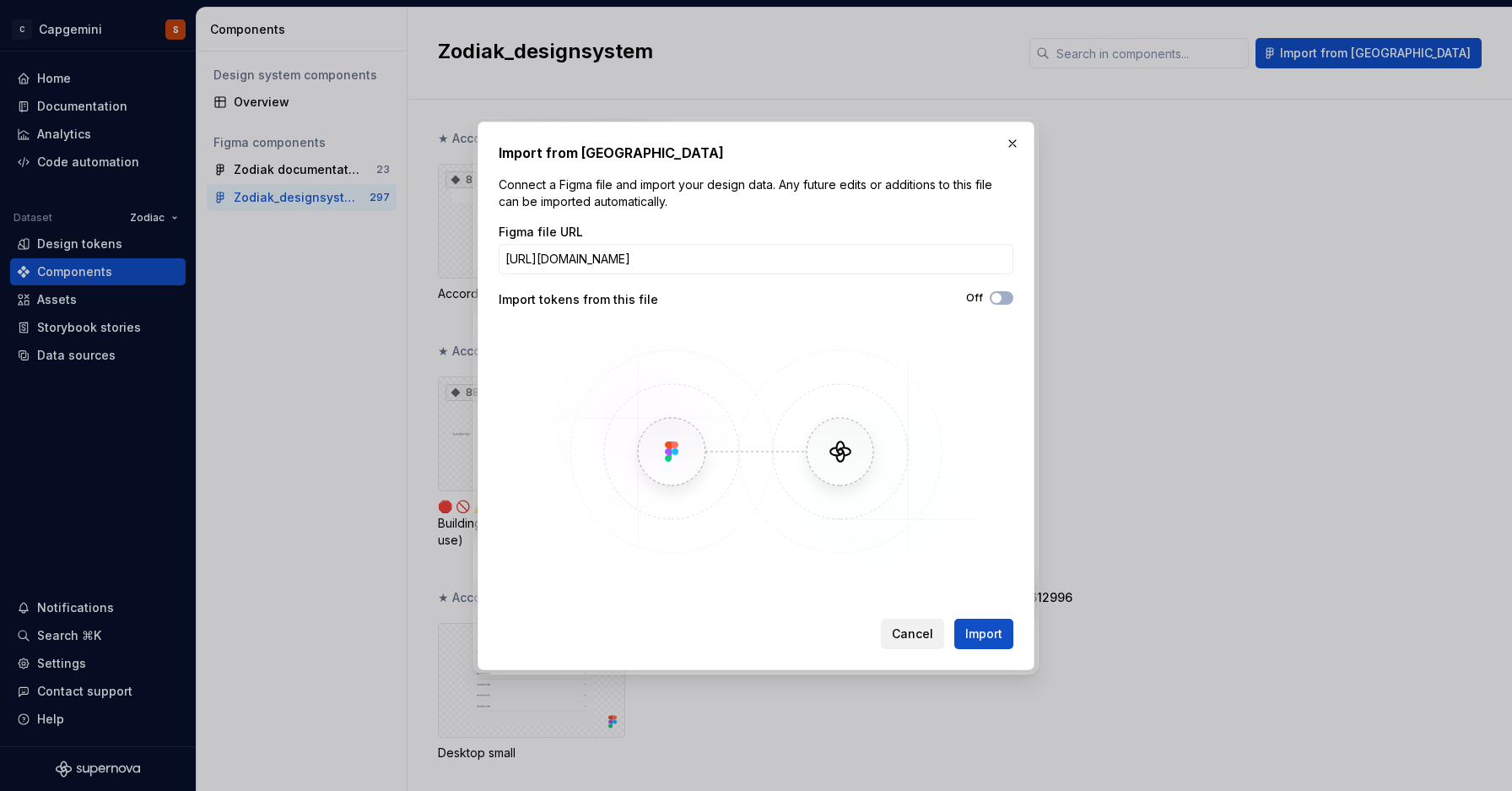
click at [912, 633] on span "Cancel" at bounding box center [912, 634] width 41 height 17
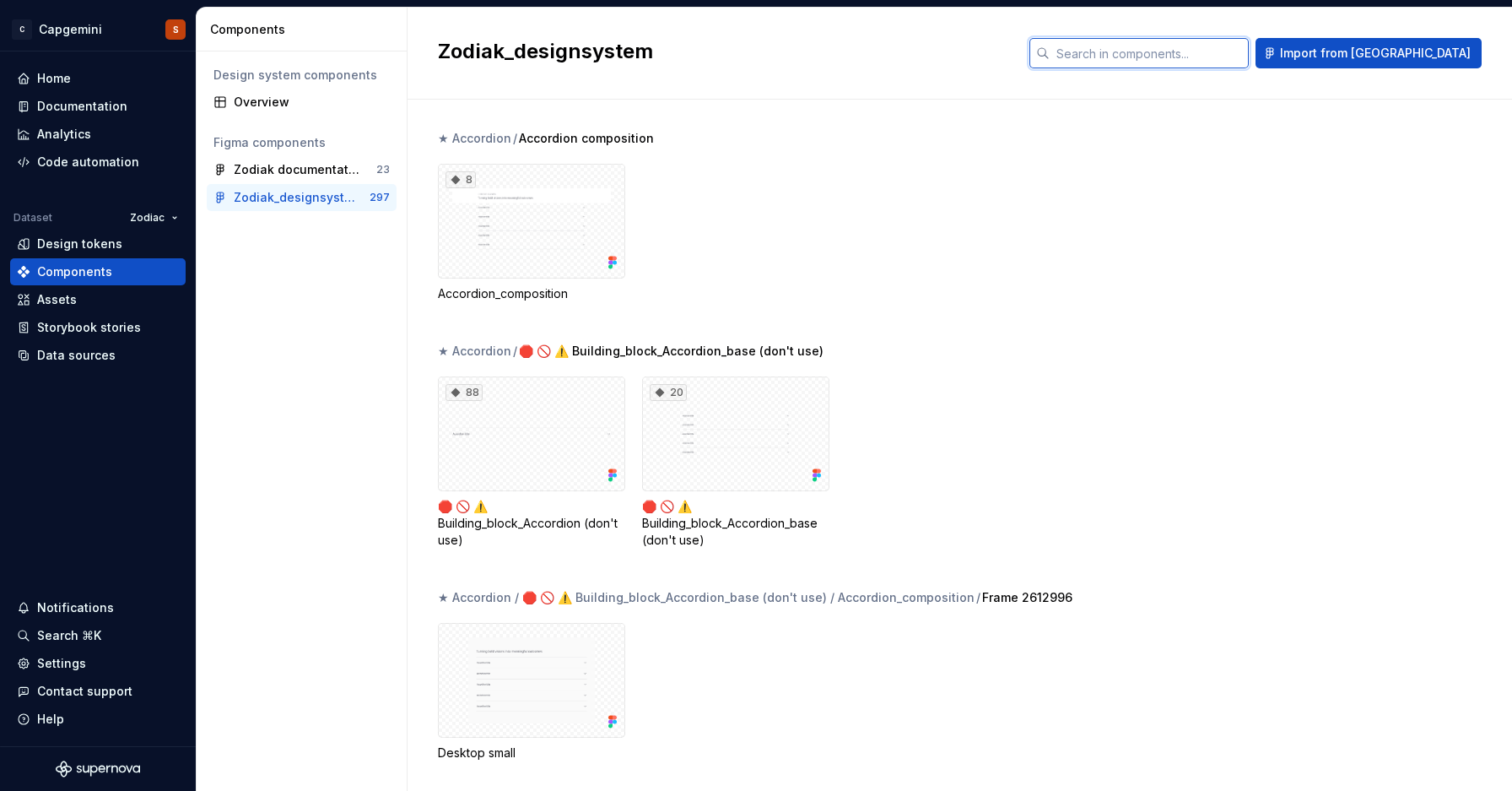
click at [1232, 55] on input "text" at bounding box center [1149, 53] width 199 height 31
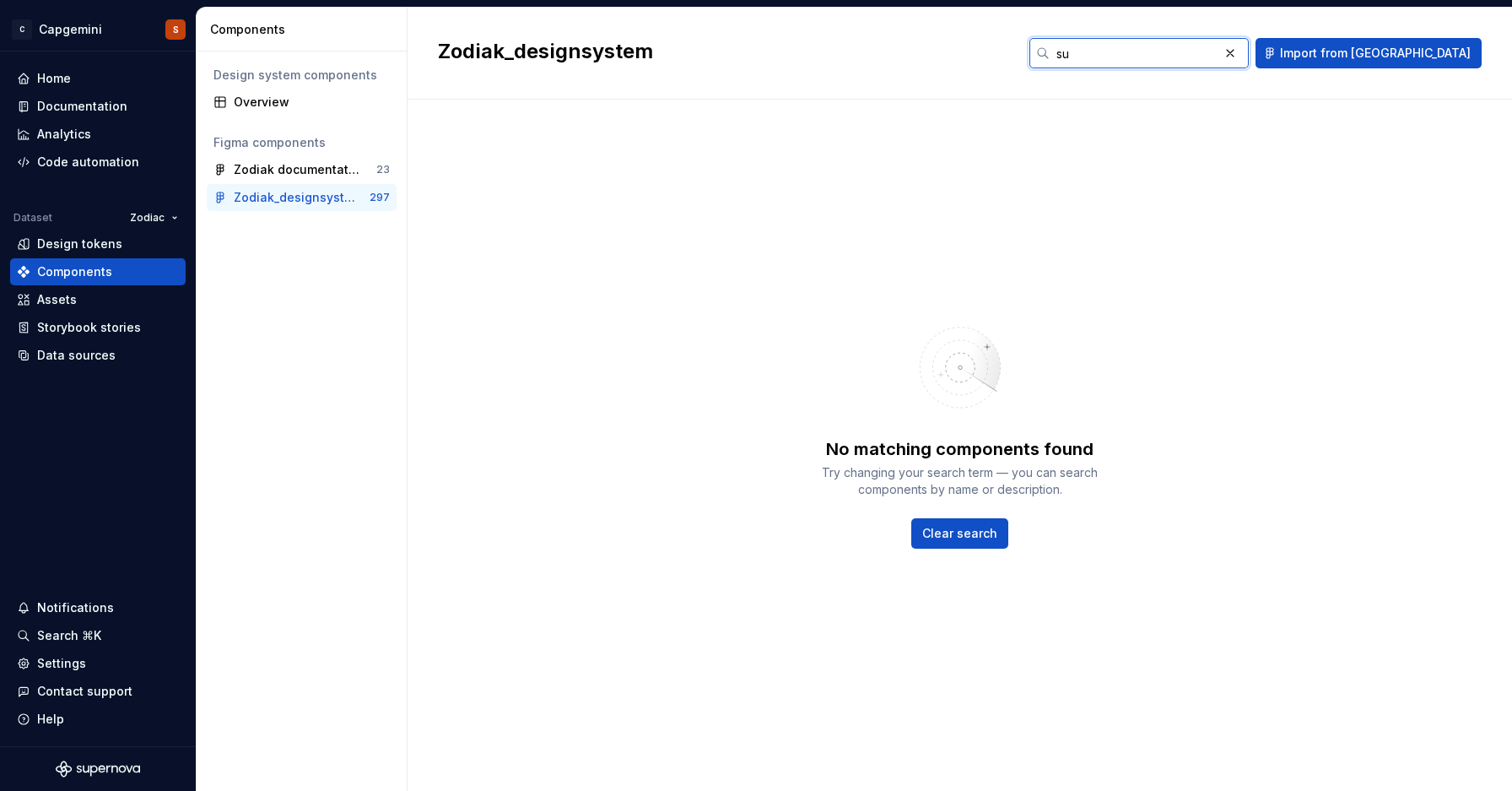
type input "s"
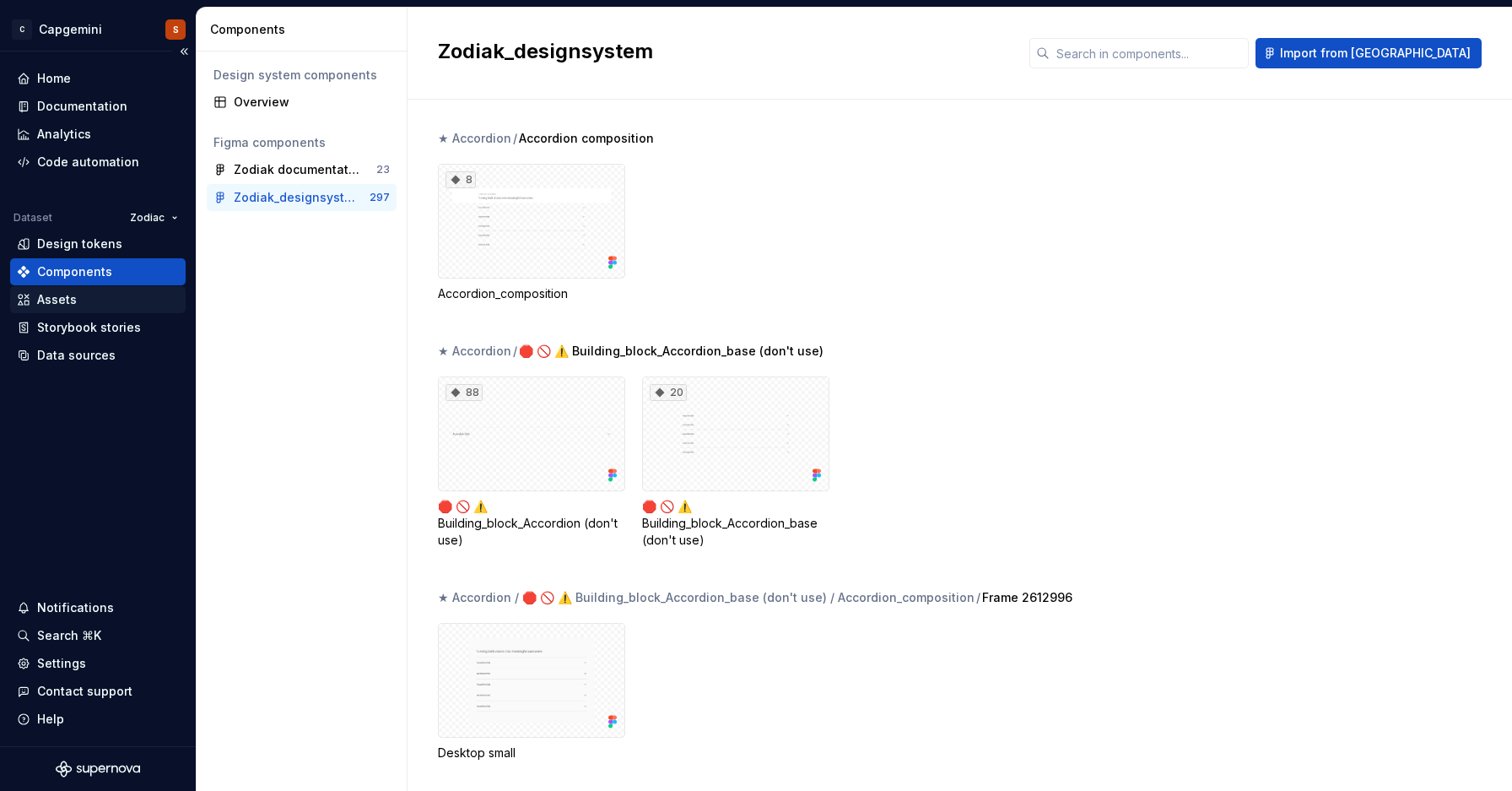
click at [65, 302] on div "Assets" at bounding box center [57, 300] width 39 height 17
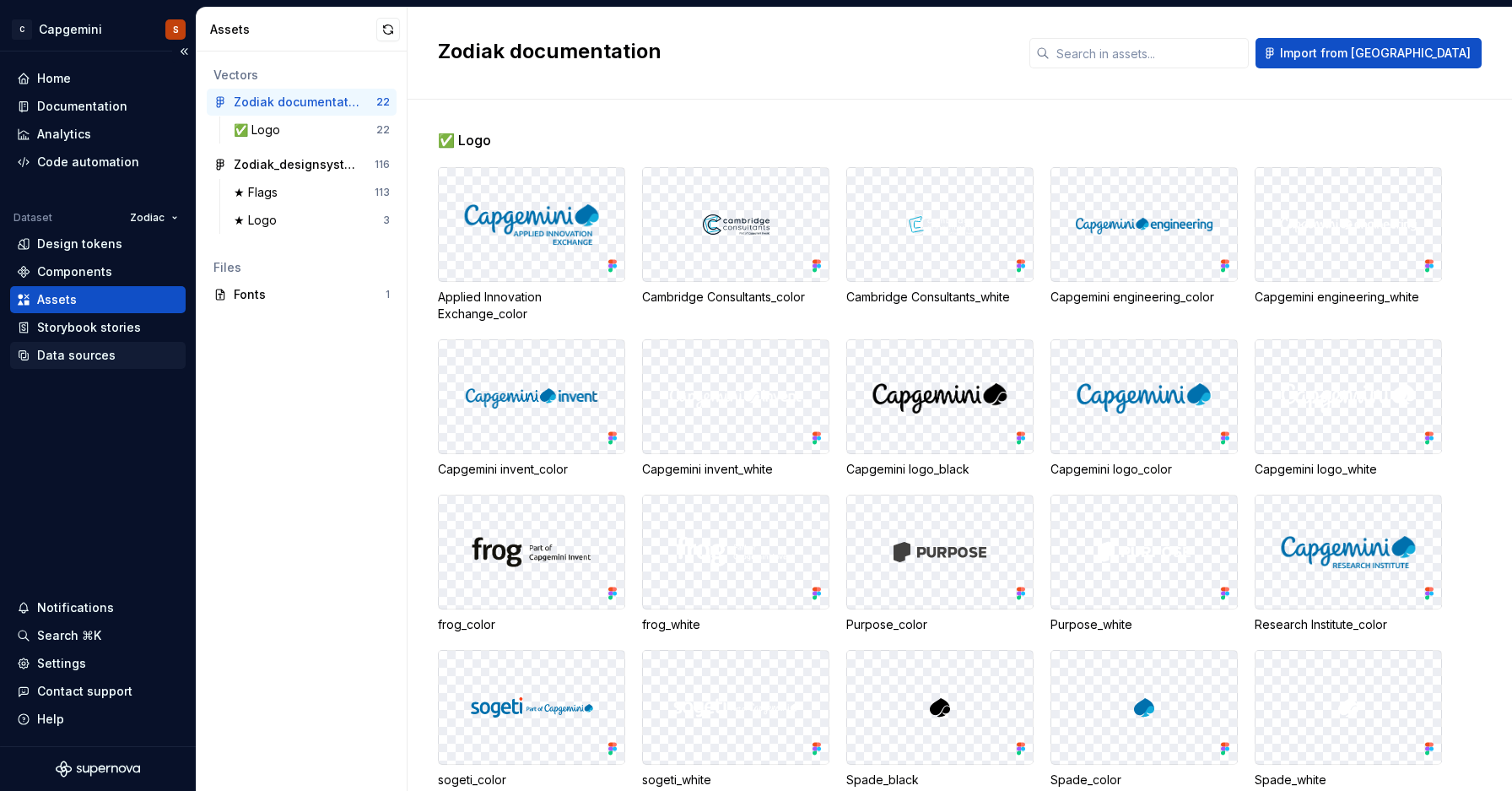
click at [85, 369] on div "Data sources" at bounding box center [98, 355] width 176 height 27
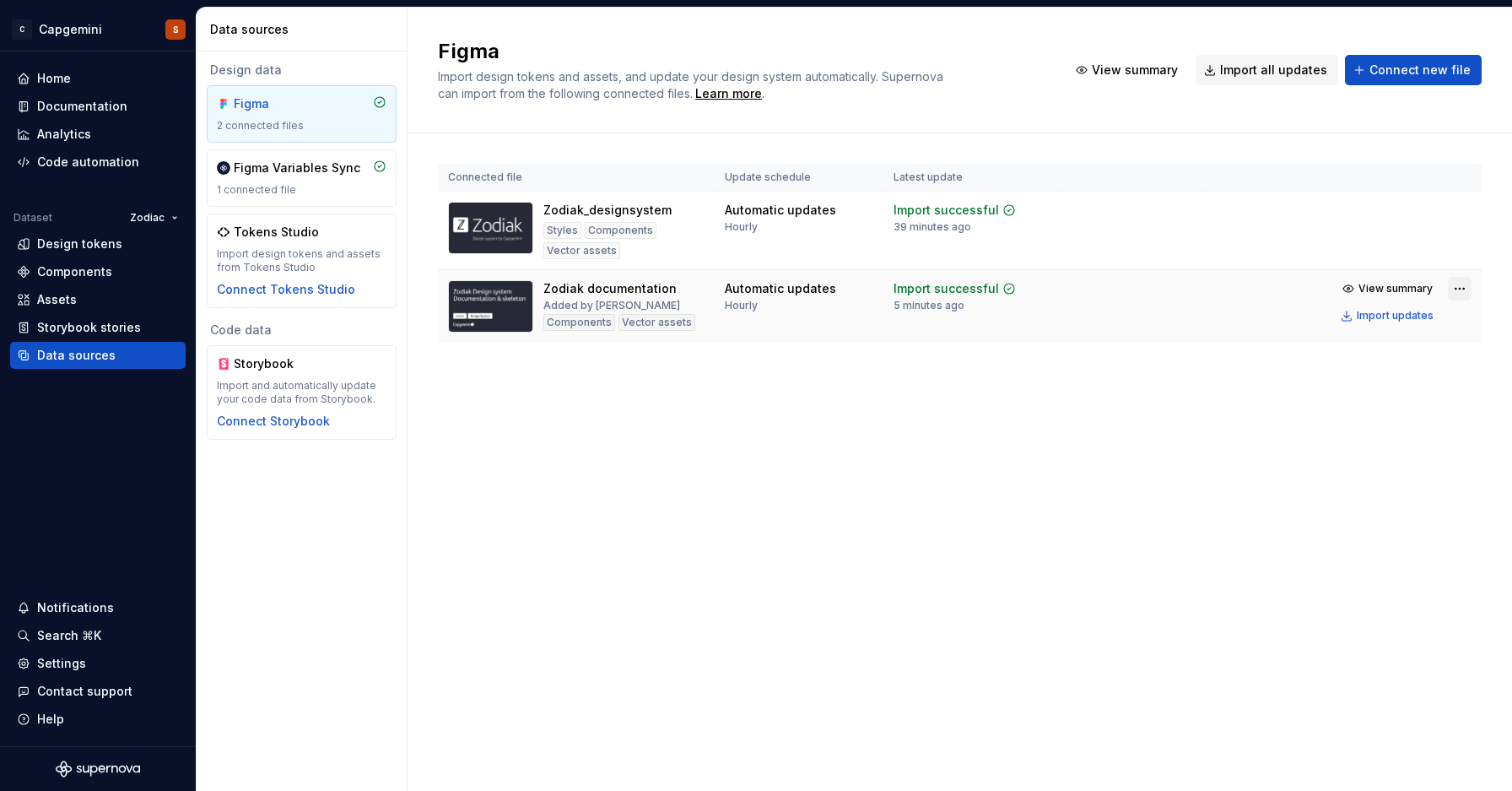
click at [1450, 282] on html "C Capgemini S Home Documentation Analytics Code automation Dataset Zodiac Desig…" at bounding box center [756, 396] width 1512 height 791
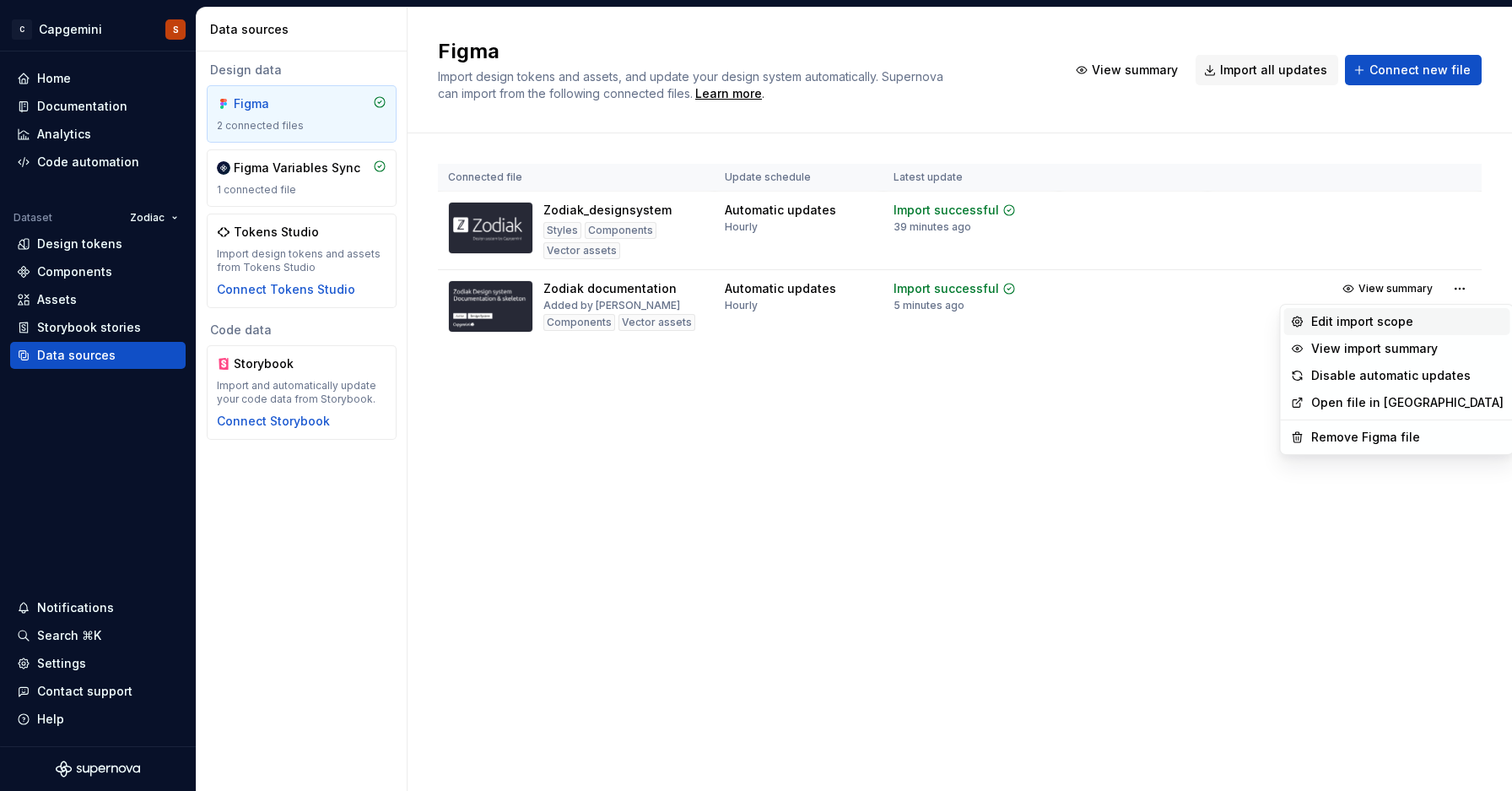
click at [1420, 316] on div "Edit import scope" at bounding box center [1408, 322] width 192 height 17
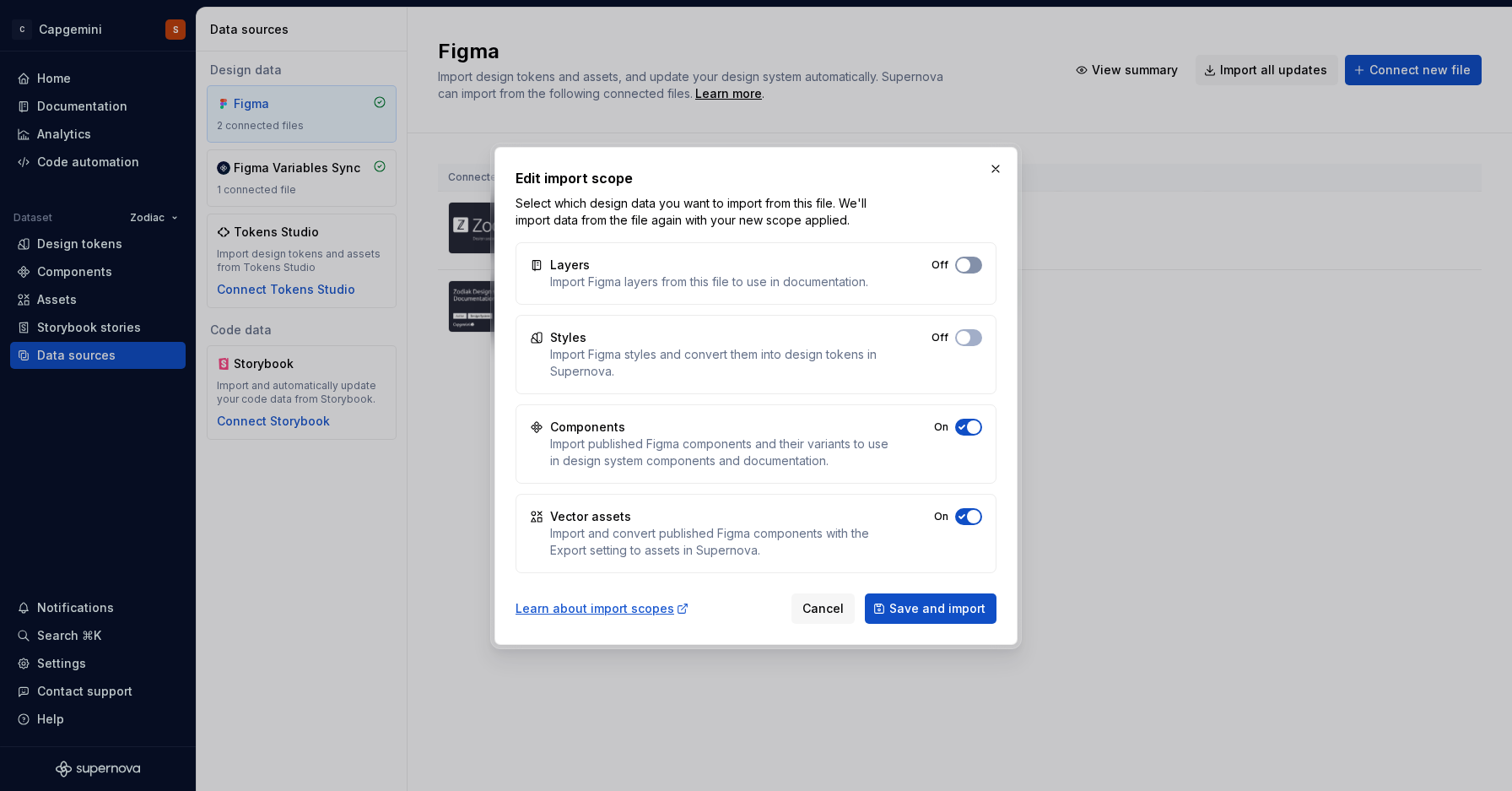
click at [975, 272] on button "Off" at bounding box center [969, 266] width 27 height 17
click at [1002, 163] on button "button" at bounding box center [995, 168] width 24 height 24
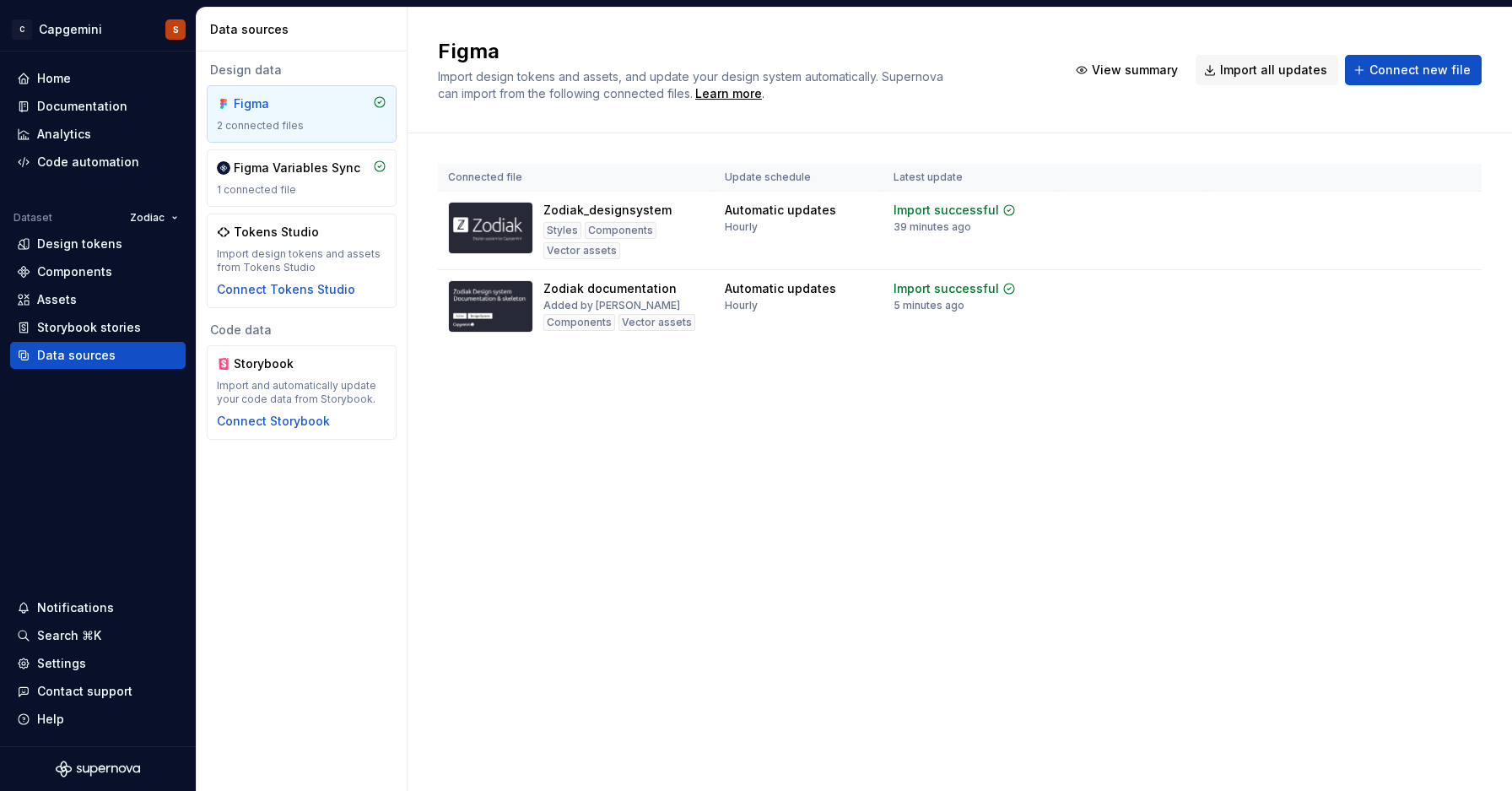
click at [811, 427] on div "Figma Import design tokens and assets, and update your design system automatica…" at bounding box center [960, 399] width 1105 height 783
click at [89, 105] on div "Documentation" at bounding box center [83, 107] width 90 height 17
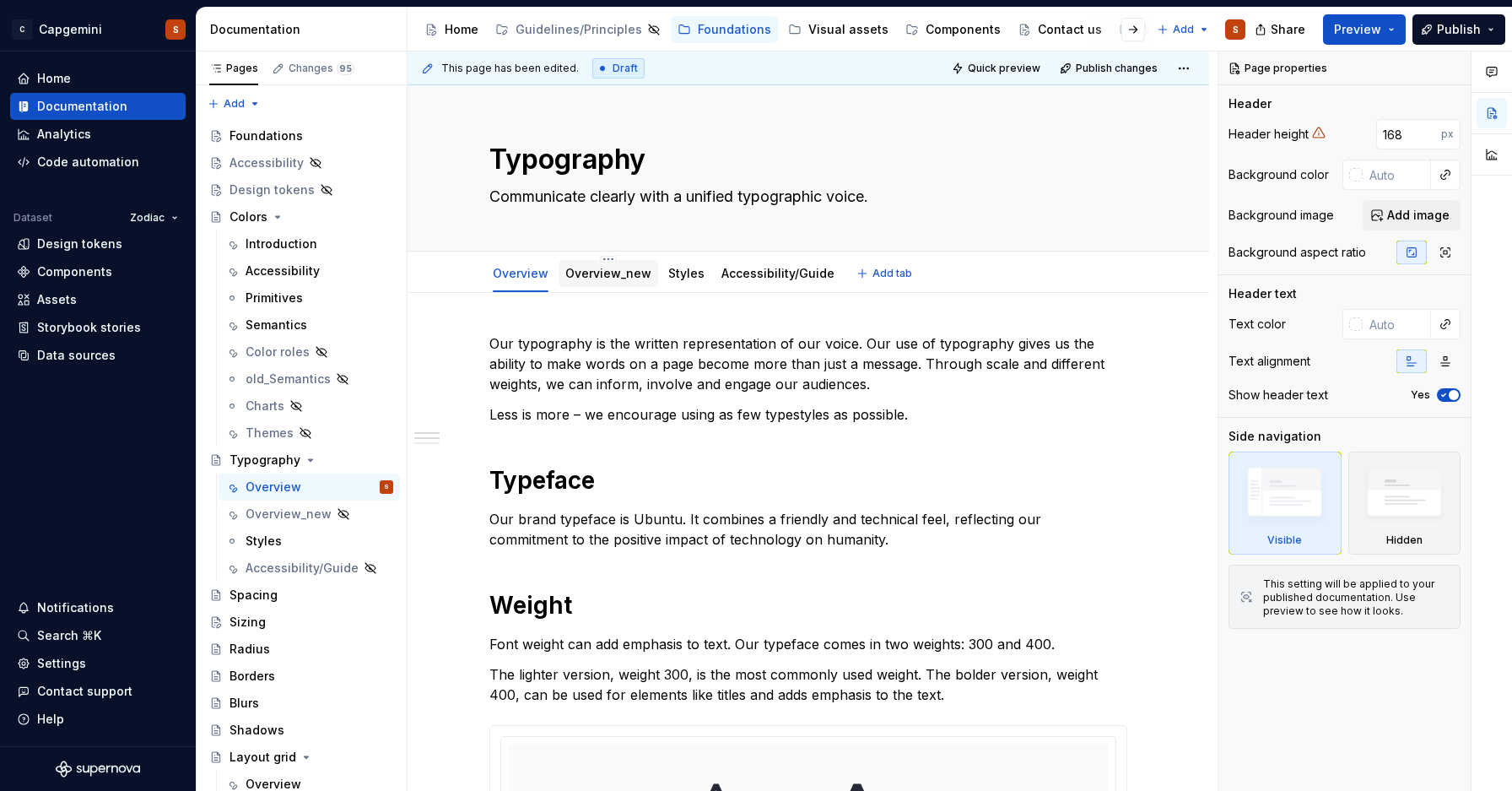
click at [612, 278] on link "Overview_new" at bounding box center [609, 272] width 87 height 14
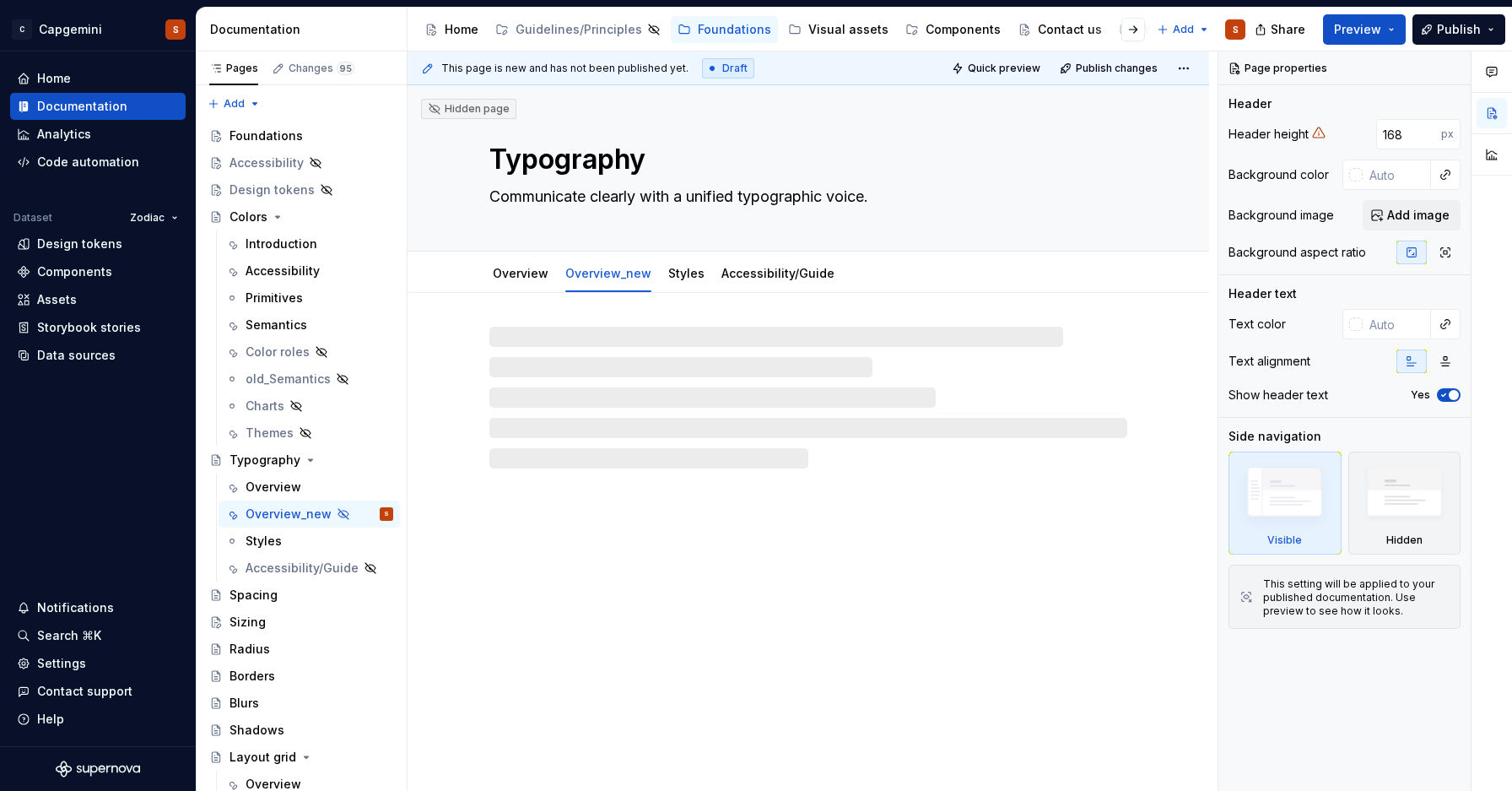
type textarea "*"
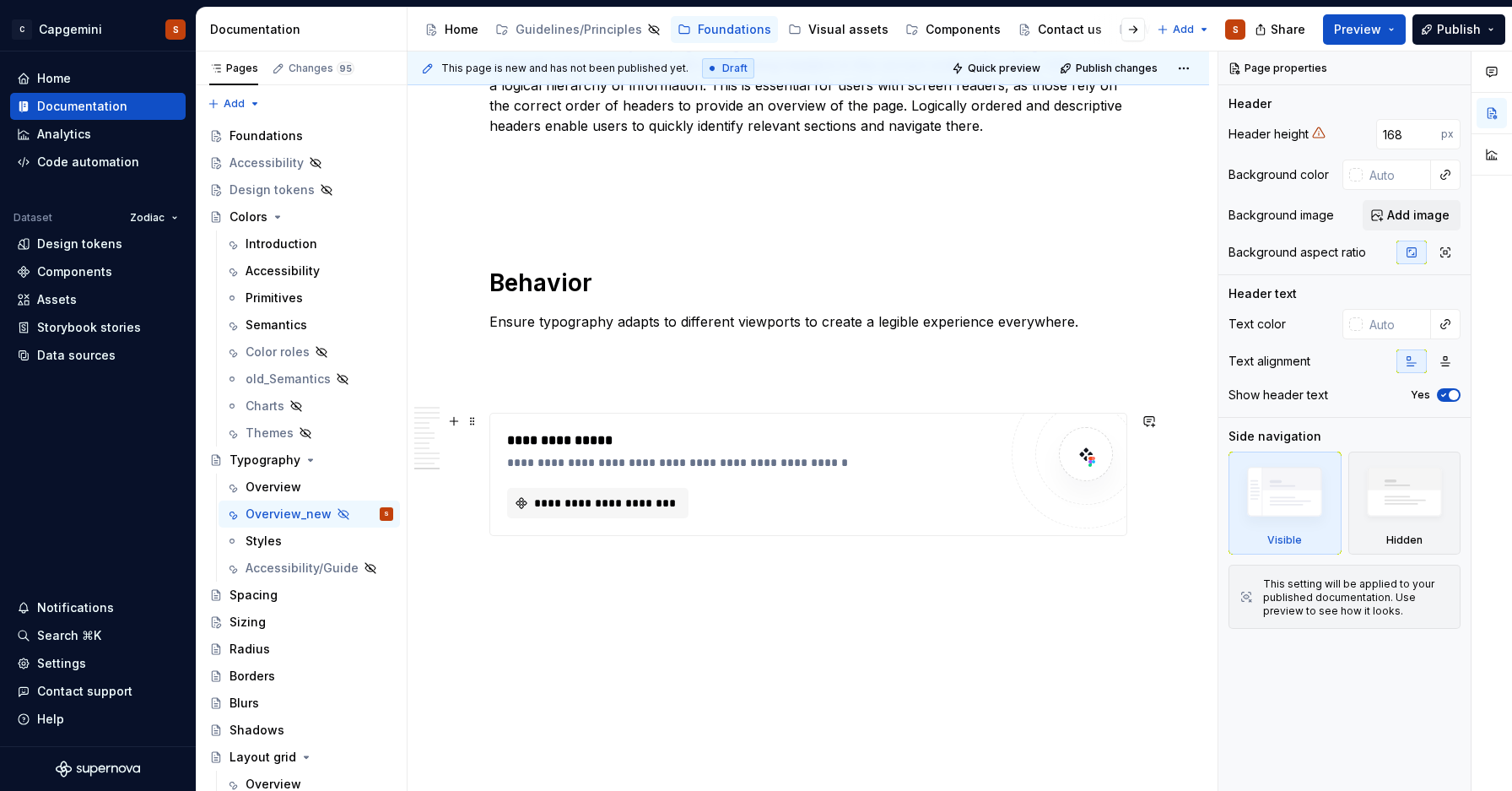
scroll to position [4080, 0]
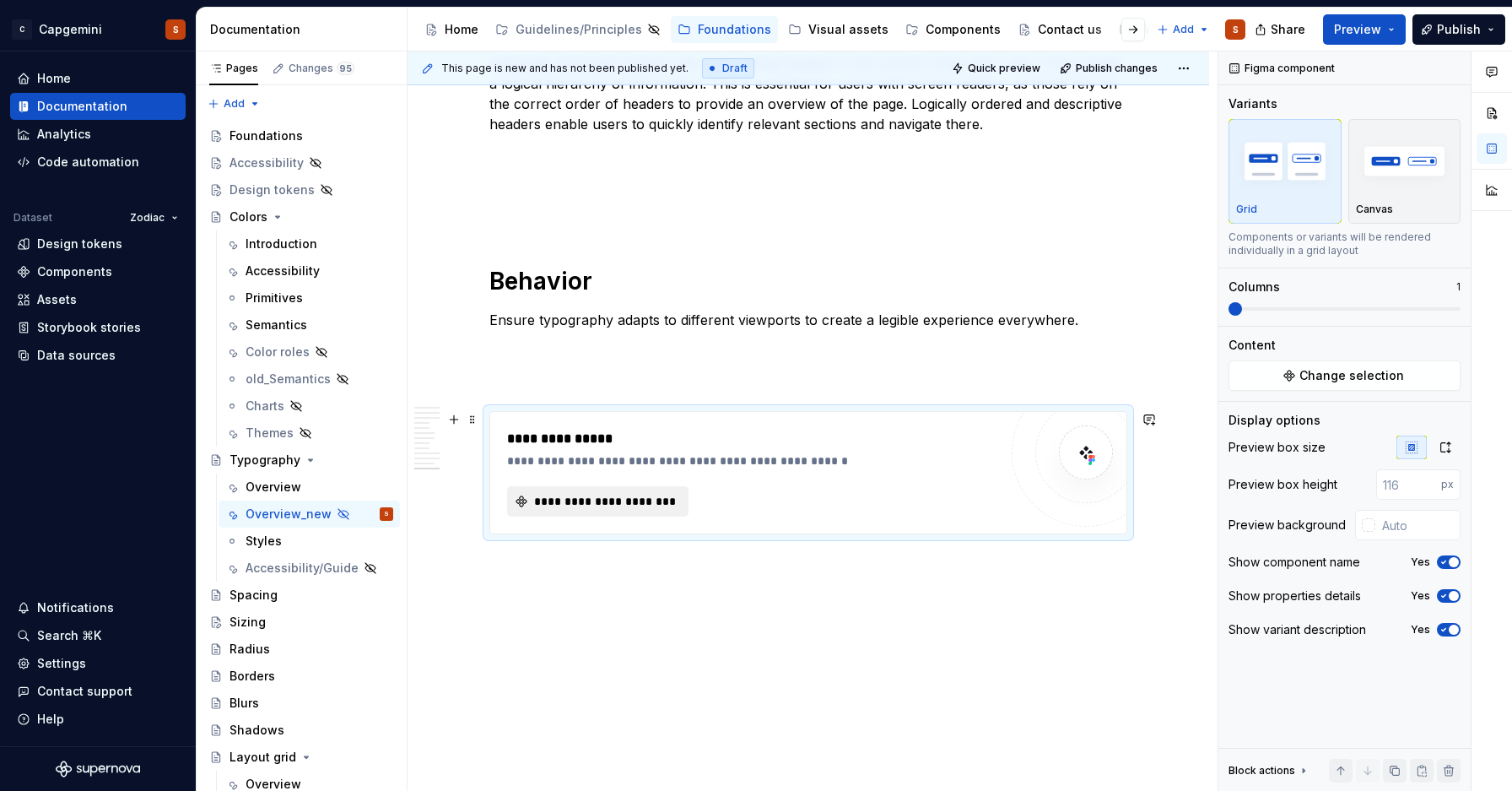
click at [565, 506] on span "**********" at bounding box center [605, 501] width 146 height 17
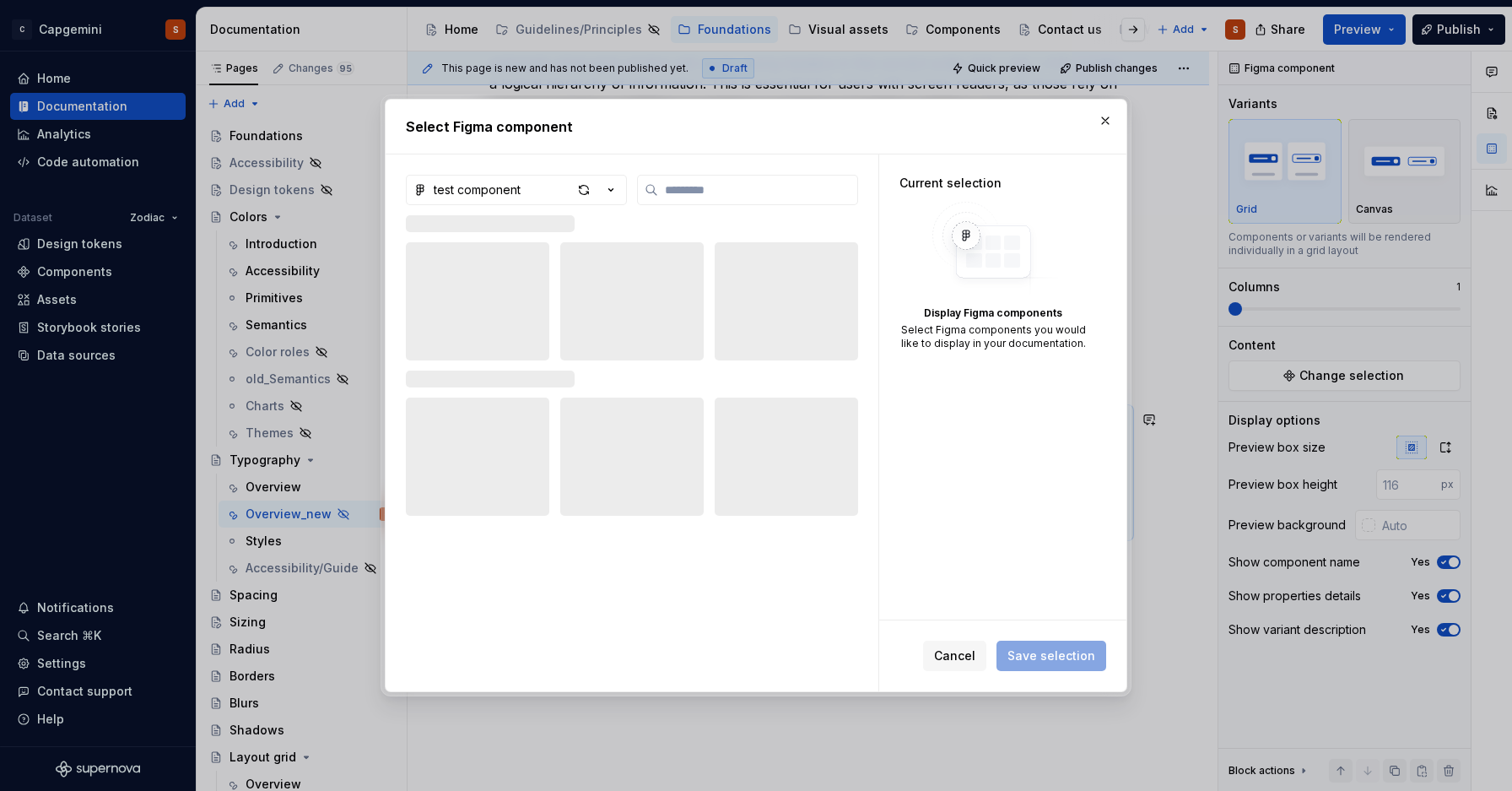
type input "*"
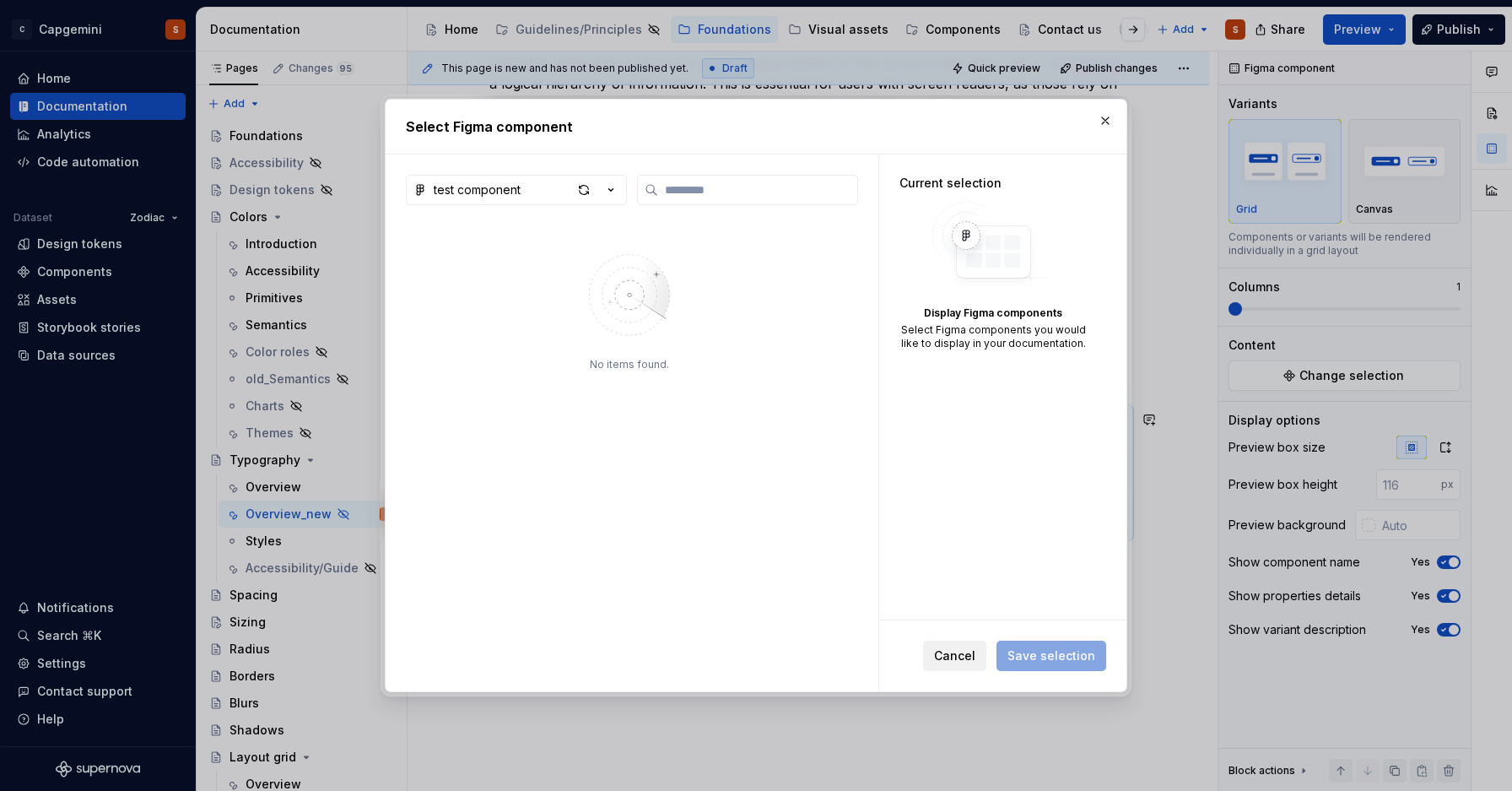
click at [950, 649] on span "Cancel" at bounding box center [954, 656] width 41 height 17
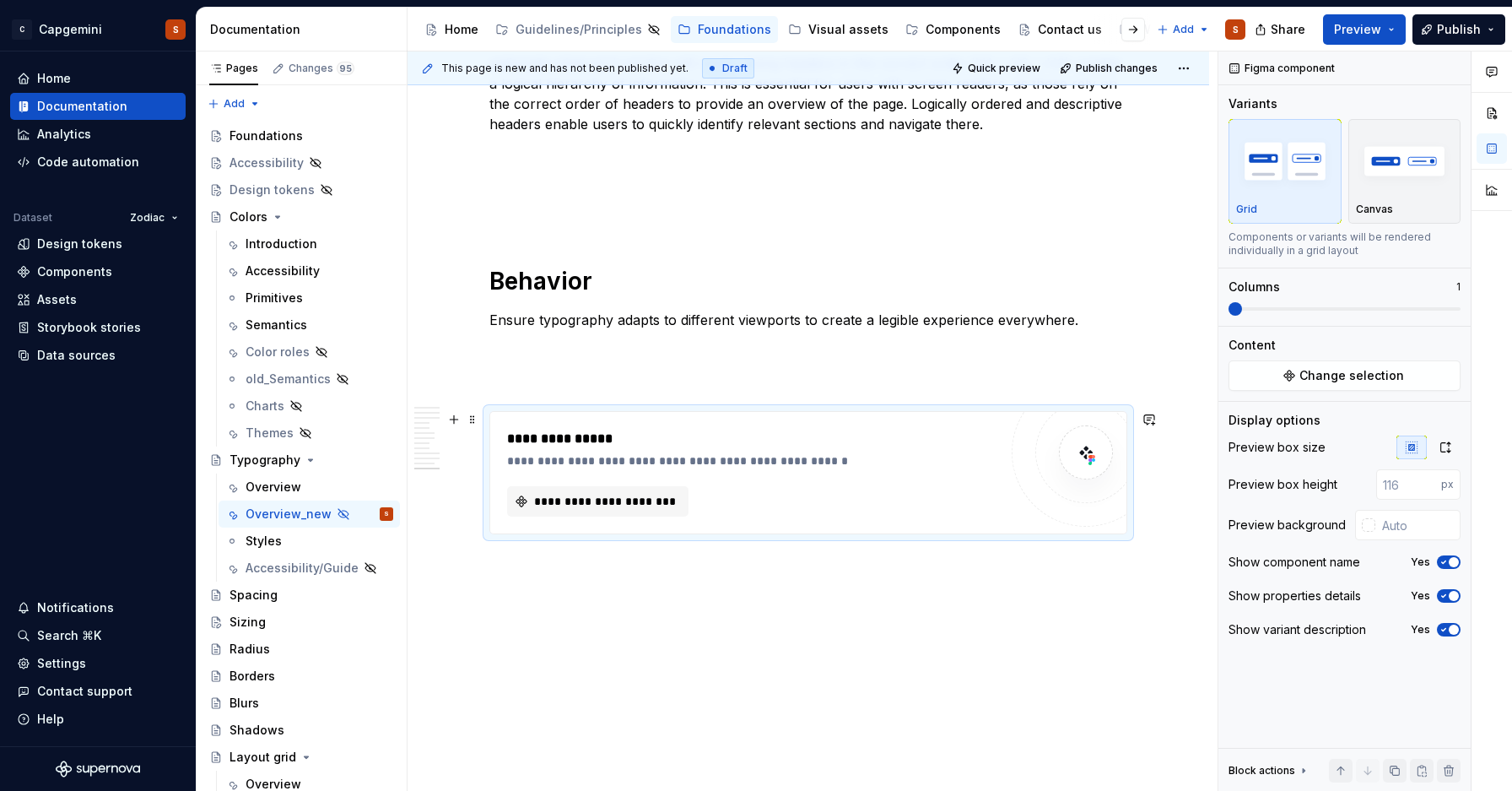
click at [522, 447] on div "**********" at bounding box center [752, 439] width 491 height 20
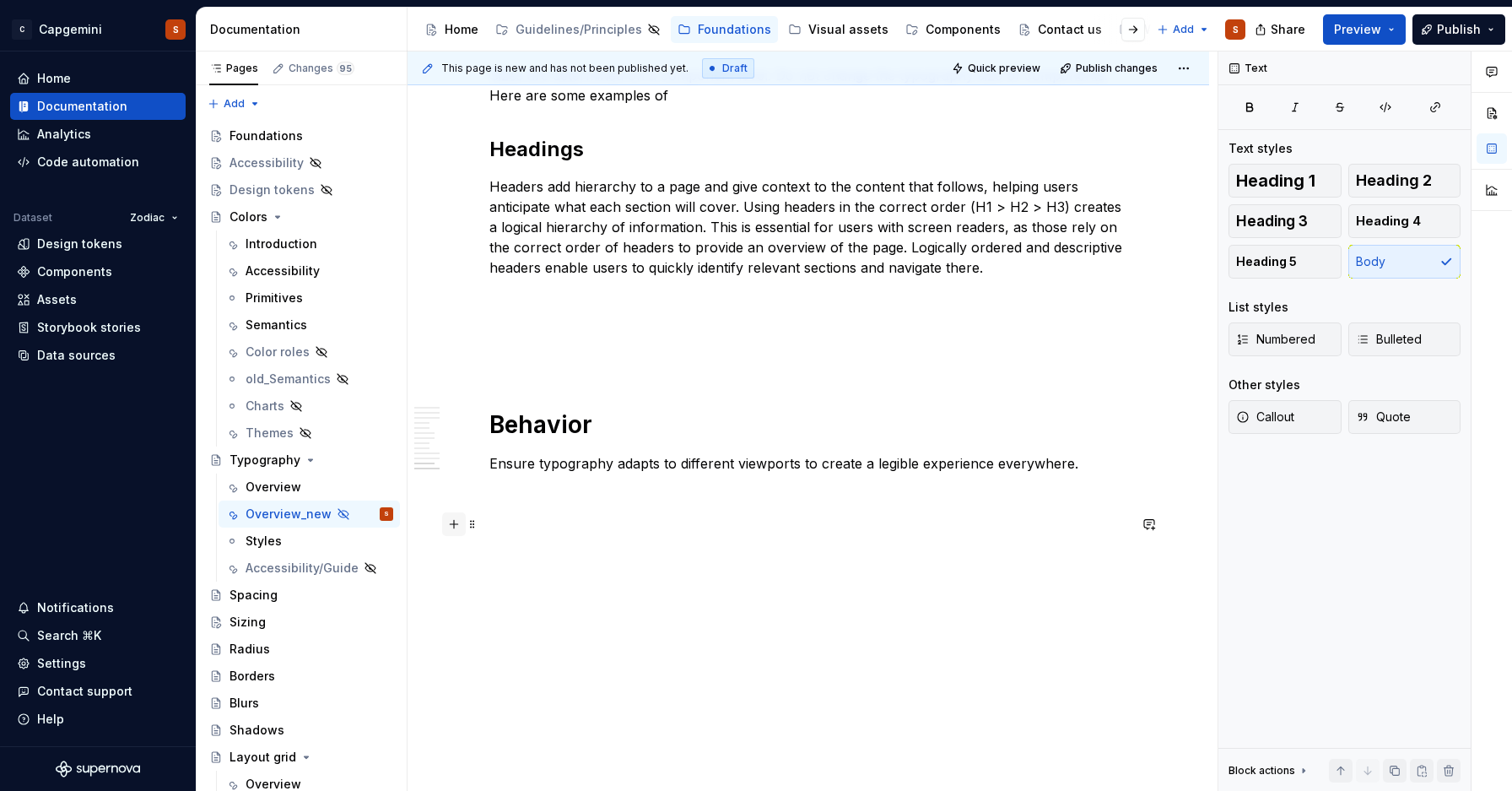
click at [452, 527] on button "button" at bounding box center [454, 524] width 24 height 24
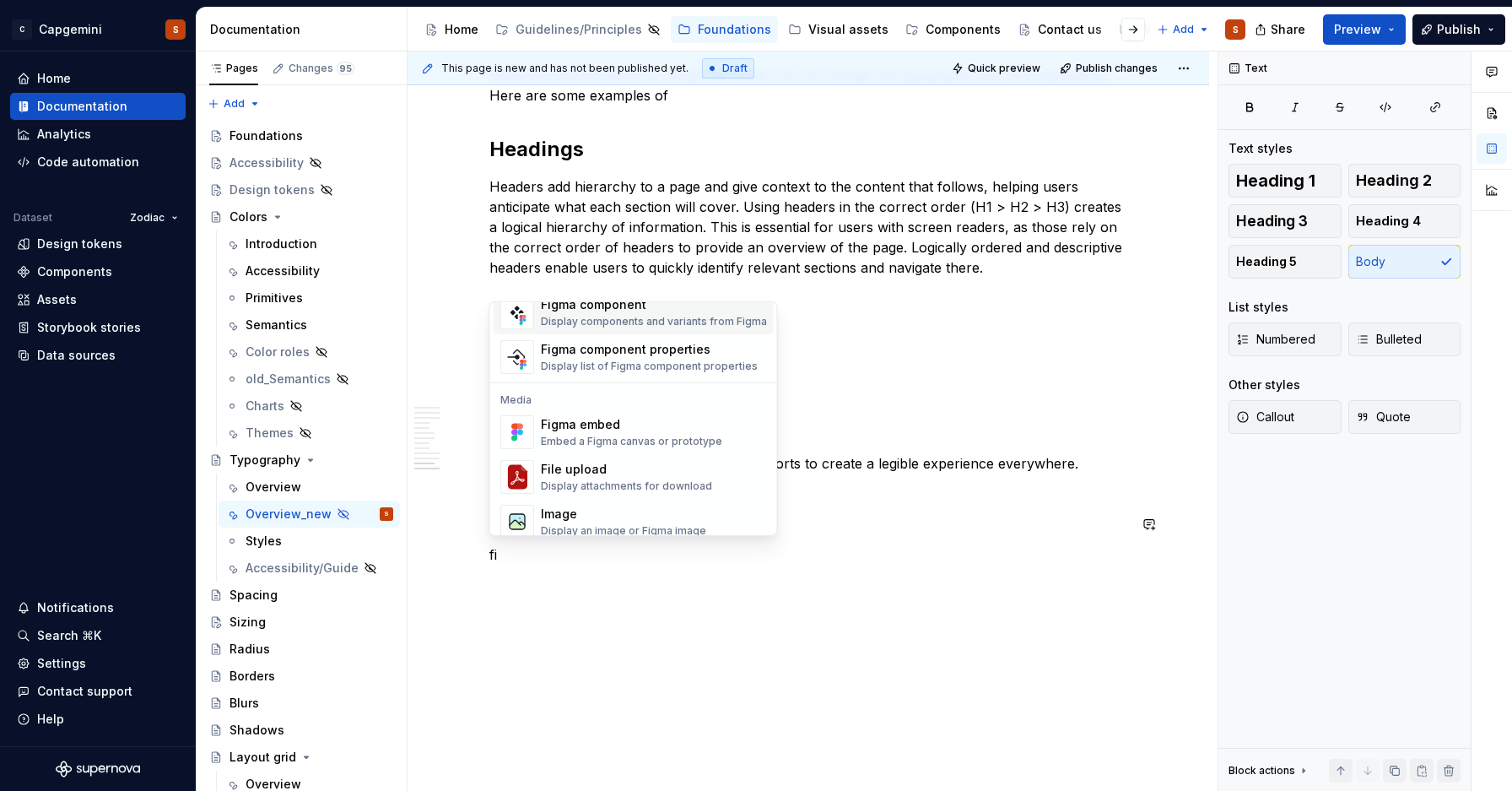
scroll to position [0, 0]
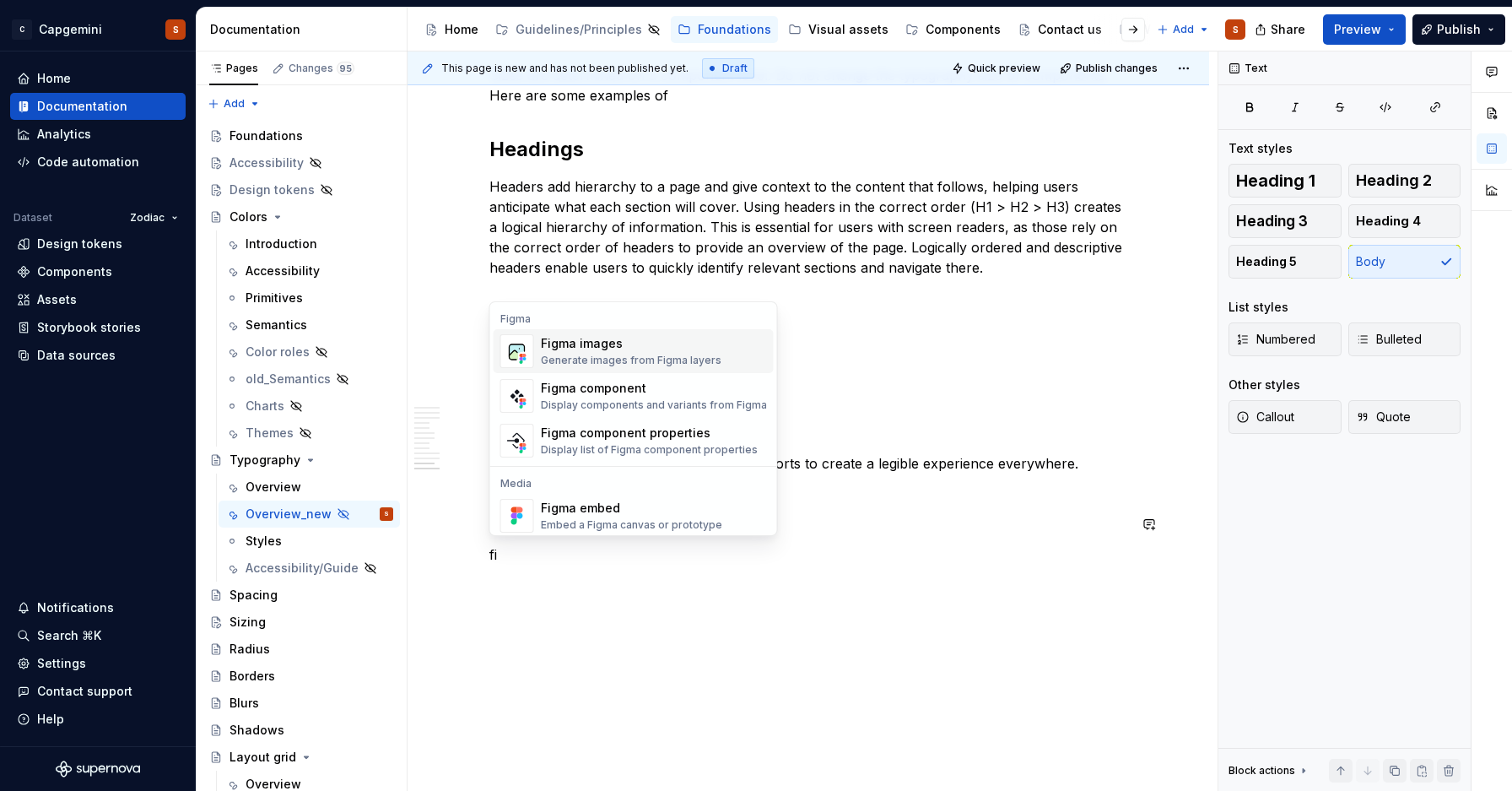
click at [609, 352] on div "Figma images Generate images from Figma layers" at bounding box center [631, 350] width 181 height 32
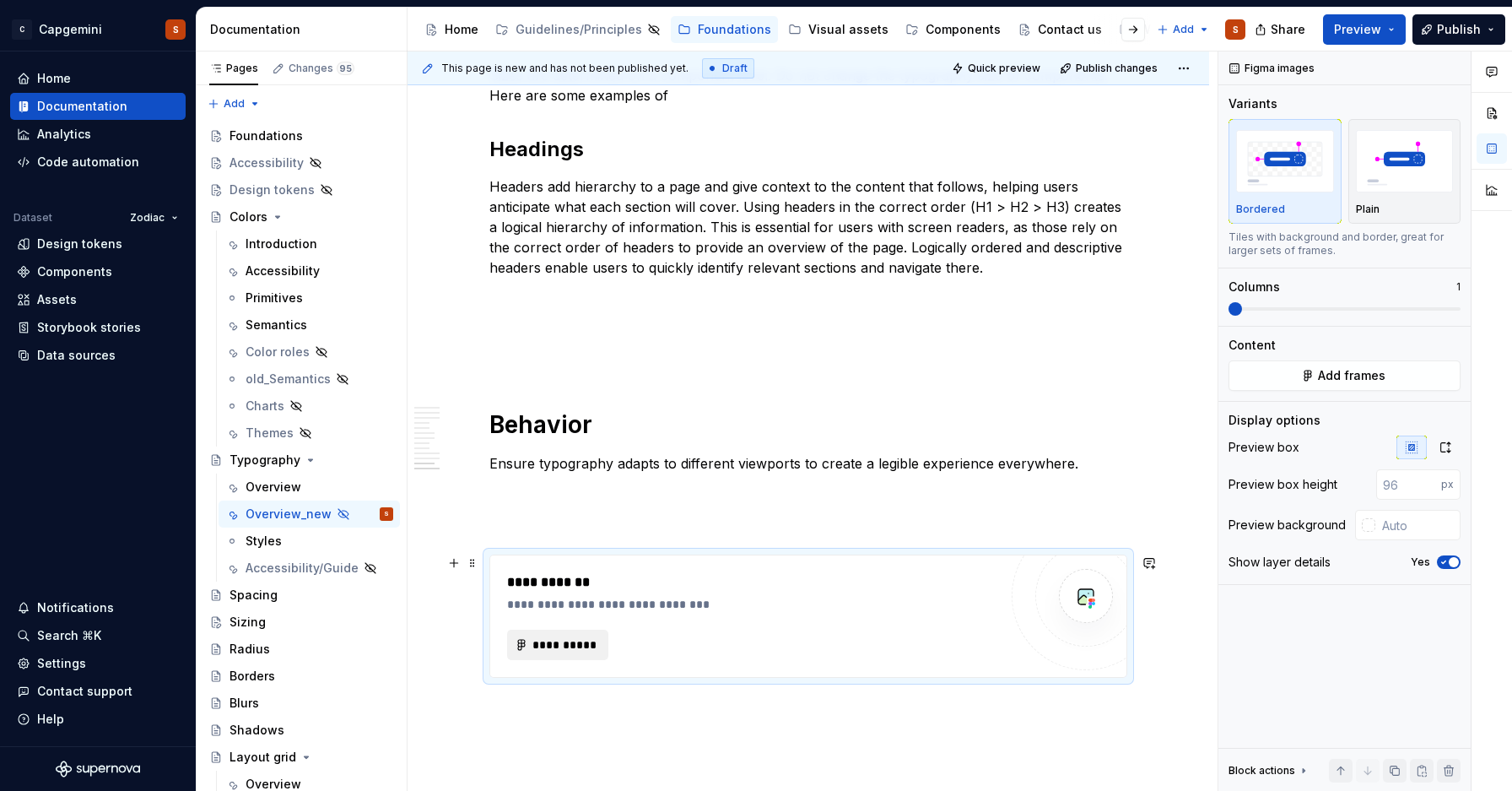
click at [568, 636] on button "**********" at bounding box center [557, 646] width 101 height 31
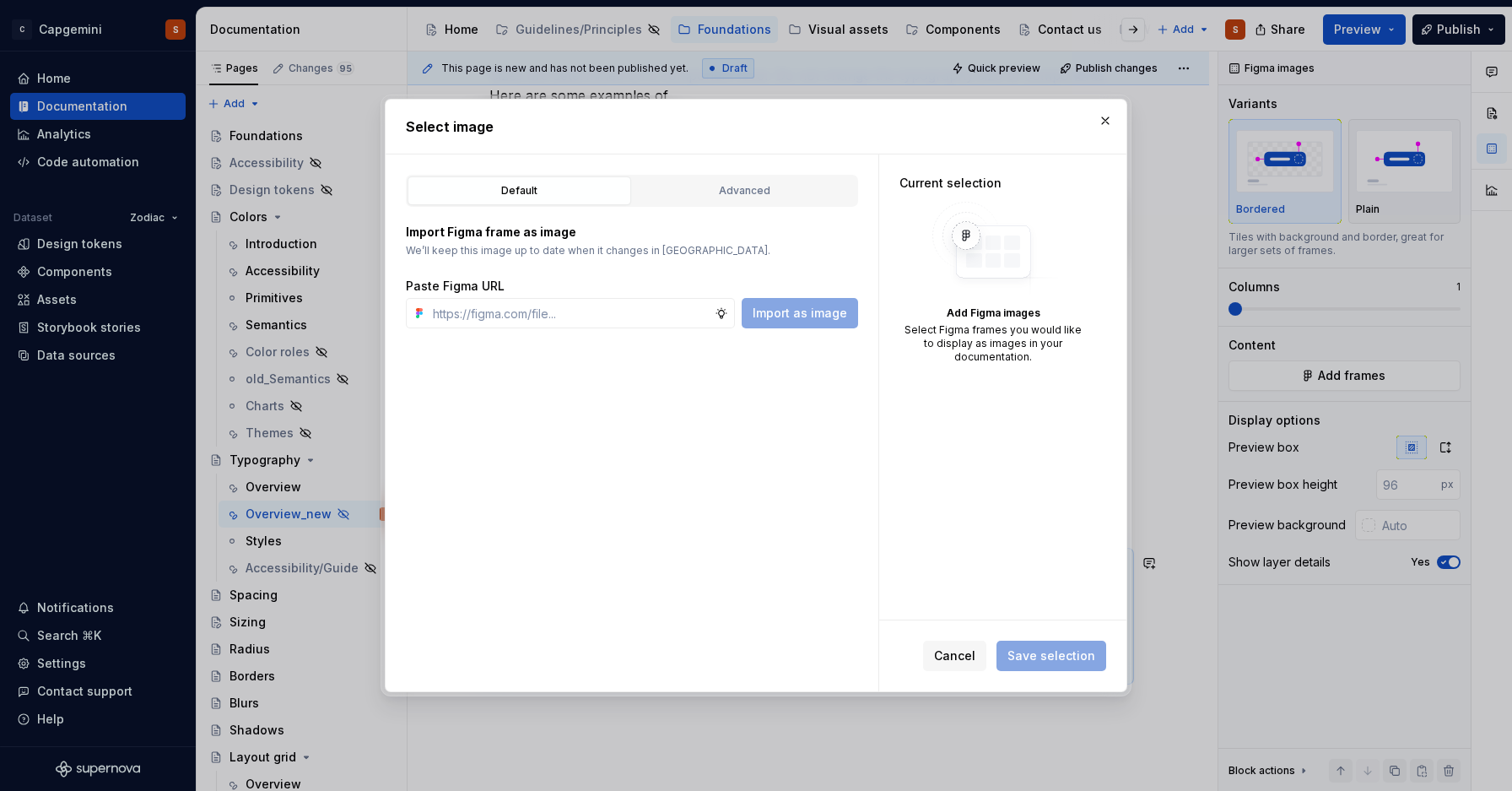
click at [539, 189] on div "Default" at bounding box center [519, 191] width 212 height 17
click at [722, 204] on button "Advanced" at bounding box center [744, 191] width 224 height 29
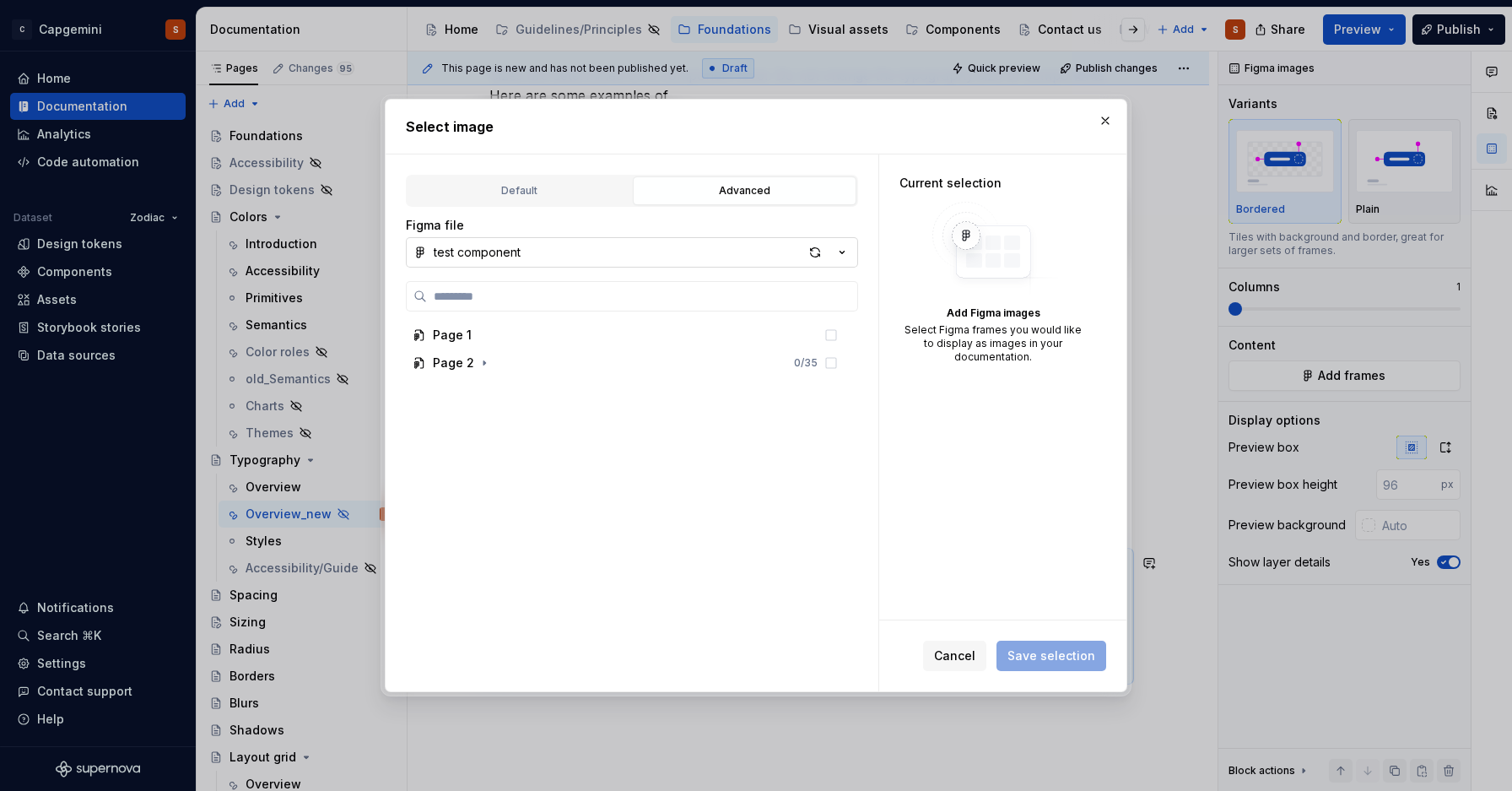
click at [695, 248] on button "test component" at bounding box center [632, 253] width 452 height 31
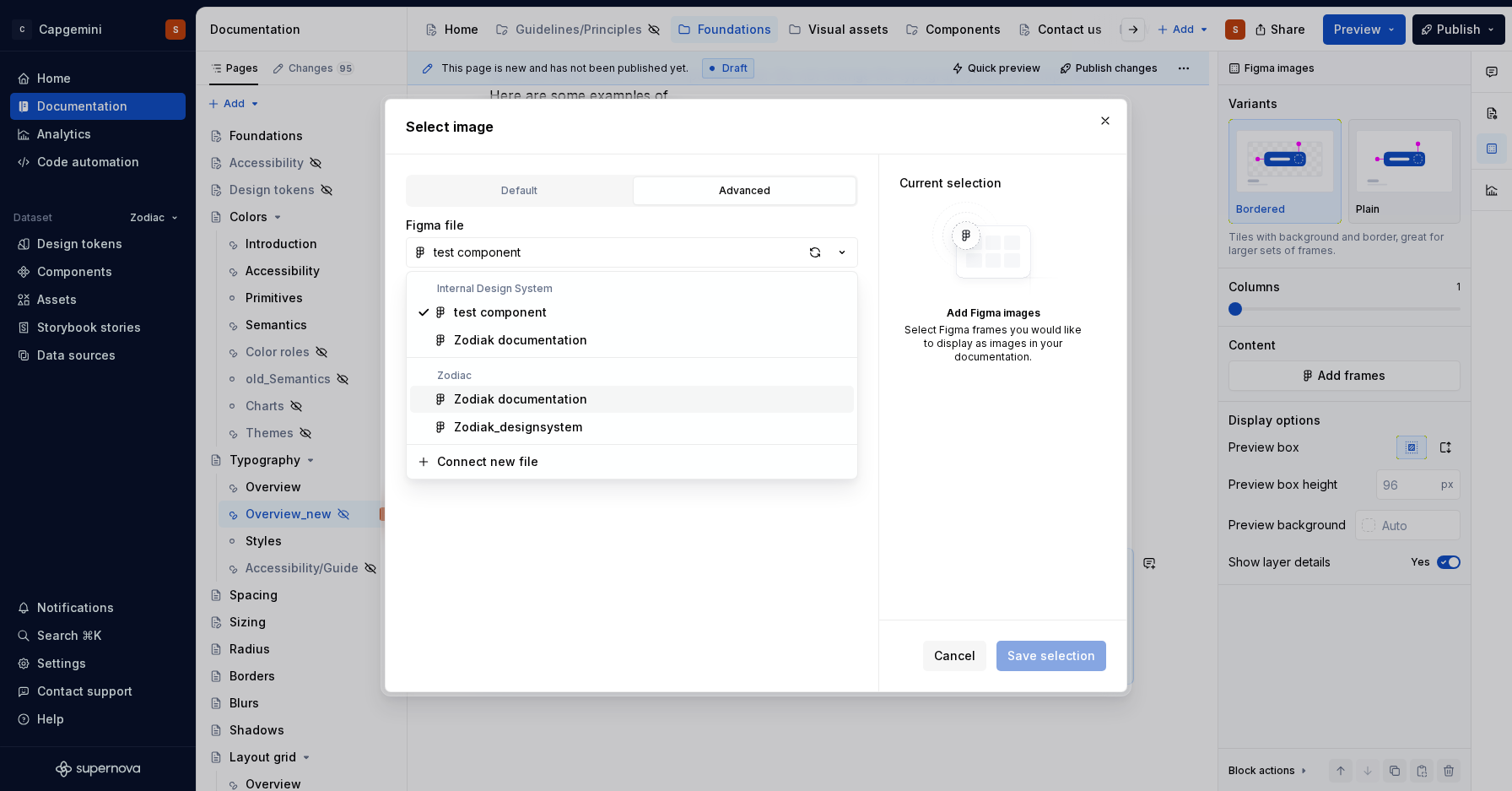
click at [527, 392] on div "Zodiak documentation" at bounding box center [520, 399] width 134 height 17
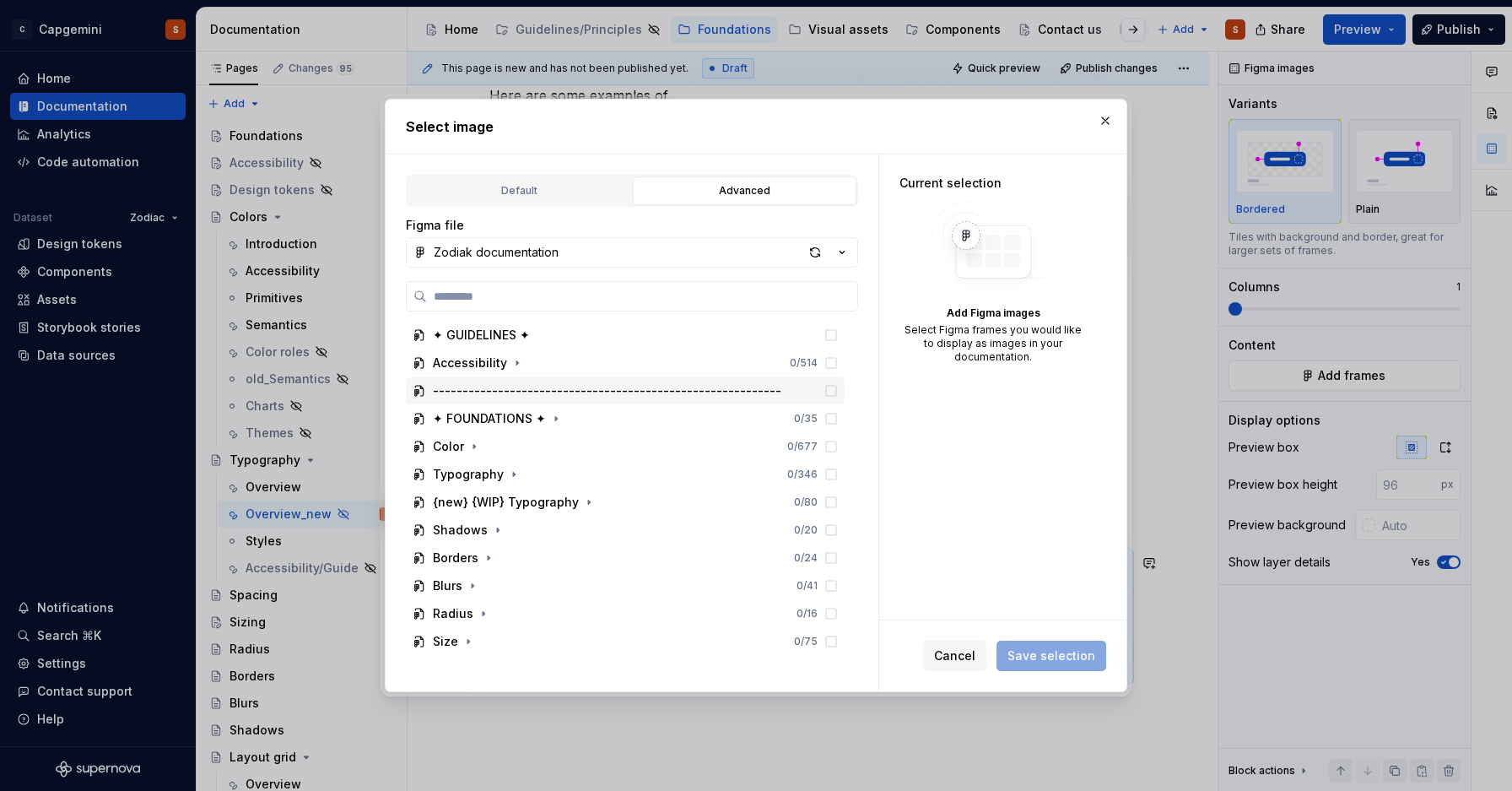
scroll to position [57, 0]
click at [517, 476] on icon "button" at bounding box center [514, 473] width 13 height 13
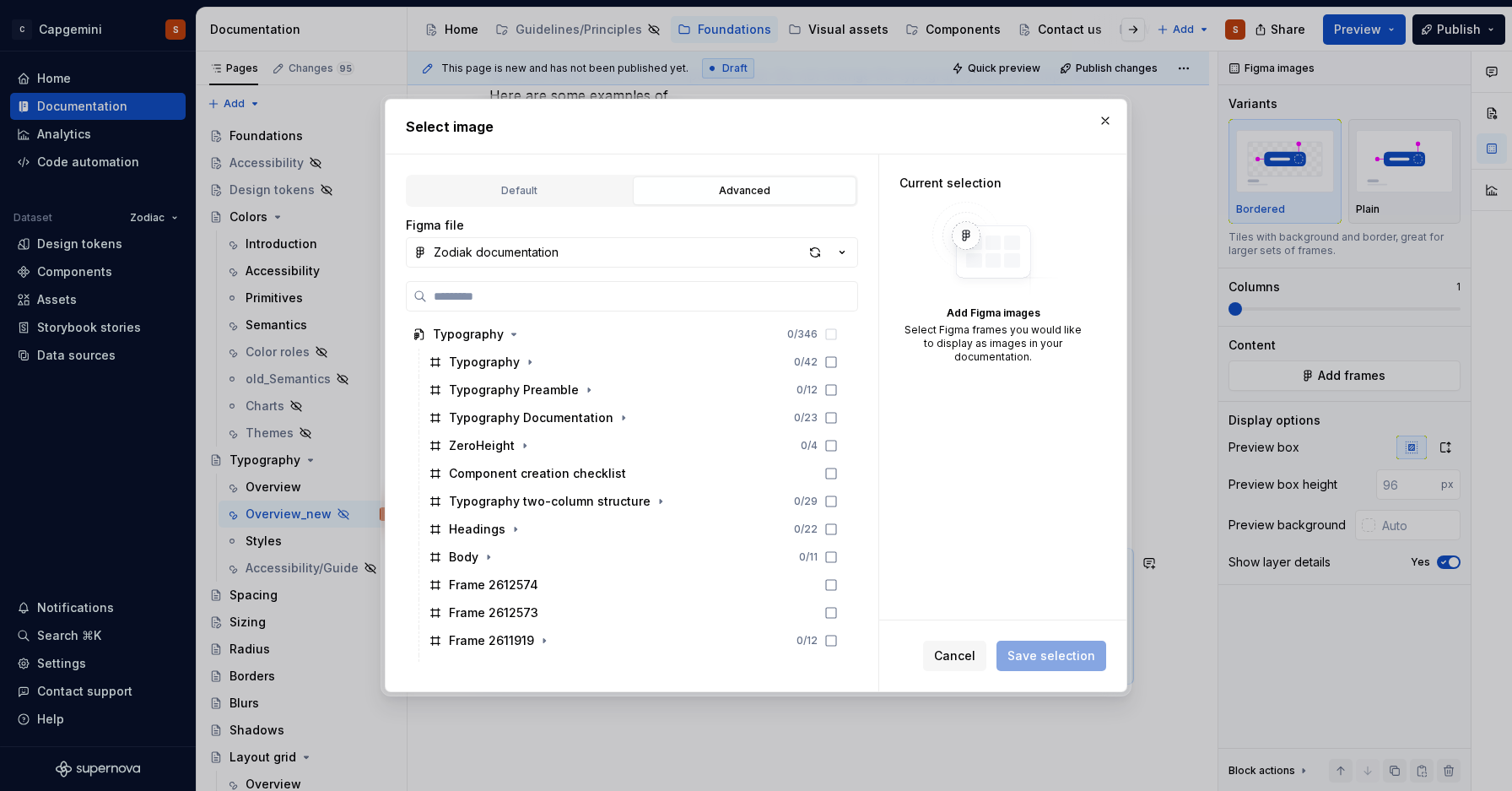
scroll to position [196, 0]
click at [631, 587] on div "Frame 2612574" at bounding box center [634, 584] width 423 height 27
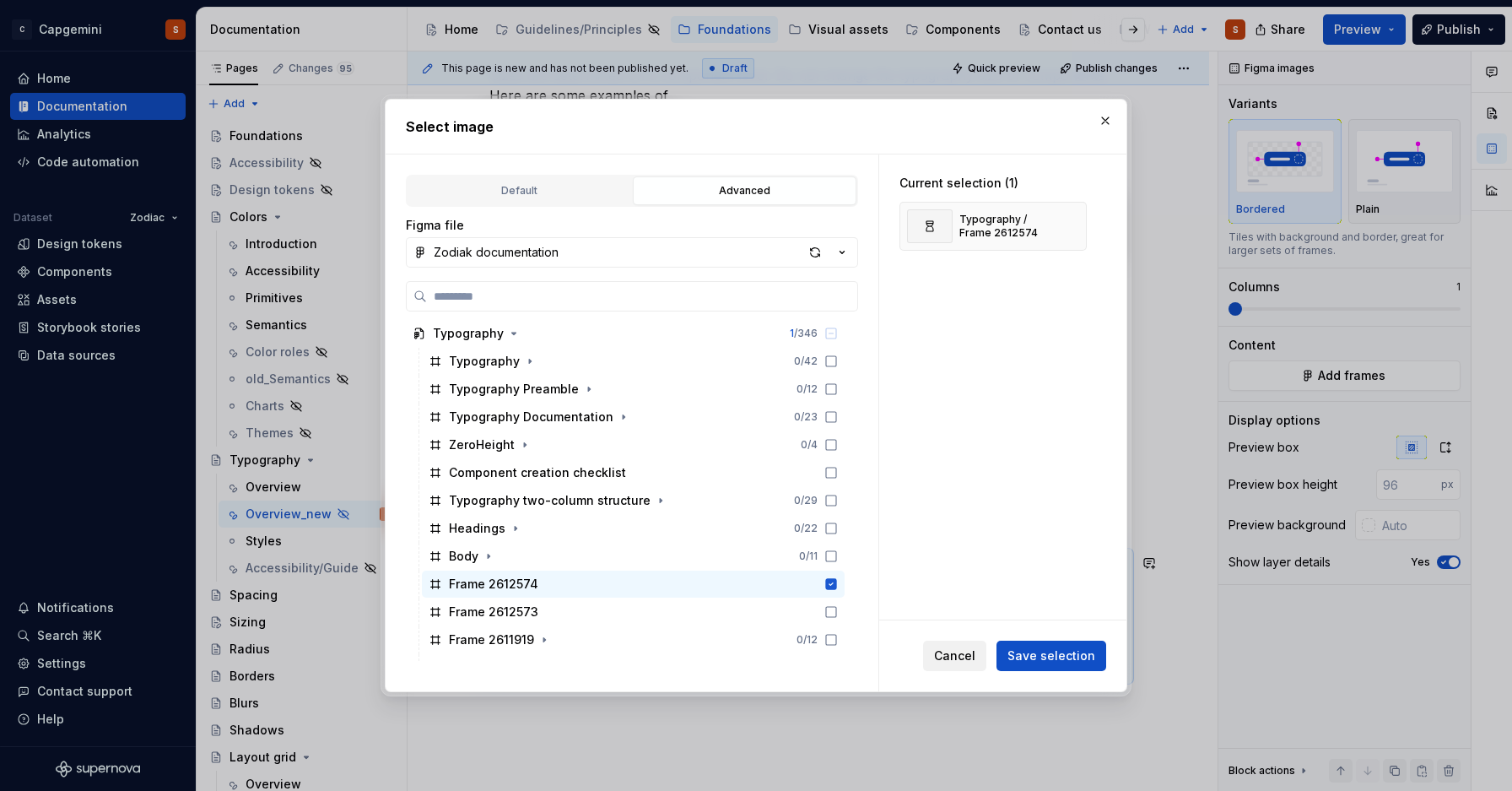
click at [944, 654] on span "Cancel" at bounding box center [954, 656] width 41 height 17
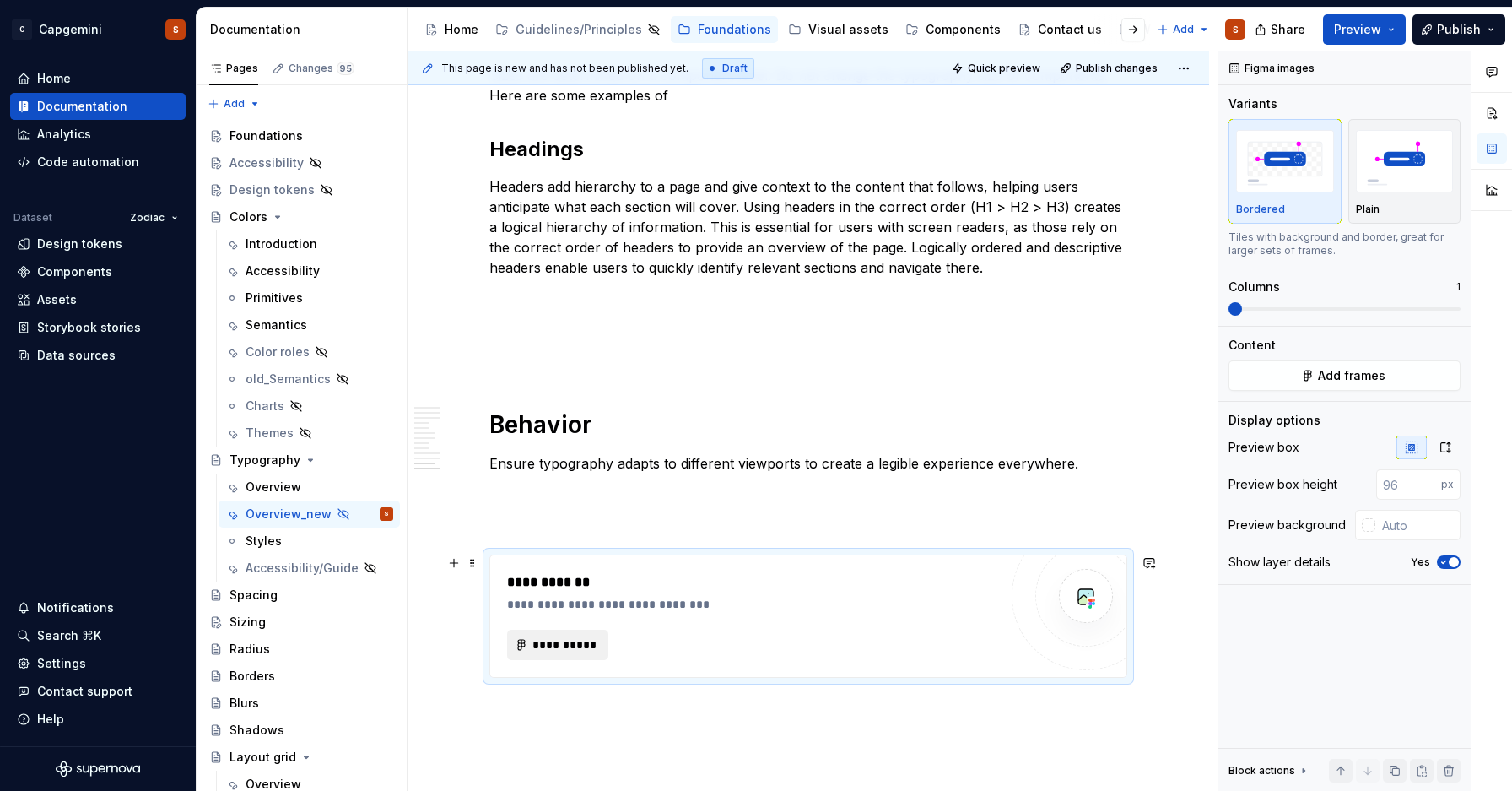
click at [564, 648] on span "**********" at bounding box center [565, 646] width 65 height 17
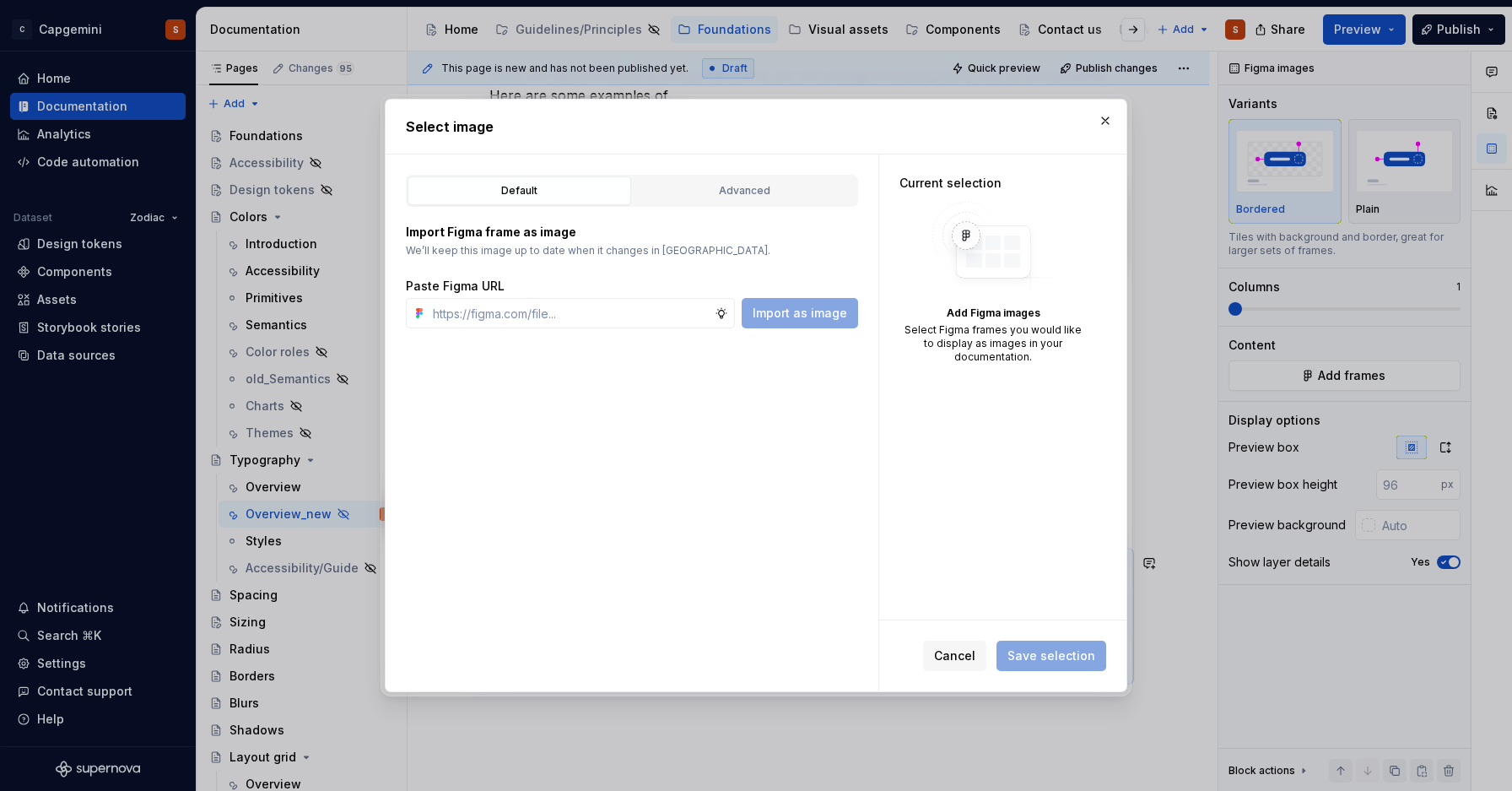
type textarea "*"
click at [789, 195] on div "Advanced" at bounding box center [744, 191] width 212 height 17
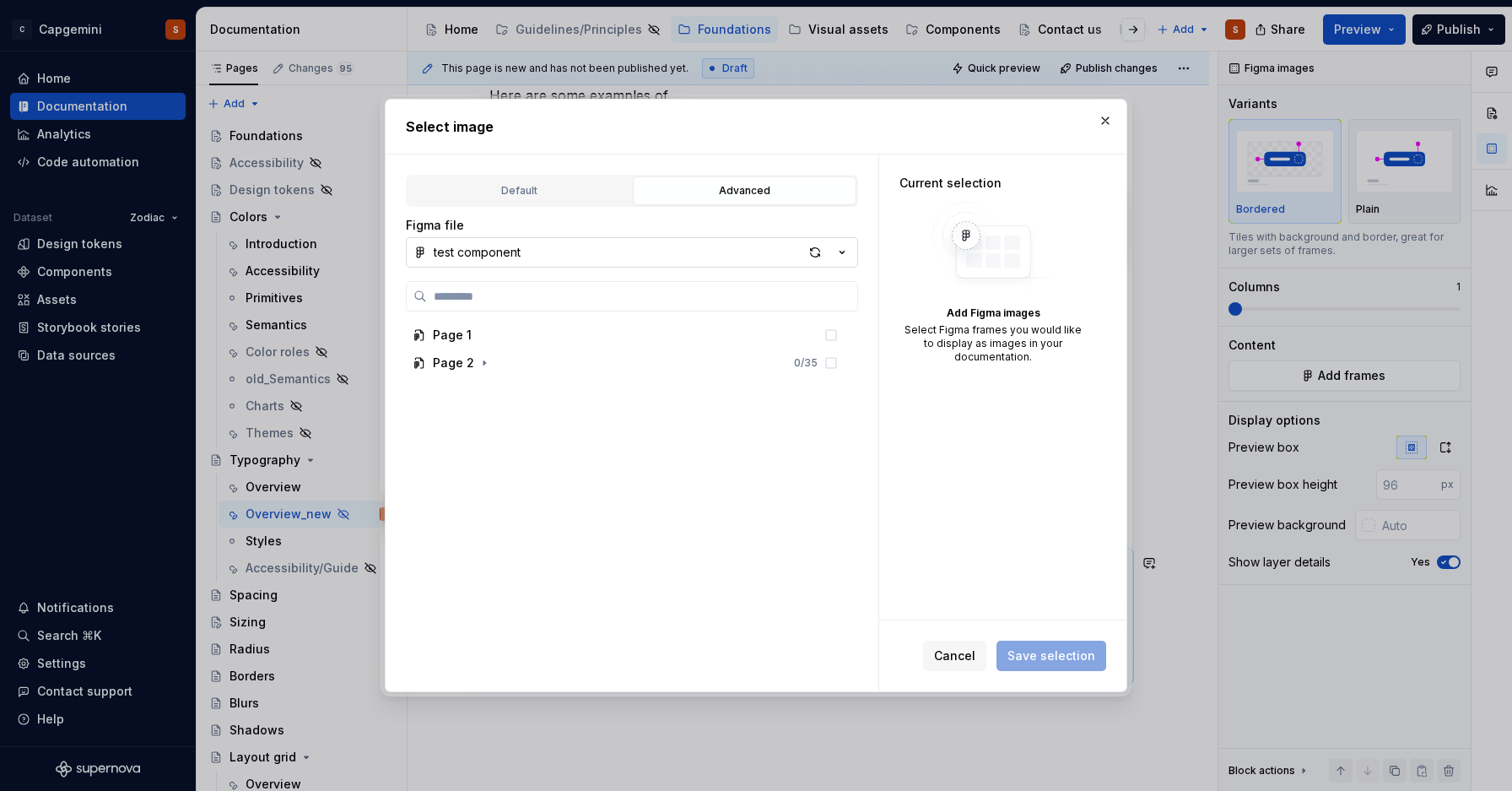
click at [488, 262] on button "test component" at bounding box center [632, 253] width 452 height 31
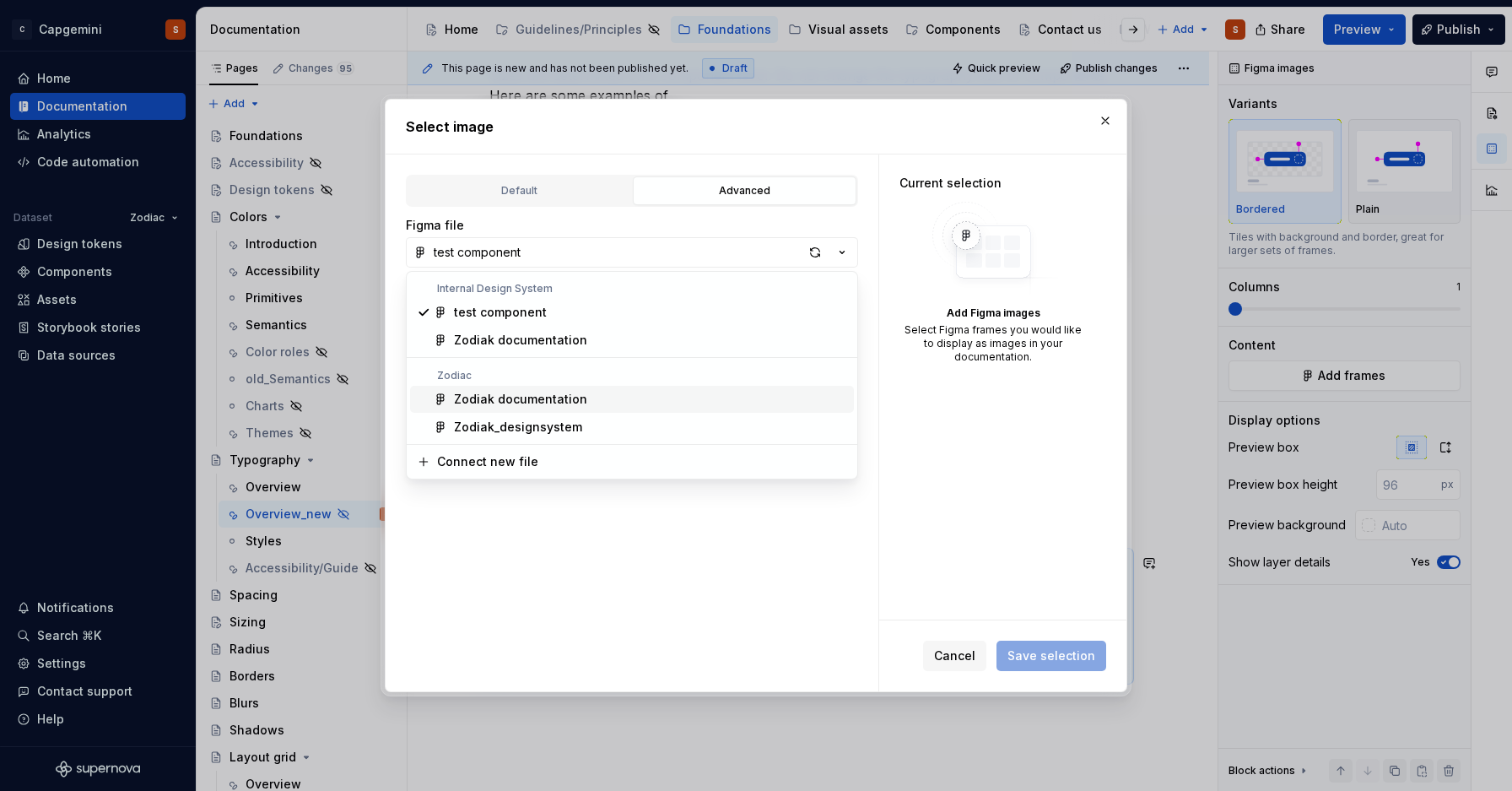
click at [498, 396] on div "Zodiak documentation" at bounding box center [520, 399] width 134 height 17
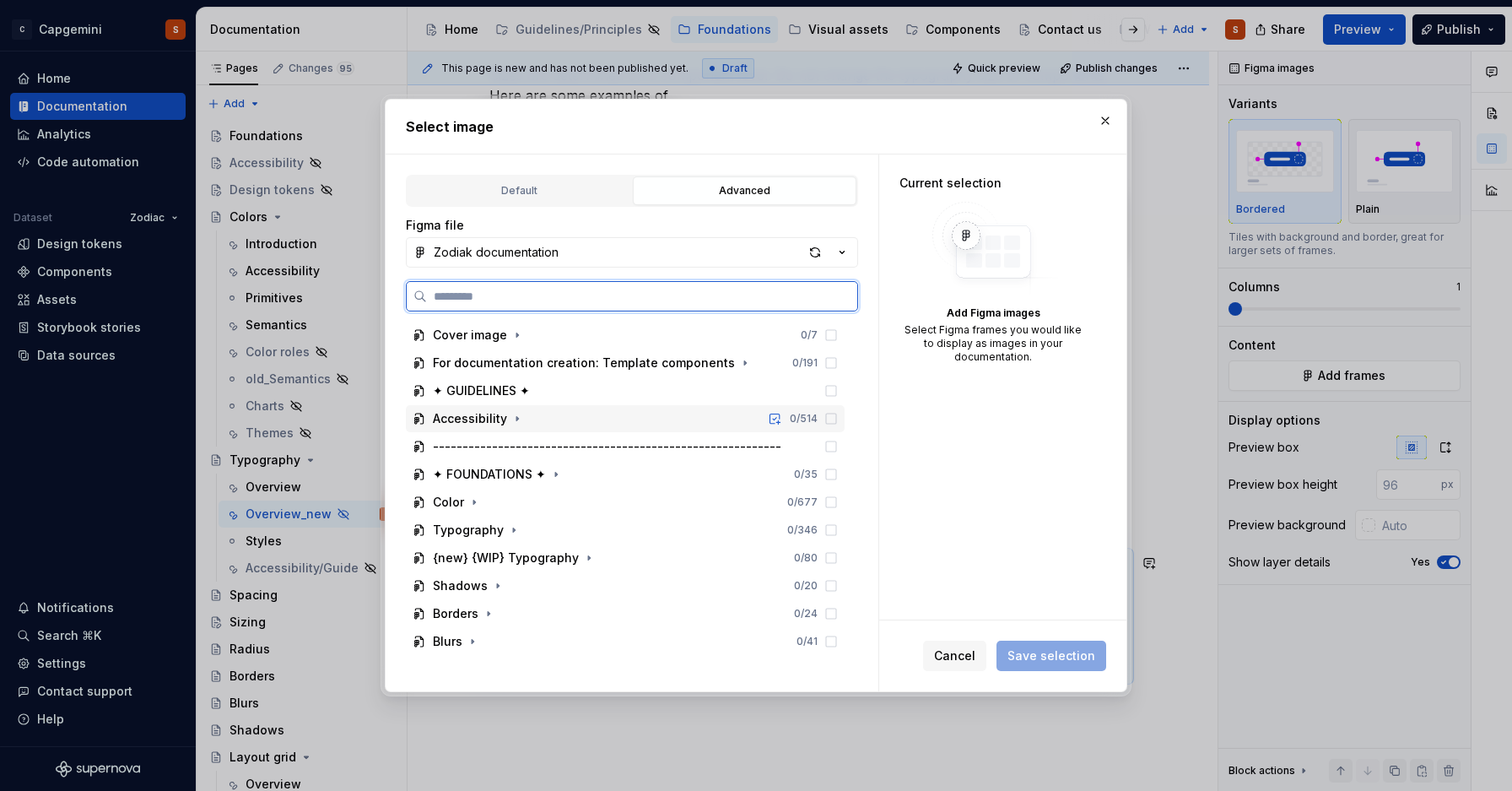
paste input "**********"
type input "**********"
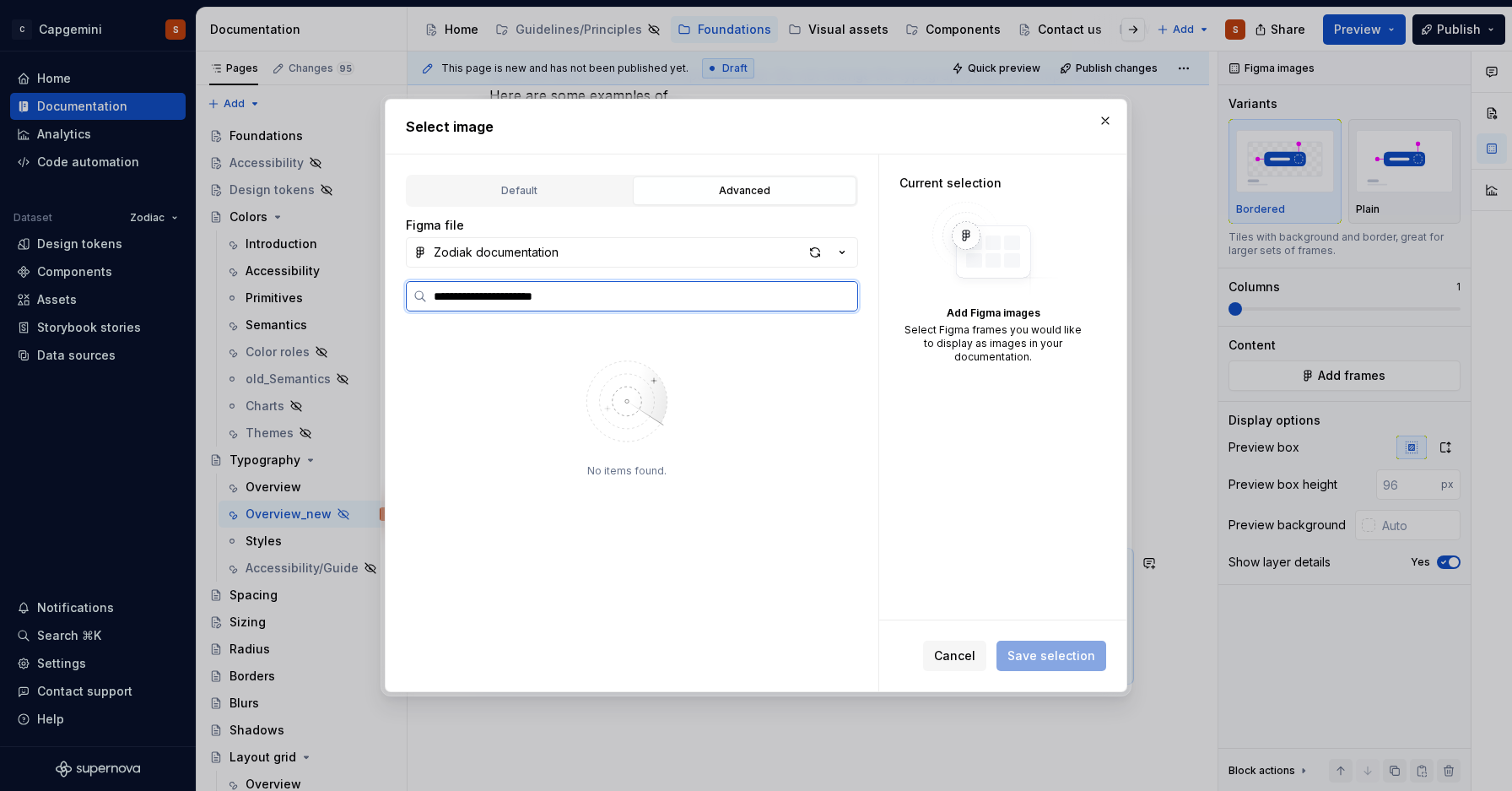
click at [847, 292] on input "**********" at bounding box center [643, 296] width 431 height 17
click at [839, 292] on input "**********" at bounding box center [643, 296] width 431 height 17
click at [821, 254] on div "button" at bounding box center [815, 252] width 24 height 24
click at [817, 251] on div "button" at bounding box center [815, 252] width 24 height 24
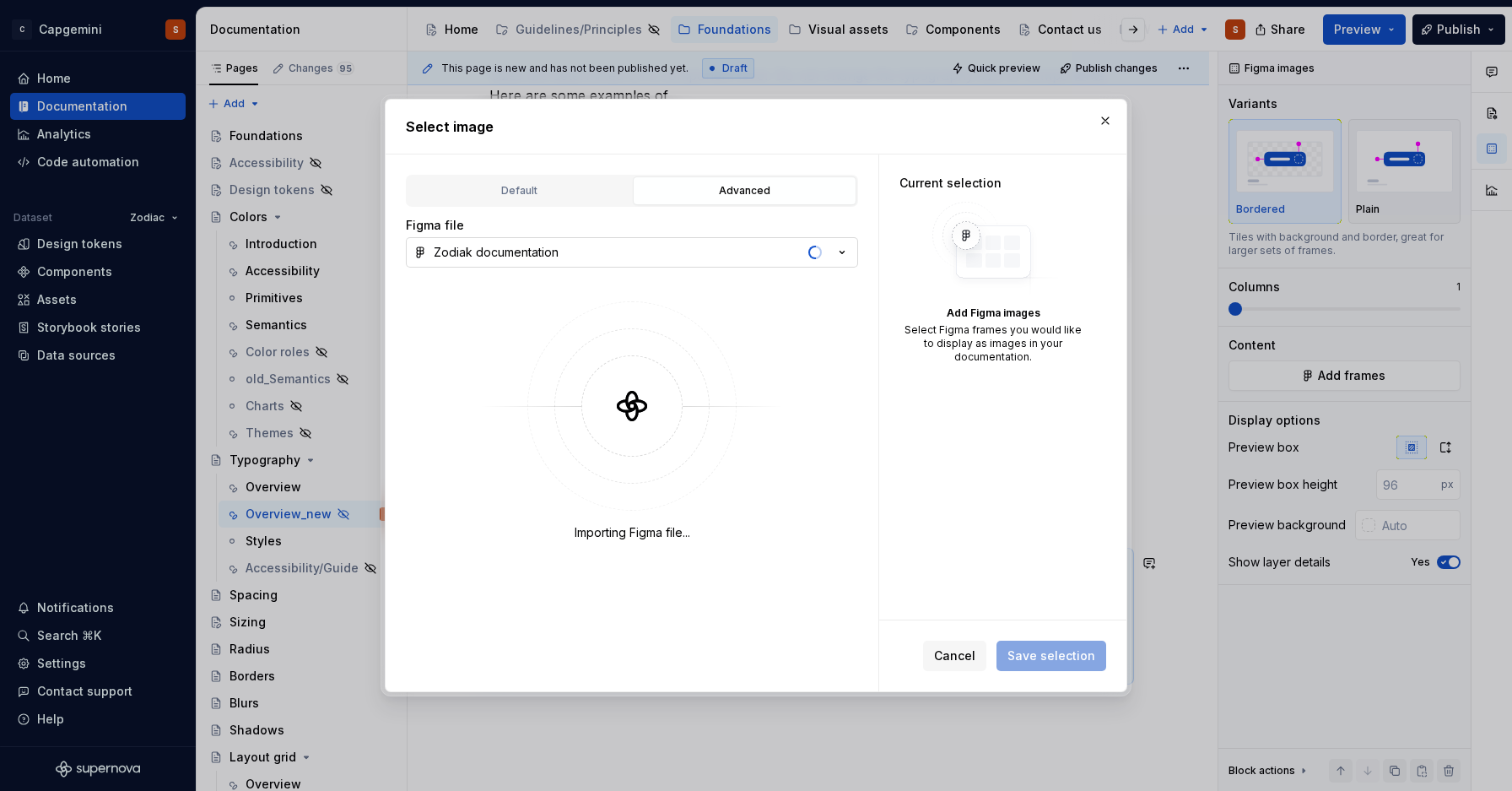
click at [832, 256] on div "button" at bounding box center [826, 252] width 47 height 24
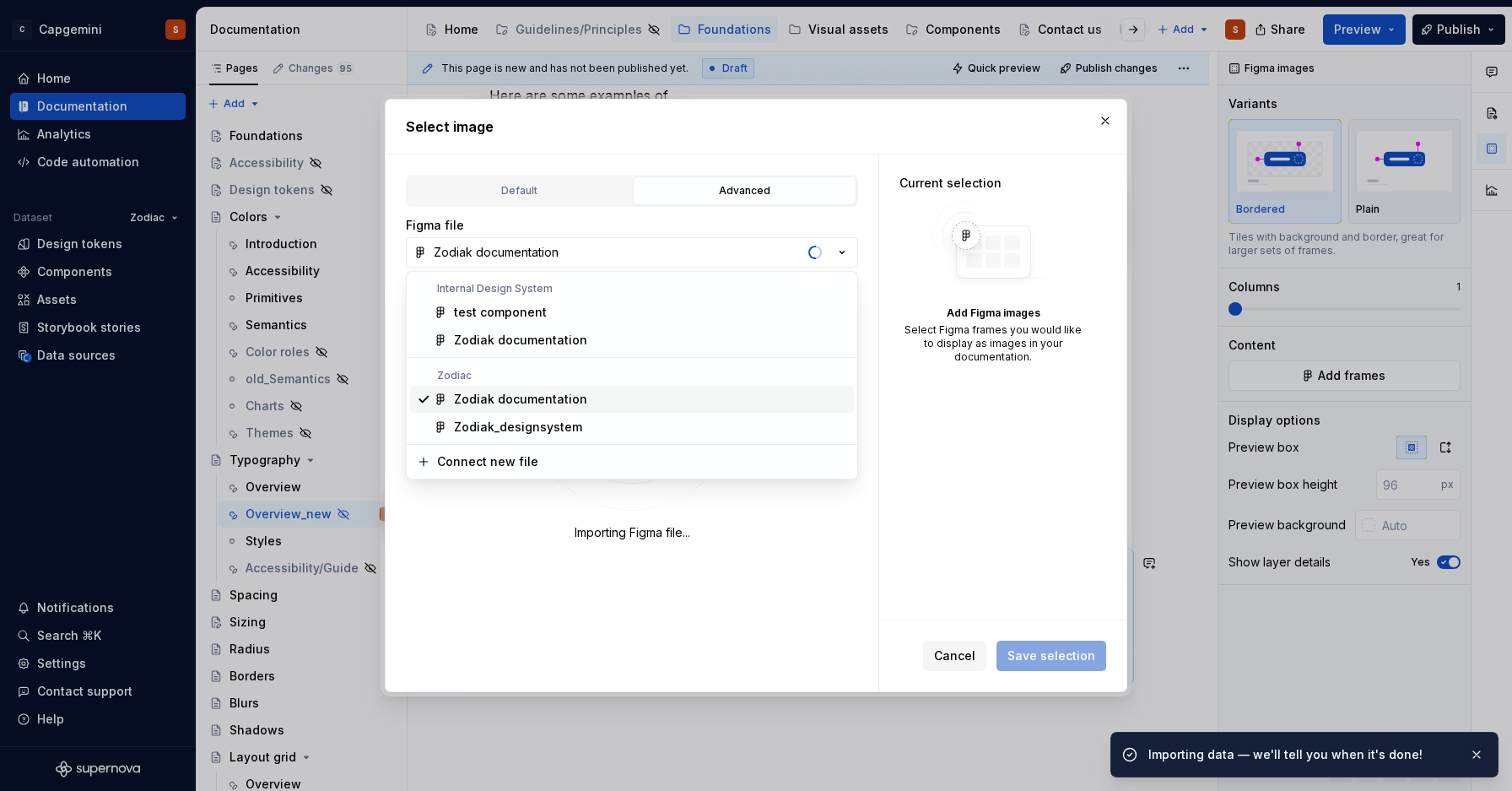
click at [612, 399] on div "Zodiak documentation" at bounding box center [650, 399] width 393 height 17
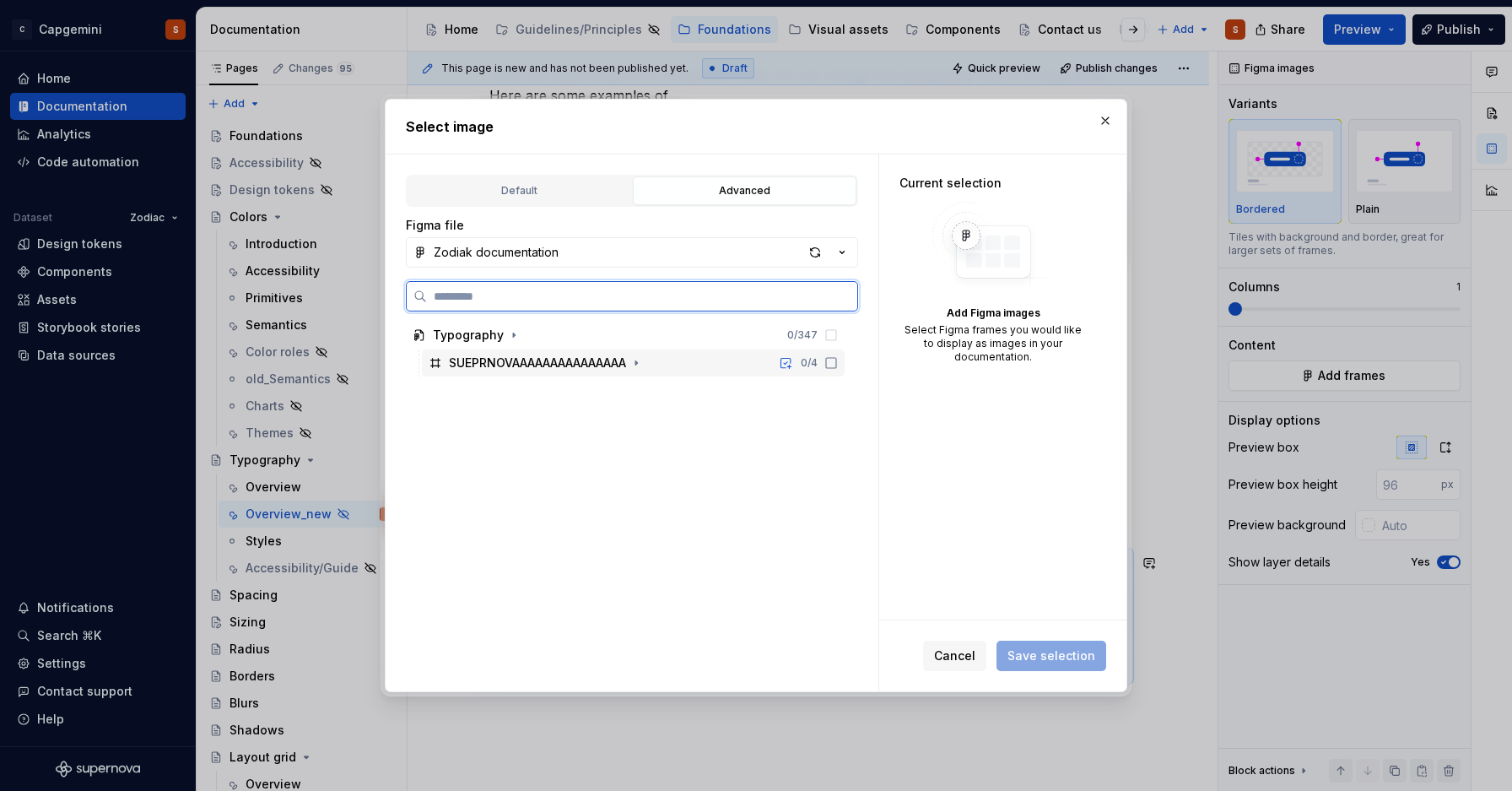
click at [826, 369] on icon at bounding box center [831, 363] width 13 height 13
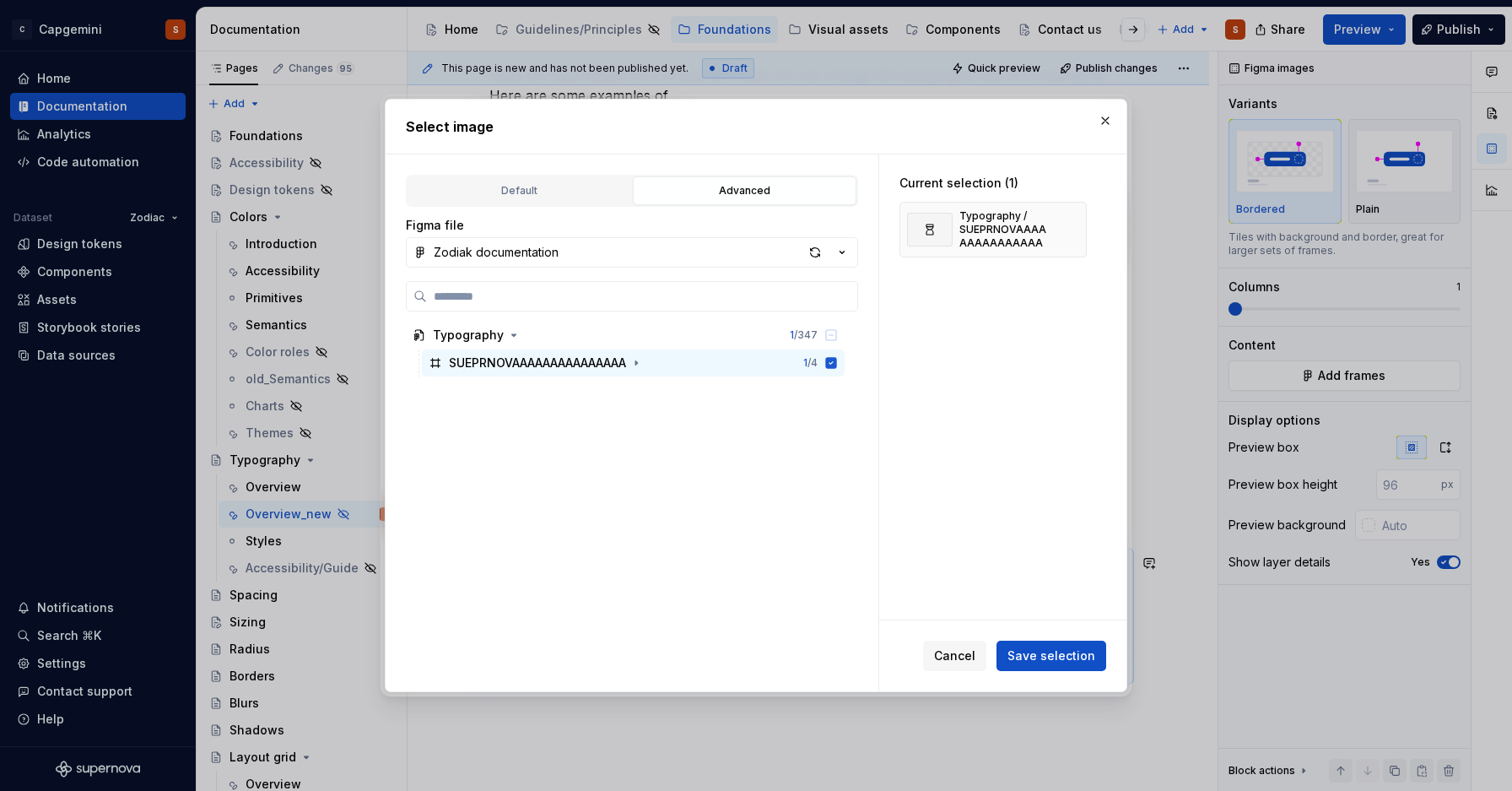
click at [1050, 651] on span "Save selection" at bounding box center [1051, 656] width 88 height 17
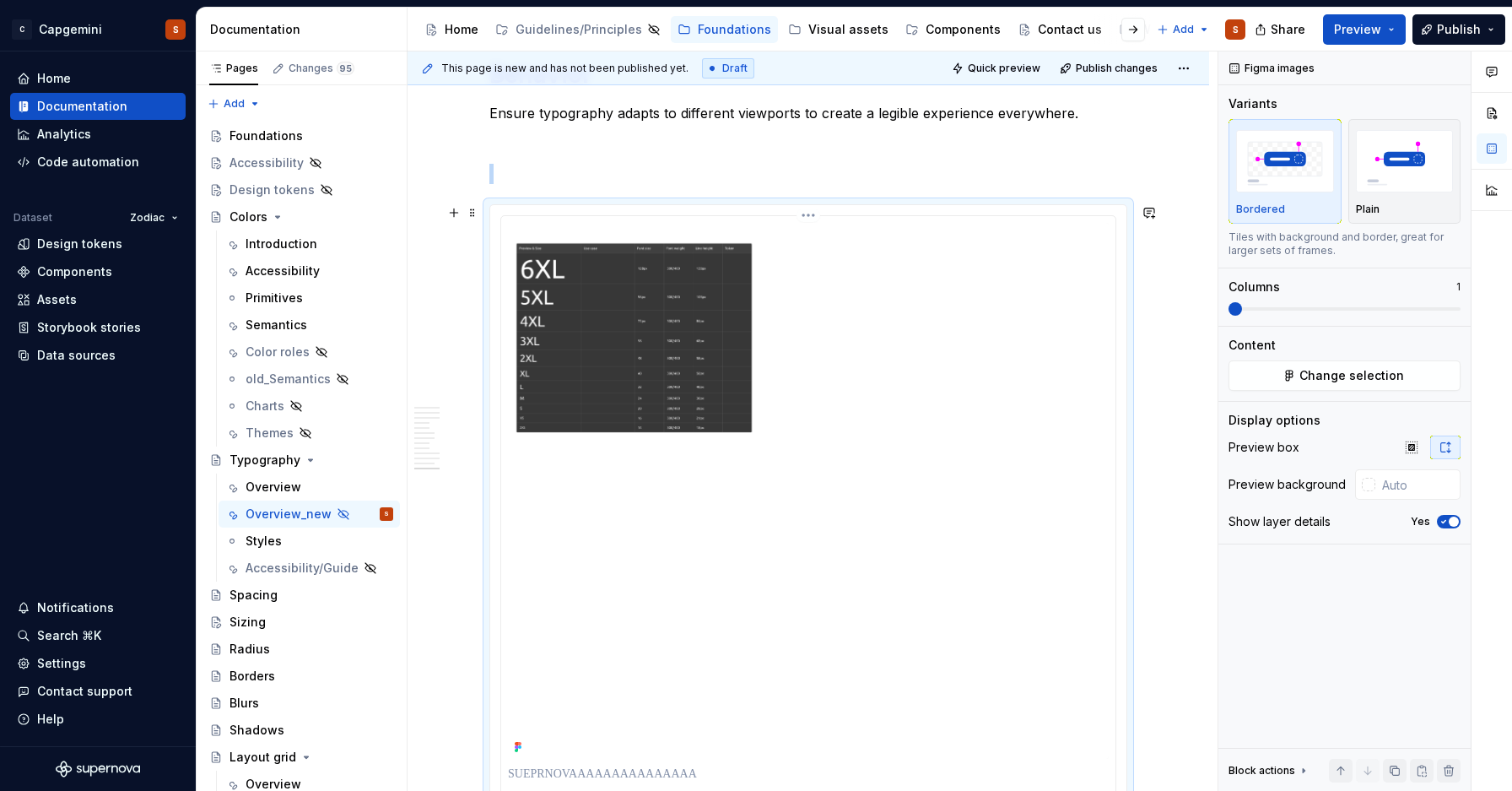
scroll to position [4290, 0]
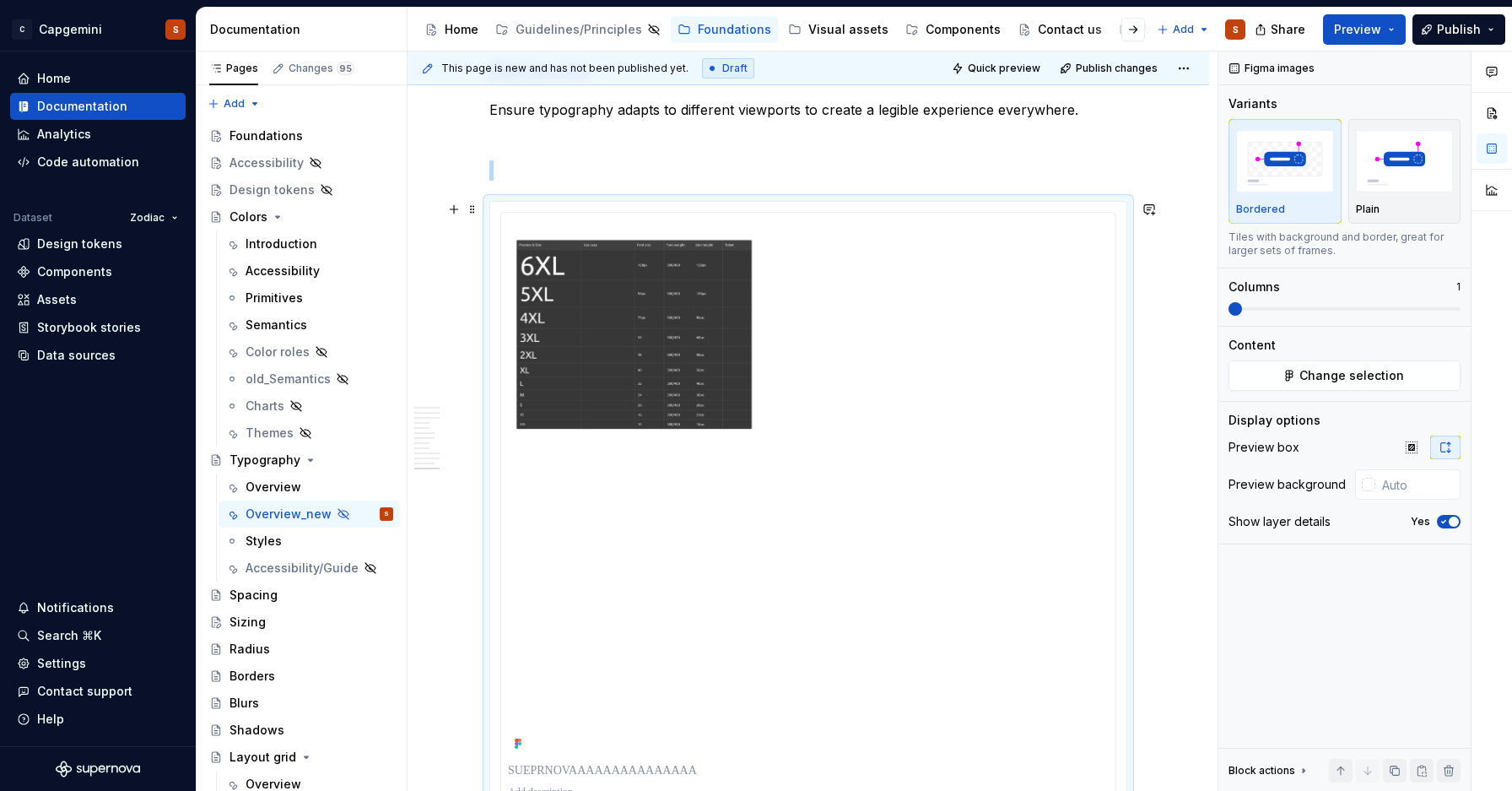
click at [600, 598] on img at bounding box center [808, 487] width 601 height 536
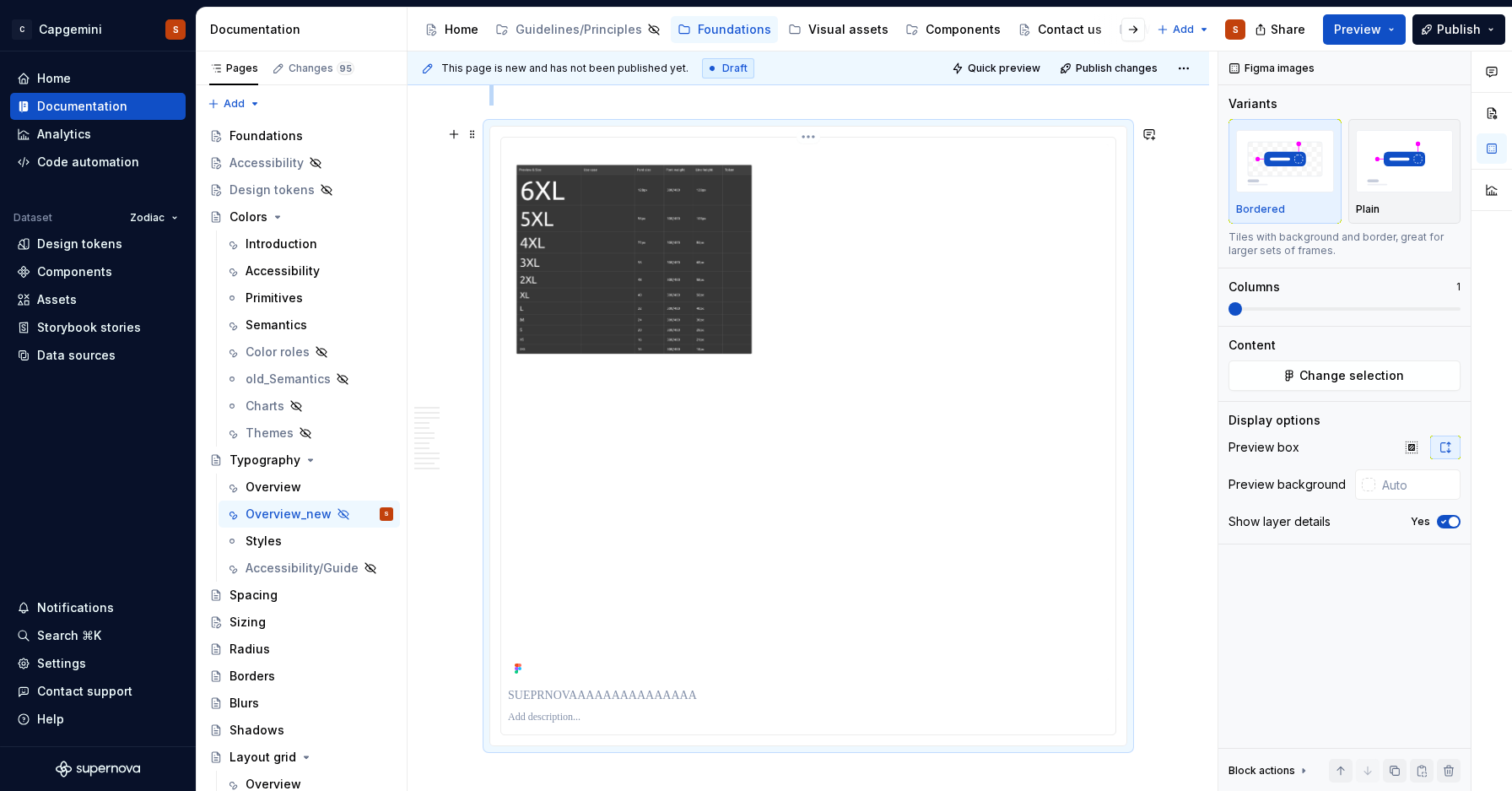
scroll to position [4373, 0]
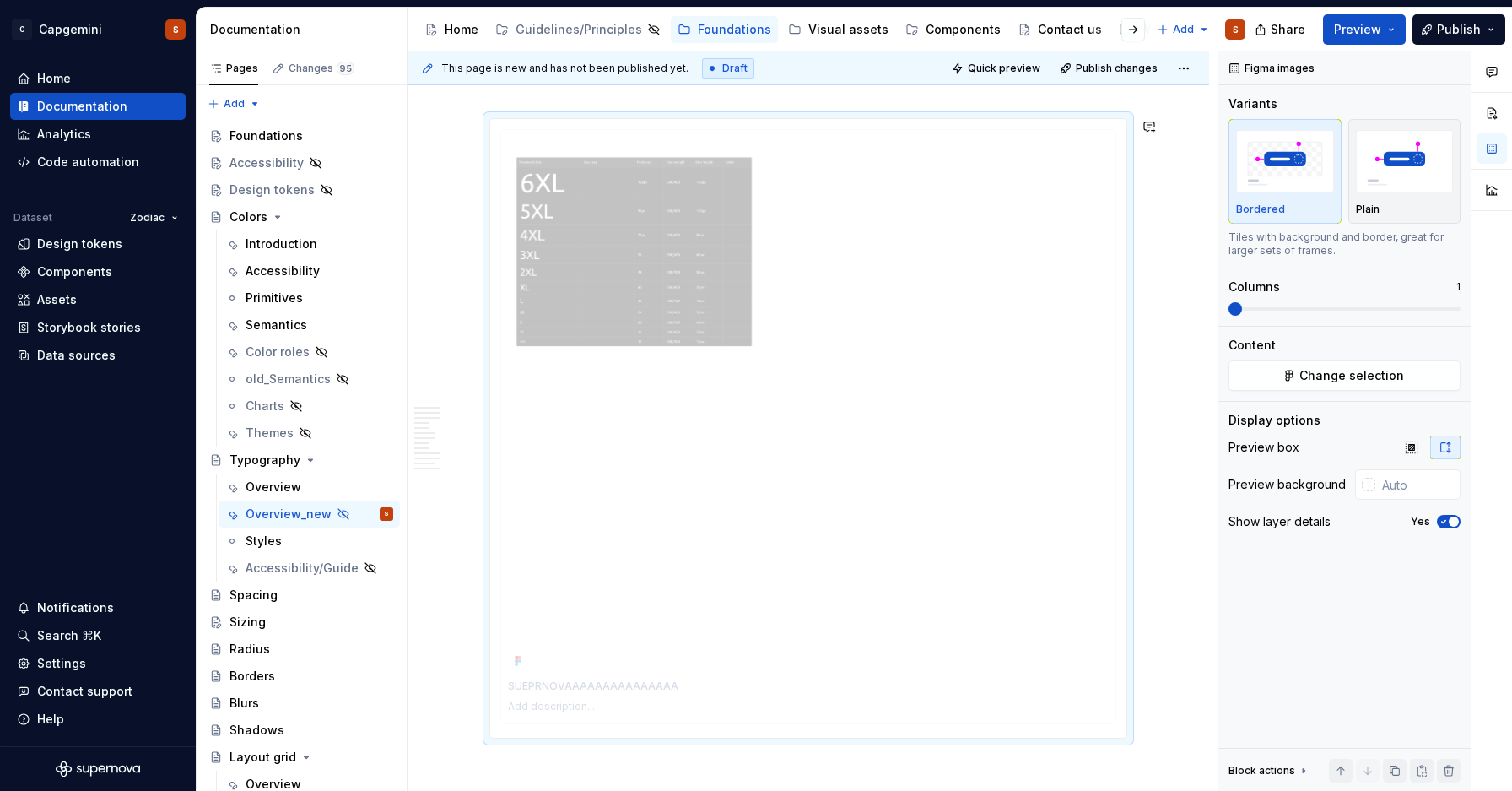
drag, startPoint x: 649, startPoint y: 268, endPoint x: 829, endPoint y: 324, distance: 188.5
click at [829, 324] on body "C Capgemini S Home Documentation Analytics Code automation Dataset Zodiac Desig…" at bounding box center [756, 396] width 1512 height 791
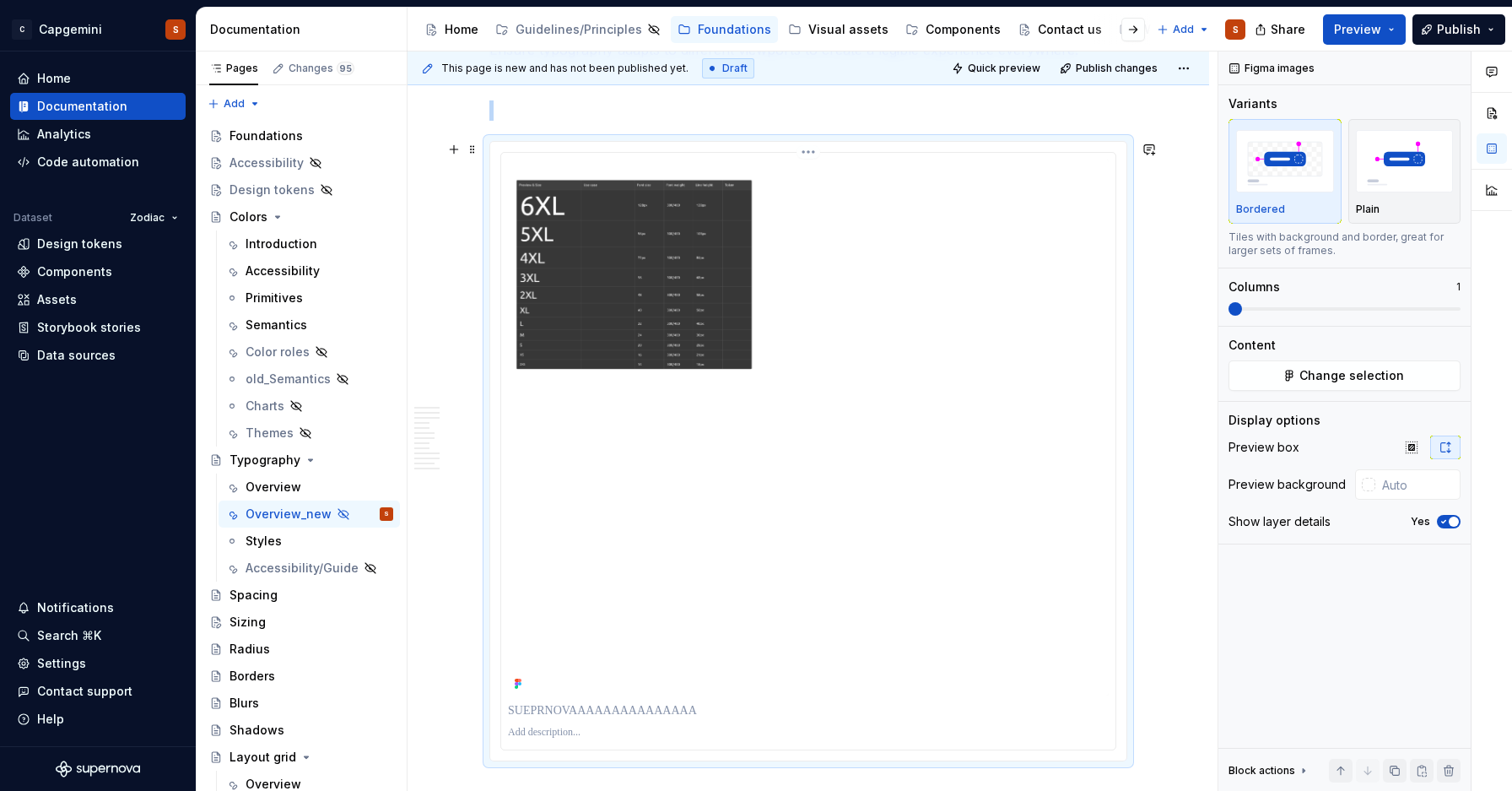
scroll to position [4352, 0]
type textarea "*"
